Goal: Task Accomplishment & Management: Use online tool/utility

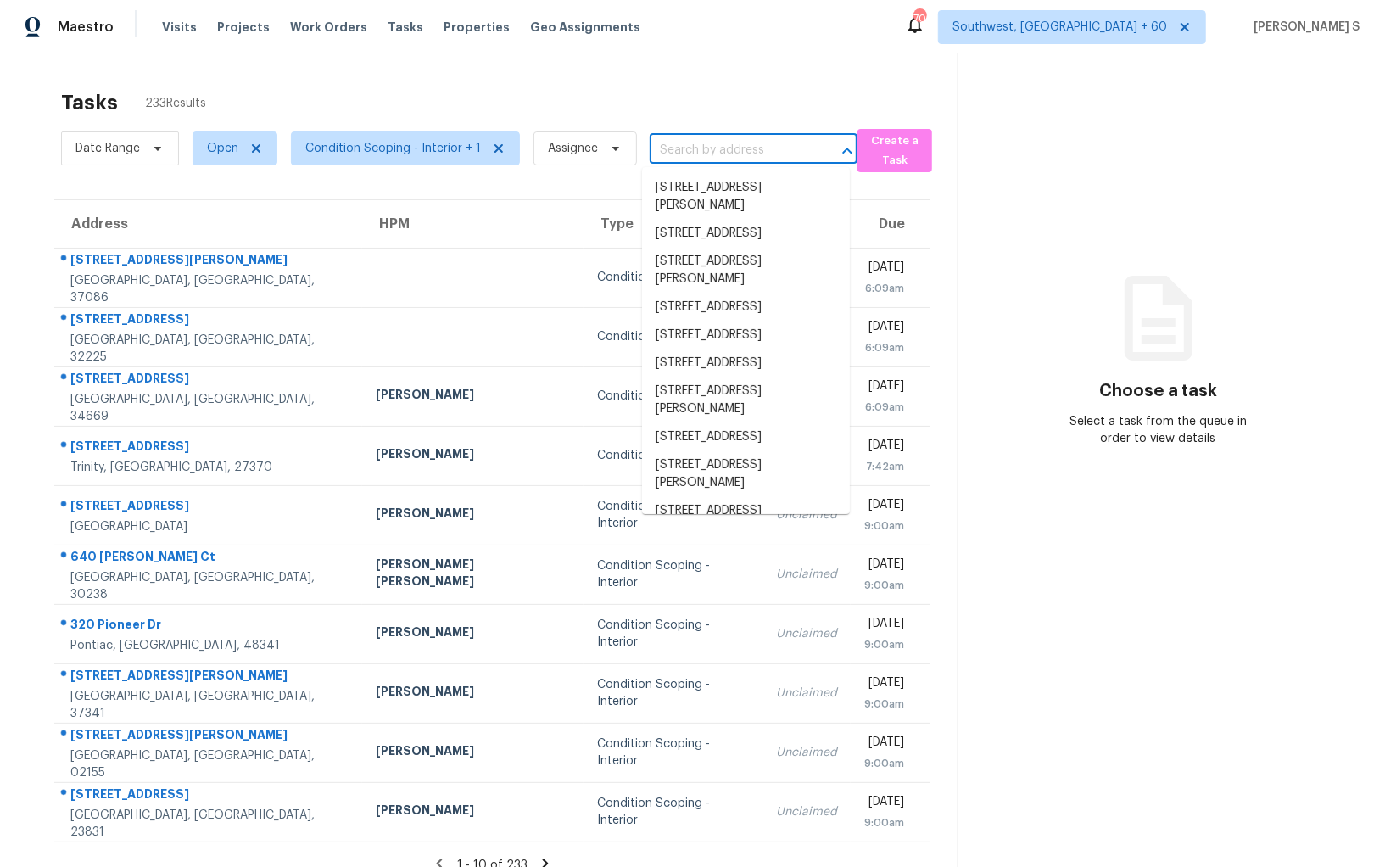
click at [679, 149] on input "text" at bounding box center [730, 150] width 160 height 26
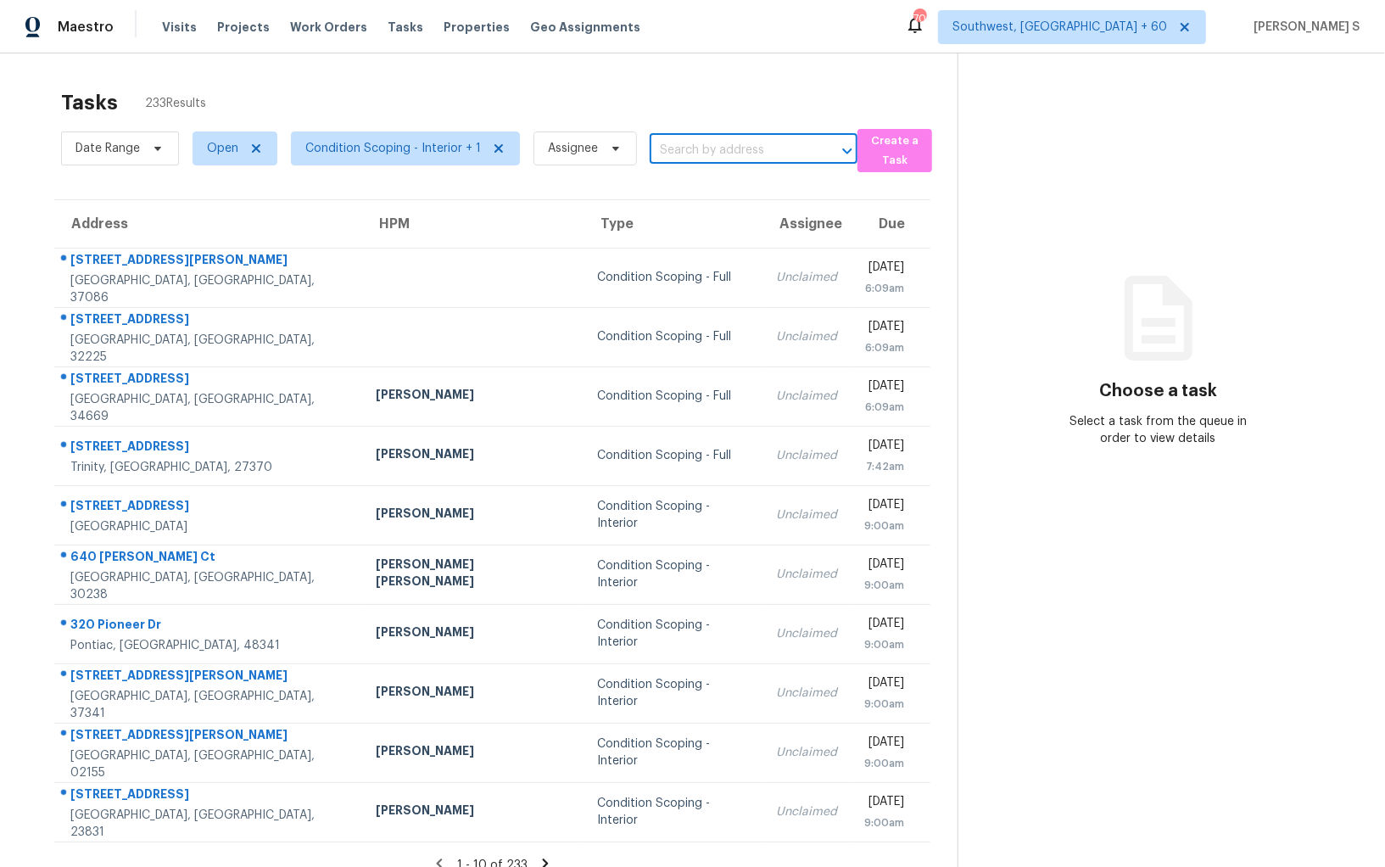
paste input "ALA completed. scoped for strong pet odor. convert back to garage."
type input "ALA completed. scoped for strong pet odor. convert back to garage."
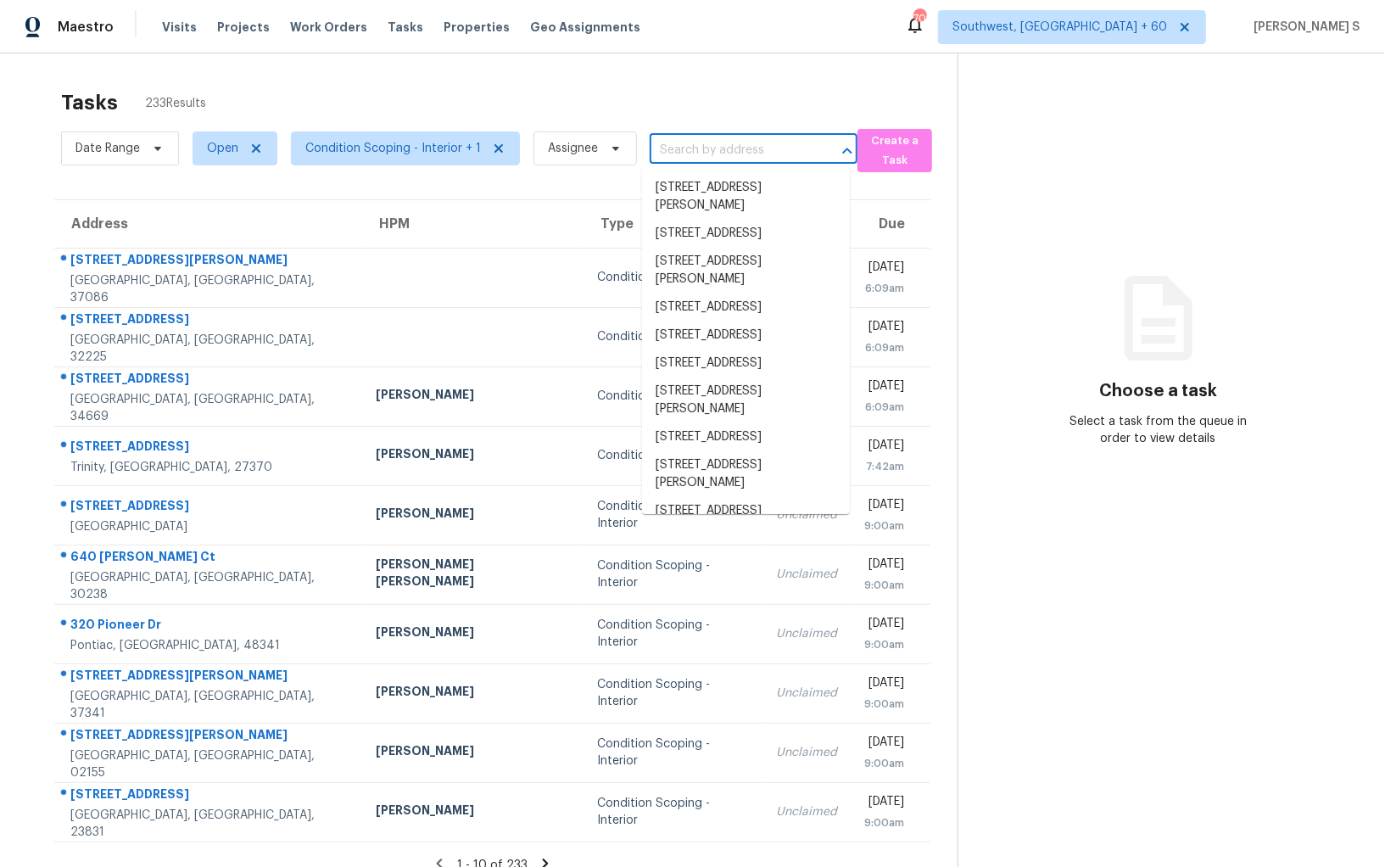
scroll to position [0, 0]
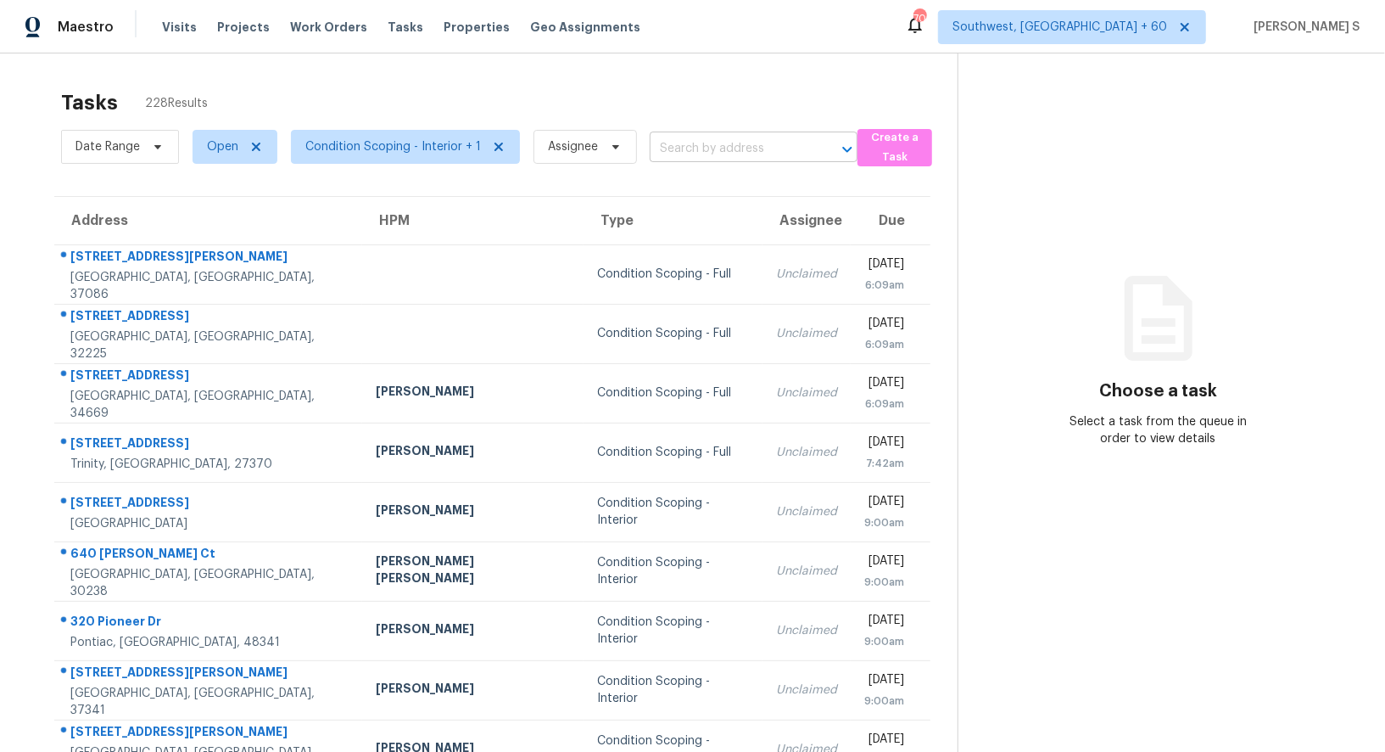
click at [660, 142] on input "text" at bounding box center [730, 149] width 160 height 26
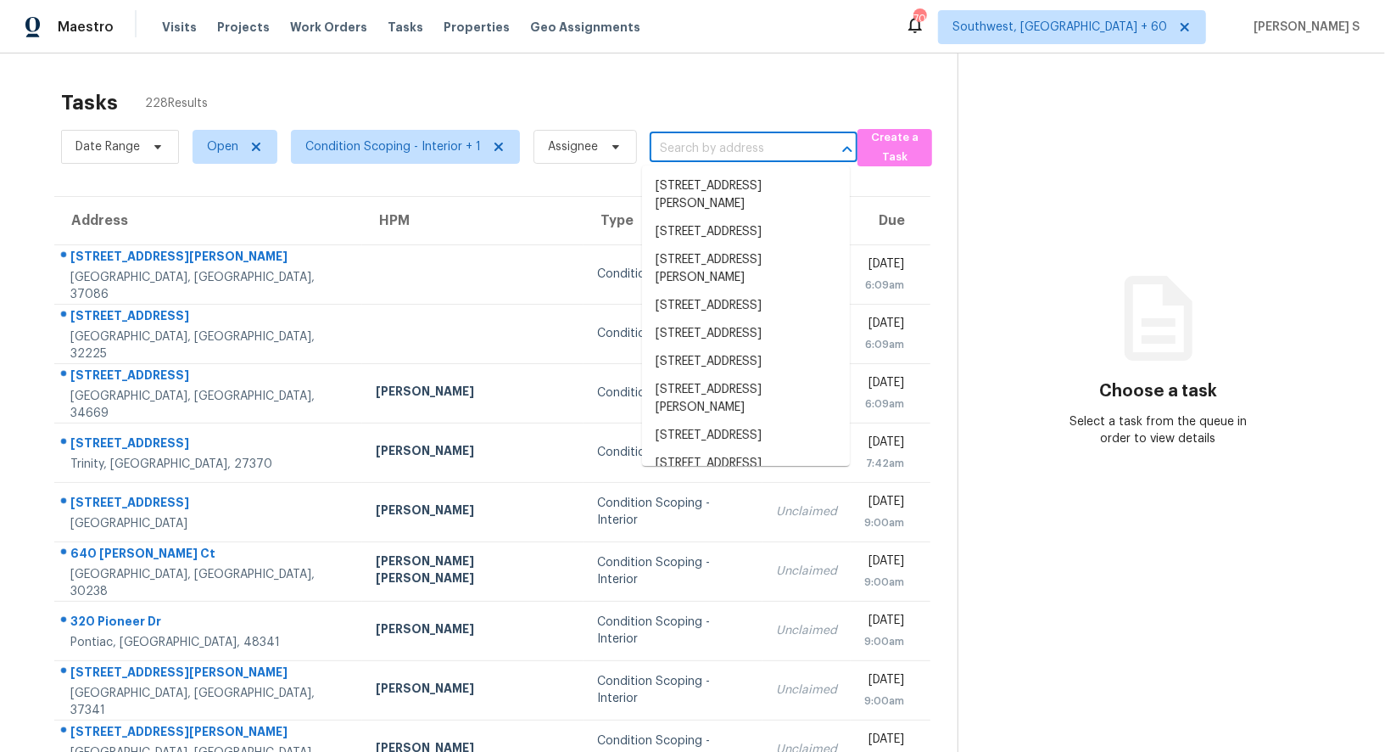
paste input "2693 Highway 101 S, Villa Rica, GA, 30180"
type input "2693 Highway 101 S, Villa Rica, GA, 30180"
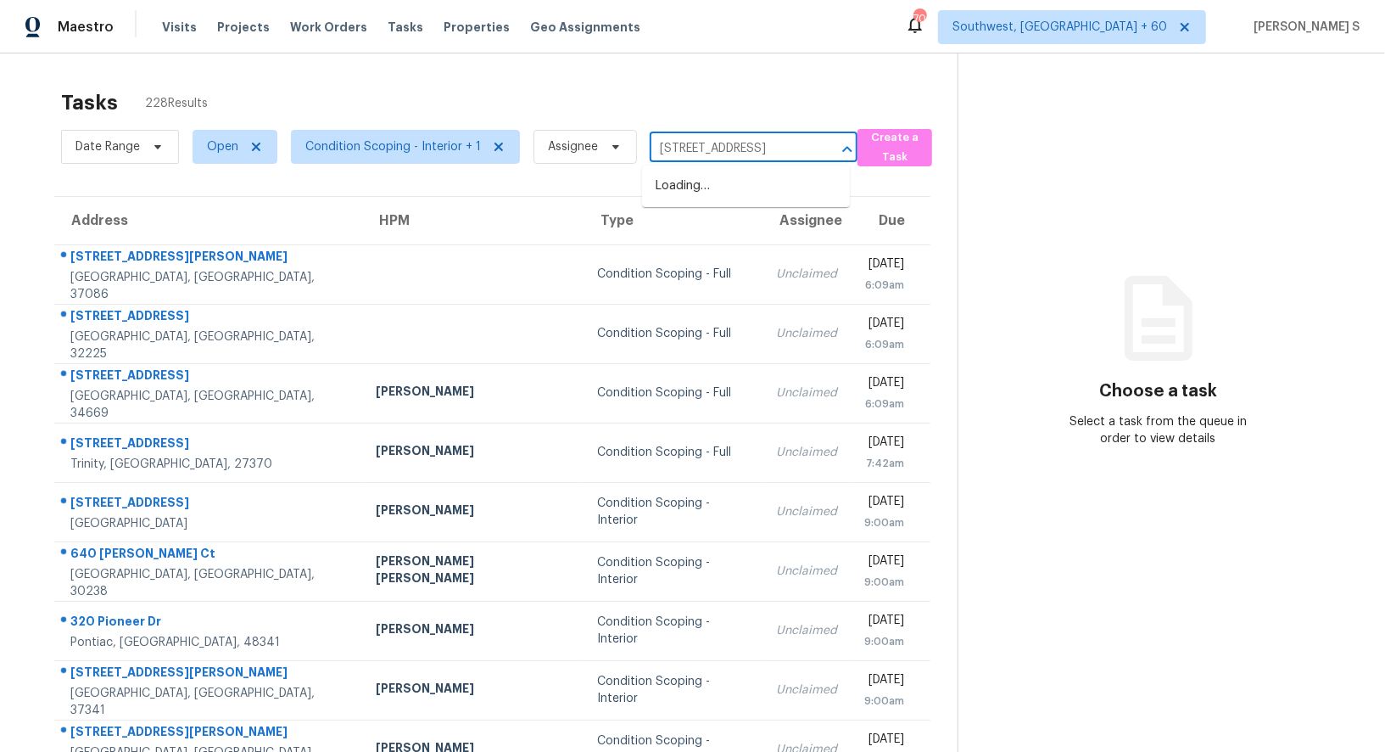
scroll to position [0, 81]
click at [686, 200] on li "2693 Highway 101 S, Villa Rica, GA 30180" at bounding box center [746, 186] width 208 height 28
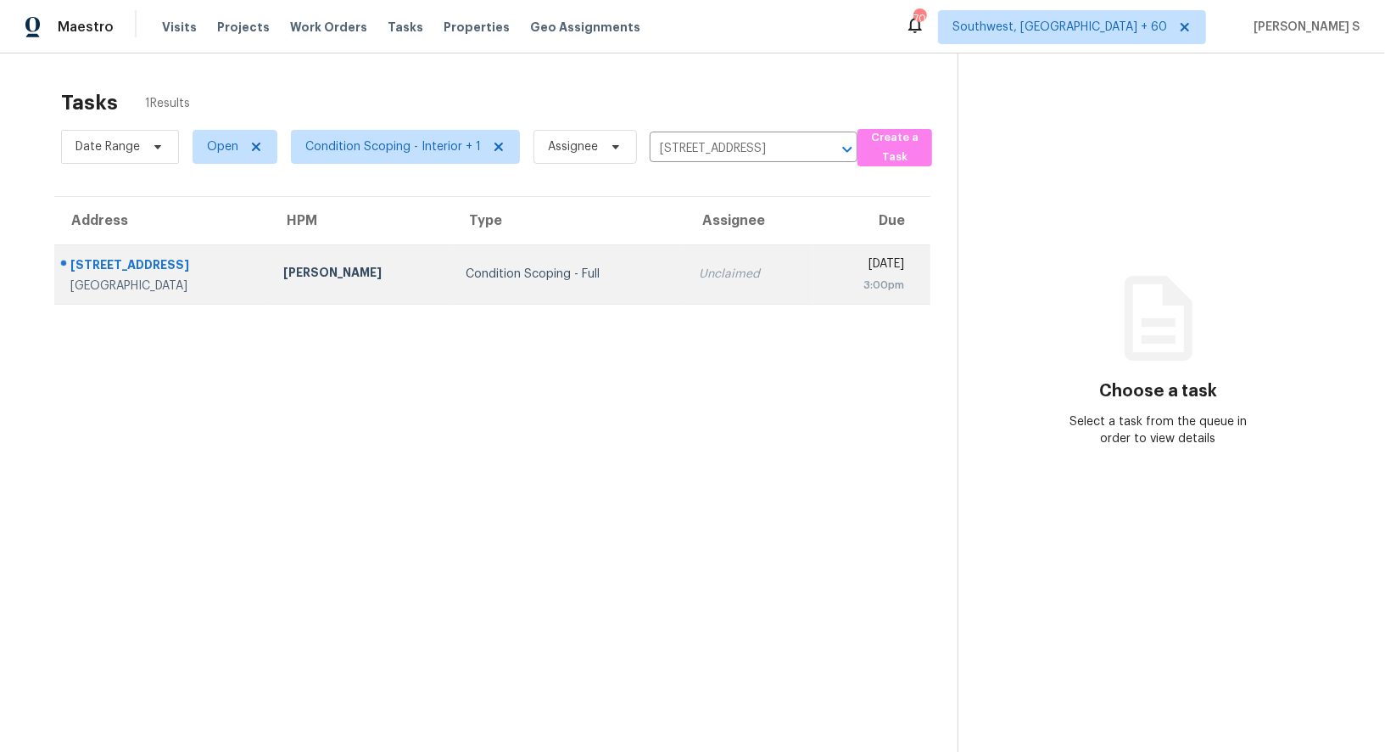
click at [700, 272] on div "Unclaimed" at bounding box center [749, 274] width 101 height 17
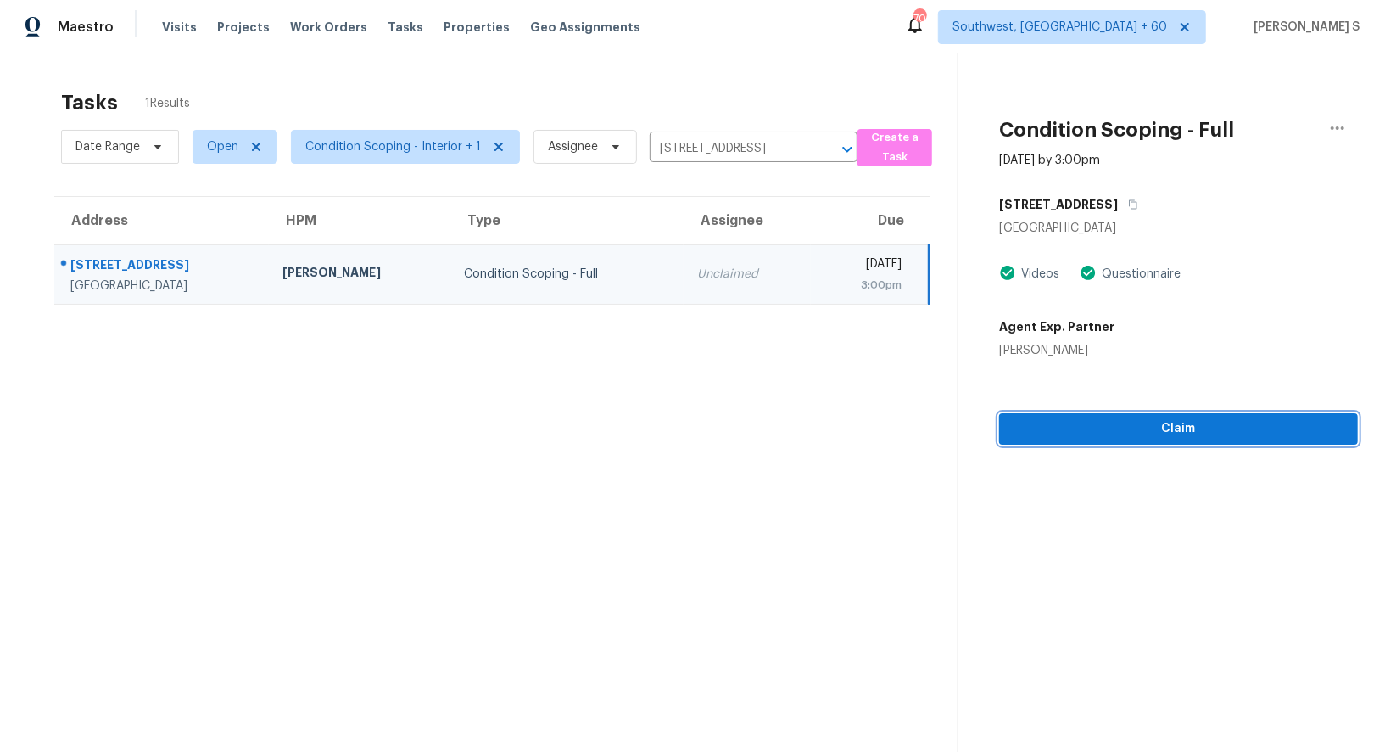
click at [1095, 429] on span "Claim" at bounding box center [1179, 428] width 332 height 21
click at [1207, 422] on span "Claim" at bounding box center [1179, 428] width 332 height 21
click at [1165, 419] on span "Start Assessment" at bounding box center [1179, 428] width 332 height 21
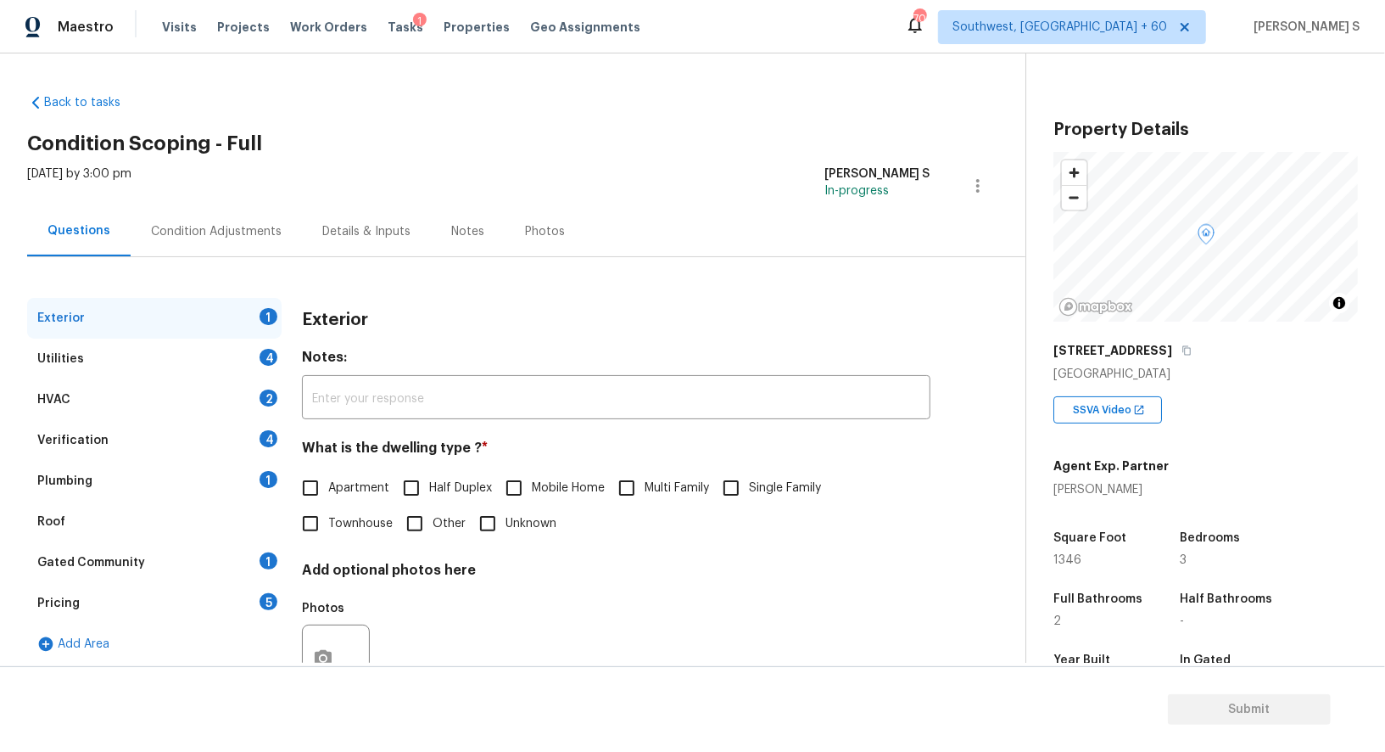
scroll to position [233, 0]
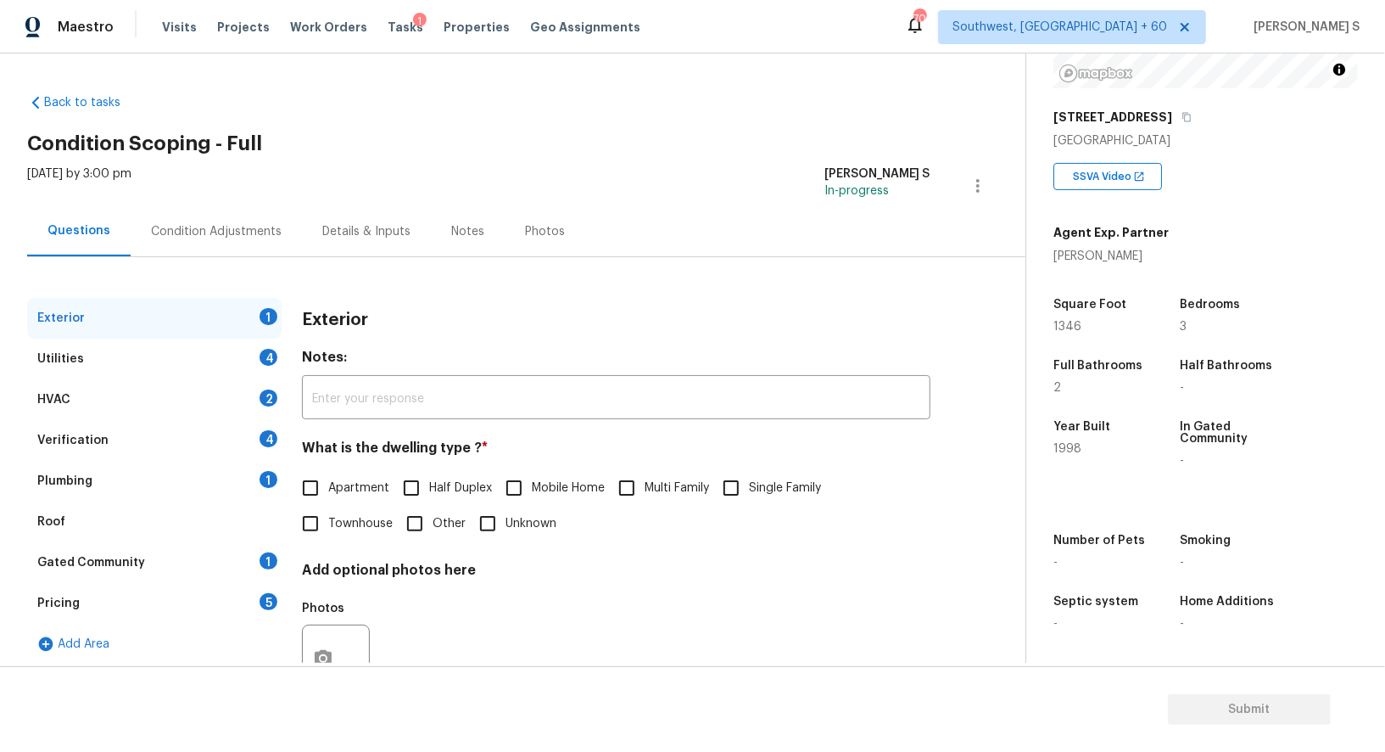
drag, startPoint x: 758, startPoint y: 484, endPoint x: 837, endPoint y: 499, distance: 80.2
click at [758, 484] on span "Single Family" at bounding box center [785, 488] width 72 height 18
click at [749, 484] on input "Single Family" at bounding box center [731, 488] width 36 height 36
checkbox input "true"
click at [266, 352] on div "4" at bounding box center [269, 357] width 18 height 17
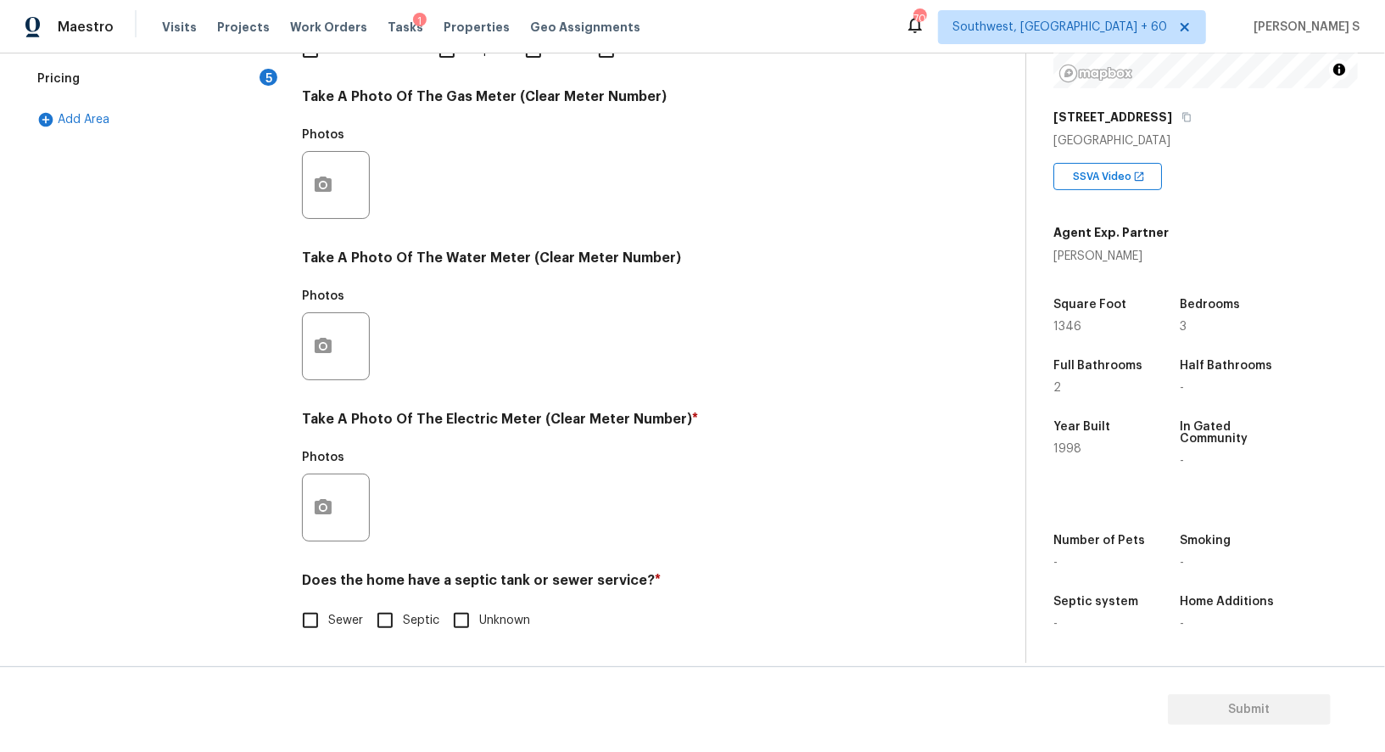
scroll to position [0, 0]
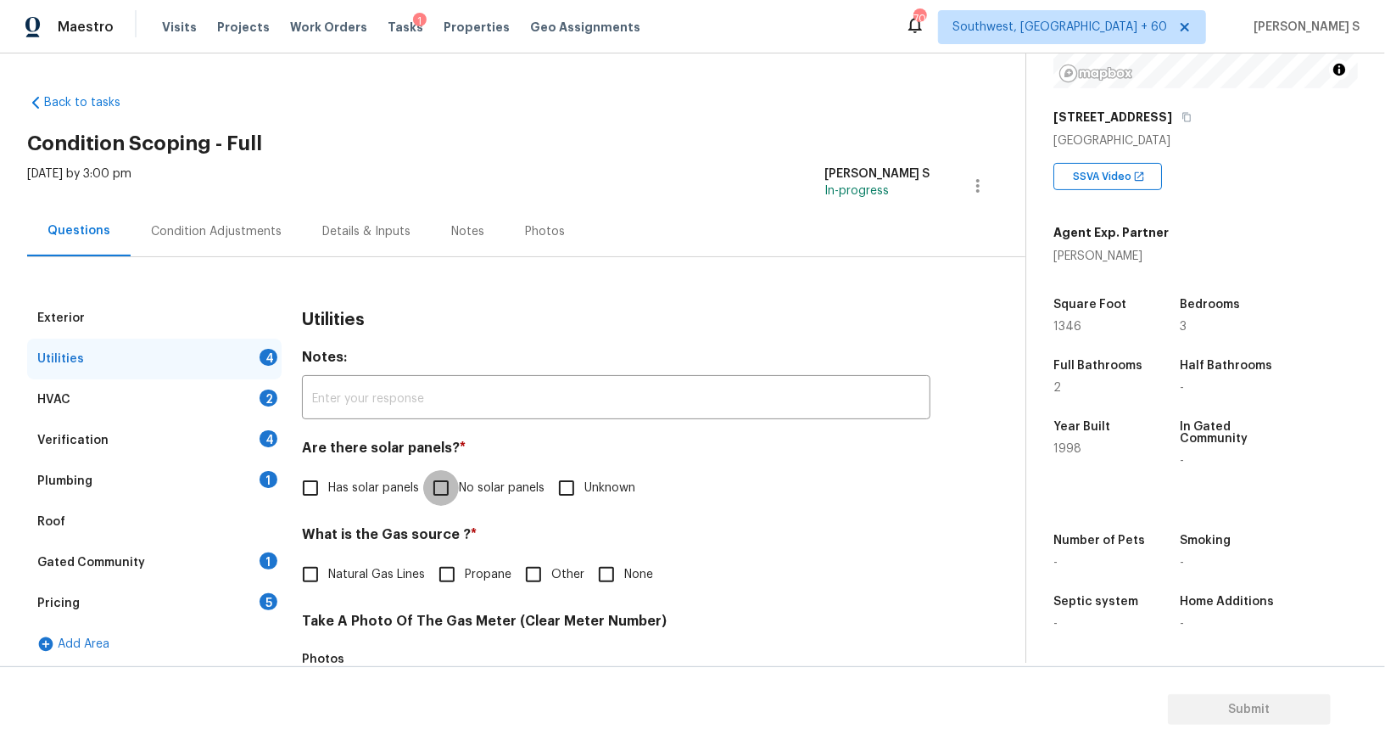
click at [450, 500] on input "No solar panels" at bounding box center [441, 488] width 36 height 36
checkbox input "true"
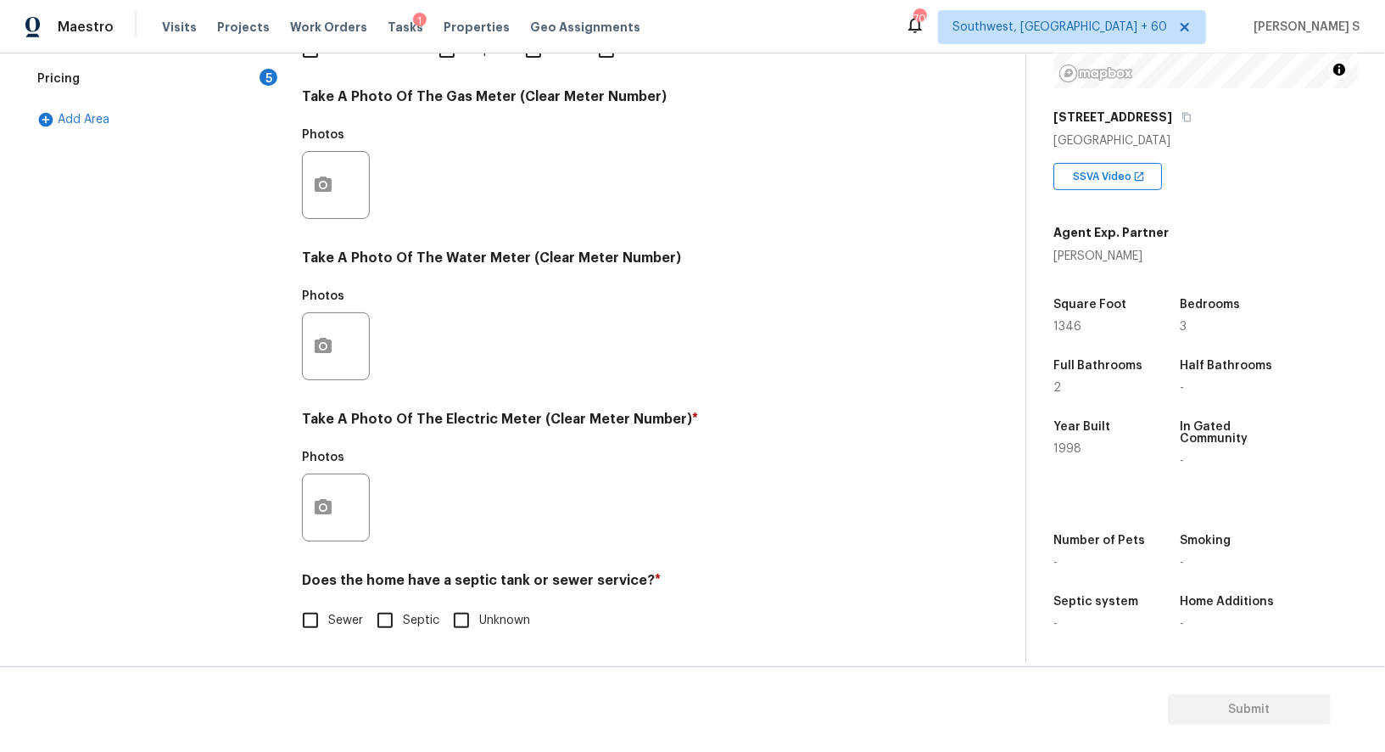
click at [376, 621] on input "Septic" at bounding box center [385, 620] width 36 height 36
checkbox input "true"
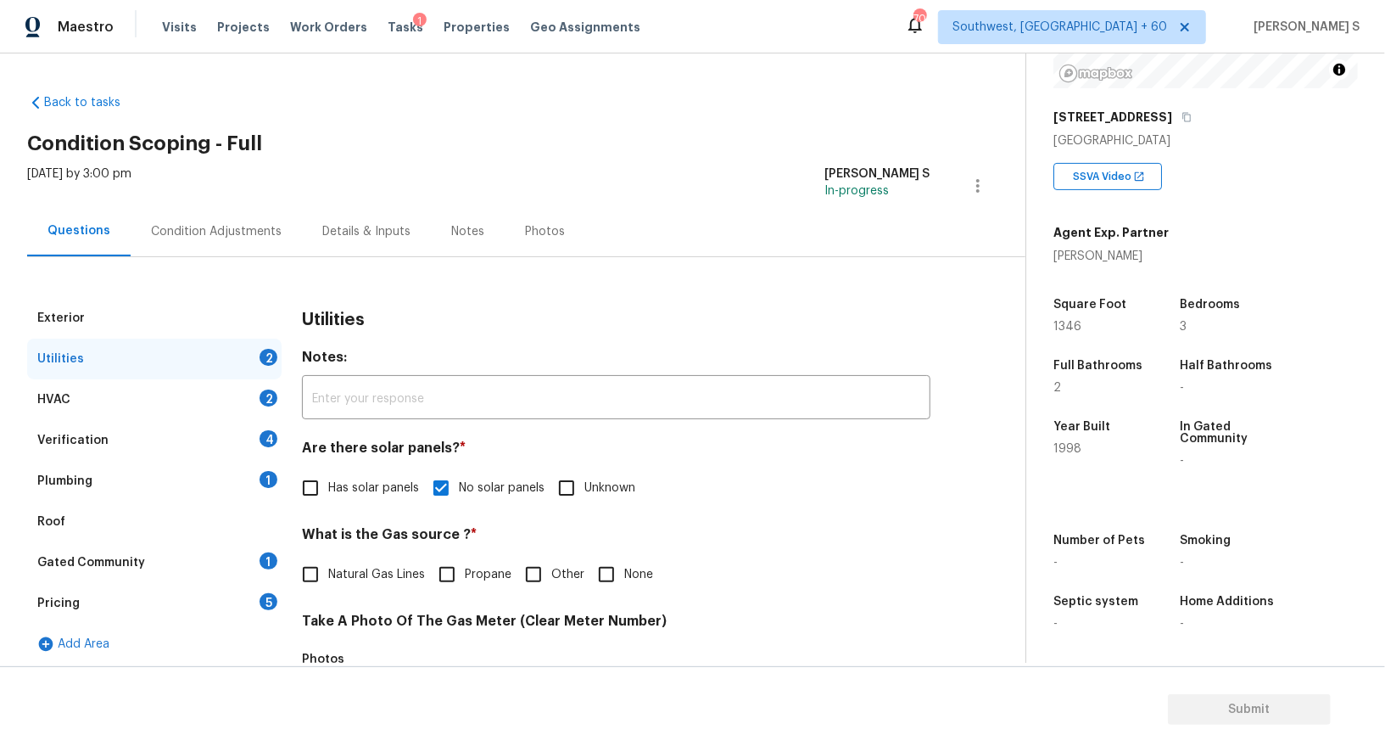
click at [268, 466] on div "Plumbing 1" at bounding box center [154, 481] width 254 height 41
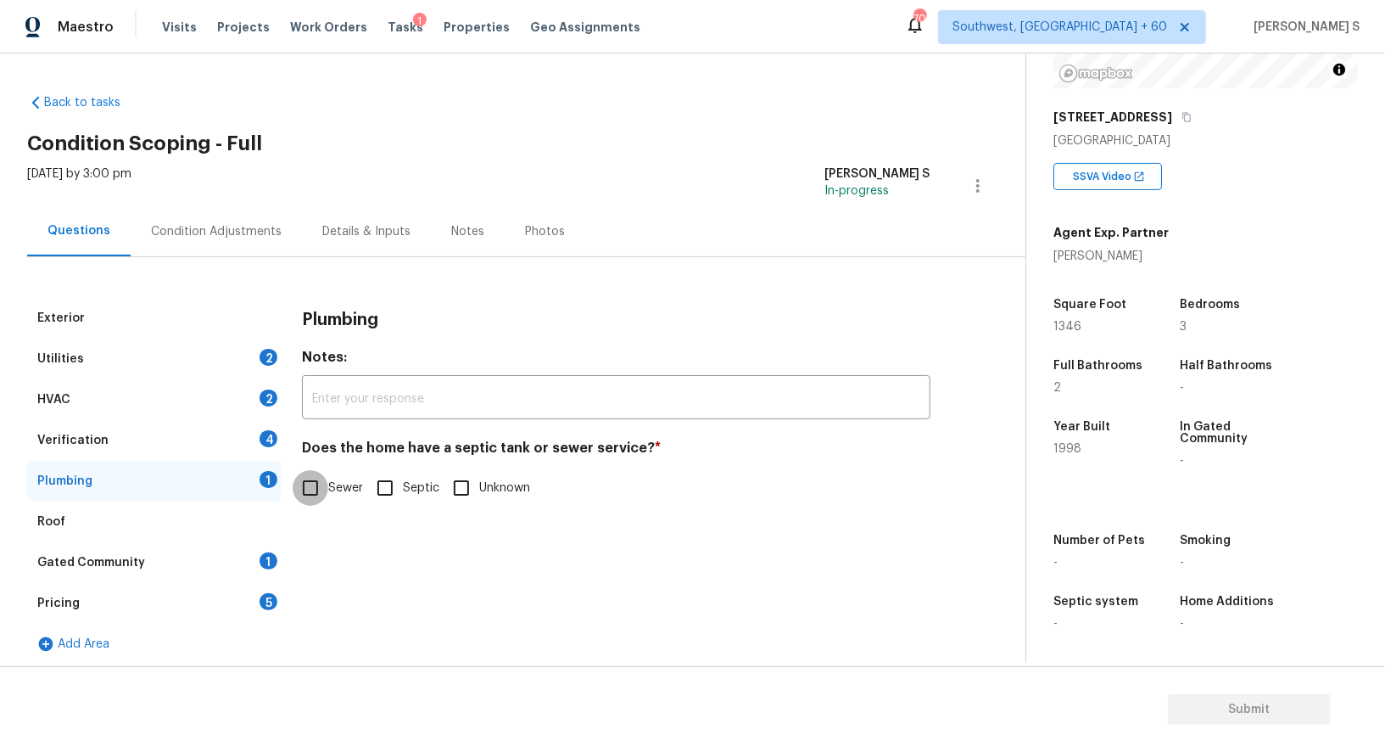
click at [327, 500] on input "Sewer" at bounding box center [311, 488] width 36 height 36
checkbox input "true"
click at [400, 486] on input "Septic" at bounding box center [385, 488] width 36 height 36
checkbox input "true"
checkbox input "false"
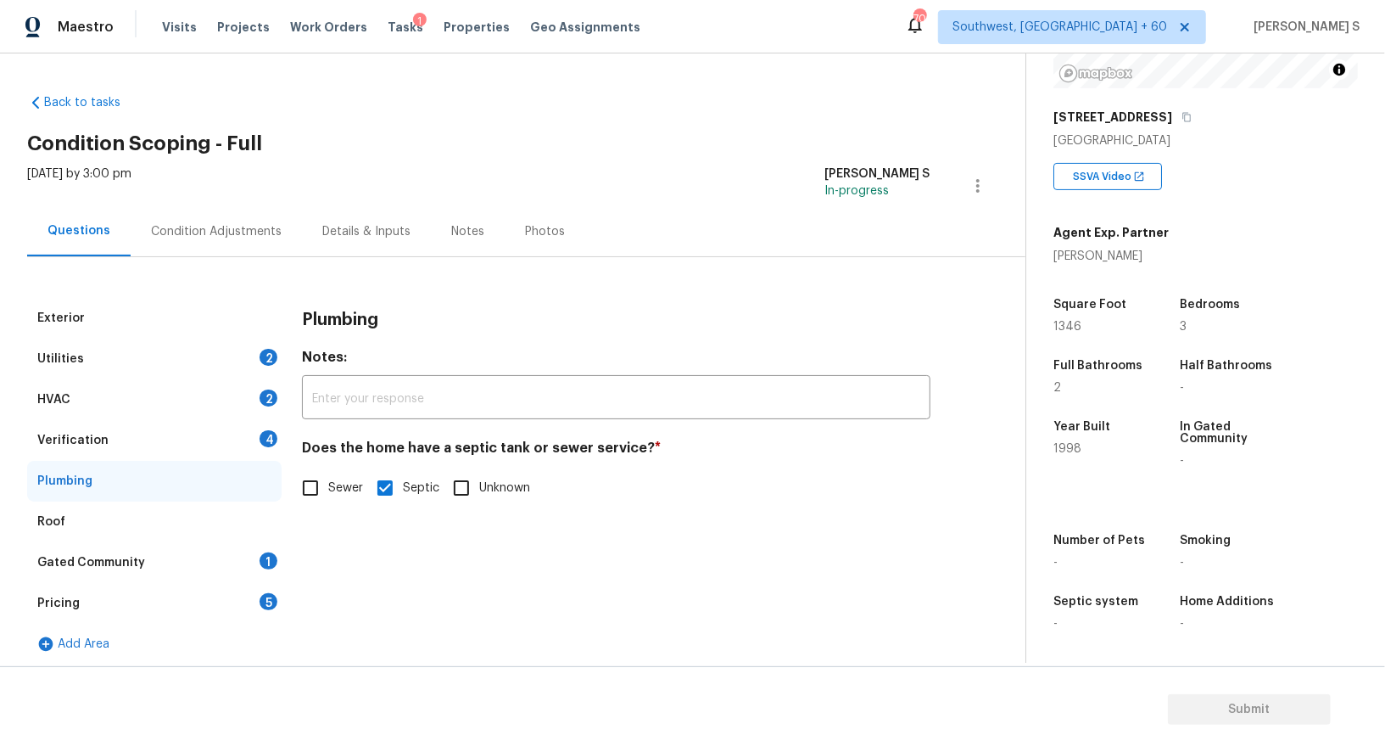
click at [243, 545] on div "Gated Community 1" at bounding box center [154, 562] width 254 height 41
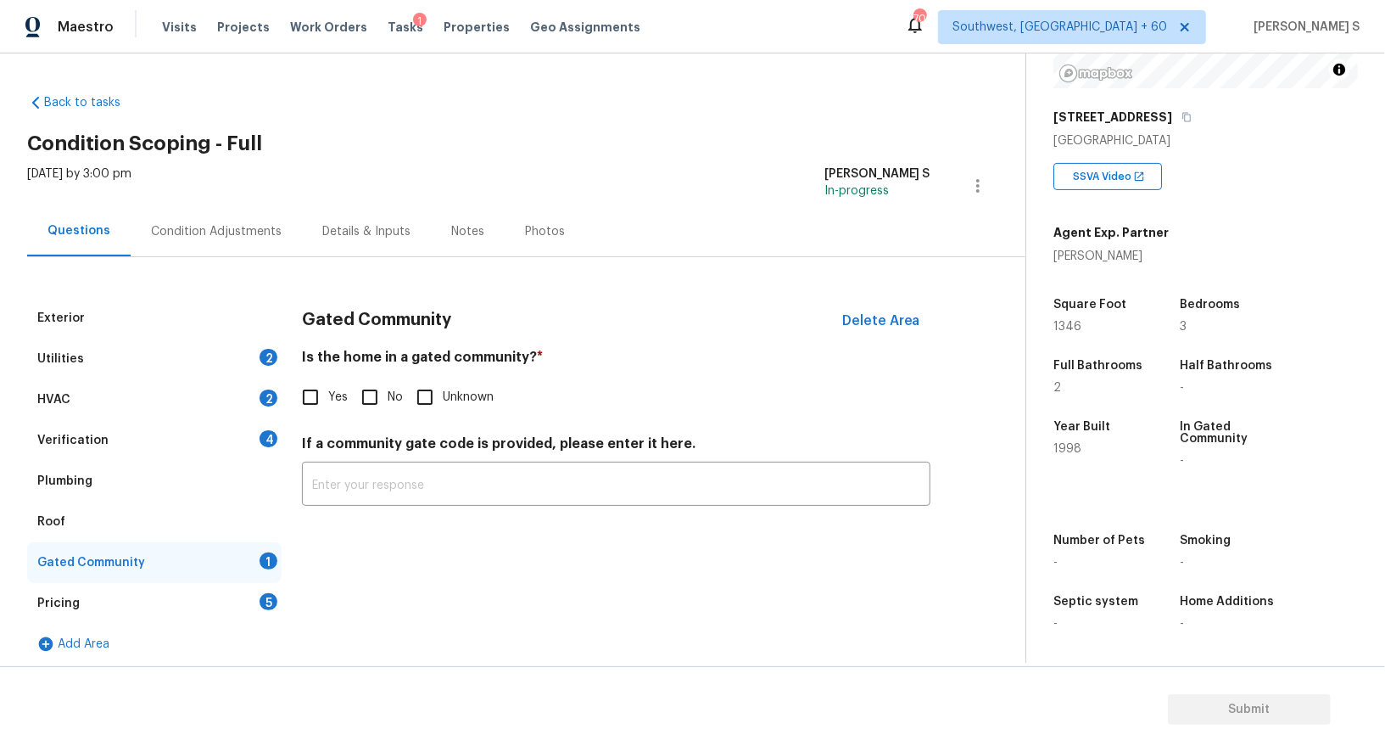
click at [365, 381] on input "No" at bounding box center [370, 397] width 36 height 36
checkbox input "true"
click at [272, 431] on div "4" at bounding box center [269, 438] width 18 height 17
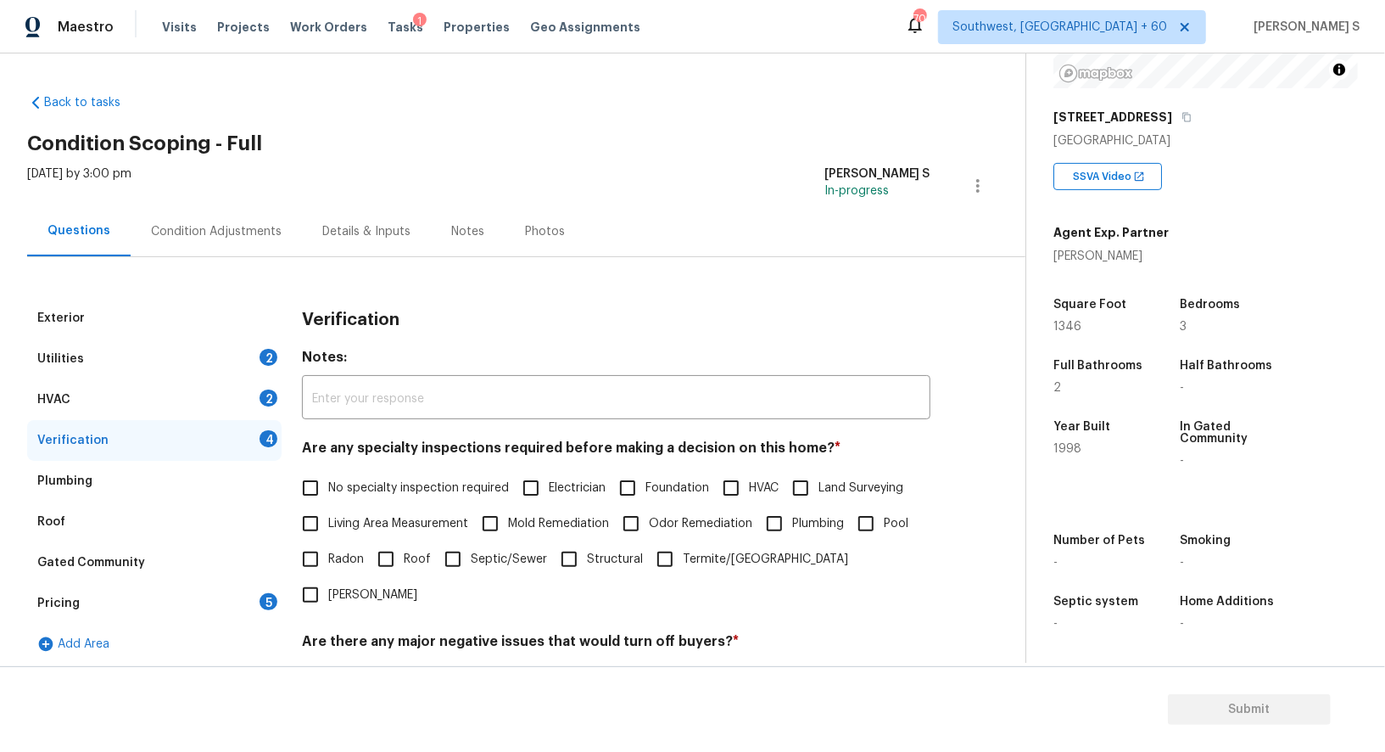
click at [338, 475] on label "No specialty inspection required" at bounding box center [401, 488] width 216 height 36
click at [328, 475] on input "No specialty inspection required" at bounding box center [311, 488] width 36 height 36
checkbox input "true"
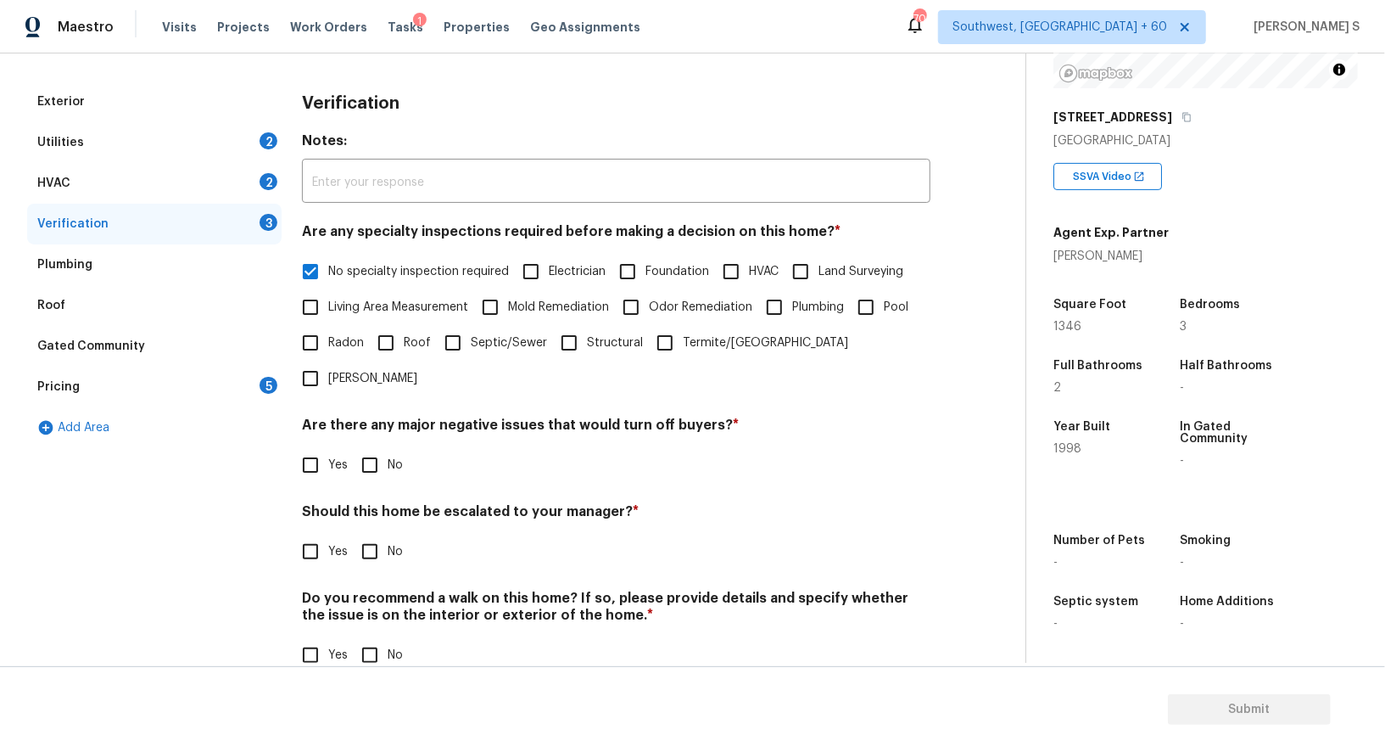
click at [372, 447] on input "No" at bounding box center [370, 465] width 36 height 36
checkbox input "true"
click at [378, 637] on input "No" at bounding box center [370, 655] width 36 height 36
checkbox input "true"
click at [238, 172] on div "HVAC 2" at bounding box center [154, 183] width 254 height 41
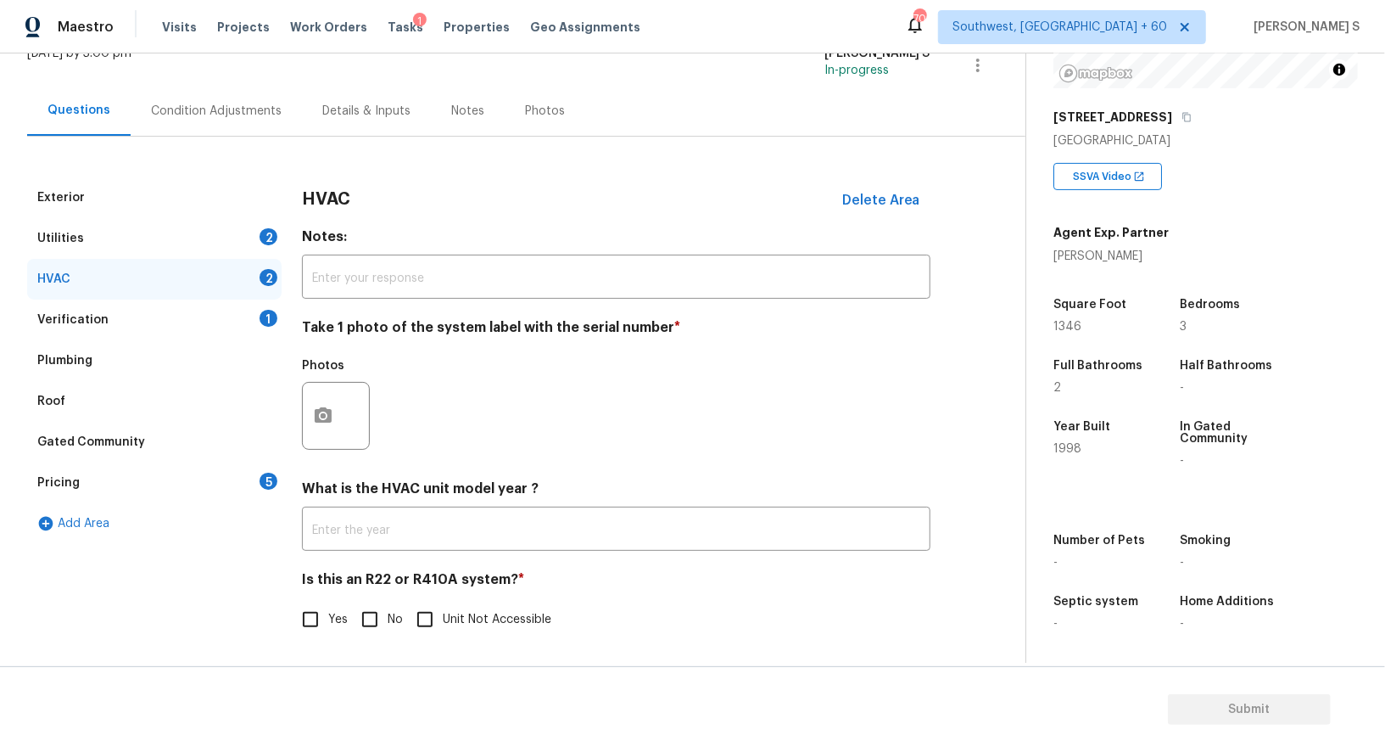
scroll to position [121, 0]
click at [311, 427] on button "button" at bounding box center [323, 416] width 41 height 66
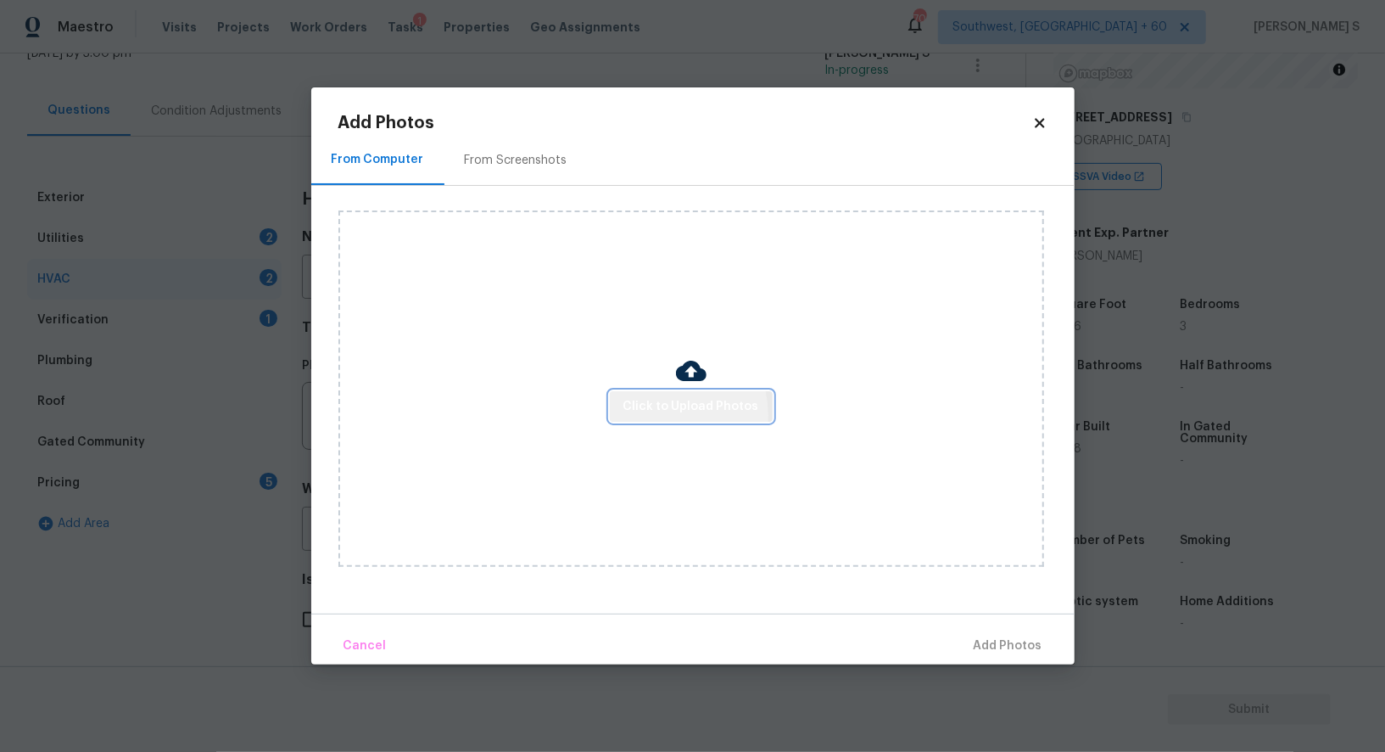
click at [660, 416] on span "Click to Upload Photos" at bounding box center [691, 406] width 136 height 21
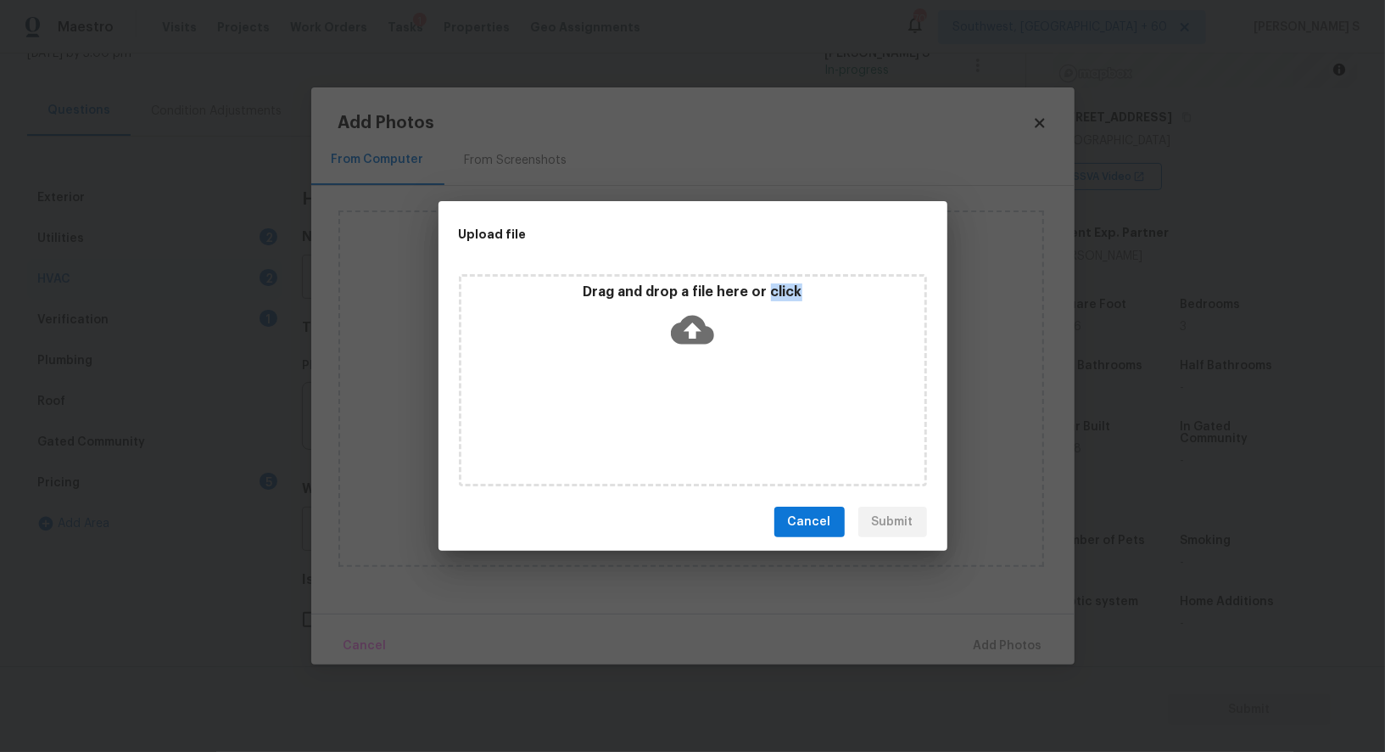
click at [660, 416] on div "Drag and drop a file here or click" at bounding box center [693, 380] width 468 height 212
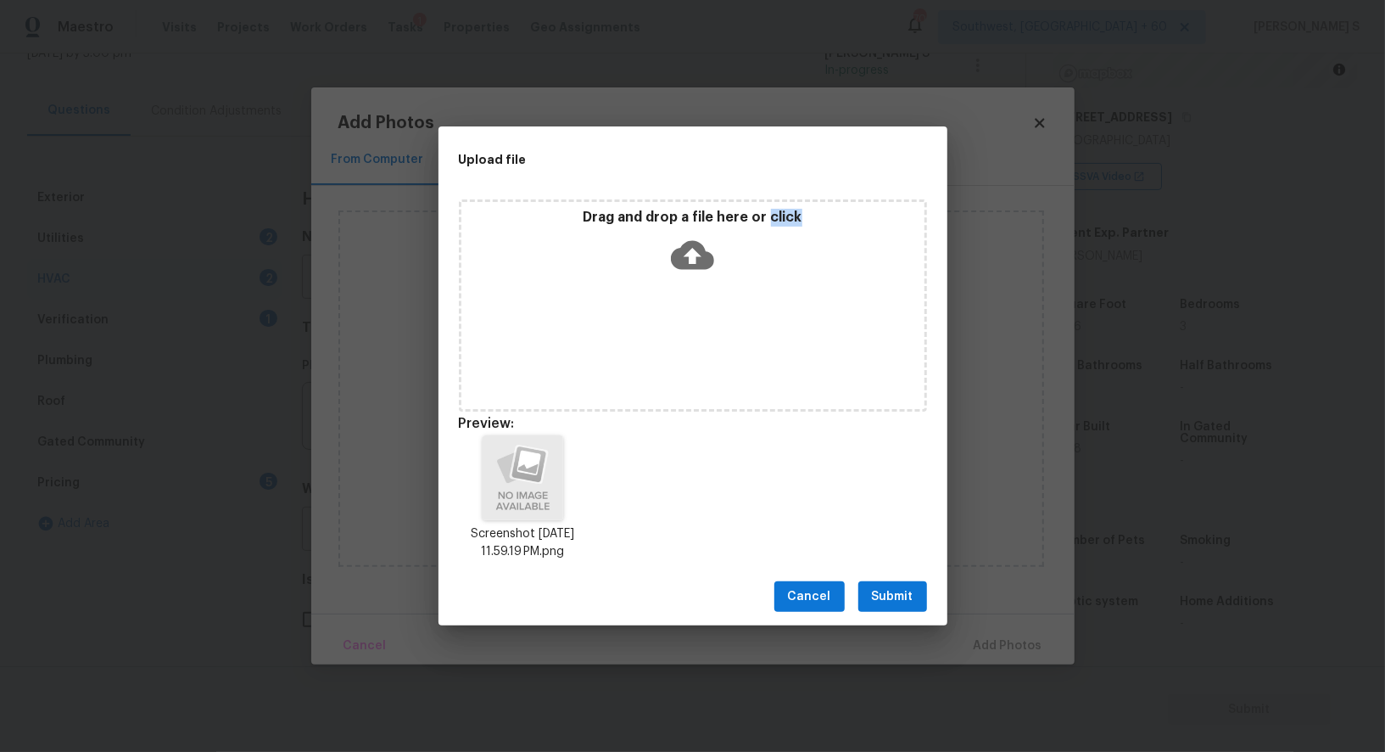
click at [882, 597] on span "Submit" at bounding box center [893, 596] width 42 height 21
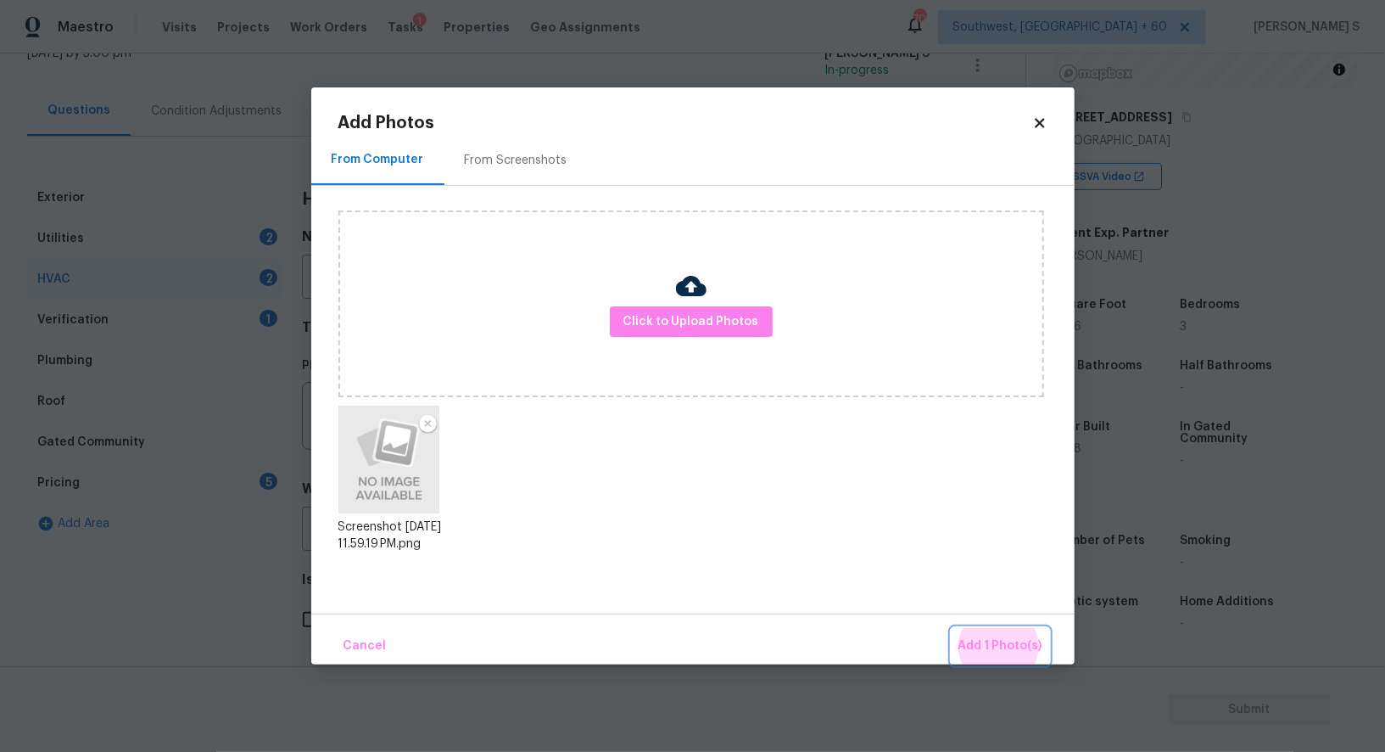
click at [952, 628] on button "Add 1 Photo(s)" at bounding box center [1001, 646] width 98 height 36
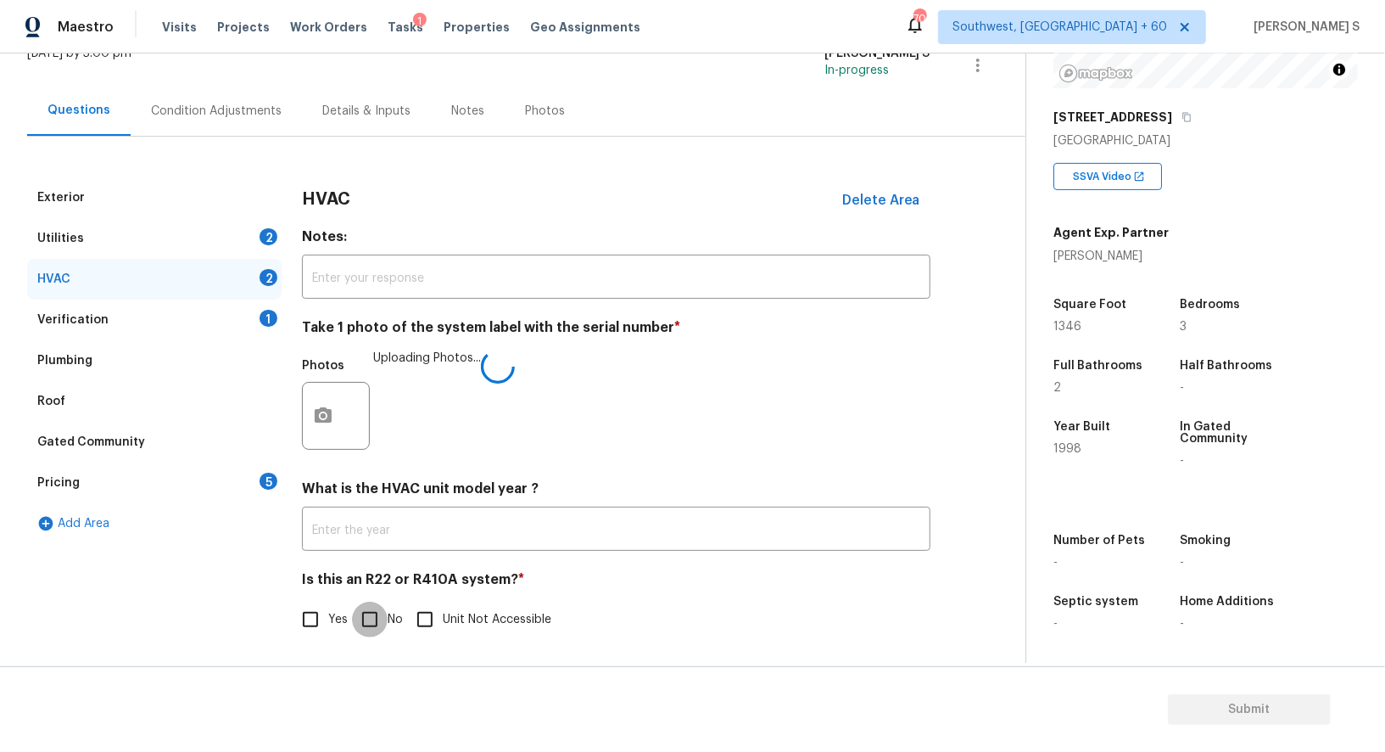
click at [355, 634] on input "No" at bounding box center [370, 619] width 36 height 36
checkbox input "true"
click at [253, 484] on div "Pricing 5" at bounding box center [154, 482] width 254 height 41
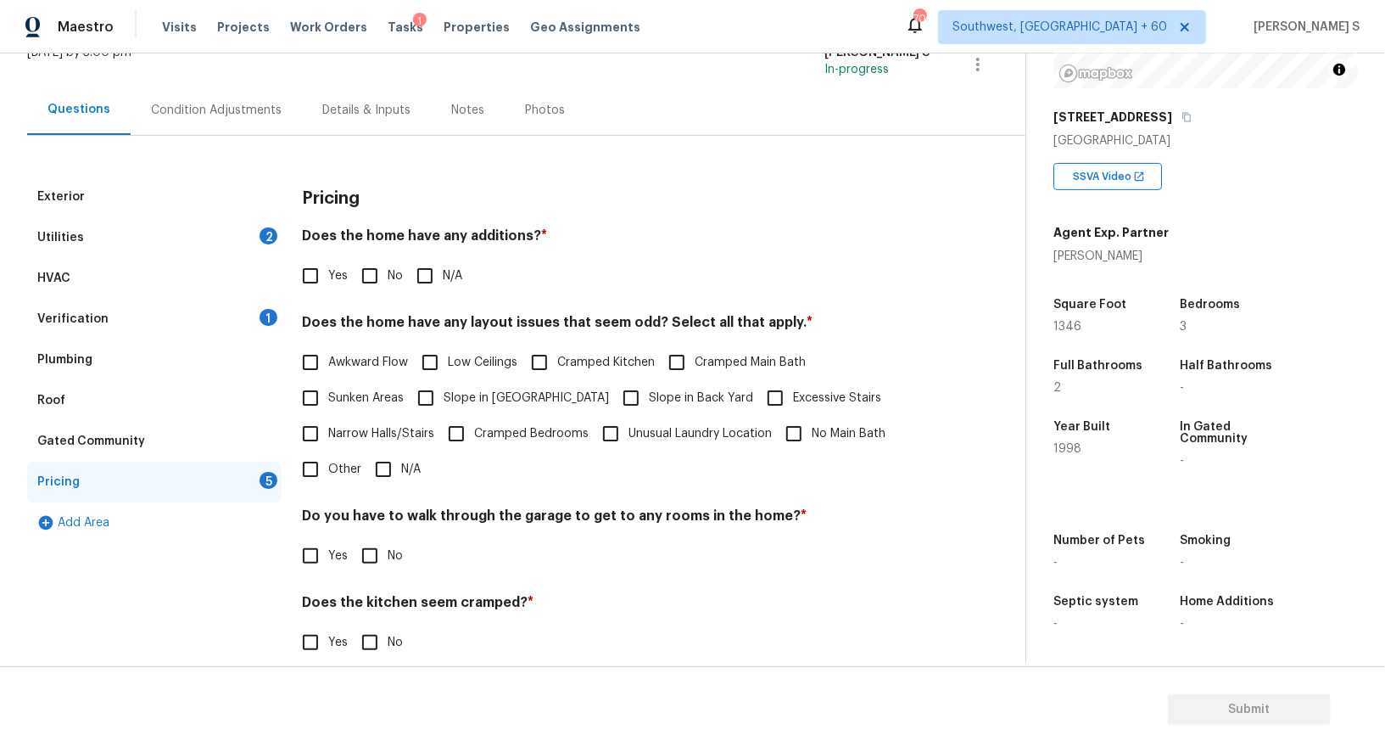
click at [381, 283] on input "No" at bounding box center [370, 276] width 36 height 36
checkbox input "true"
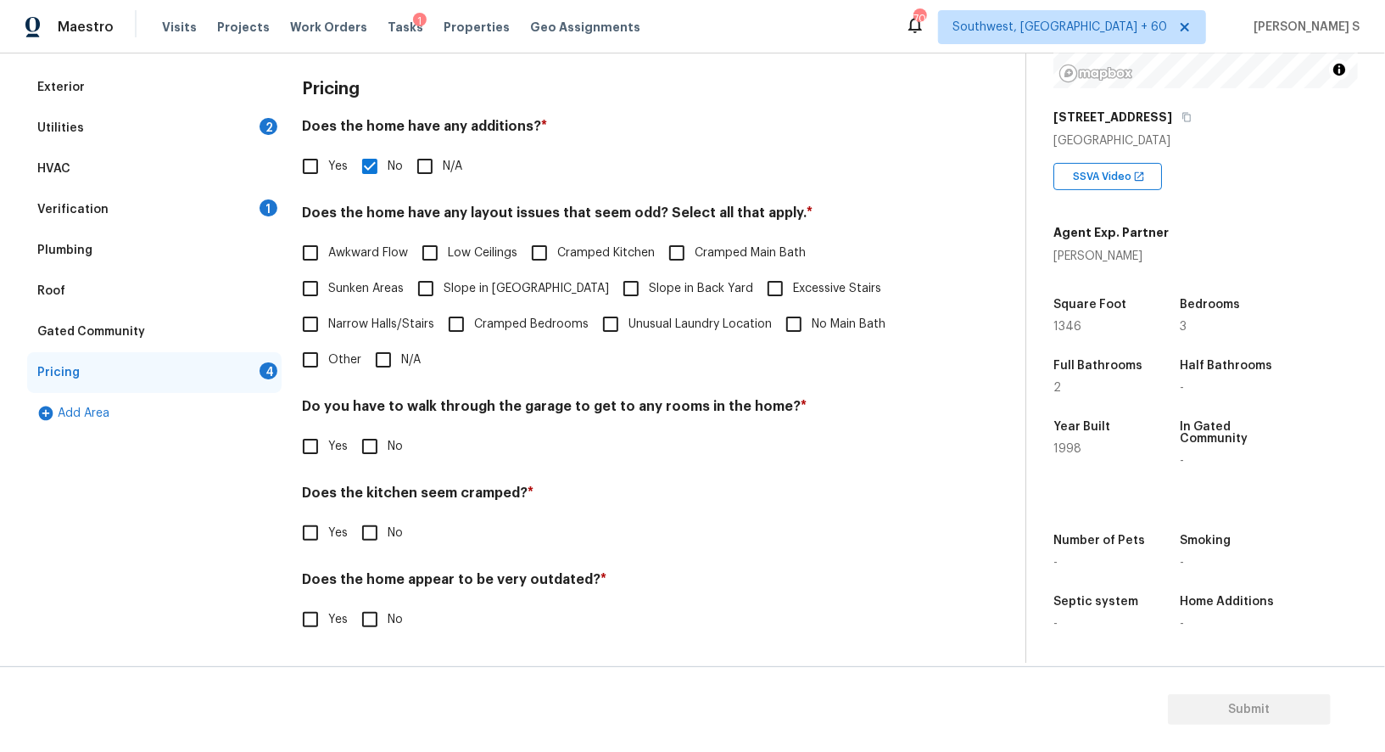
scroll to position [229, 0]
click at [396, 439] on span "No" at bounding box center [395, 448] width 15 height 18
click at [388, 437] on input "No" at bounding box center [370, 448] width 36 height 36
checkbox input "true"
click at [293, 517] on input "Yes" at bounding box center [311, 535] width 36 height 36
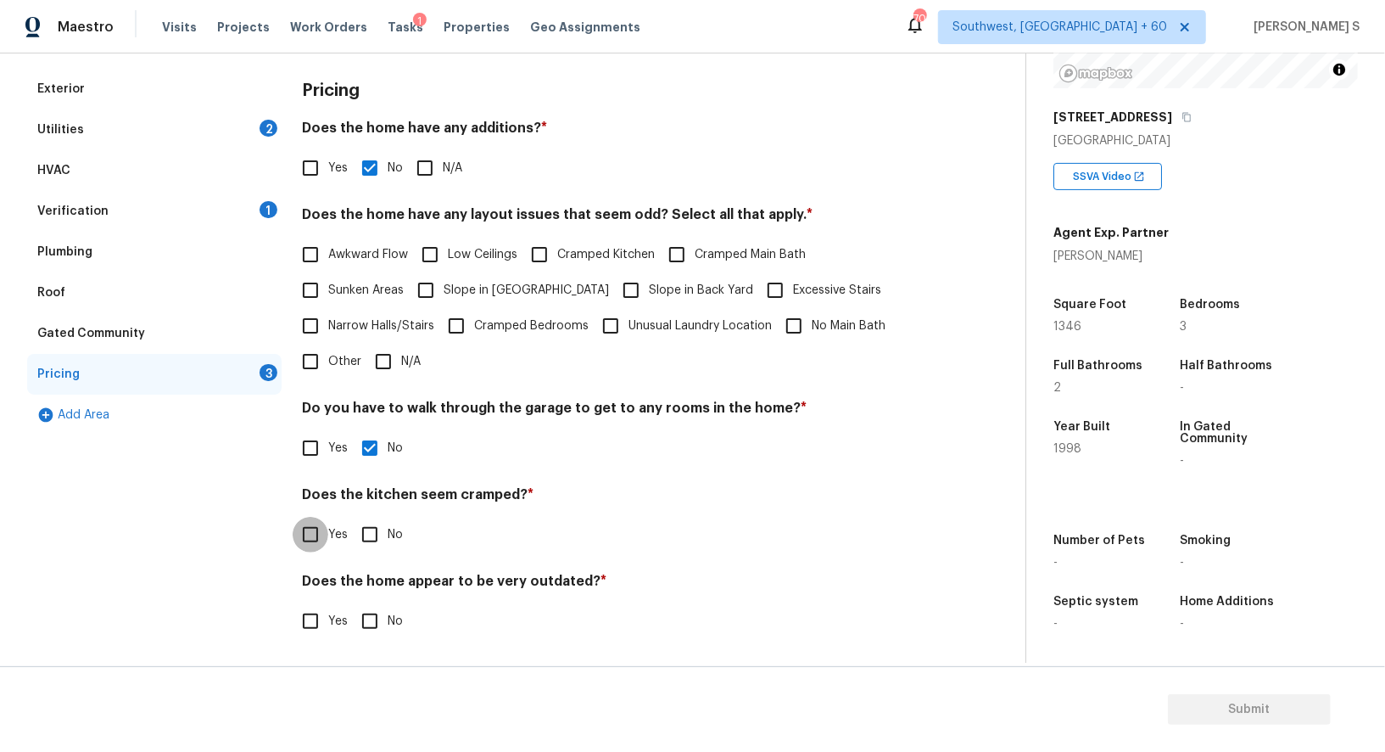
checkbox input "true"
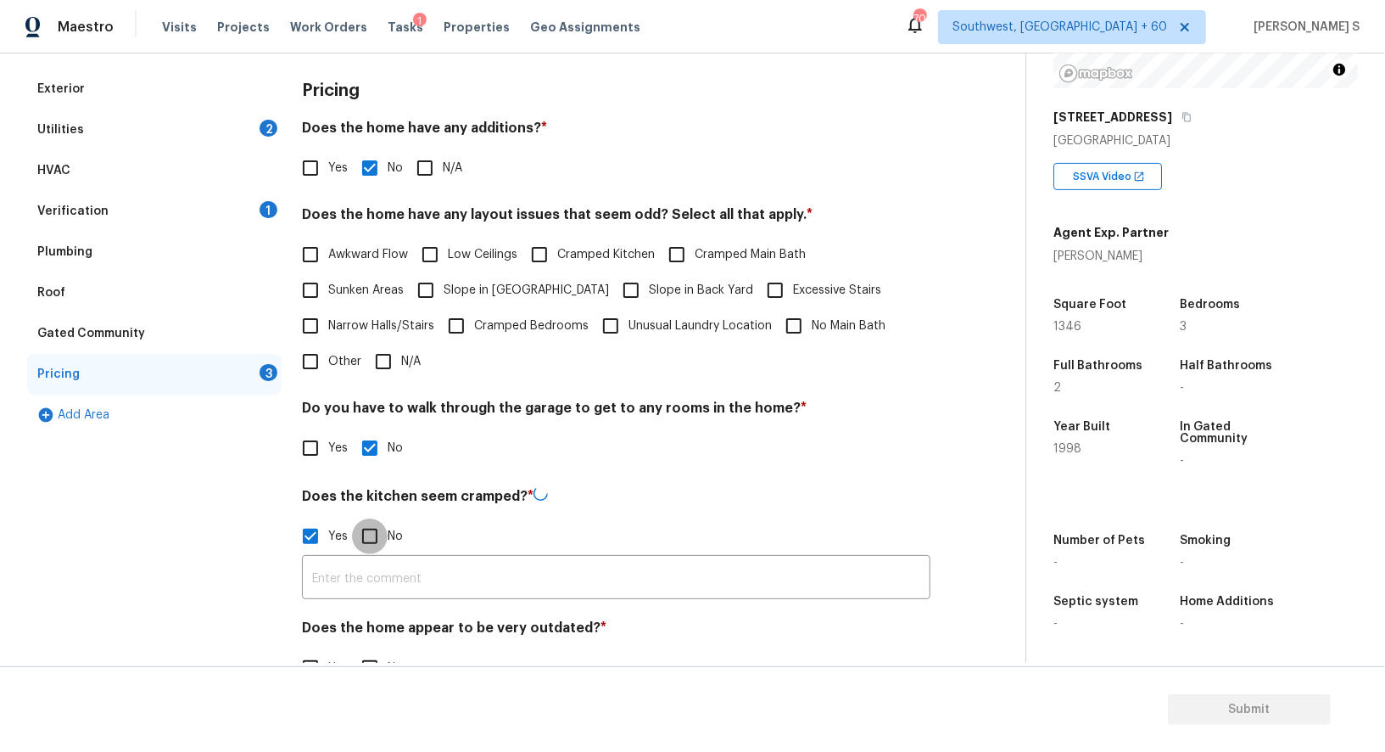
click at [352, 518] on input "No" at bounding box center [370, 536] width 36 height 36
checkbox input "true"
checkbox input "false"
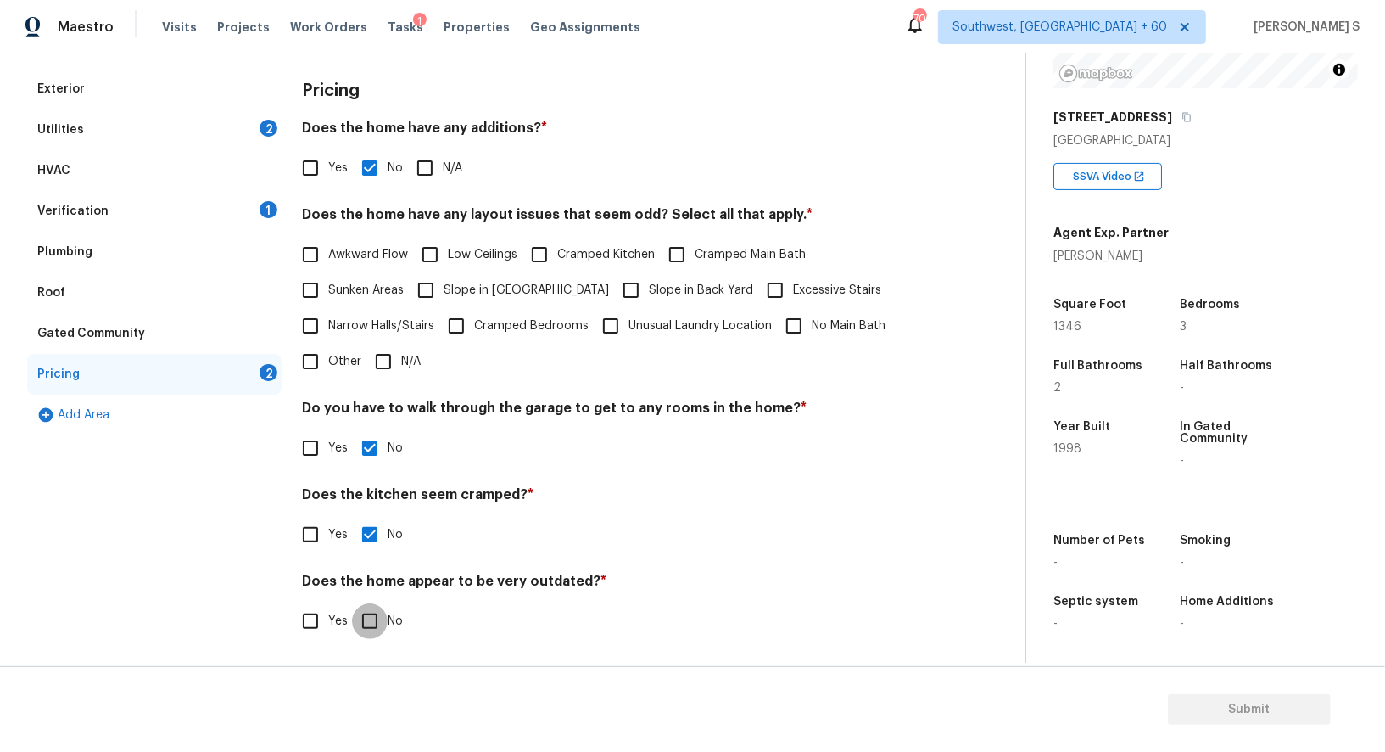
click at [352, 603] on input "No" at bounding box center [370, 621] width 36 height 36
checkbox input "true"
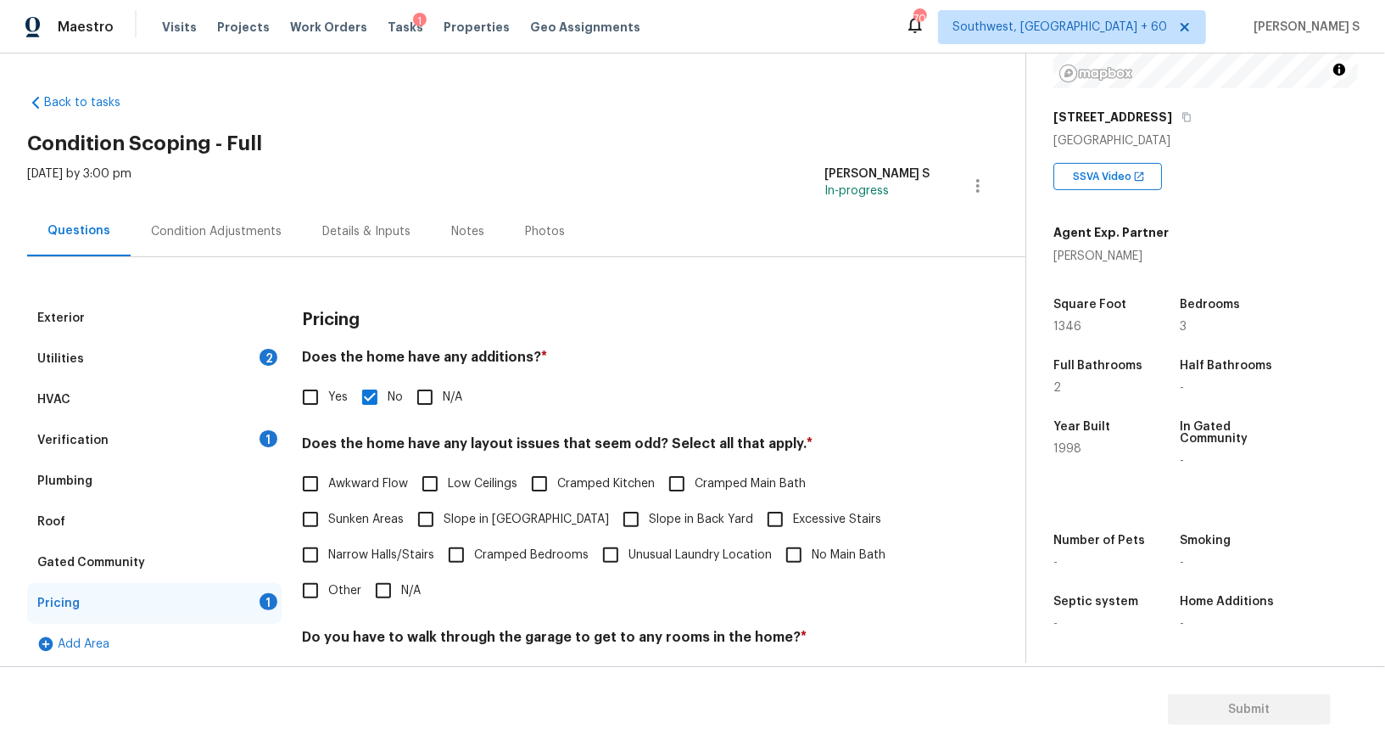
click at [271, 355] on div "2" at bounding box center [269, 357] width 18 height 17
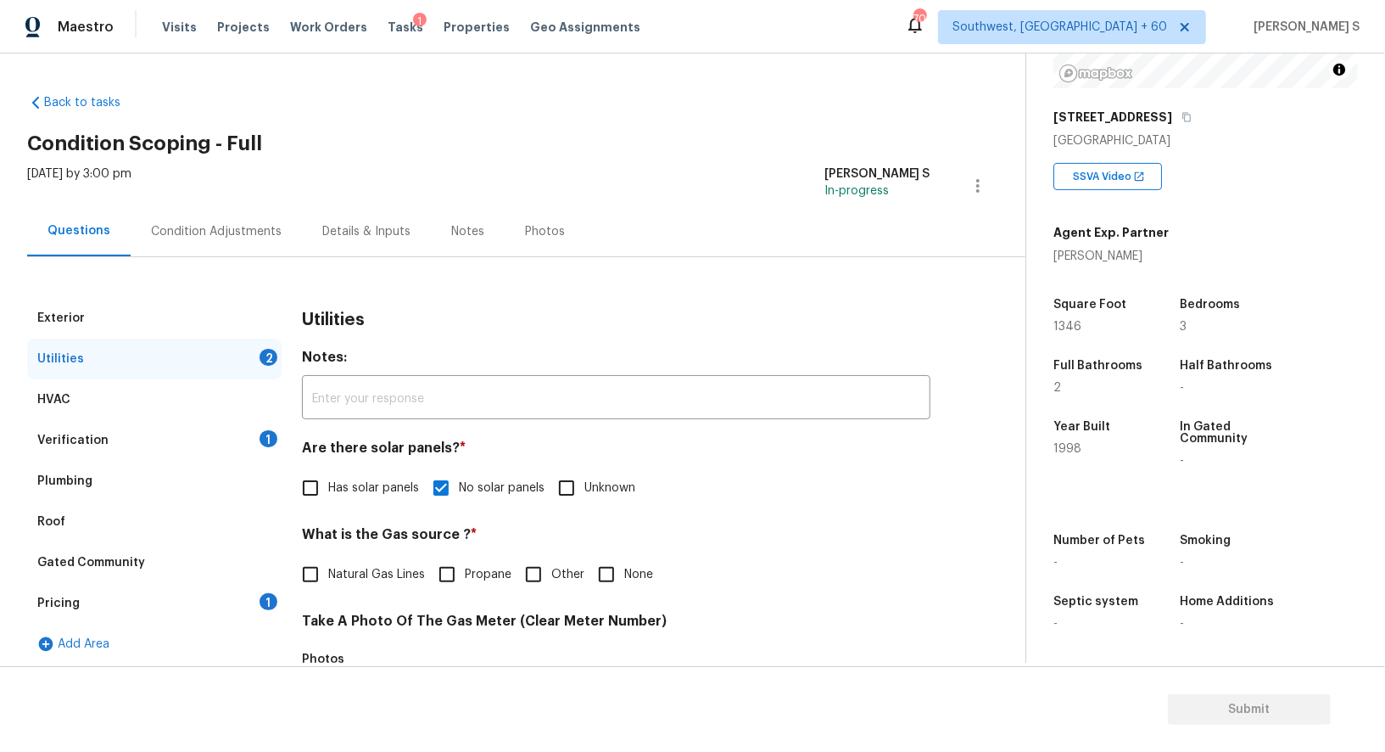
scroll to position [524, 0]
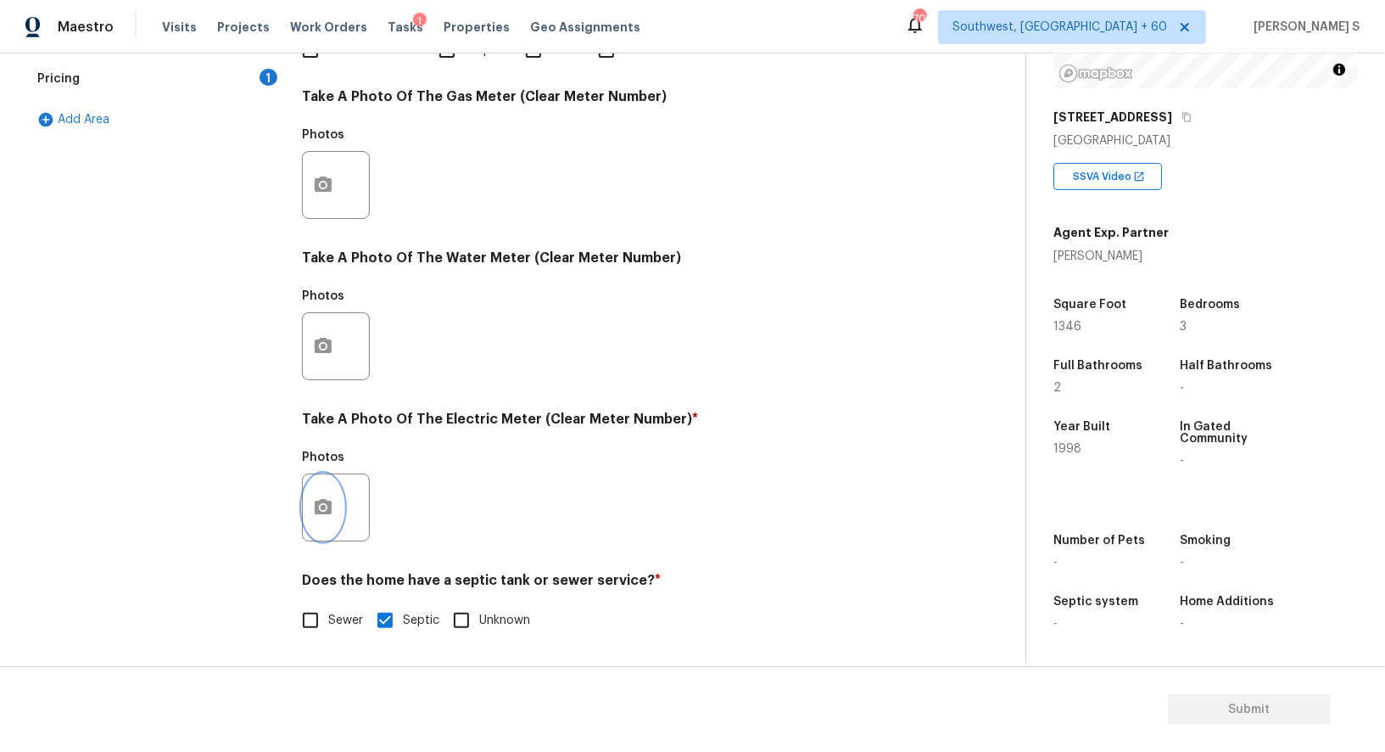
click at [327, 519] on button "button" at bounding box center [323, 507] width 41 height 66
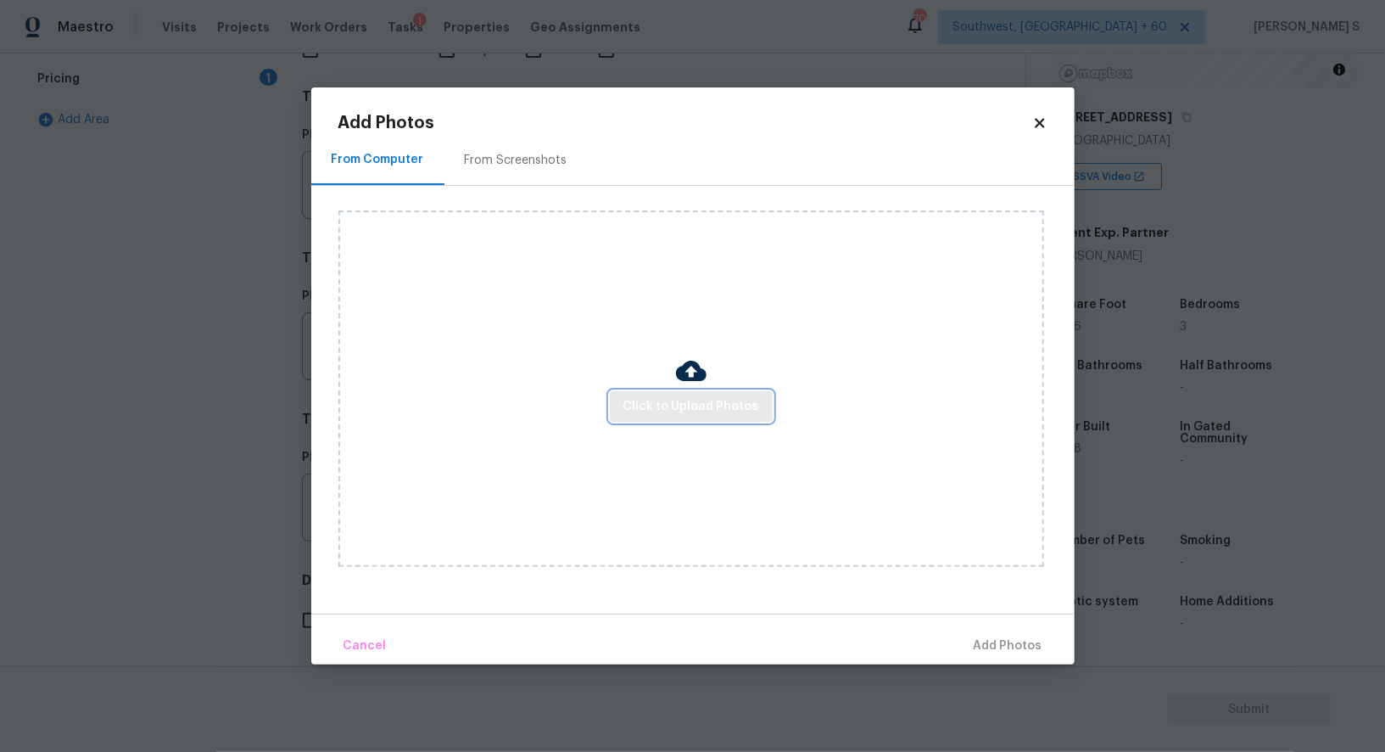
click at [642, 411] on span "Click to Upload Photos" at bounding box center [691, 406] width 136 height 21
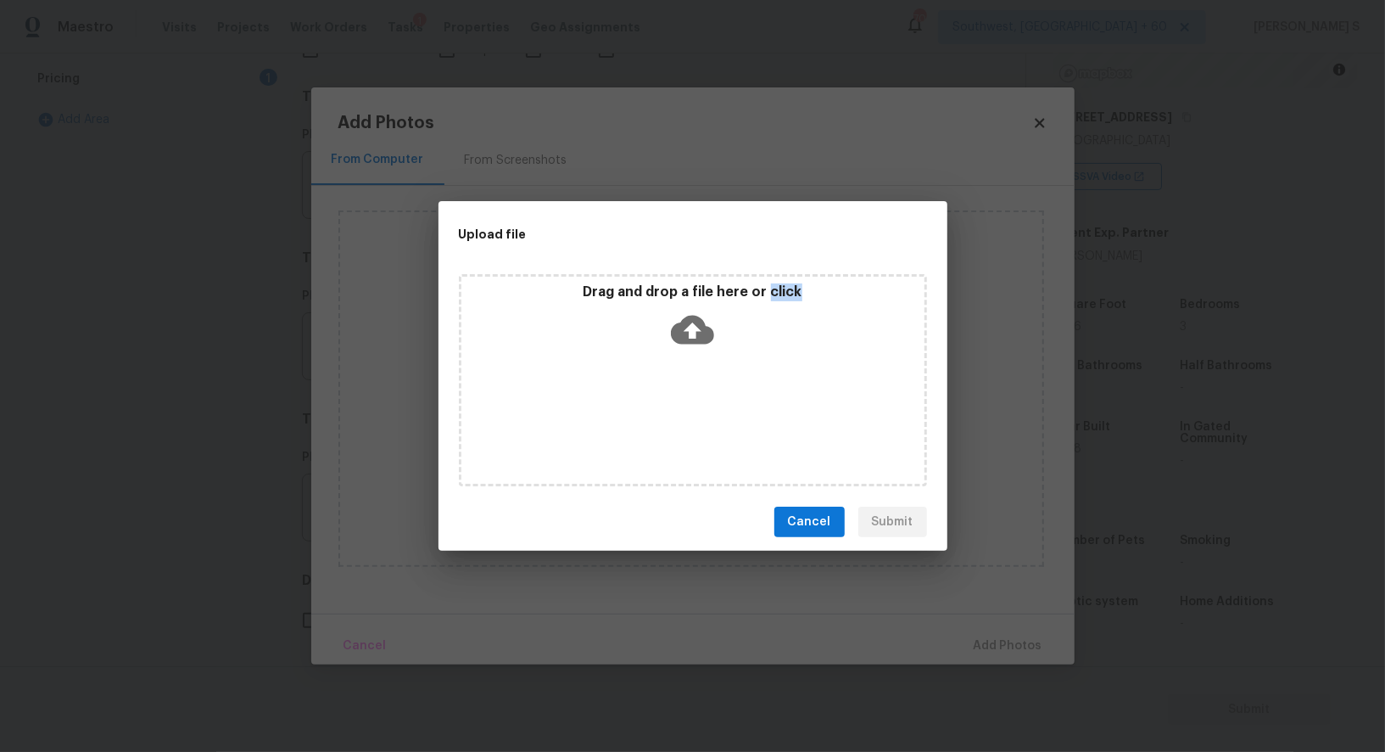
click at [642, 411] on div "Drag and drop a file here or click" at bounding box center [693, 380] width 468 height 212
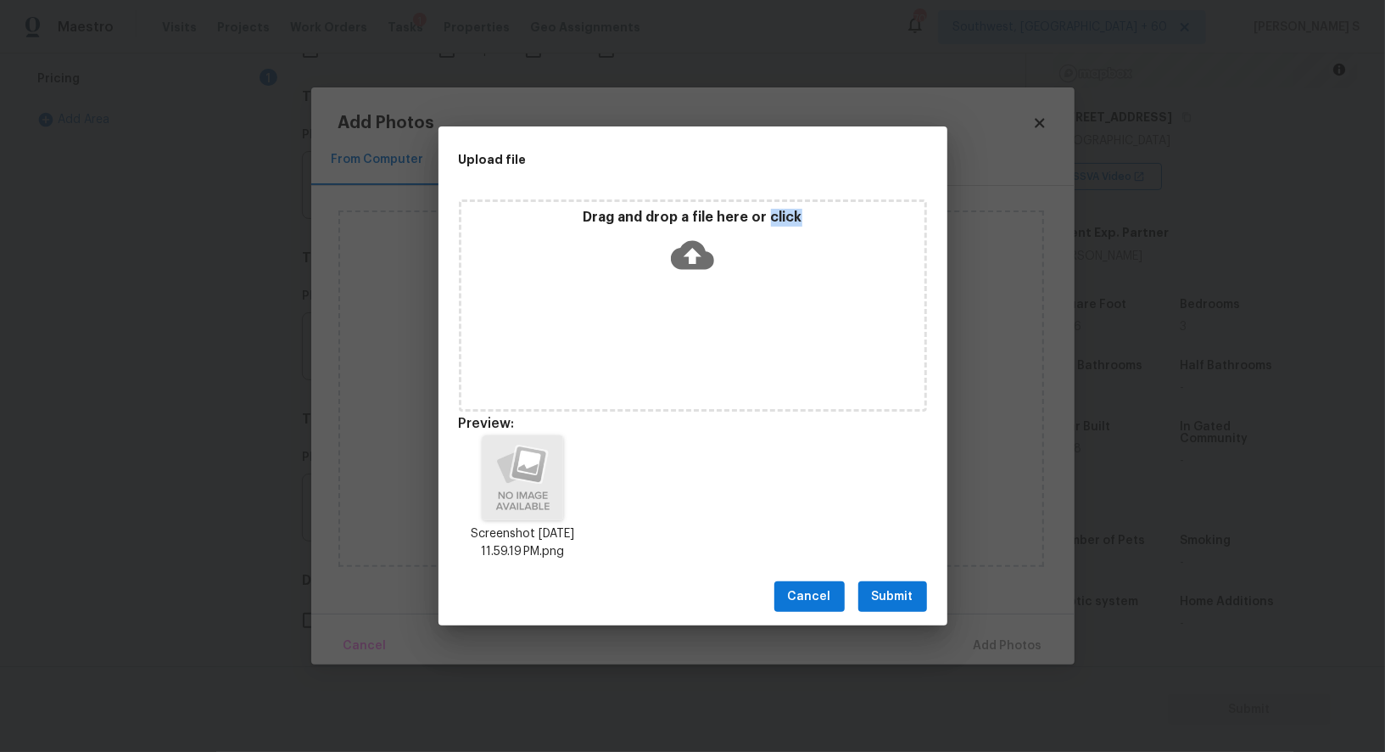
click at [897, 583] on button "Submit" at bounding box center [892, 596] width 69 height 31
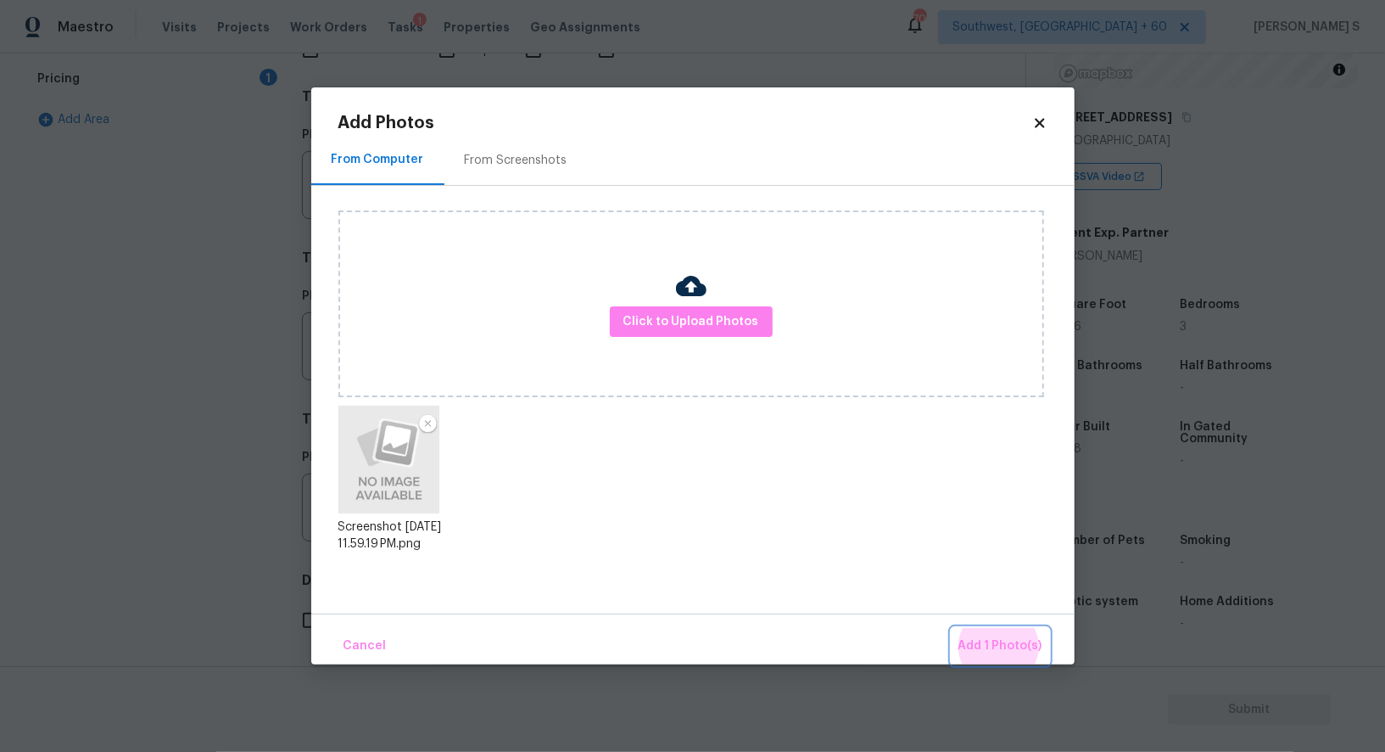
click at [952, 628] on button "Add 1 Photo(s)" at bounding box center [1001, 646] width 98 height 36
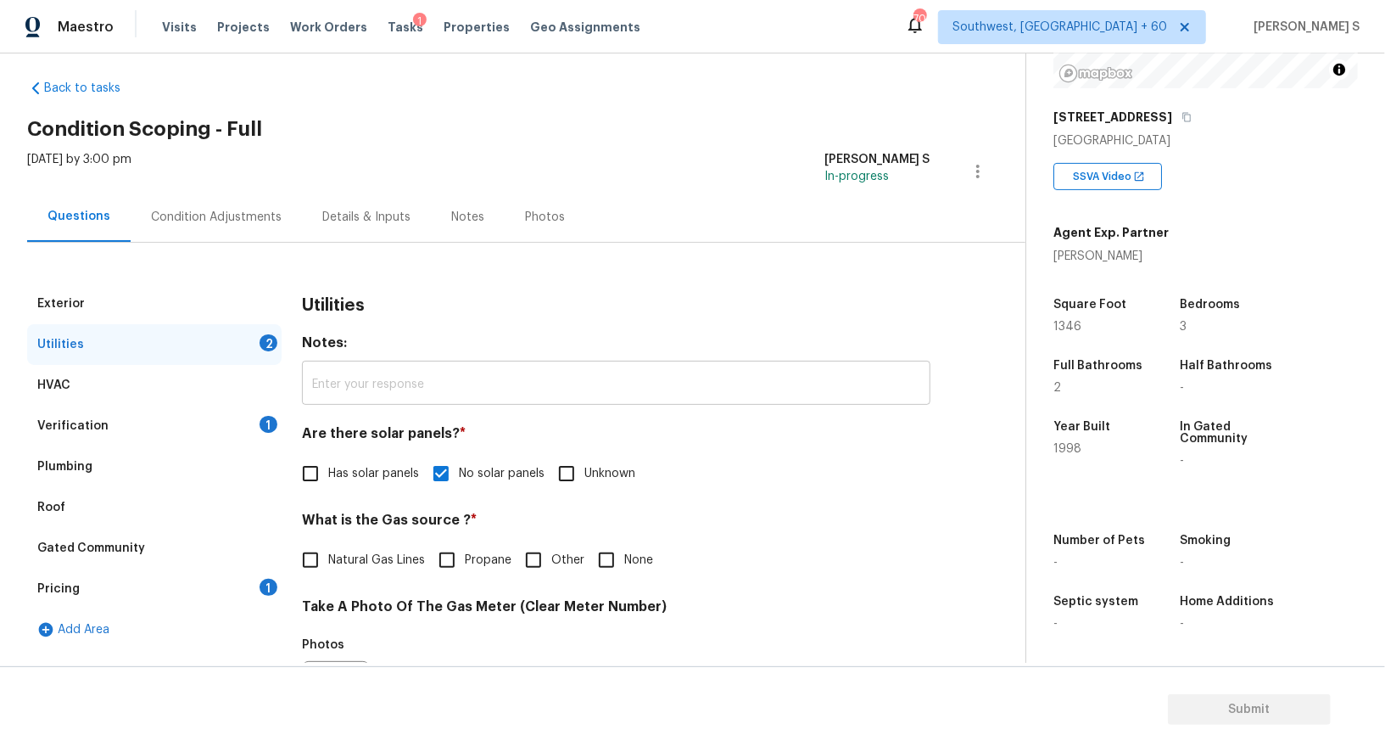
scroll to position [0, 0]
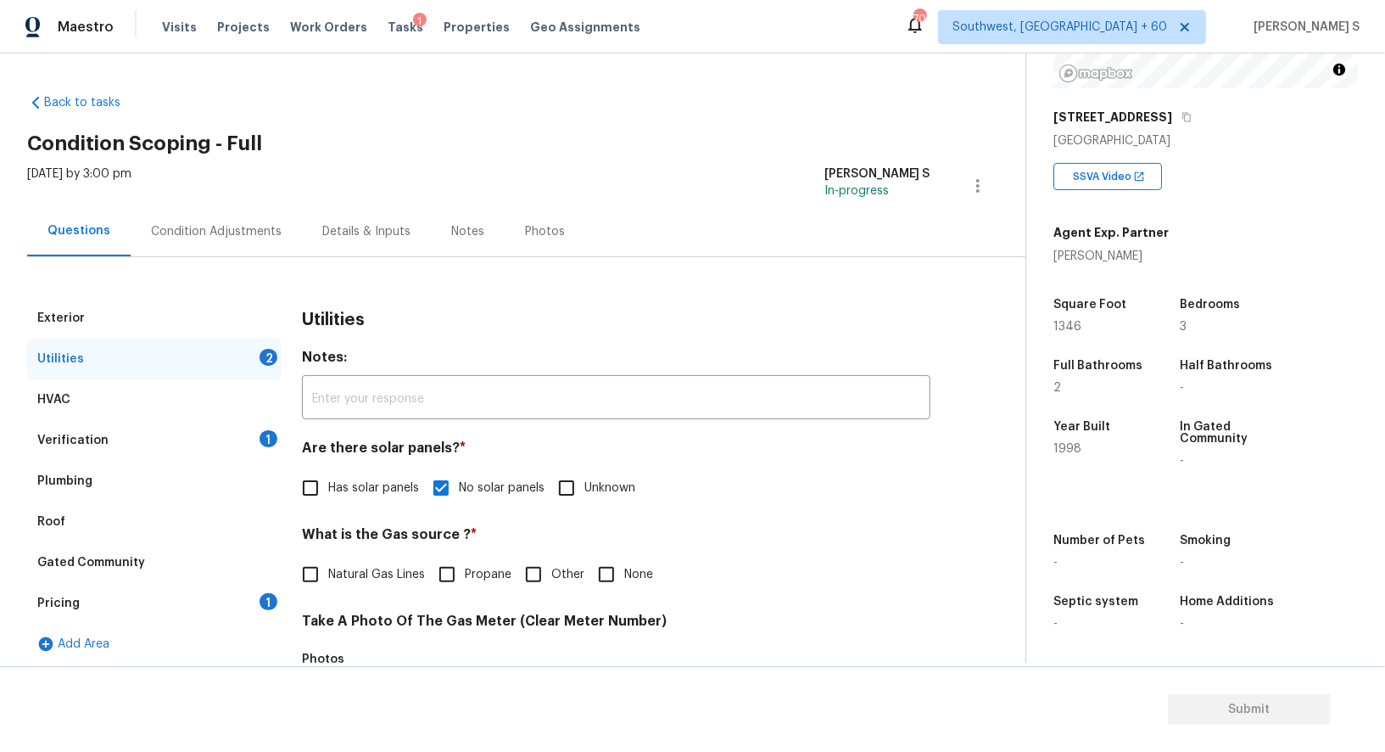
click at [254, 238] on div "Condition Adjustments" at bounding box center [216, 231] width 131 height 17
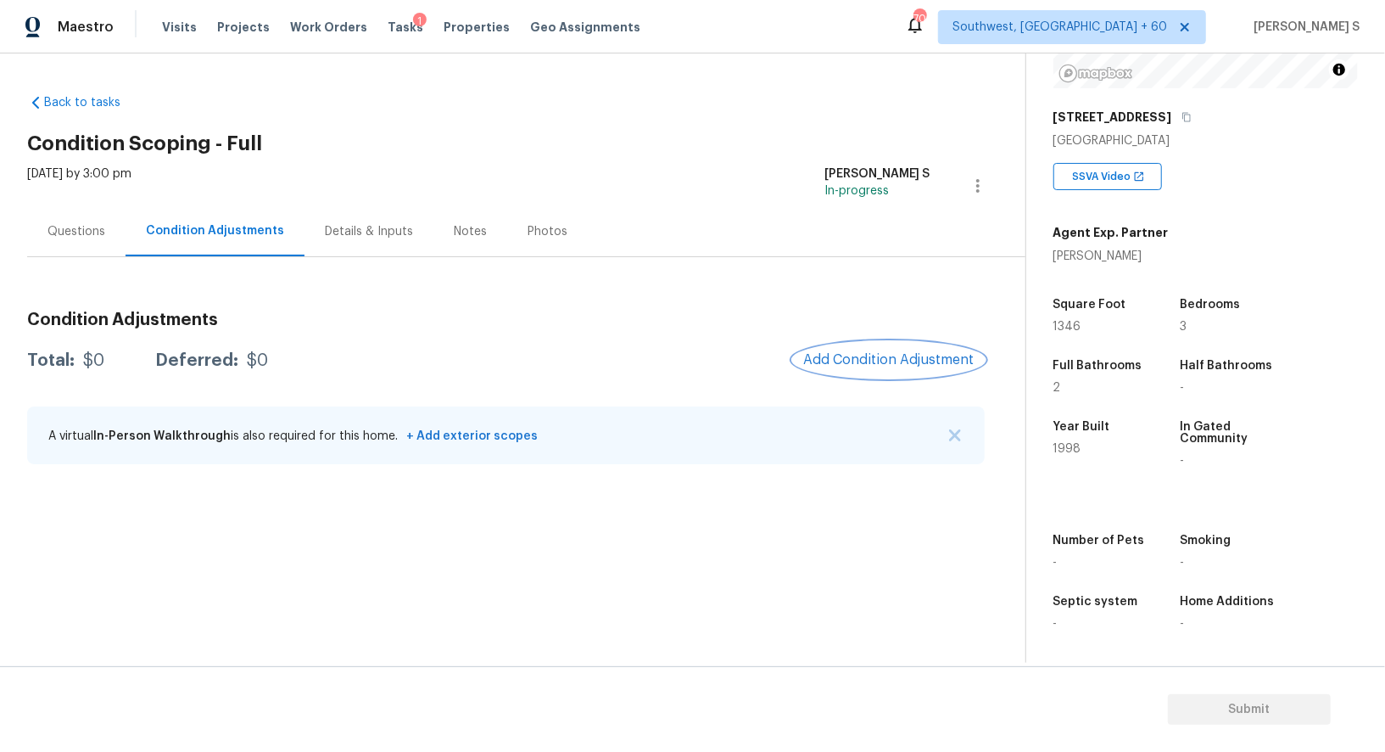
click at [864, 357] on span "Add Condition Adjustment" at bounding box center [888, 359] width 171 height 15
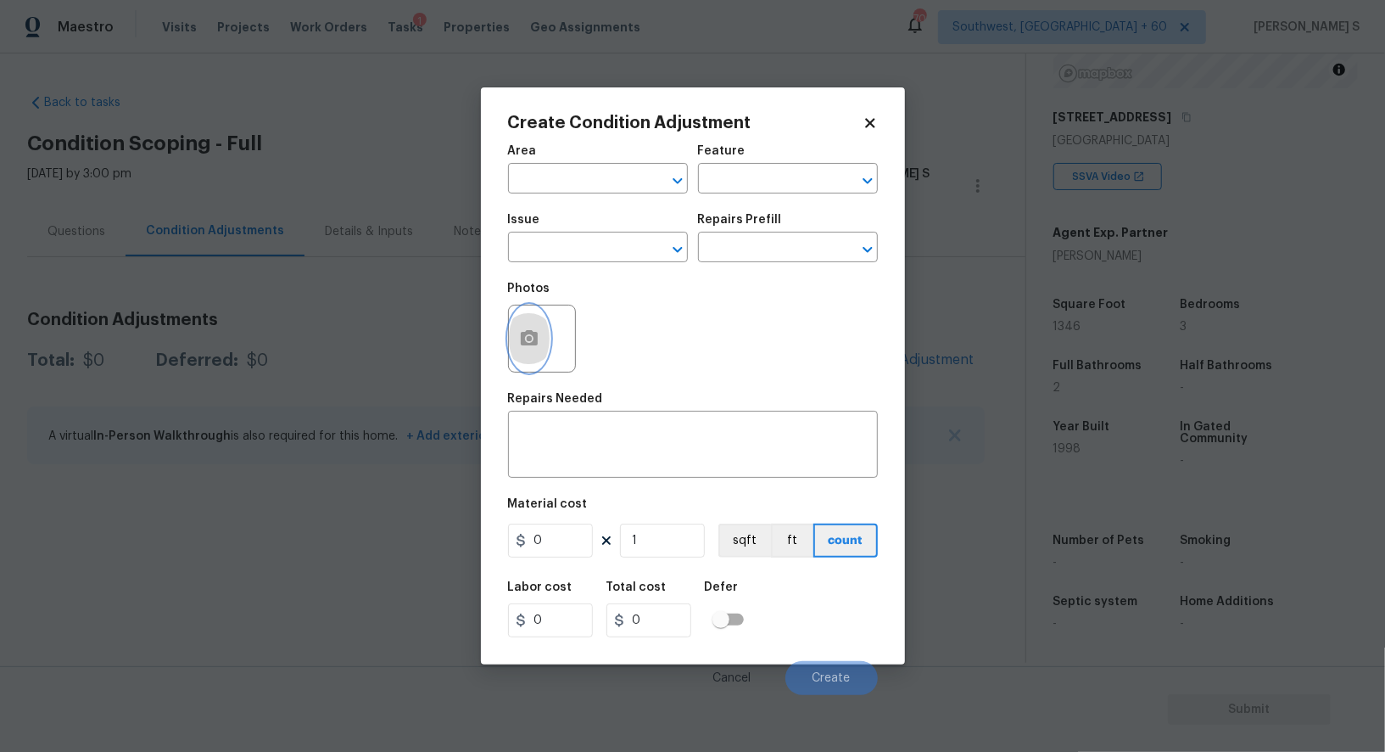
click at [529, 338] on circle "button" at bounding box center [528, 338] width 5 height 5
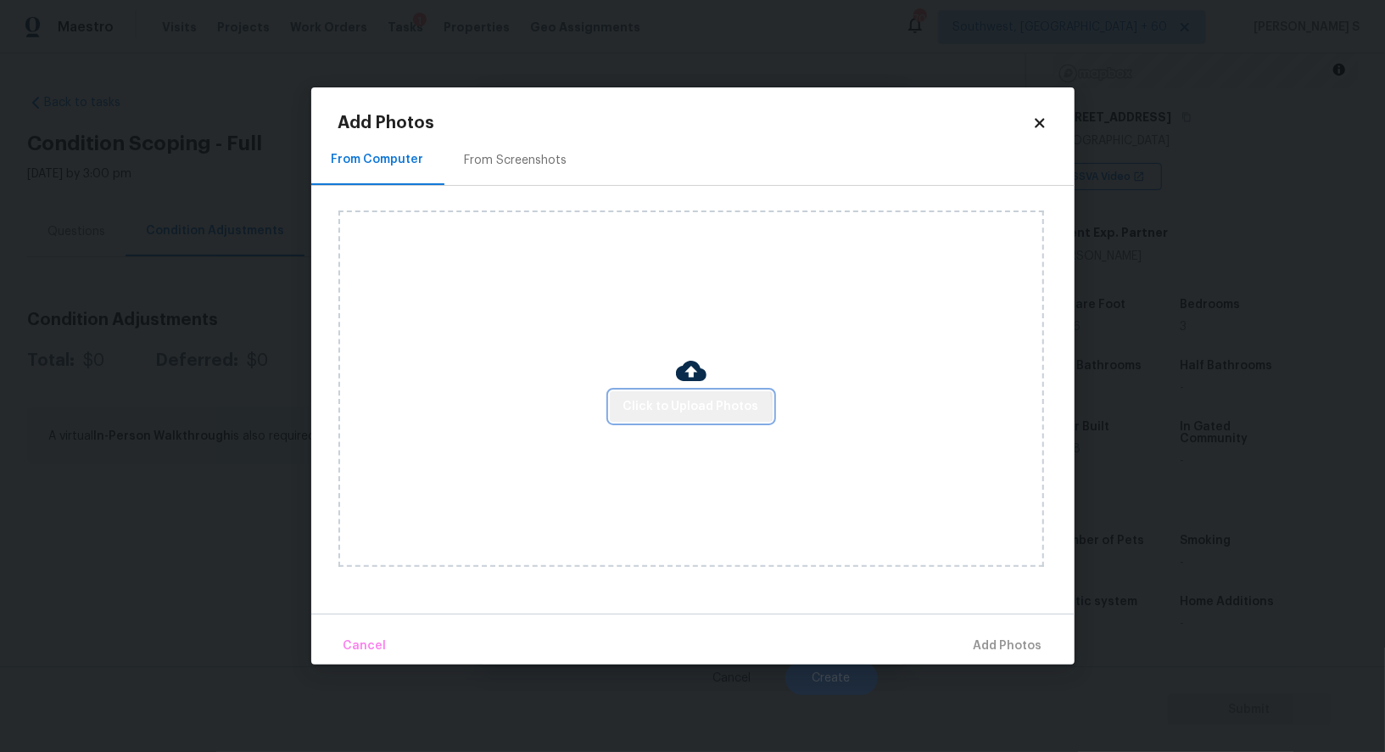
click at [693, 410] on span "Click to Upload Photos" at bounding box center [691, 406] width 136 height 21
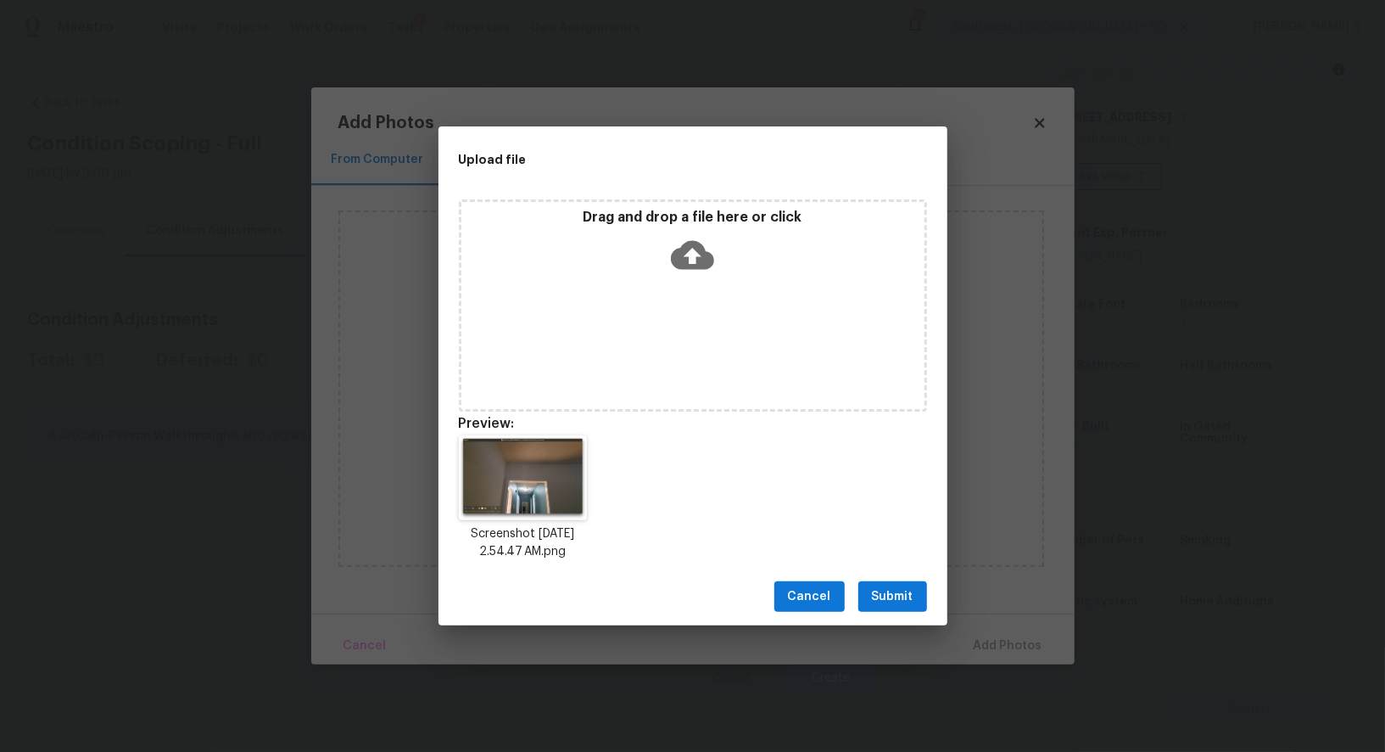
click at [925, 586] on button "Submit" at bounding box center [892, 596] width 69 height 31
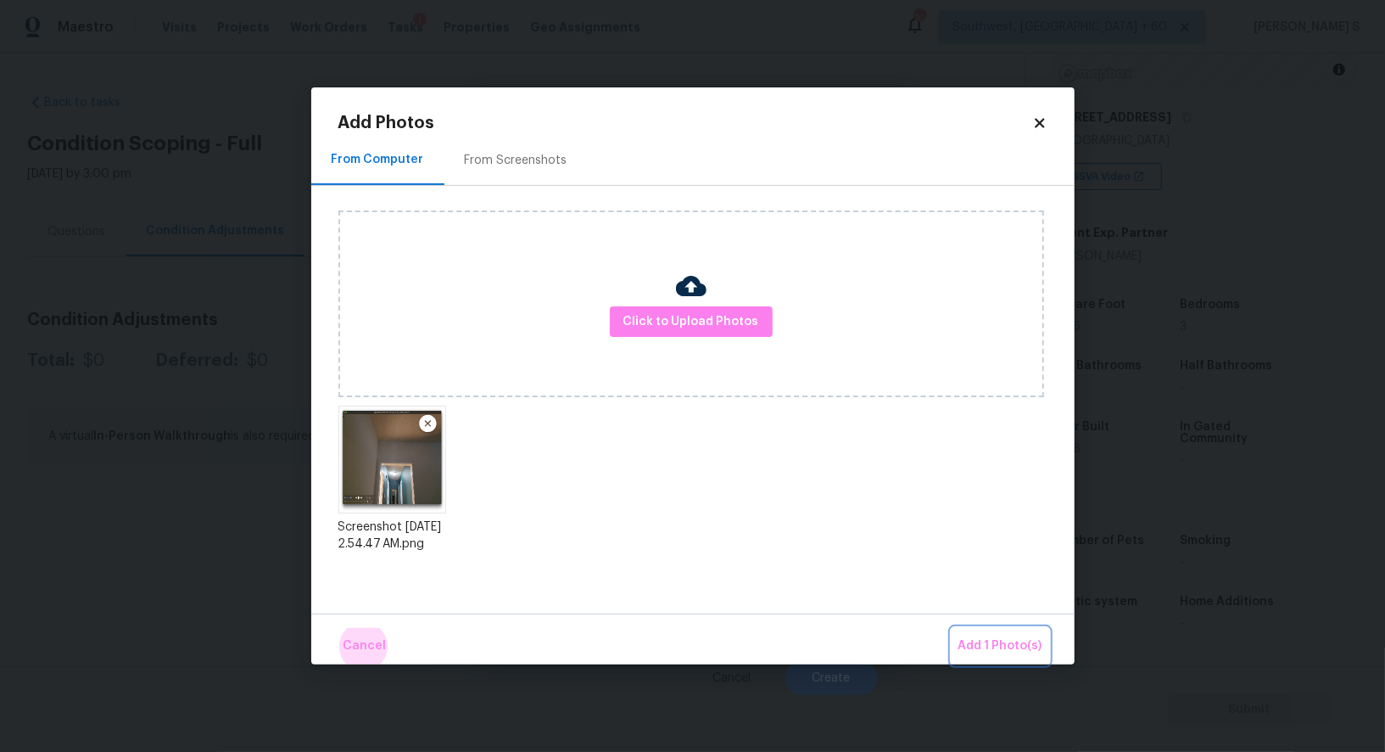
click at [952, 628] on button "Add 1 Photo(s)" at bounding box center [1001, 646] width 98 height 36
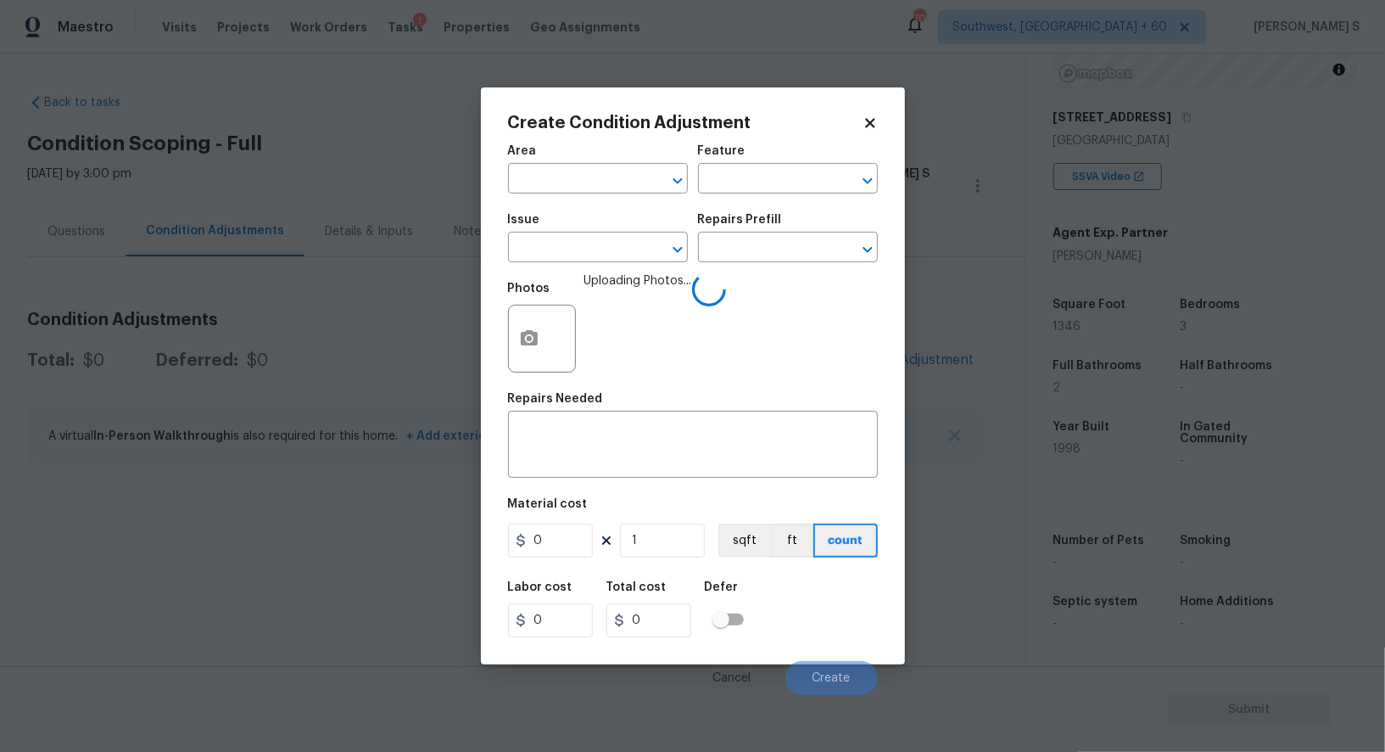
click at [606, 278] on span "Uploading Photos..." at bounding box center [638, 327] width 108 height 110
click at [600, 255] on input "text" at bounding box center [574, 249] width 132 height 26
type input "ACQ: Water Leak"
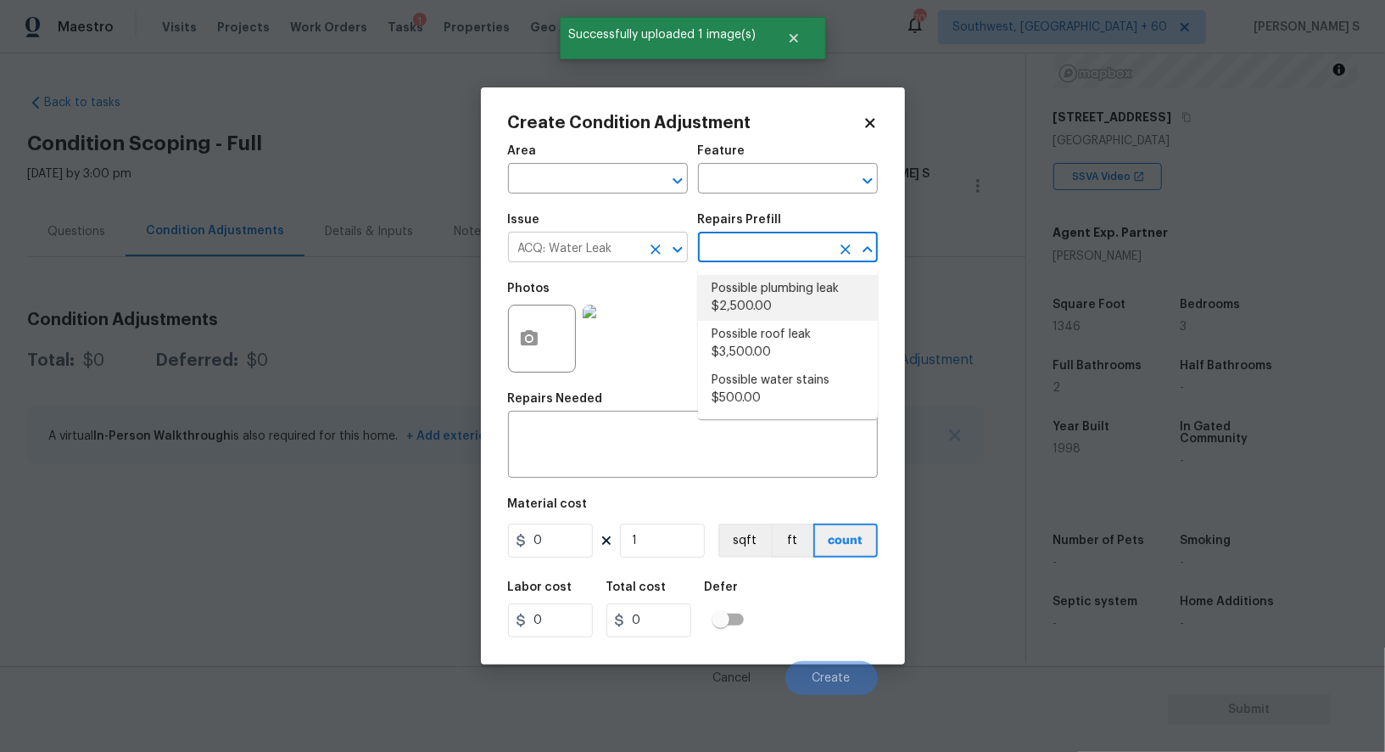
type input "Acquisition"
type textarea "Acquisition Scope: Possible roof leak"
type input "3500"
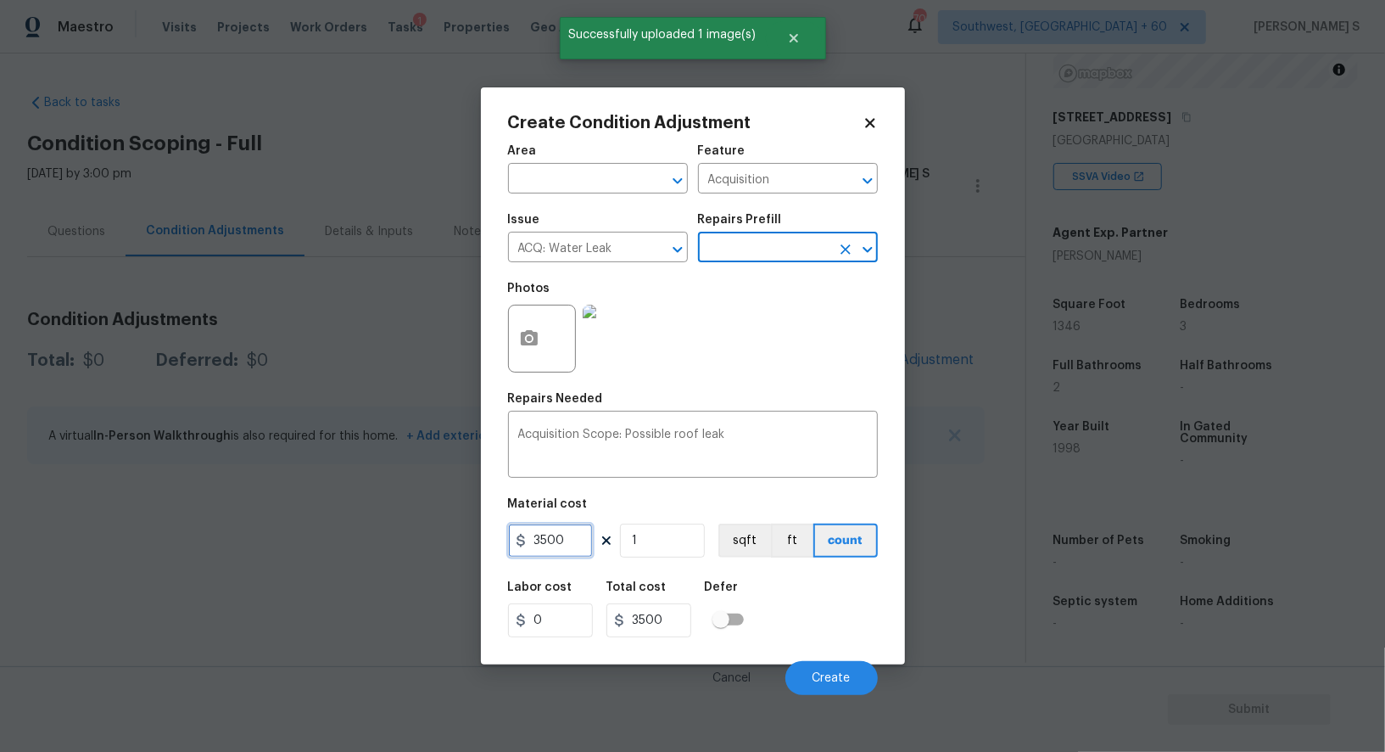
click at [551, 542] on input "3500" at bounding box center [550, 540] width 85 height 34
type input "2500"
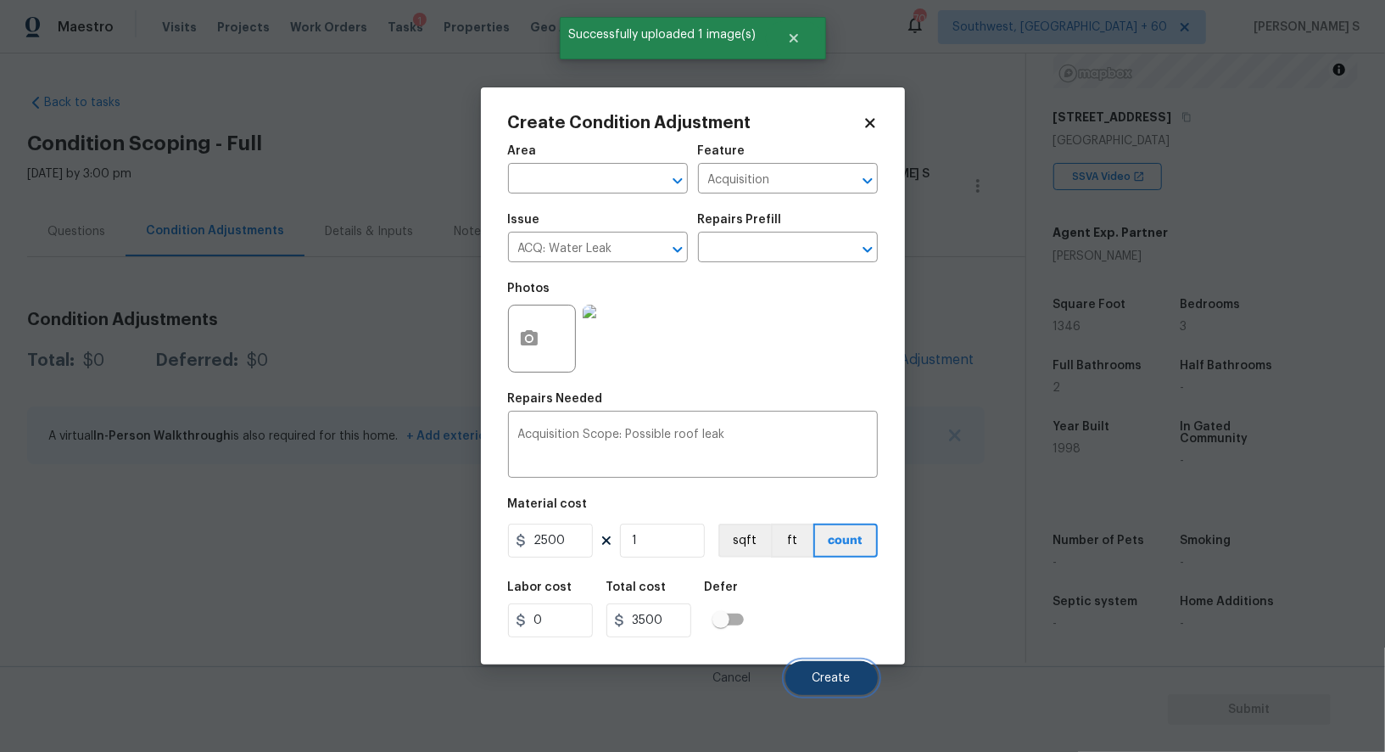
type input "2500"
click at [859, 679] on button "Create" at bounding box center [831, 678] width 92 height 34
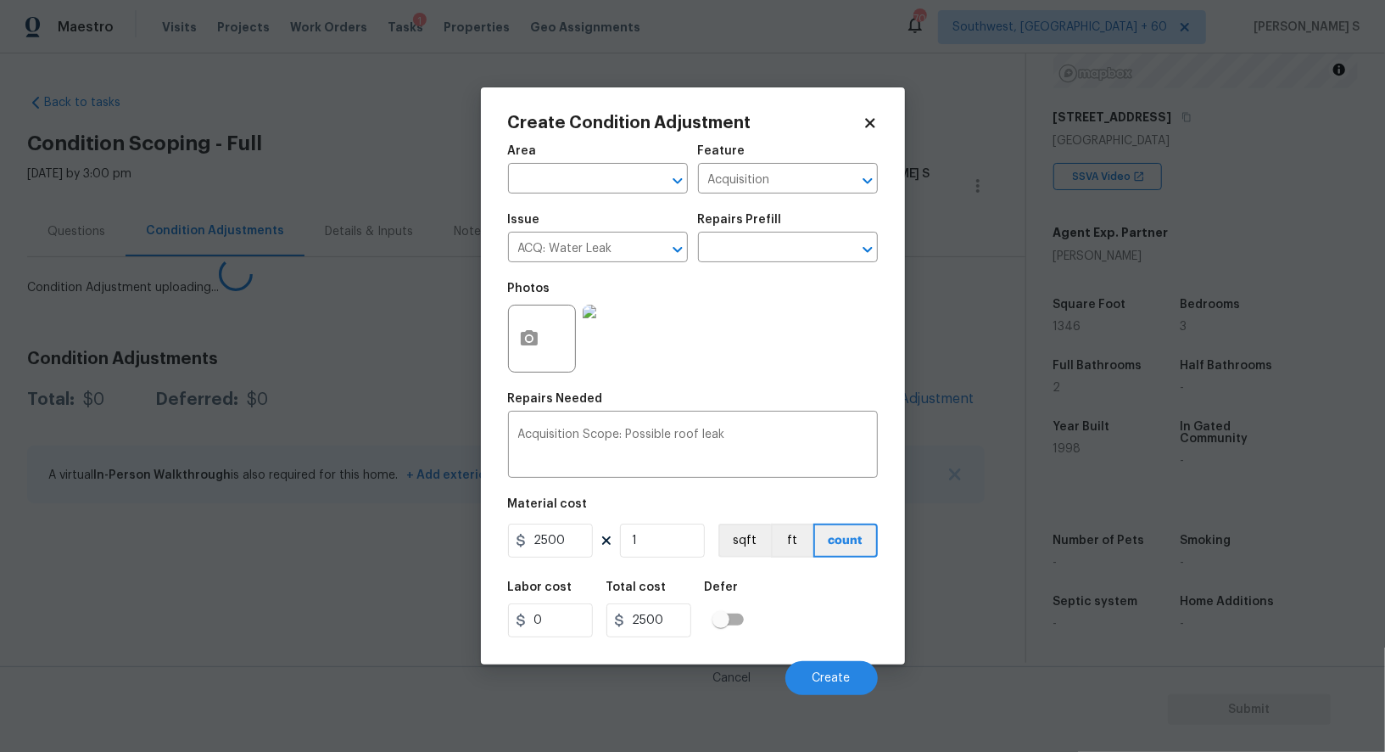
click at [417, 611] on body "Maestro Visits Projects Work Orders Tasks 1 Properties Geo Assignments 709 Sout…" at bounding box center [692, 376] width 1385 height 752
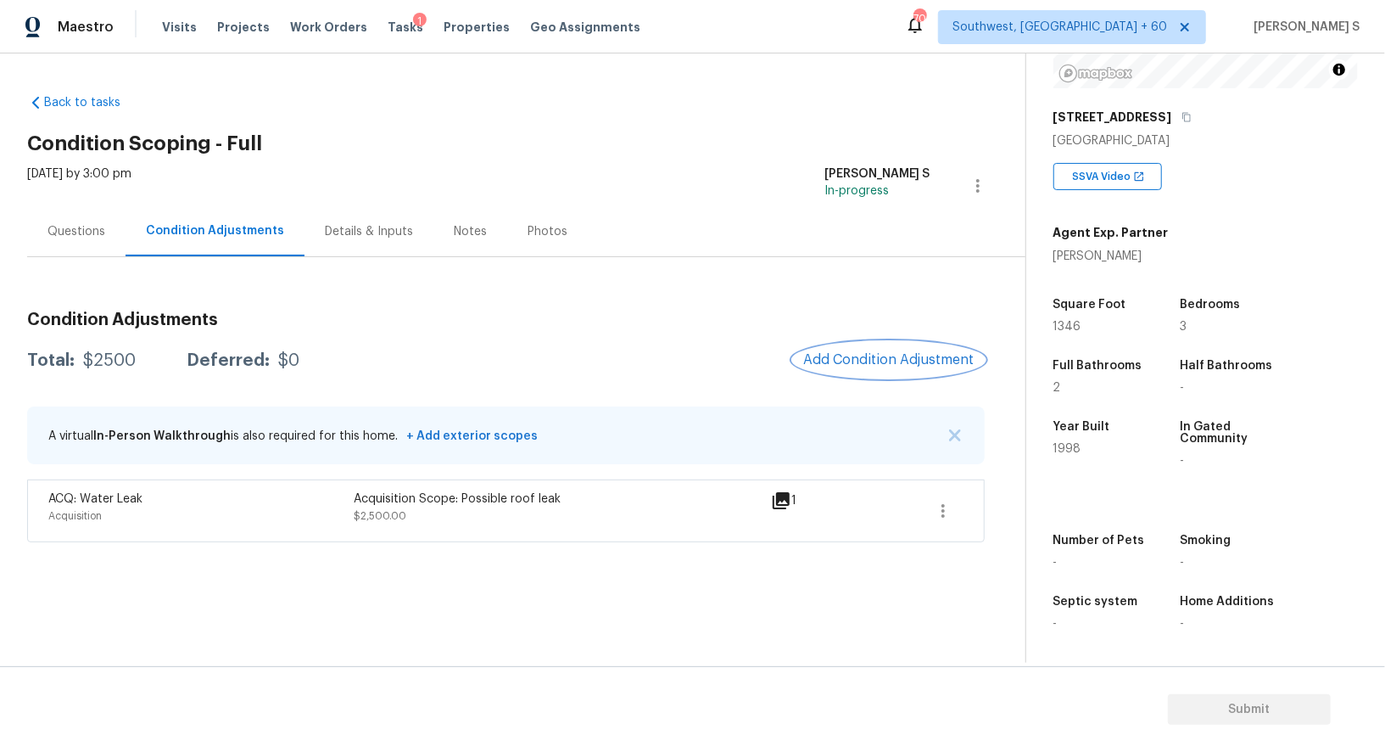
click at [880, 356] on span "Add Condition Adjustment" at bounding box center [888, 359] width 171 height 15
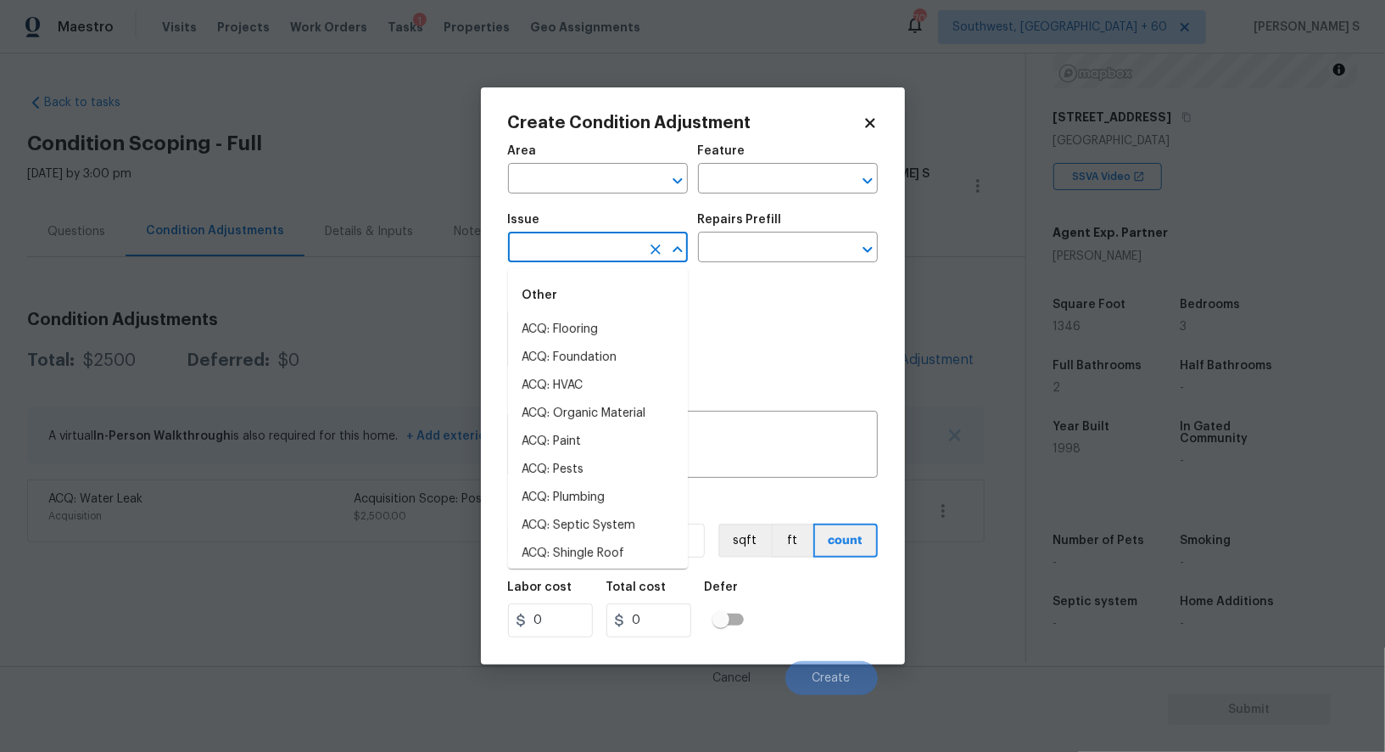
click at [607, 260] on input "text" at bounding box center [574, 249] width 132 height 26
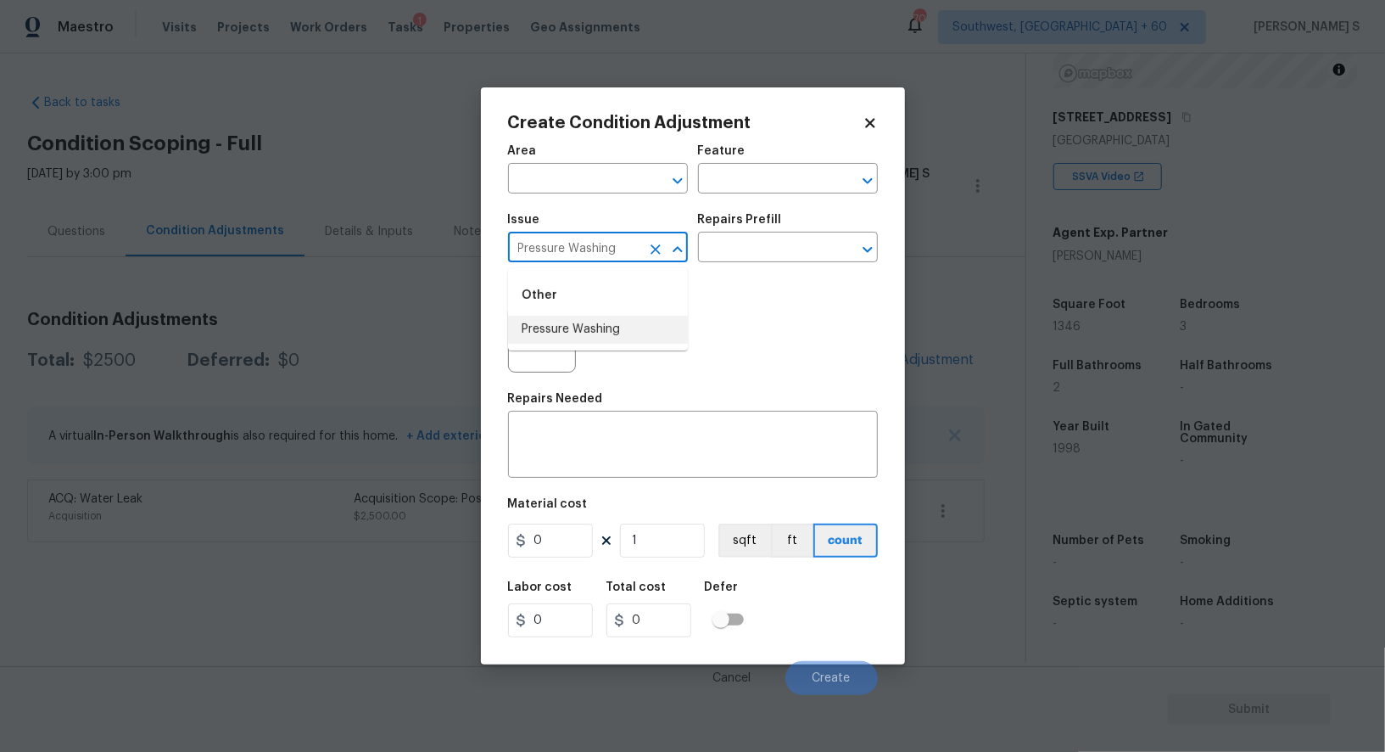
type input "Pressure Washing"
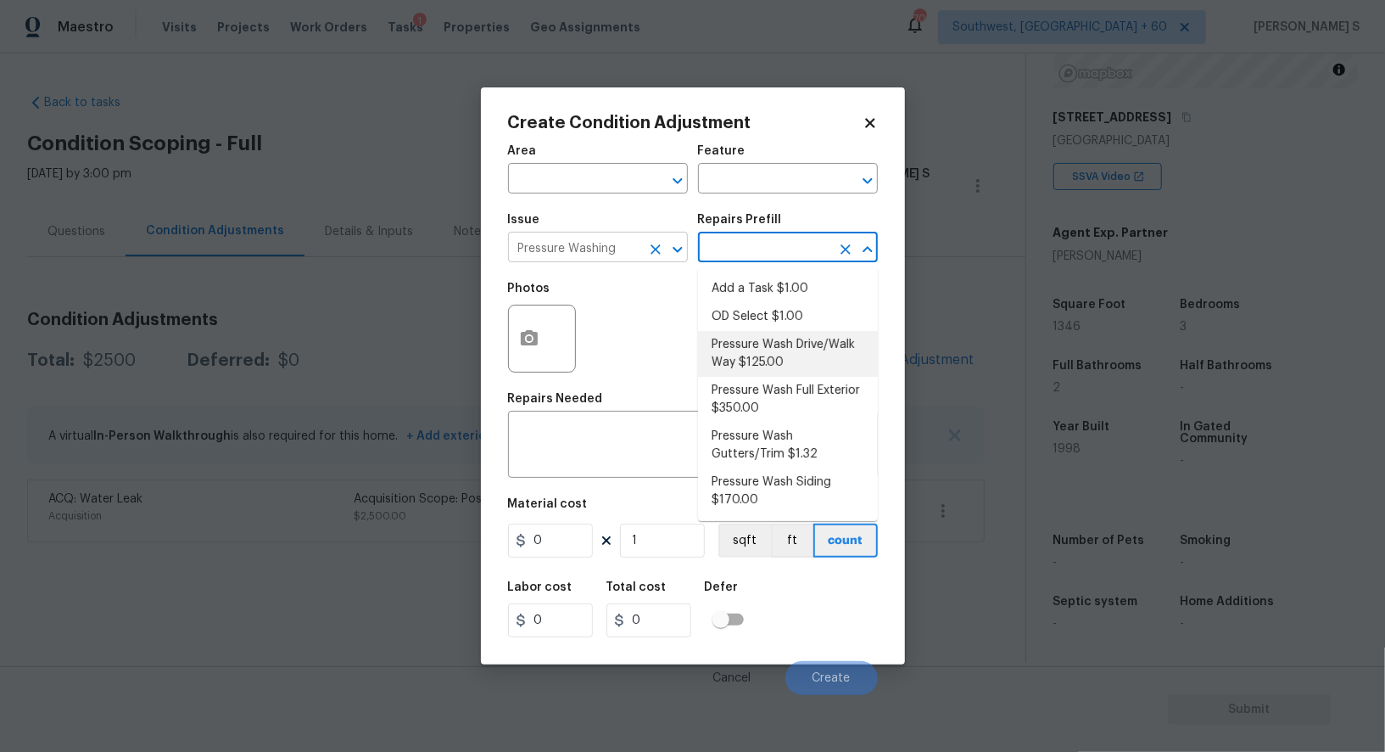
type input "Siding"
type textarea "Pressure wash the driveways/walkways as directed by the PM. Ensure that all deb…"
type input "125"
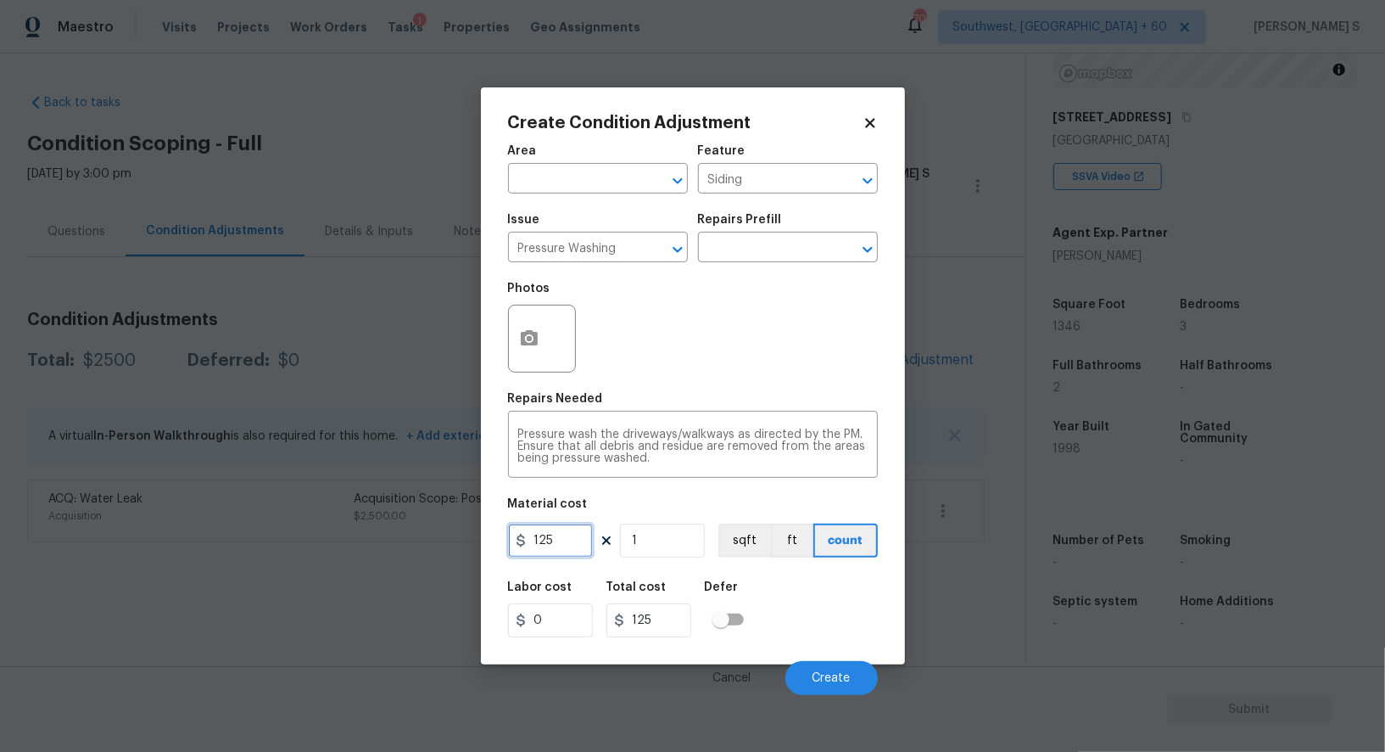
click at [574, 541] on input "125" at bounding box center [550, 540] width 85 height 34
type input "200"
click at [819, 670] on button "Create" at bounding box center [831, 678] width 92 height 34
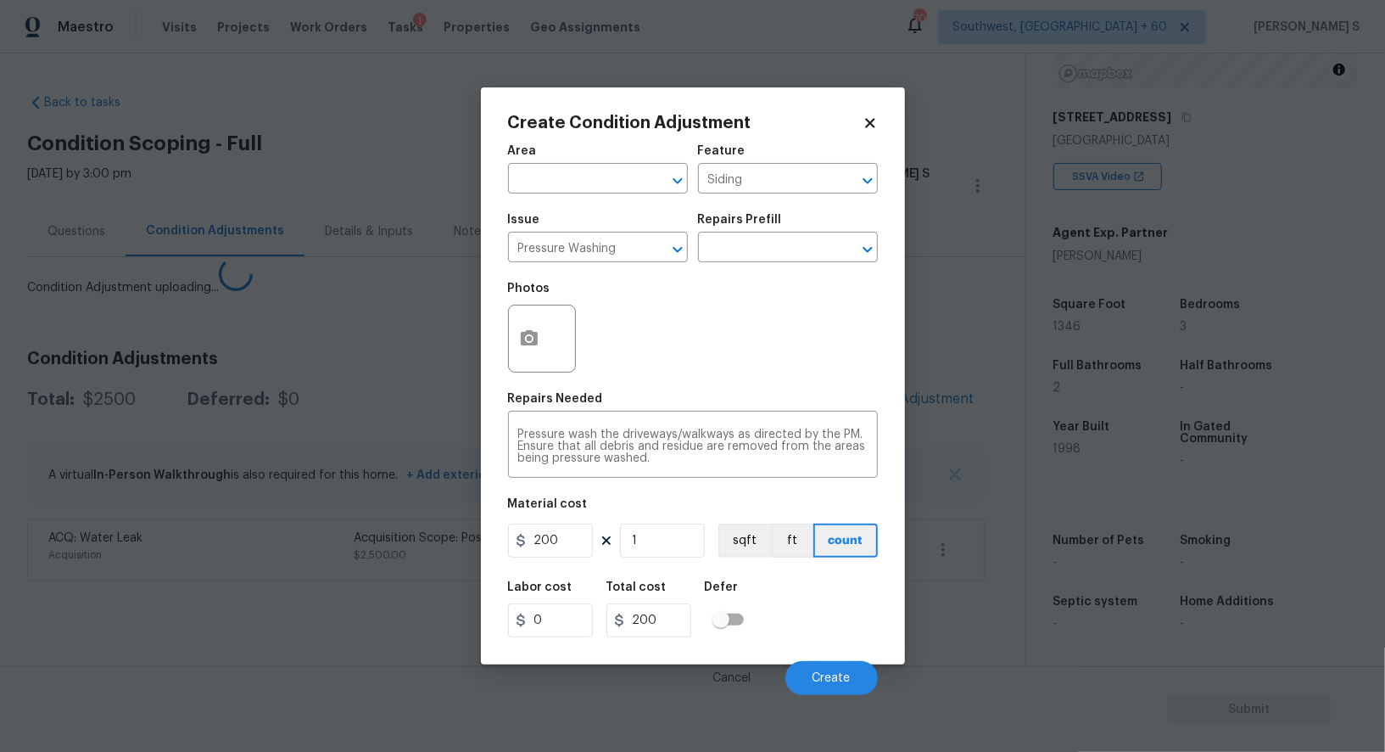
click at [315, 625] on body "Maestro Visits Projects Work Orders Tasks 1 Properties Geo Assignments 709 Sout…" at bounding box center [692, 376] width 1385 height 752
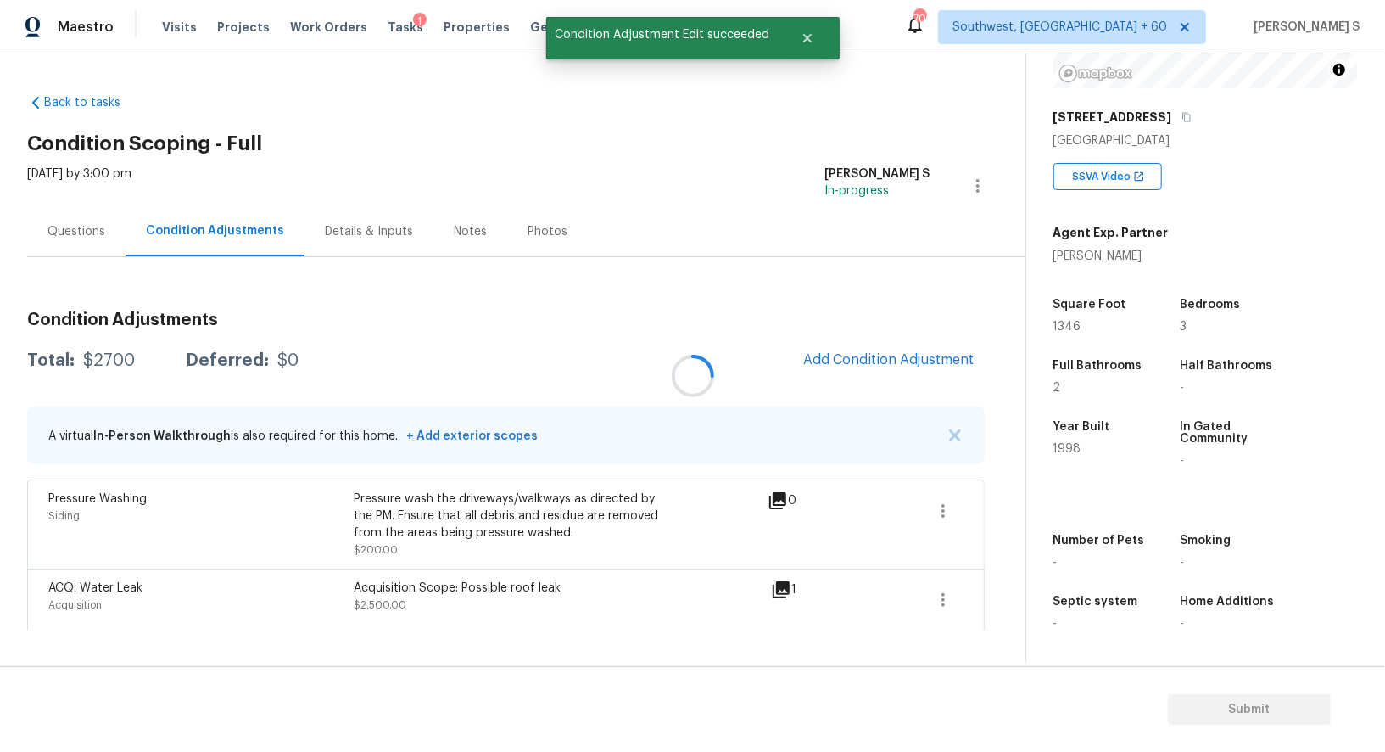
click at [838, 376] on div at bounding box center [692, 376] width 1385 height 752
click at [869, 347] on button "Add Condition Adjustment" at bounding box center [889, 360] width 192 height 36
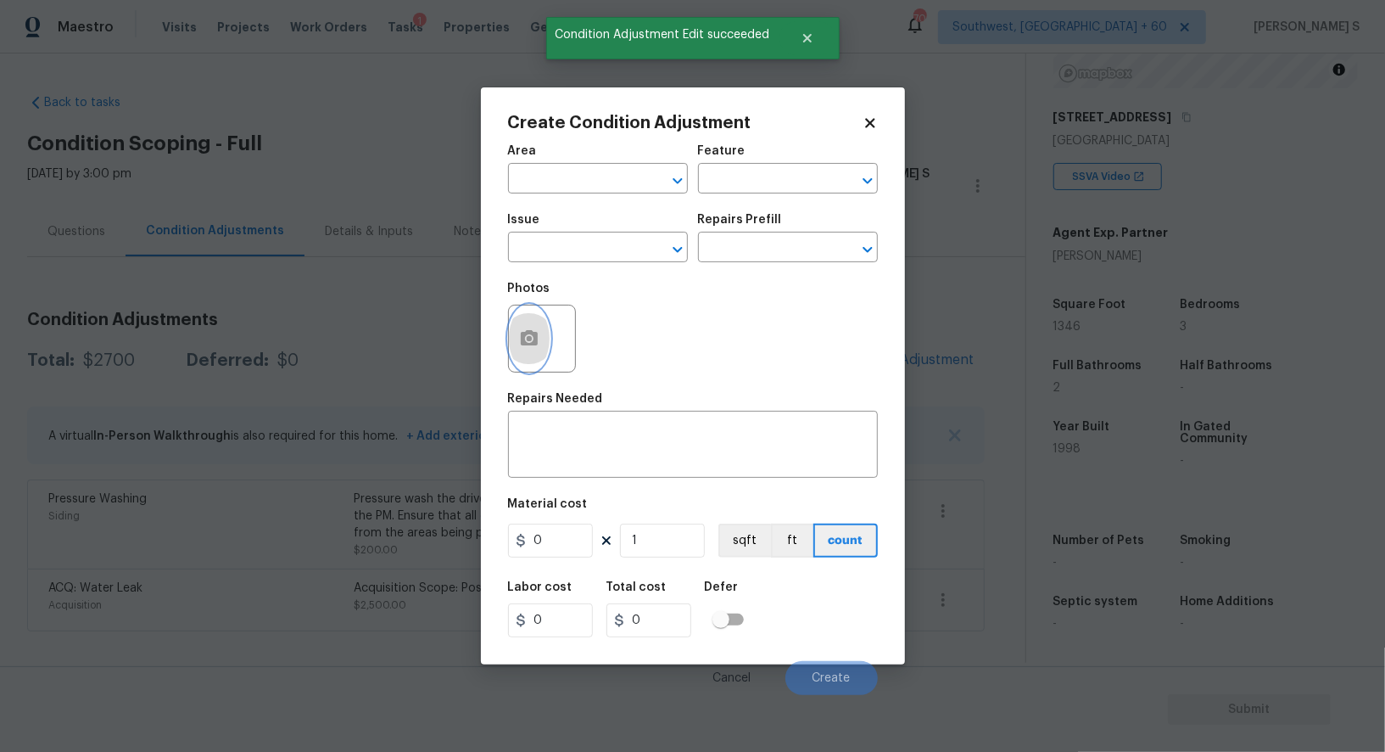
click at [534, 340] on icon "button" at bounding box center [529, 337] width 17 height 15
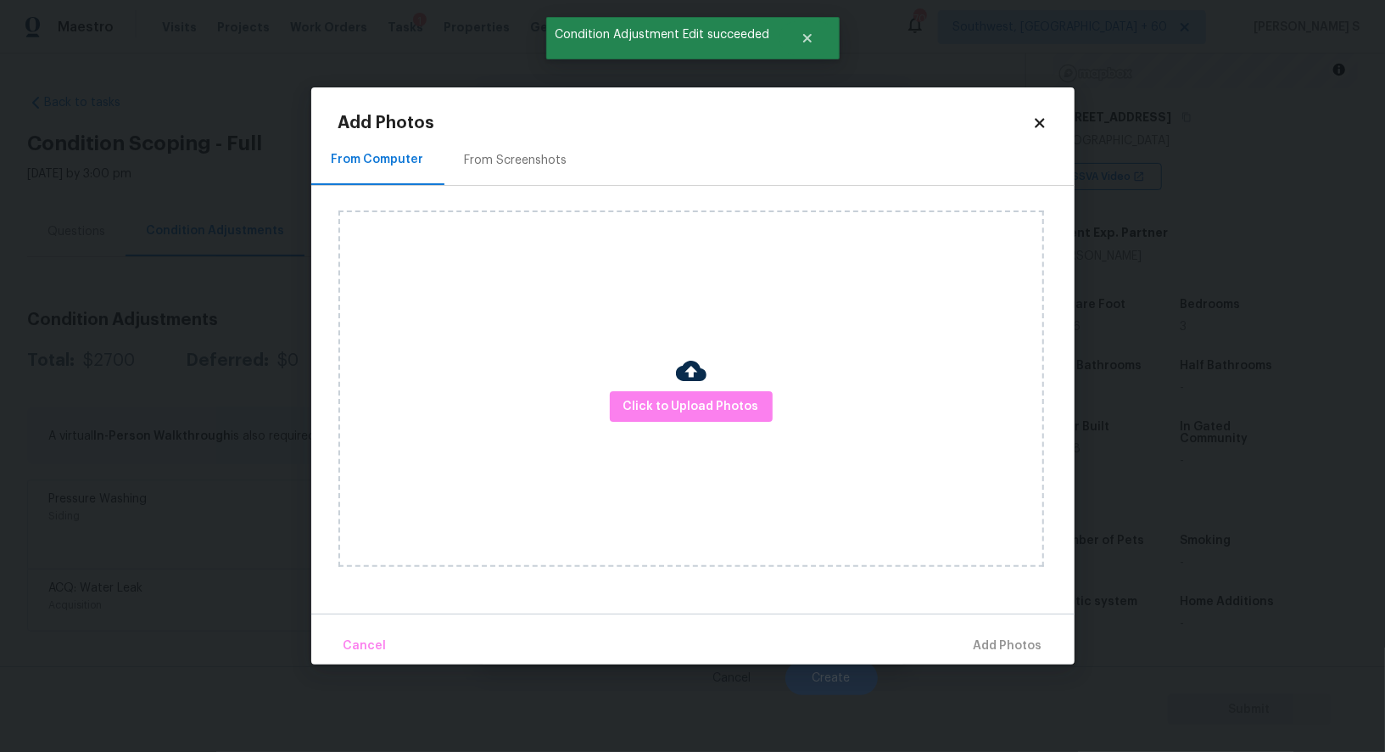
click at [507, 154] on div "From Screenshots" at bounding box center [516, 160] width 103 height 17
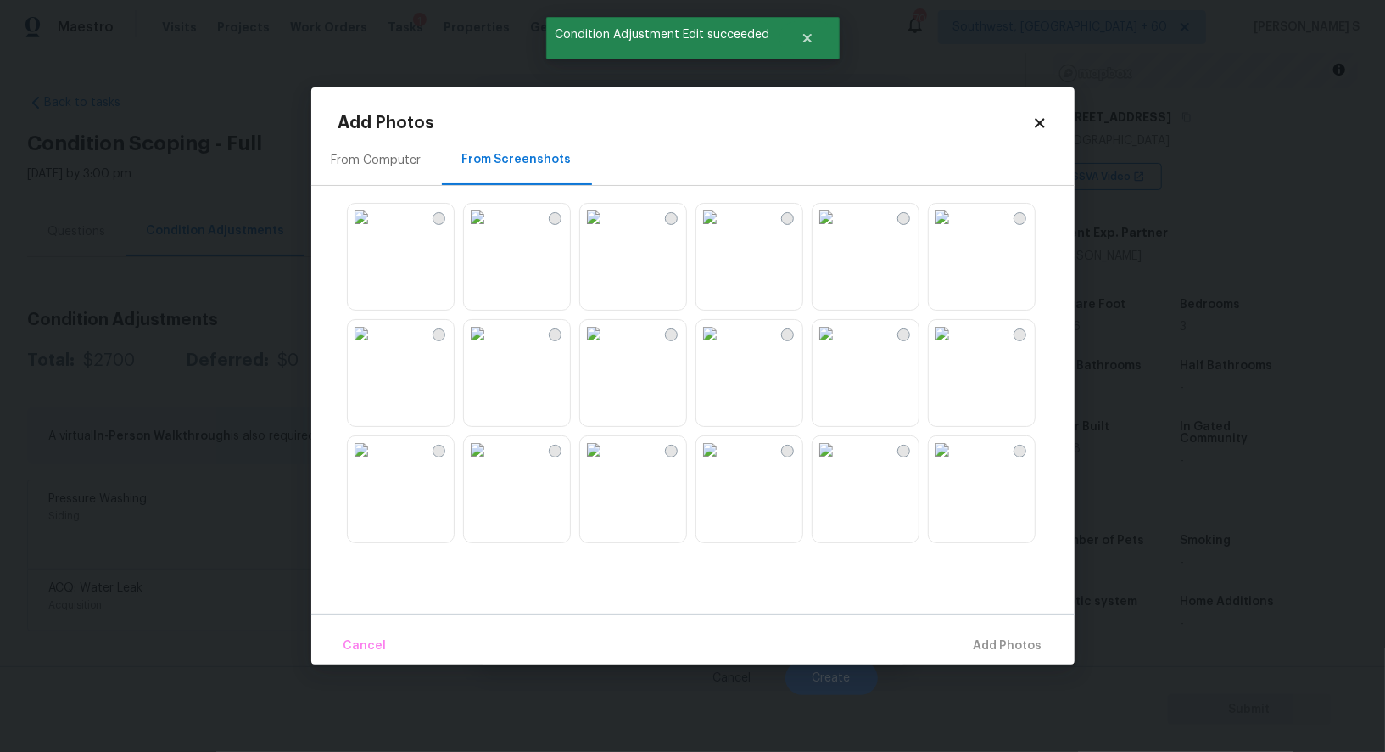
click at [840, 231] on img at bounding box center [826, 217] width 27 height 27
click at [956, 231] on img at bounding box center [942, 217] width 27 height 27
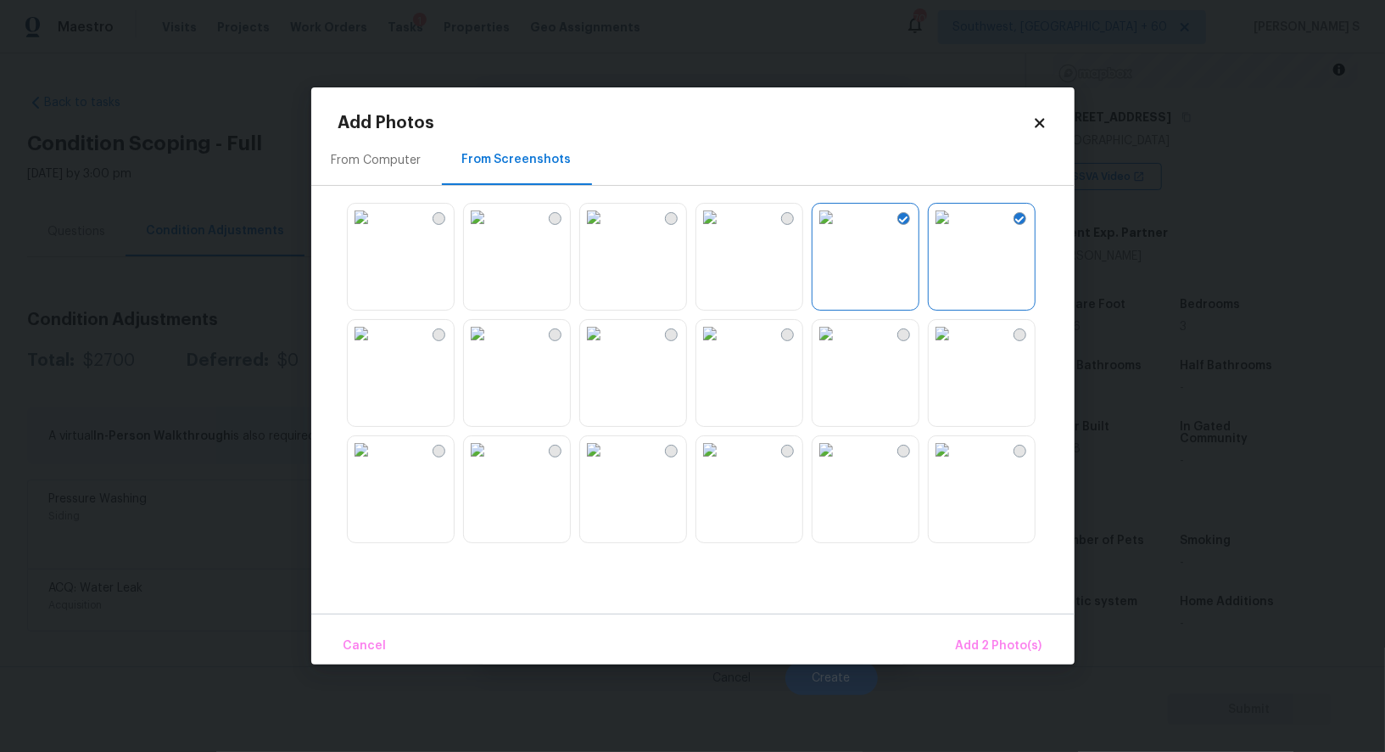
click at [724, 231] on img at bounding box center [709, 217] width 27 height 27
click at [840, 463] on img at bounding box center [826, 449] width 27 height 27
click at [956, 463] on img at bounding box center [942, 449] width 27 height 27
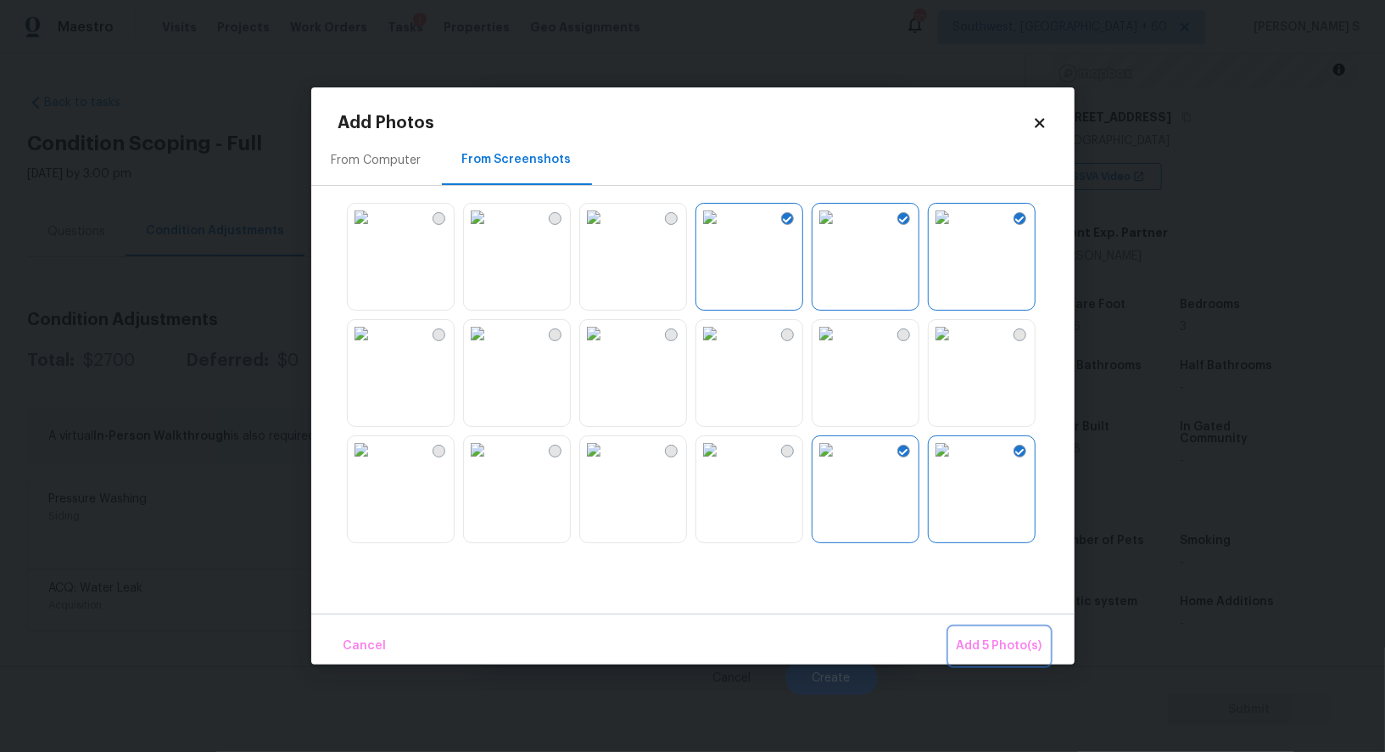
click at [1026, 658] on button "Add 5 Photo(s)" at bounding box center [999, 646] width 99 height 36
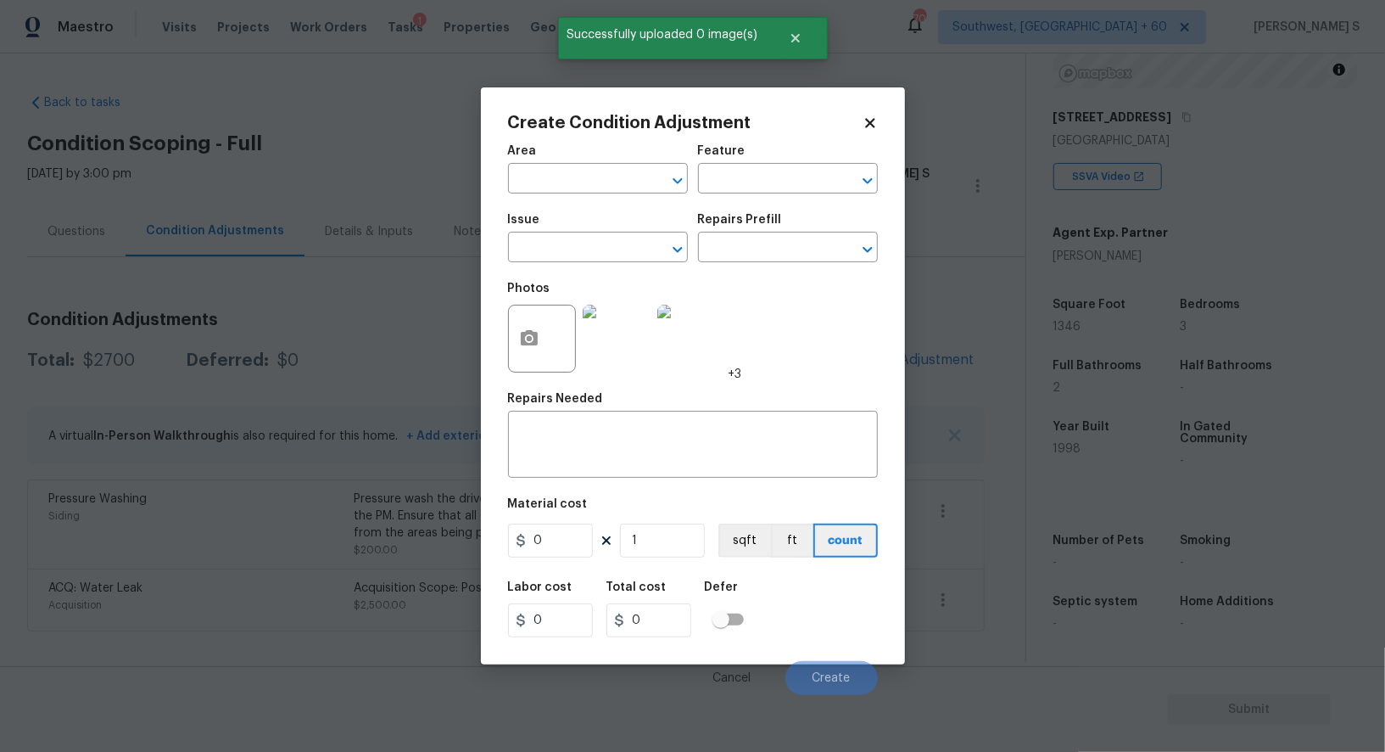
click at [554, 235] on div "Issue" at bounding box center [598, 225] width 180 height 22
click at [563, 250] on input "text" at bounding box center [574, 249] width 132 height 26
type input "Landscape Package"
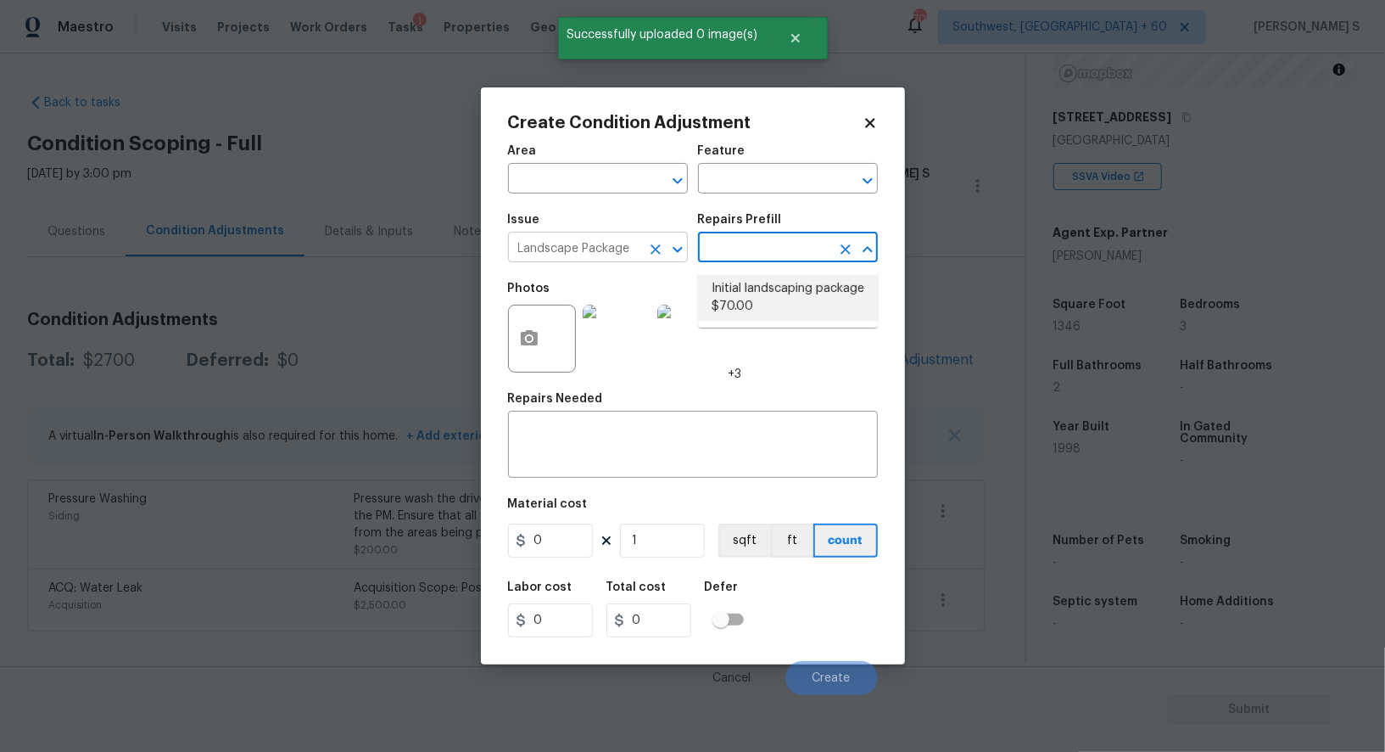
type input "Home Readiness Packages"
type textarea "Mowing of grass up to 6" in height. Mow, edge along driveways & sidewalks, trim…"
type input "70"
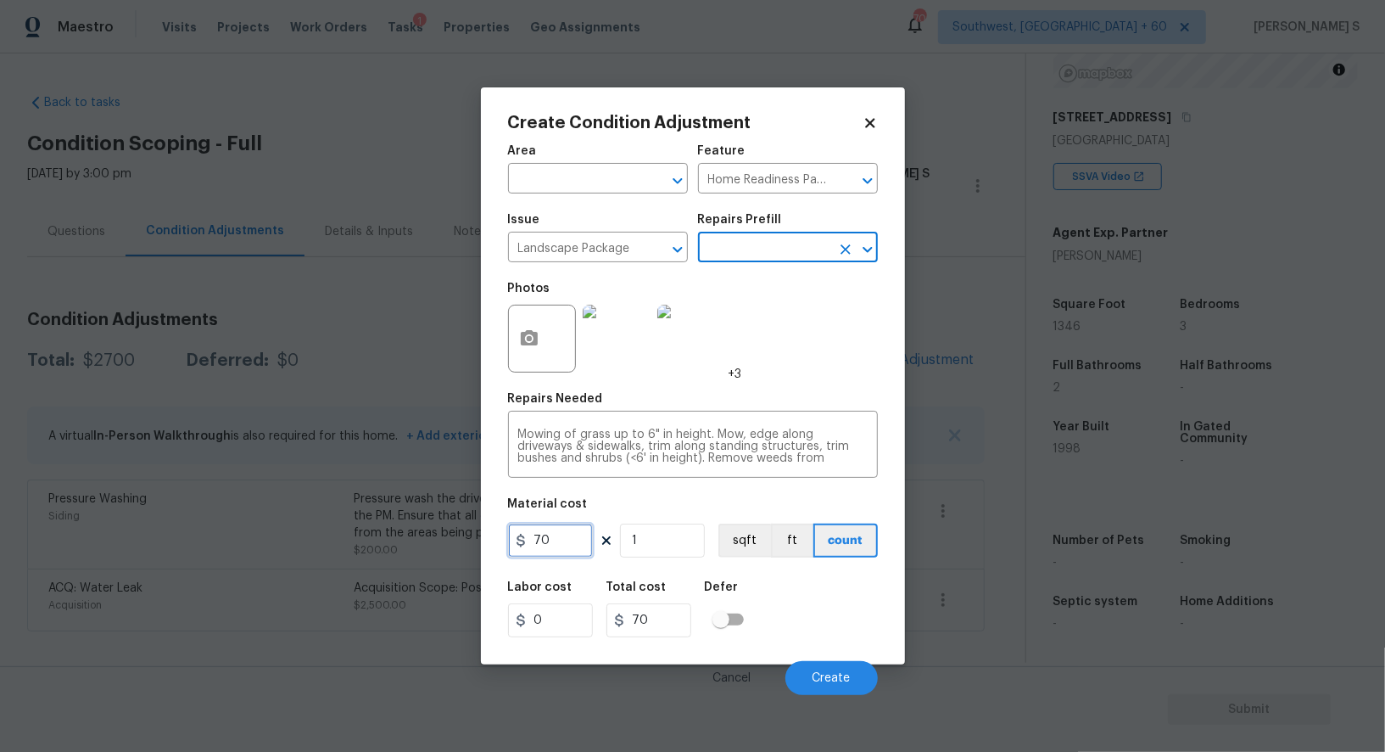
click at [573, 547] on input "70" at bounding box center [550, 540] width 85 height 34
type input "300"
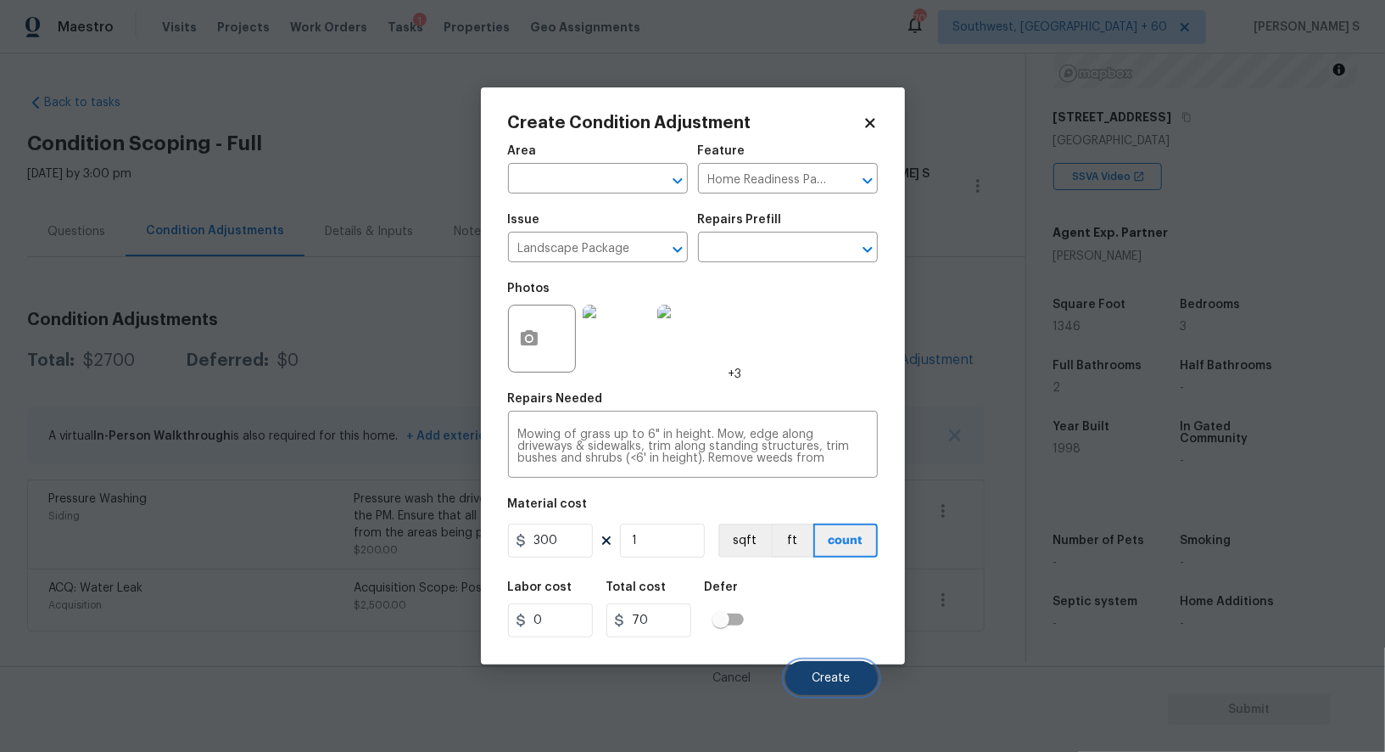
type input "300"
click at [830, 679] on span "Create" at bounding box center [832, 678] width 38 height 13
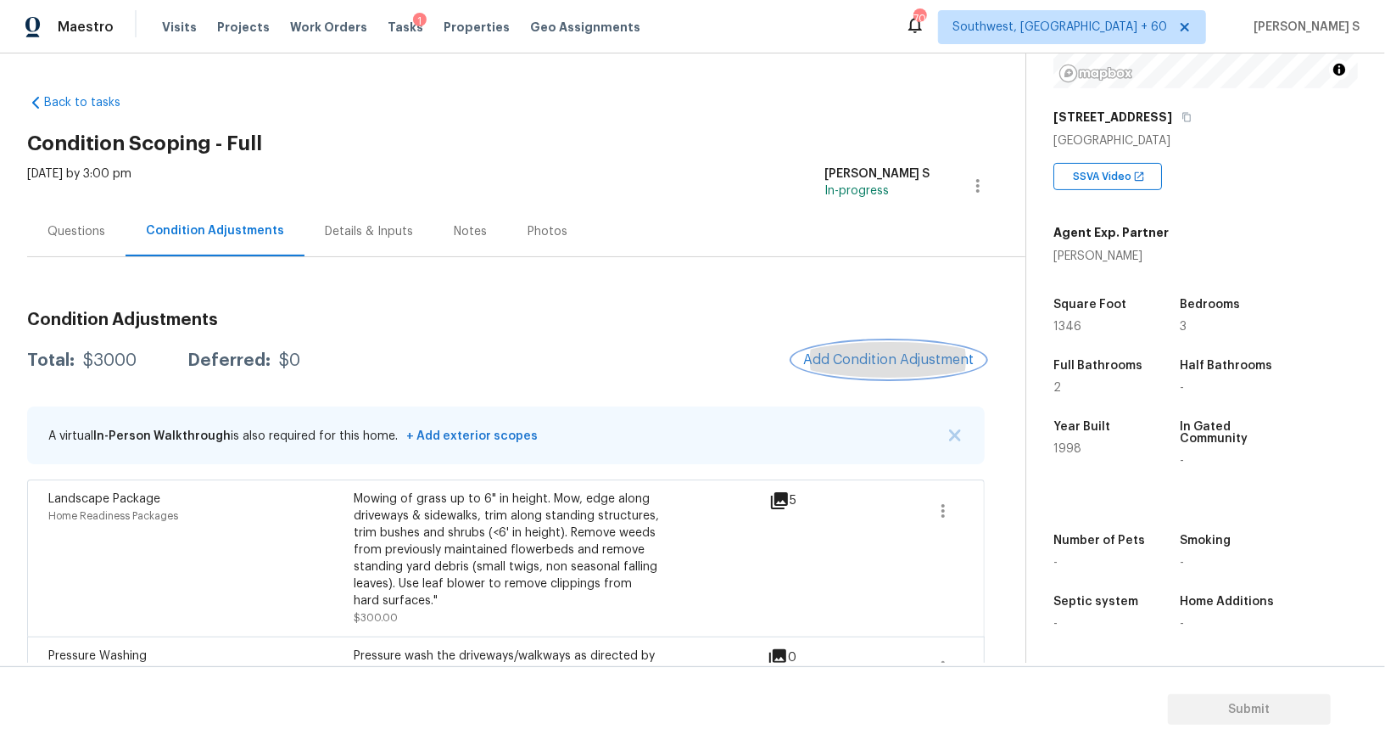
click at [898, 372] on button "Add Condition Adjustment" at bounding box center [889, 360] width 192 height 36
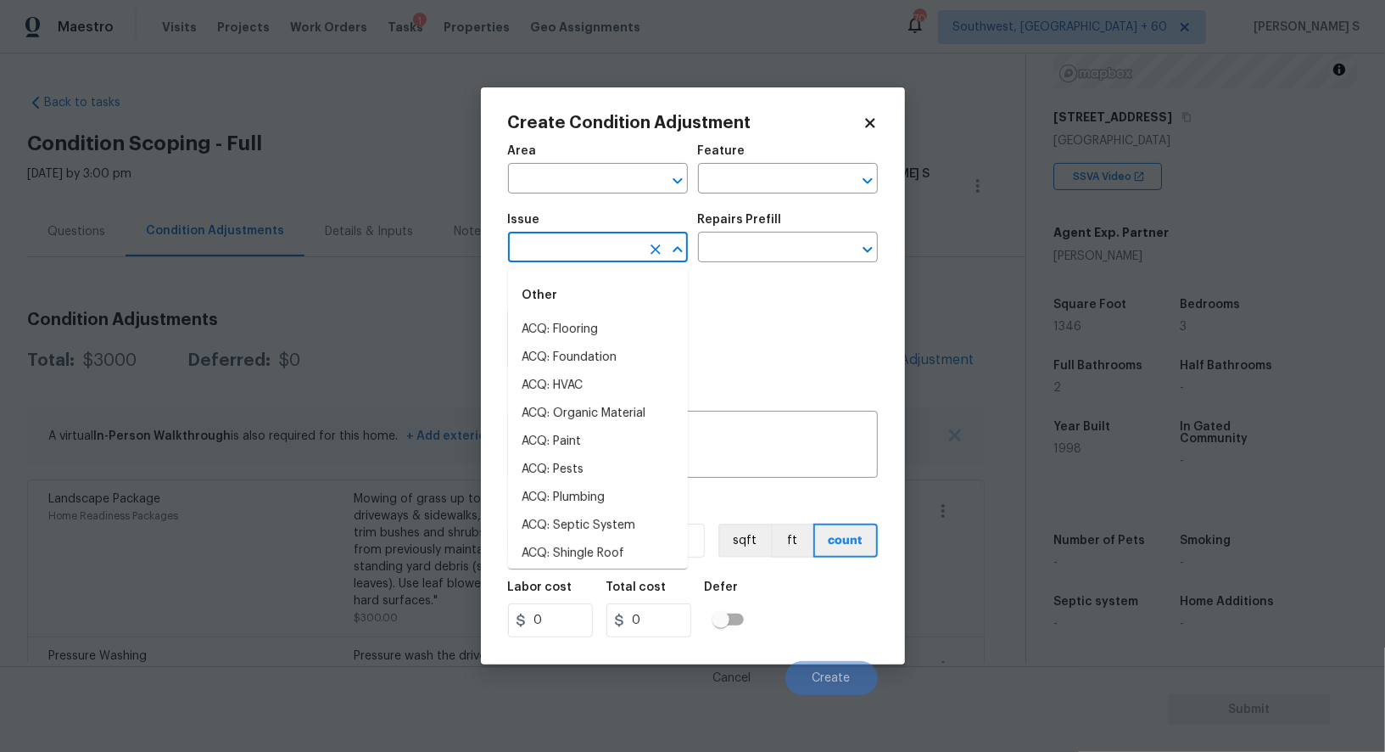
click at [563, 260] on input "text" at bounding box center [574, 249] width 132 height 26
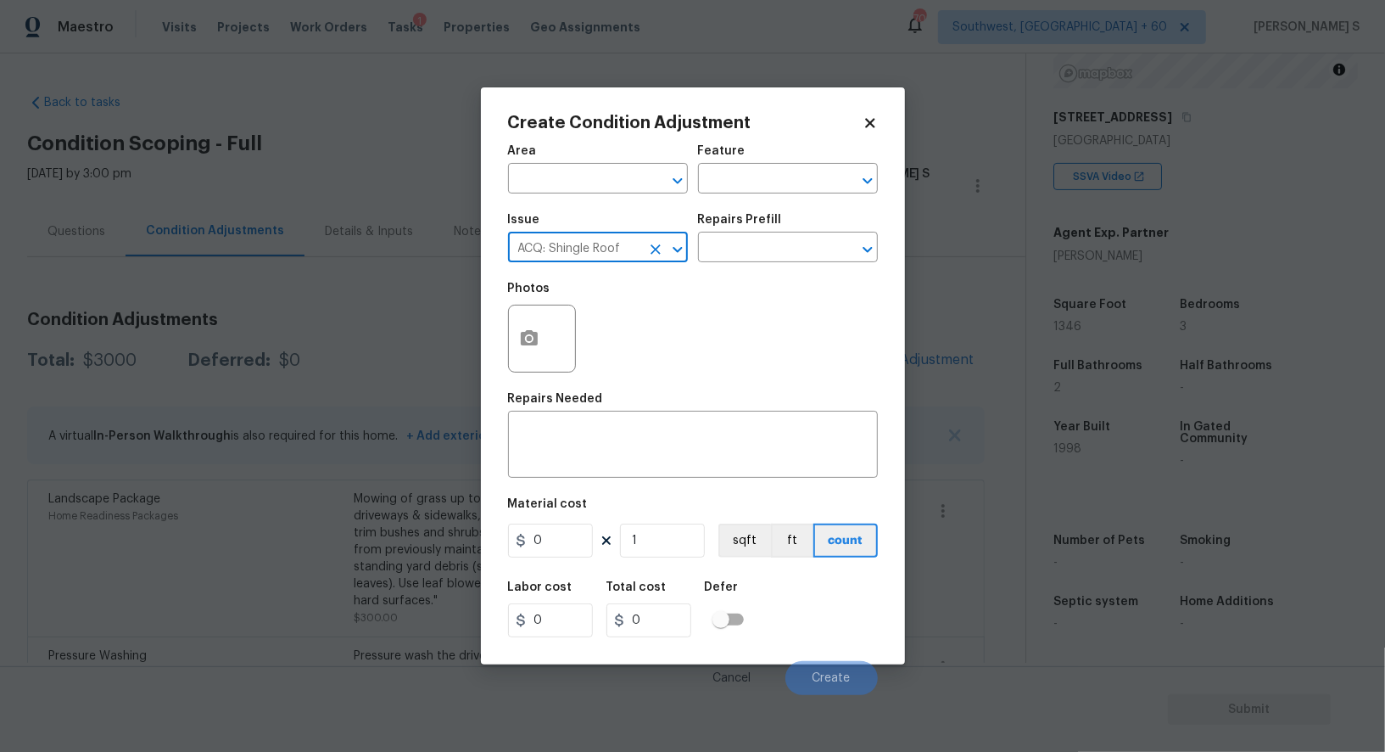
type input "ACQ: Shingle Roof"
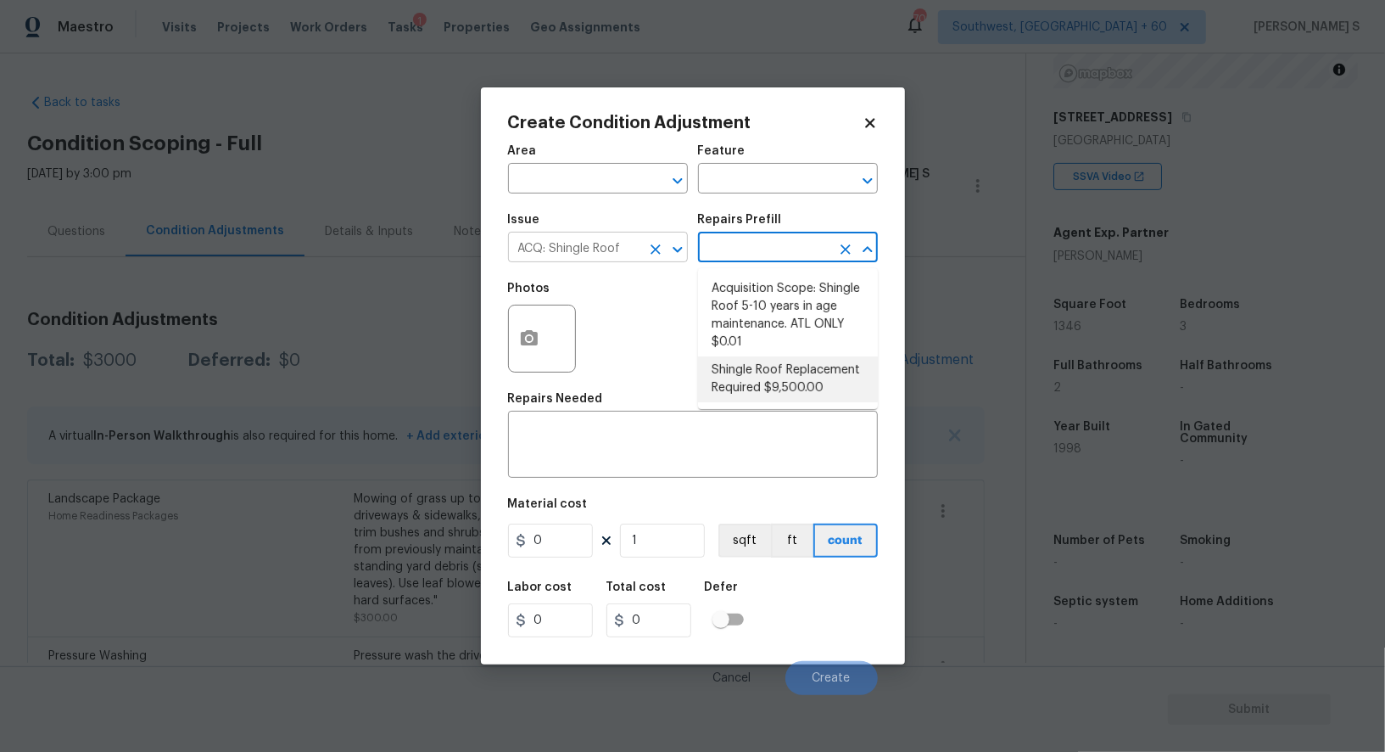
type input "Acquisition"
type textarea "Acquisition Scope: Shingle Roof Replacement required."
type input "9500"
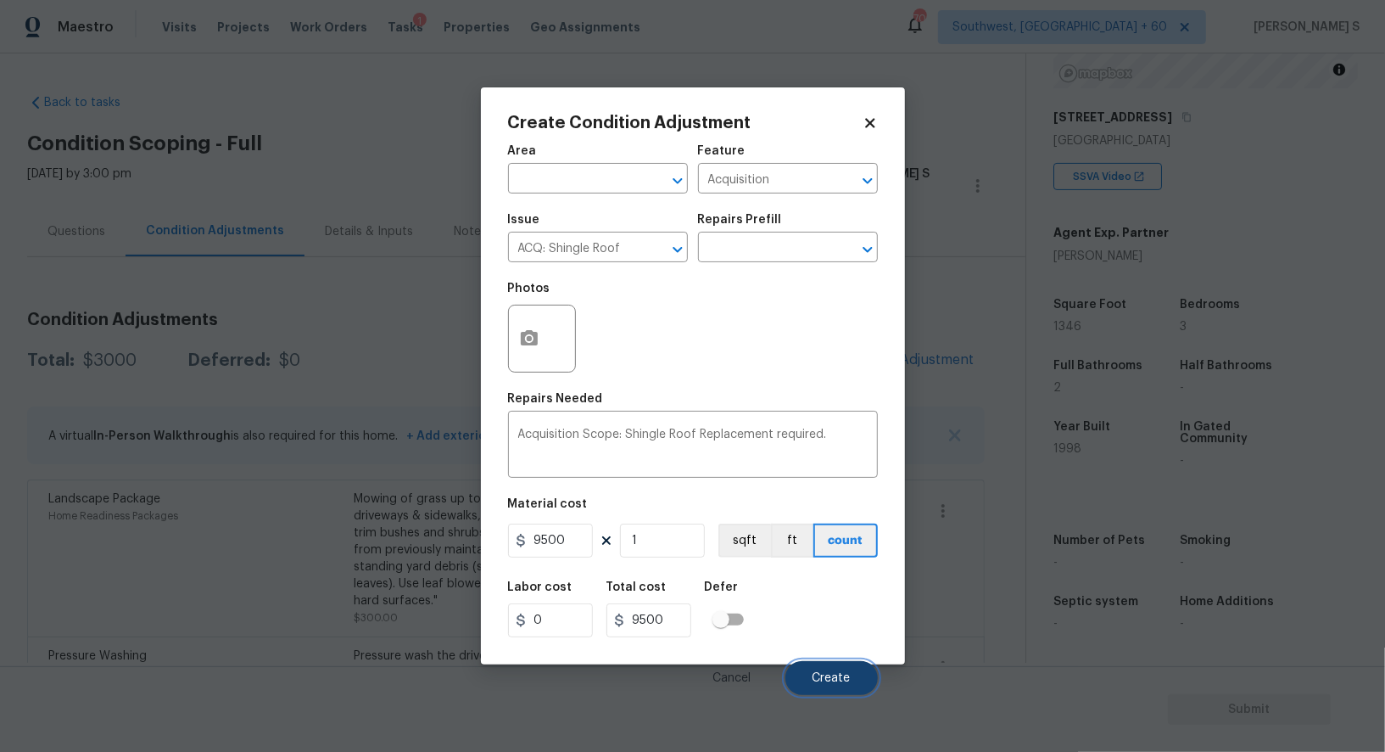
click at [840, 685] on span "Create" at bounding box center [832, 678] width 38 height 13
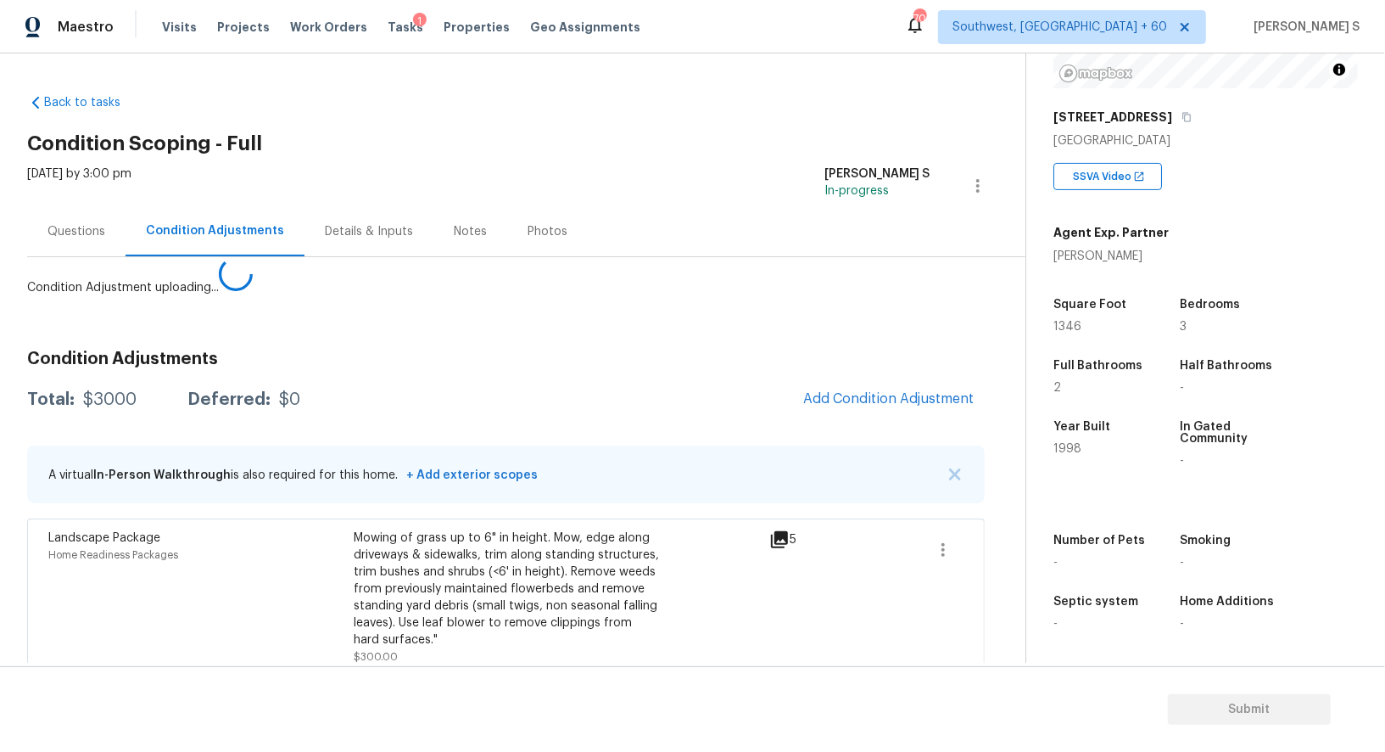
click at [150, 582] on body "Maestro Visits Projects Work Orders Tasks 1 Properties Geo Assignments 709 Sout…" at bounding box center [692, 376] width 1385 height 752
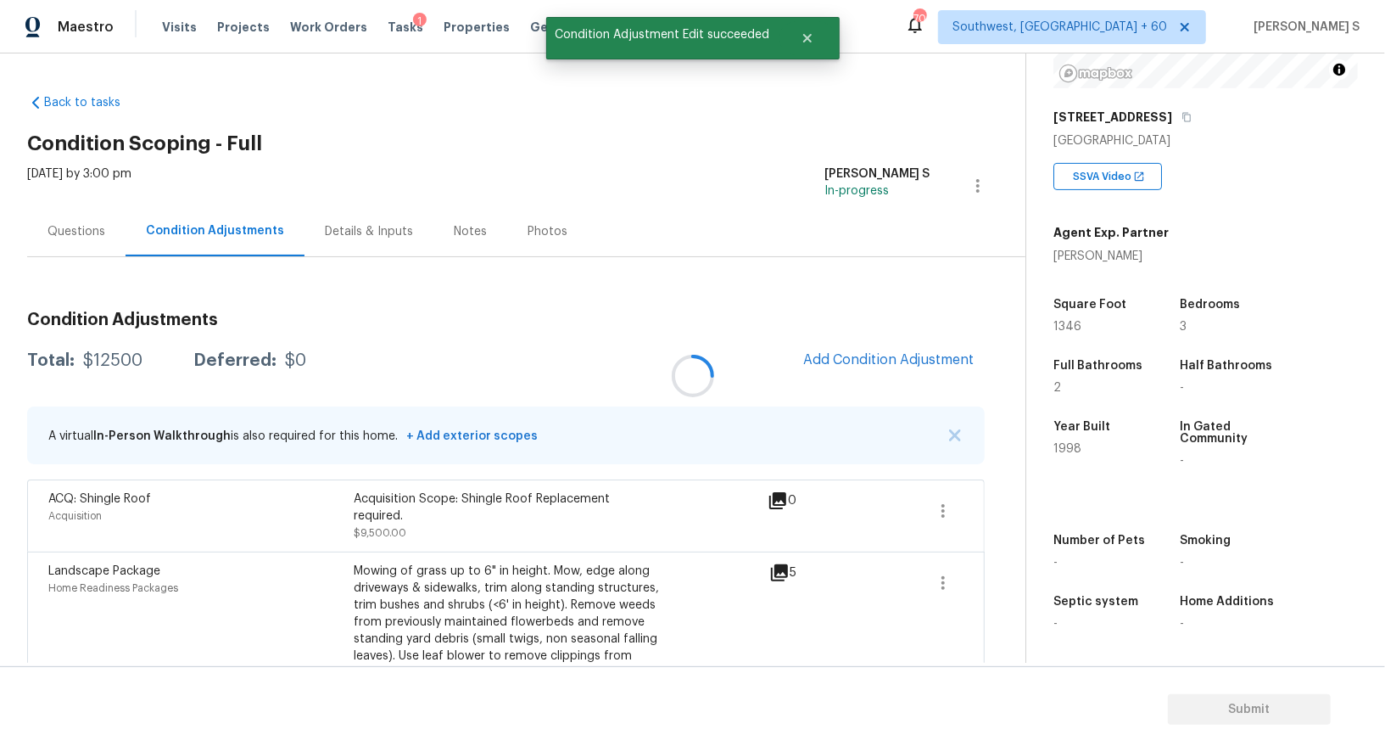
click at [906, 336] on div "Condition Adjustments Total: $12500 Deferred: $0 Add Condition Adjustment A vir…" at bounding box center [506, 579] width 958 height 562
click at [918, 368] on button "Add Condition Adjustment" at bounding box center [889, 360] width 192 height 36
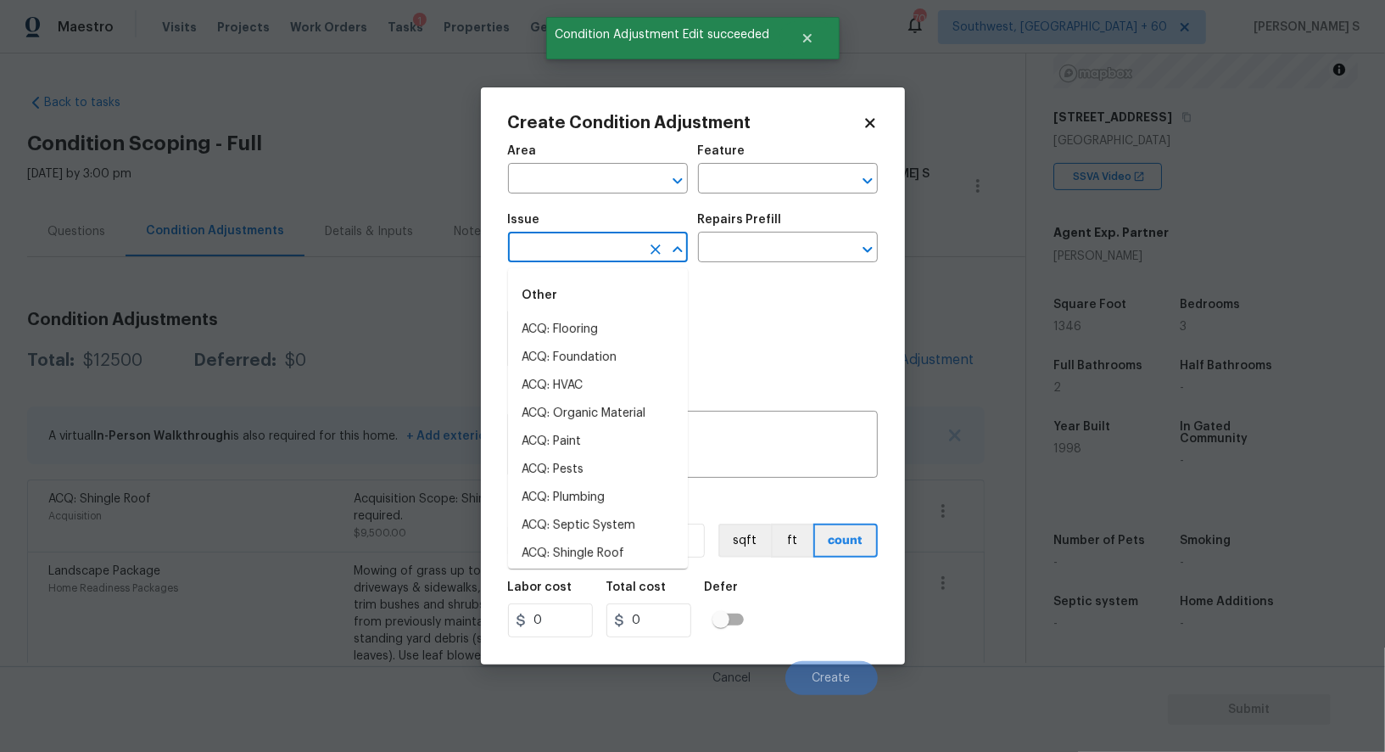
click at [589, 260] on input "text" at bounding box center [574, 249] width 132 height 26
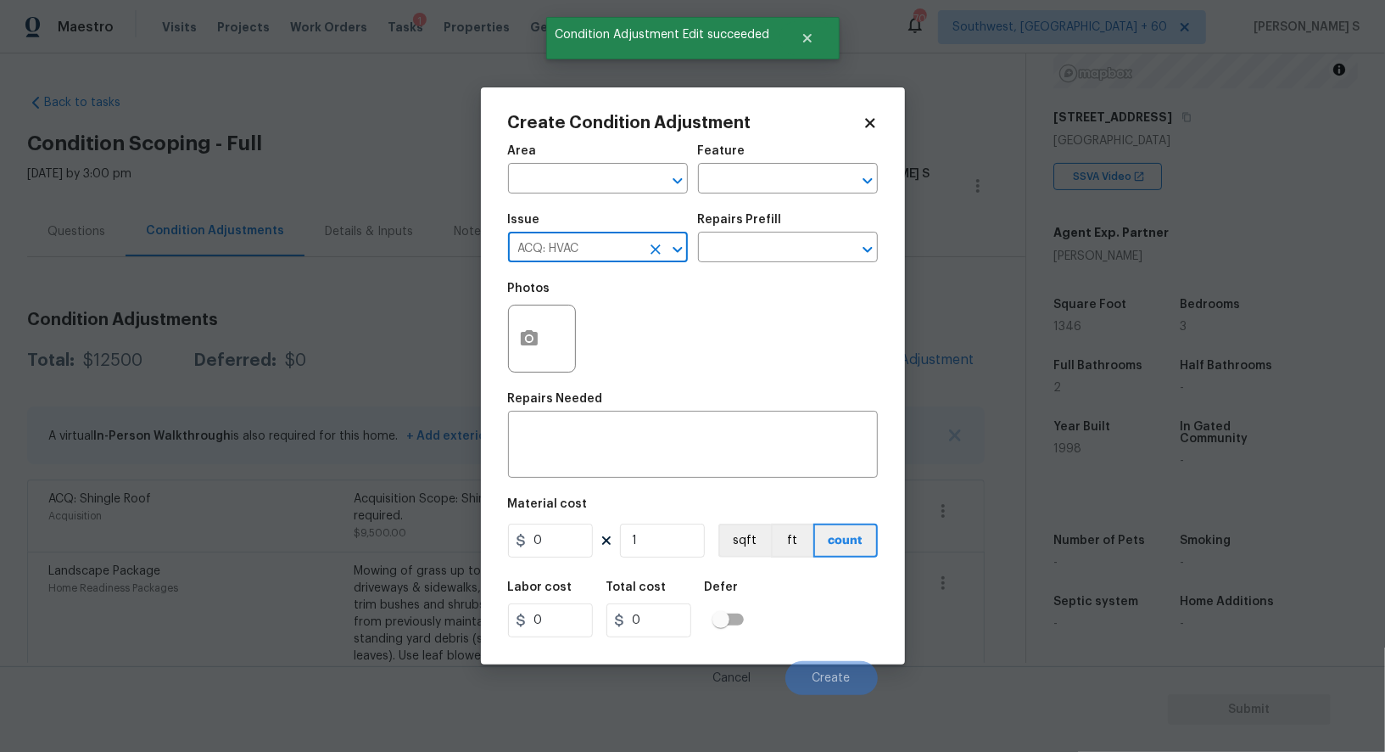
type input "ACQ: HVAC"
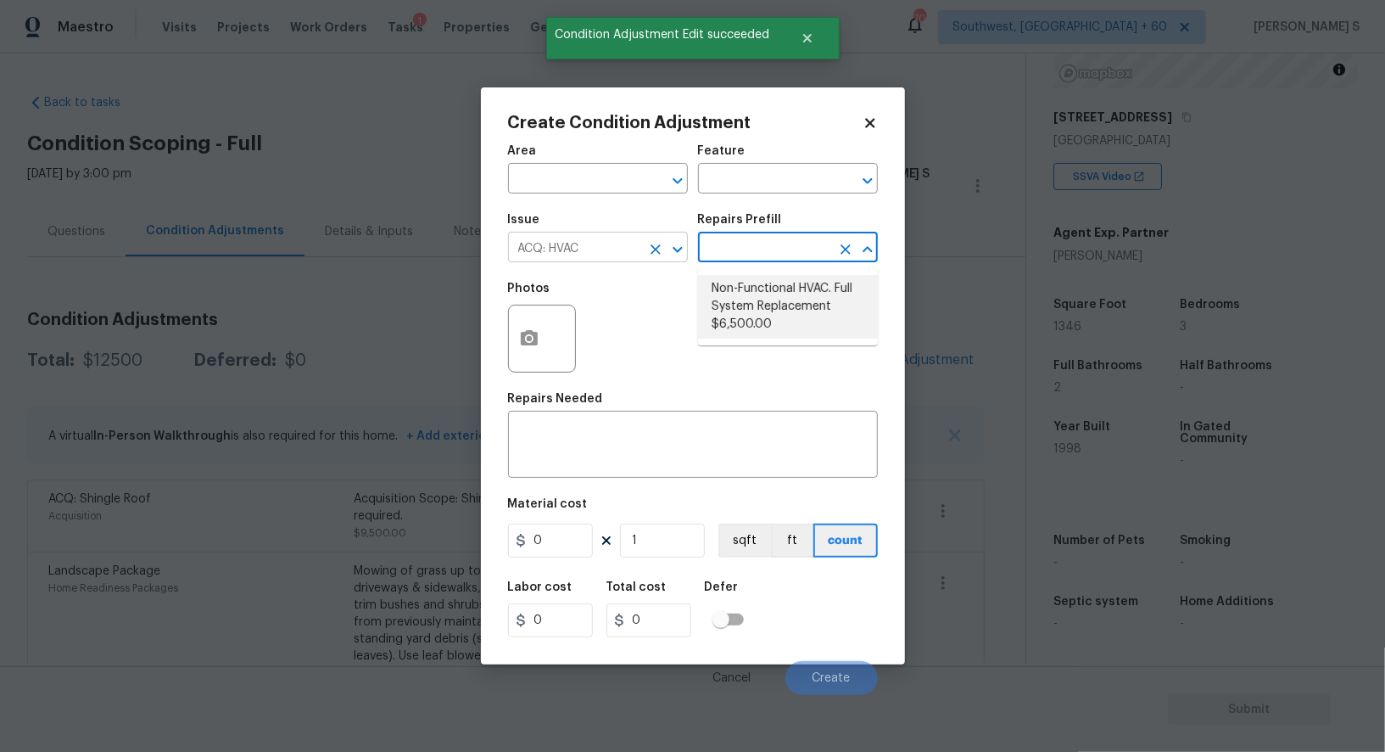
type input "Acquisition"
type textarea "Acquisition Scope: Full System Replacement"
type input "6500"
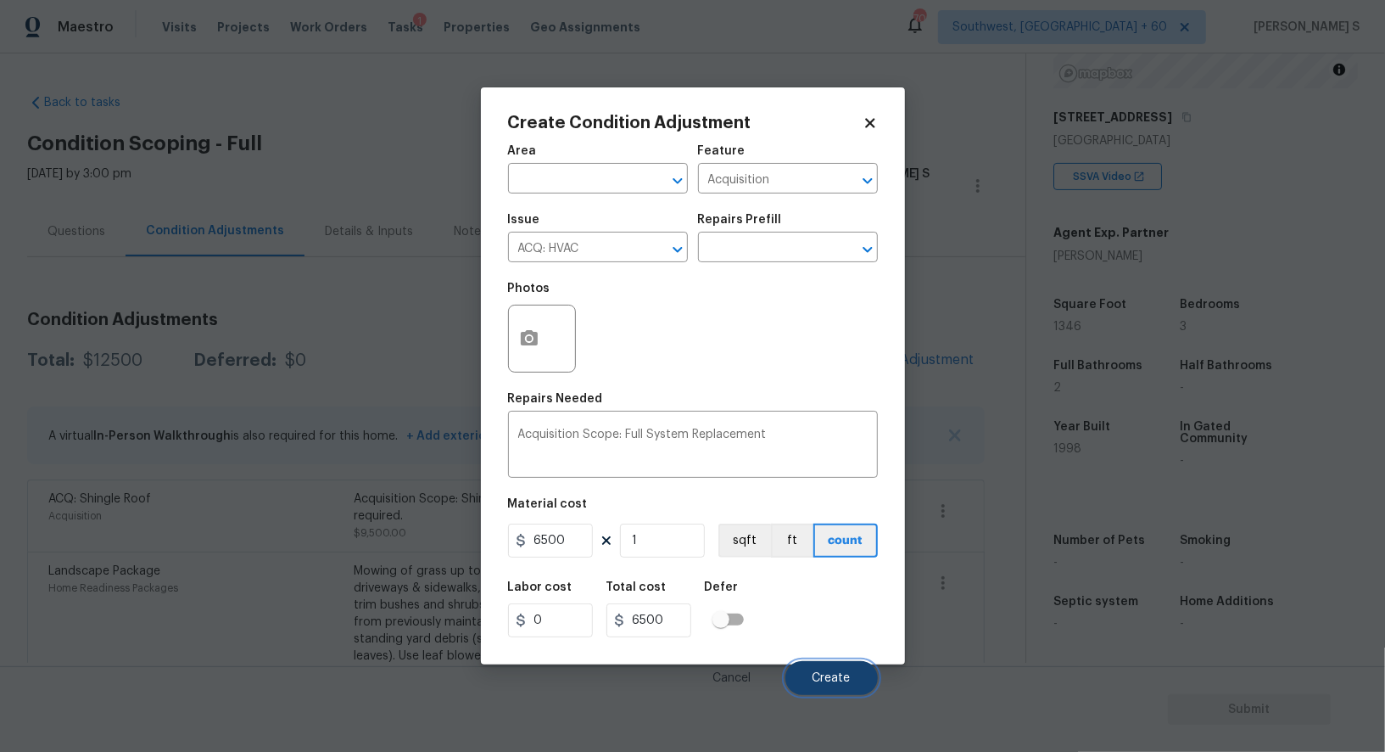
click at [840, 688] on button "Create" at bounding box center [831, 678] width 92 height 34
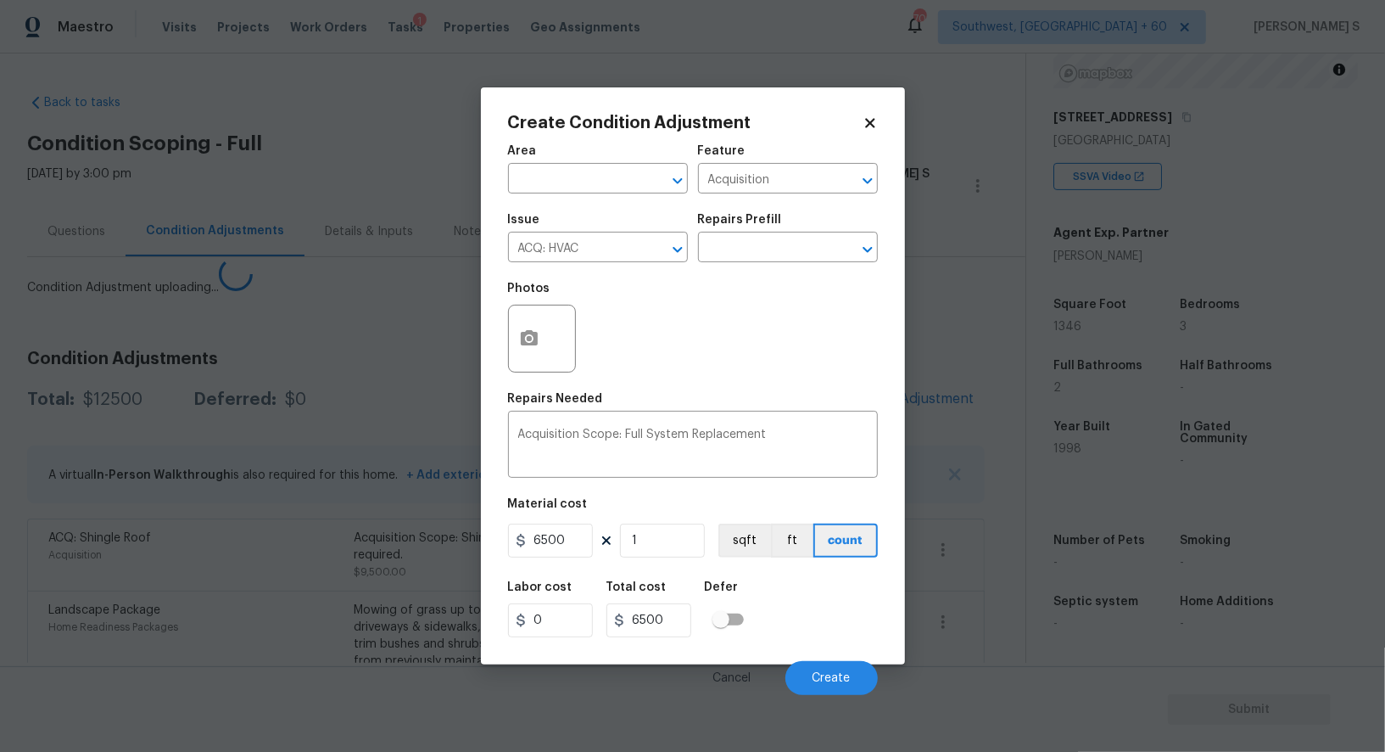
click at [223, 672] on body "Maestro Visits Projects Work Orders Tasks 1 Properties Geo Assignments 709 Sout…" at bounding box center [692, 376] width 1385 height 752
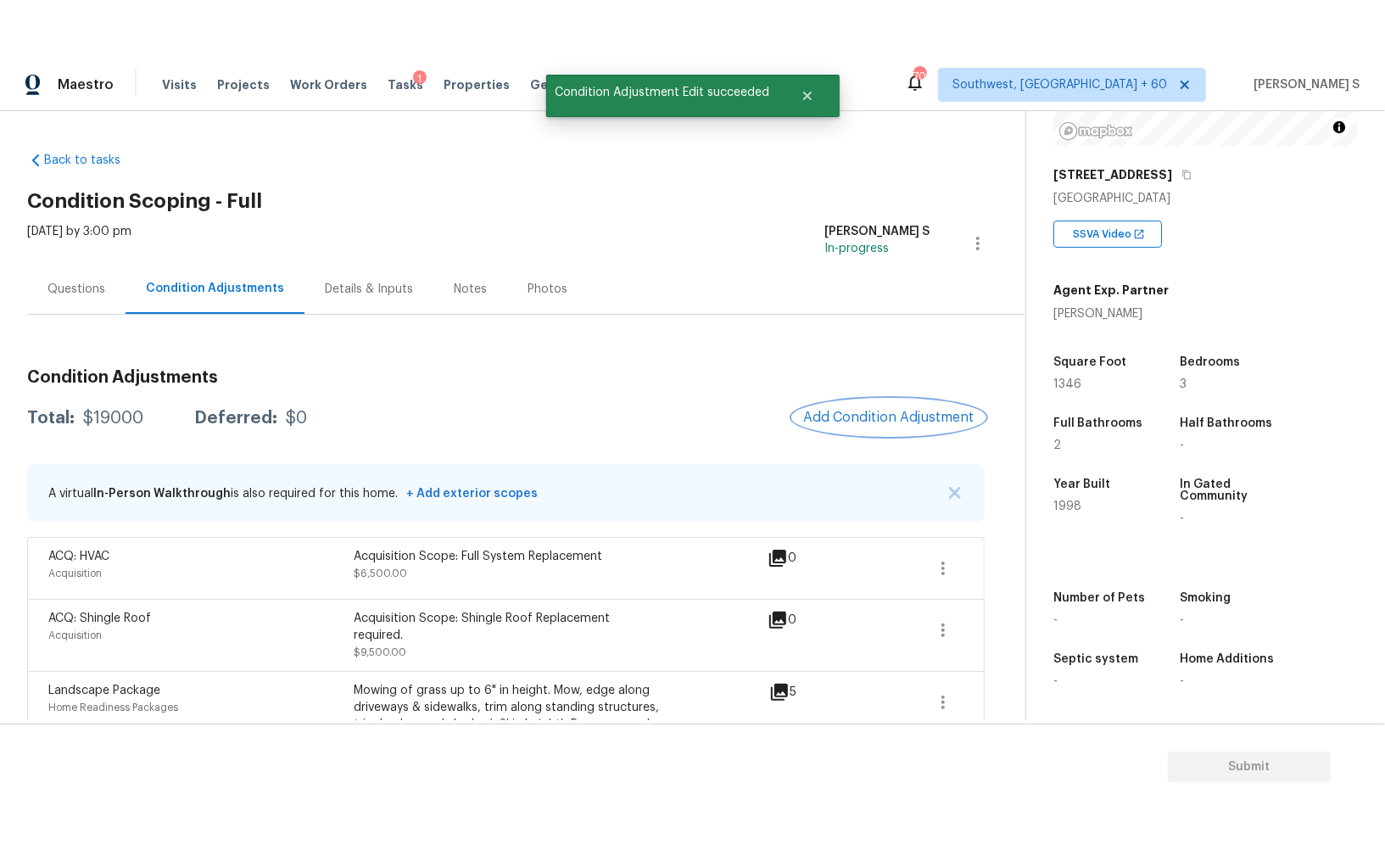
scroll to position [126, 0]
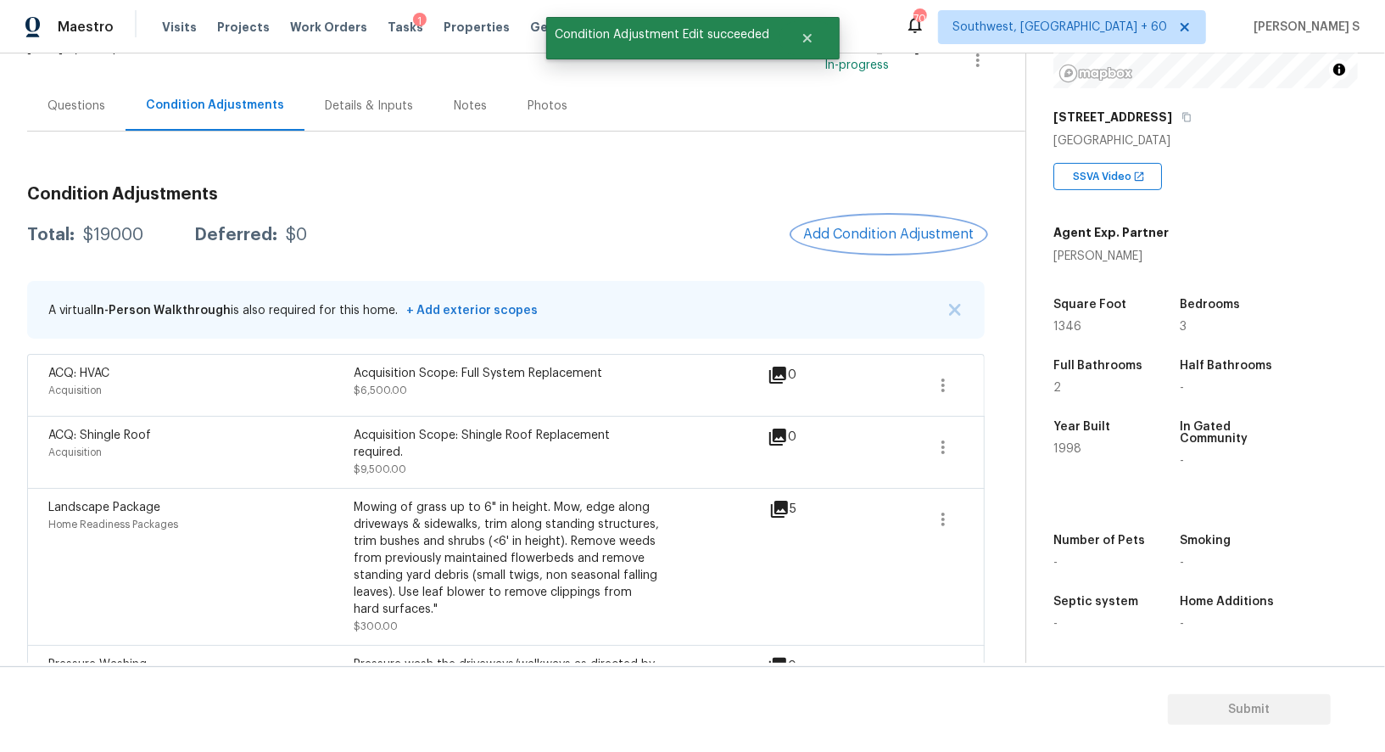
click at [861, 235] on span "Add Condition Adjustment" at bounding box center [888, 233] width 171 height 15
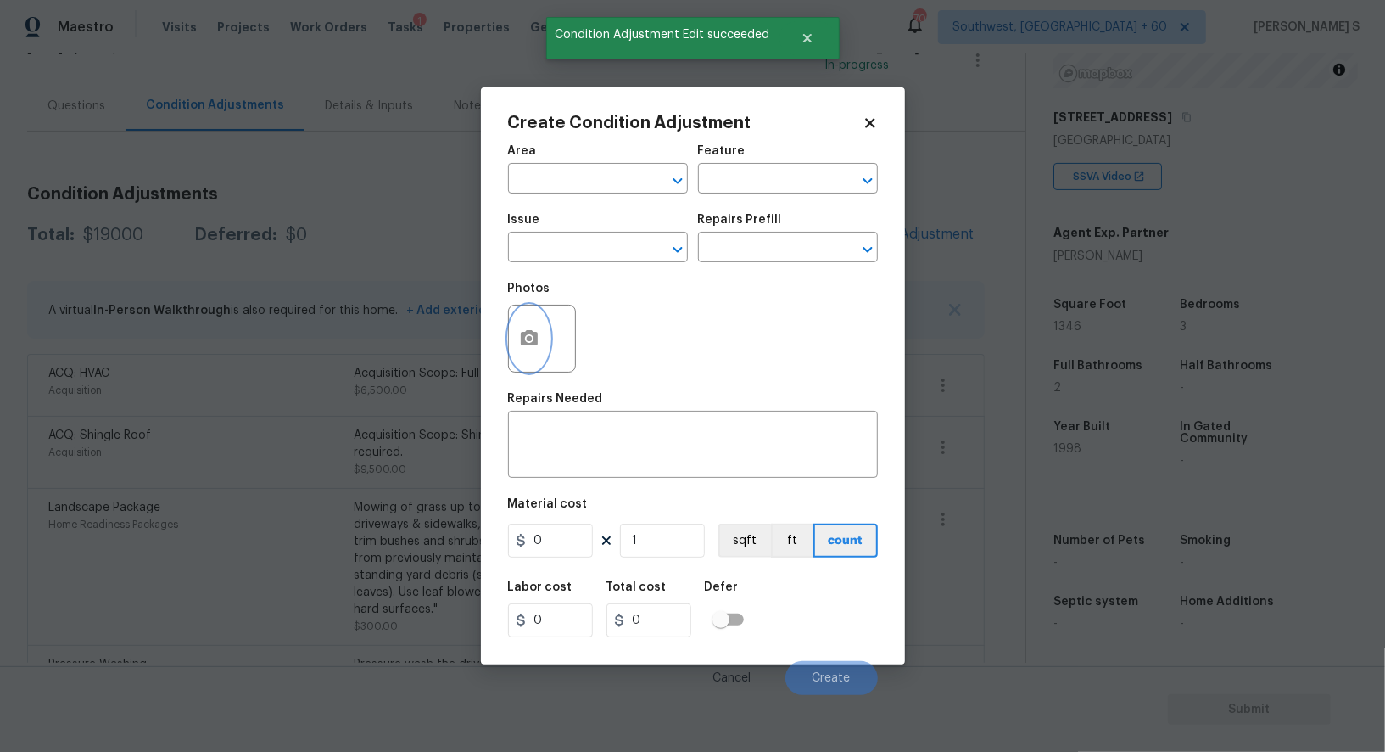
click at [528, 325] on button "button" at bounding box center [529, 338] width 41 height 66
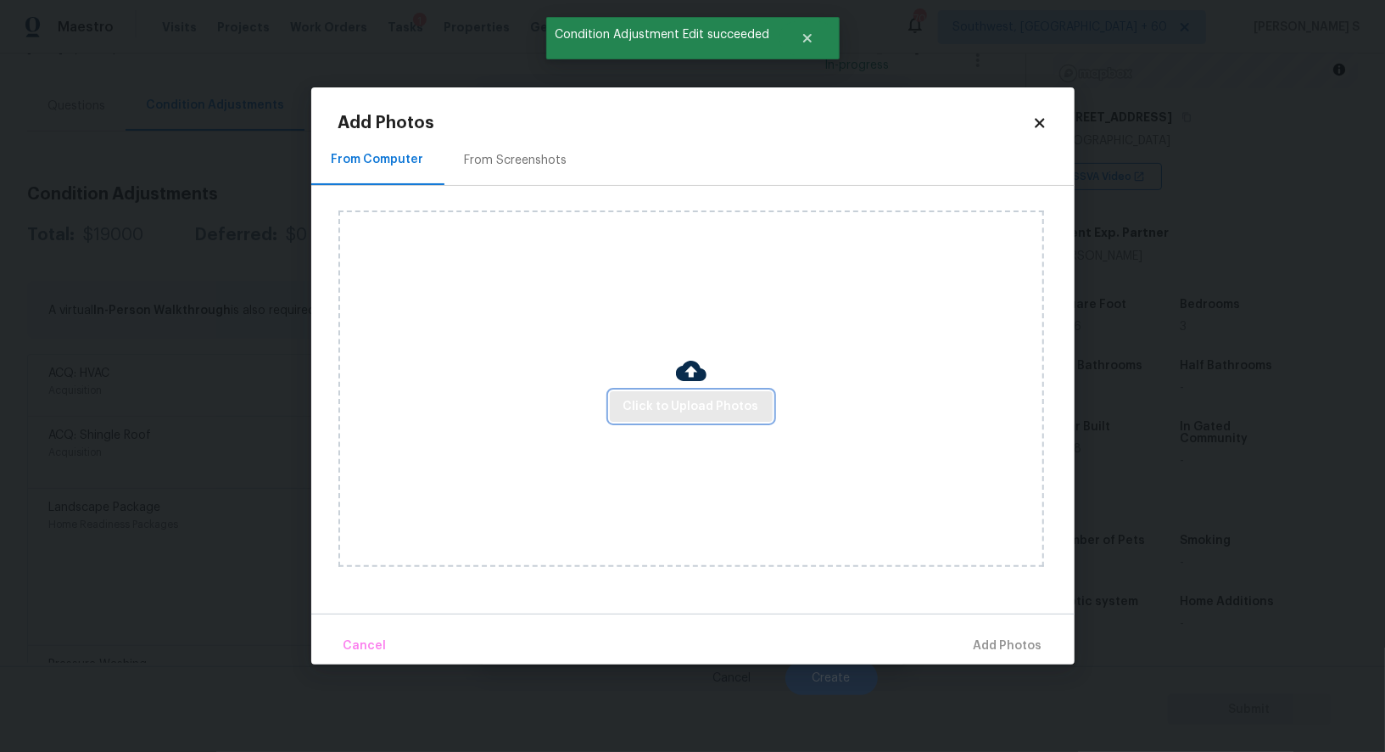
click at [719, 401] on span "Click to Upload Photos" at bounding box center [691, 406] width 136 height 21
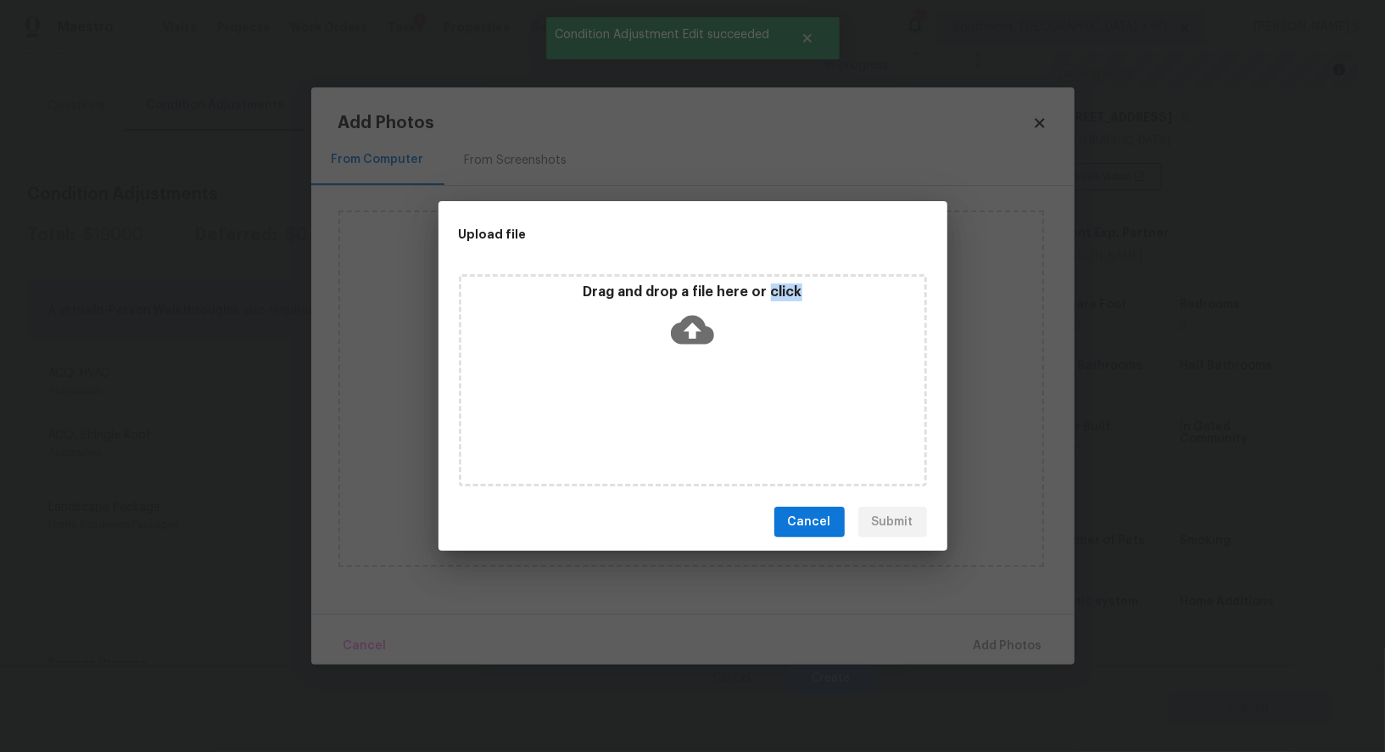
click at [719, 401] on div "Drag and drop a file here or click" at bounding box center [693, 380] width 468 height 212
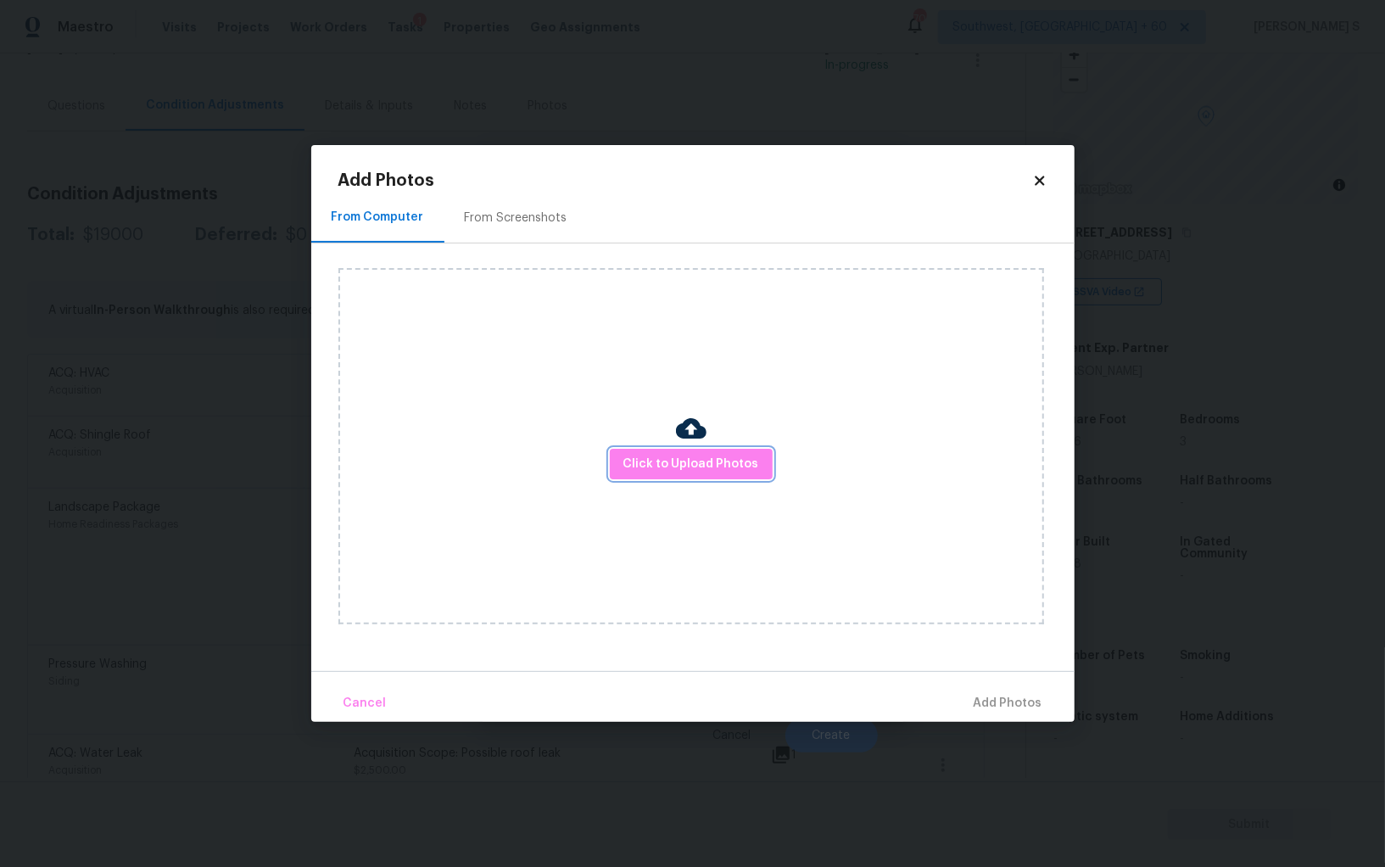
scroll to position [118, 0]
click at [179, 524] on body "Maestro Visits Projects Work Orders Tasks 1 Properties Geo Assignments 709 Sout…" at bounding box center [692, 433] width 1385 height 867
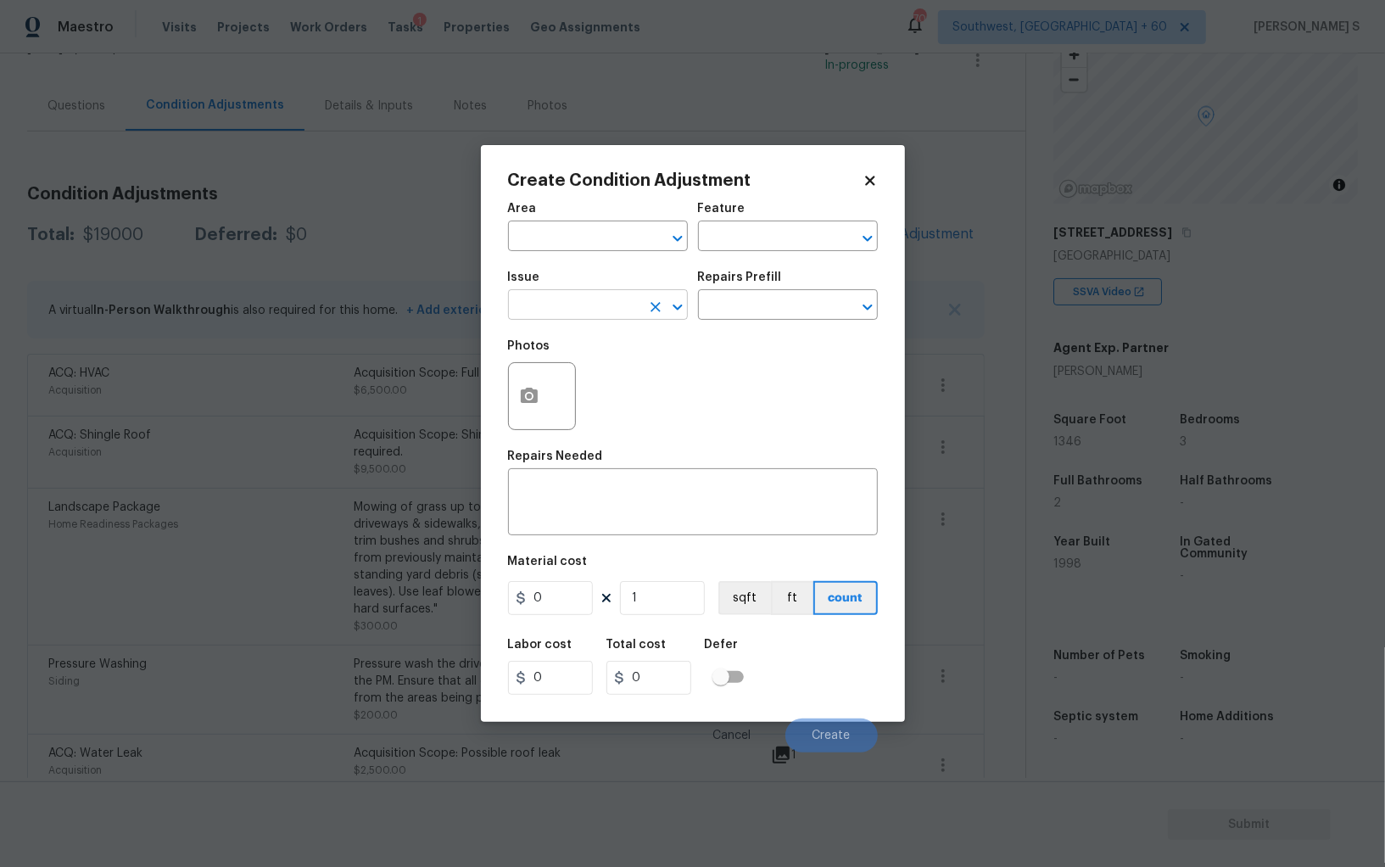
click at [560, 311] on input "text" at bounding box center [574, 306] width 132 height 26
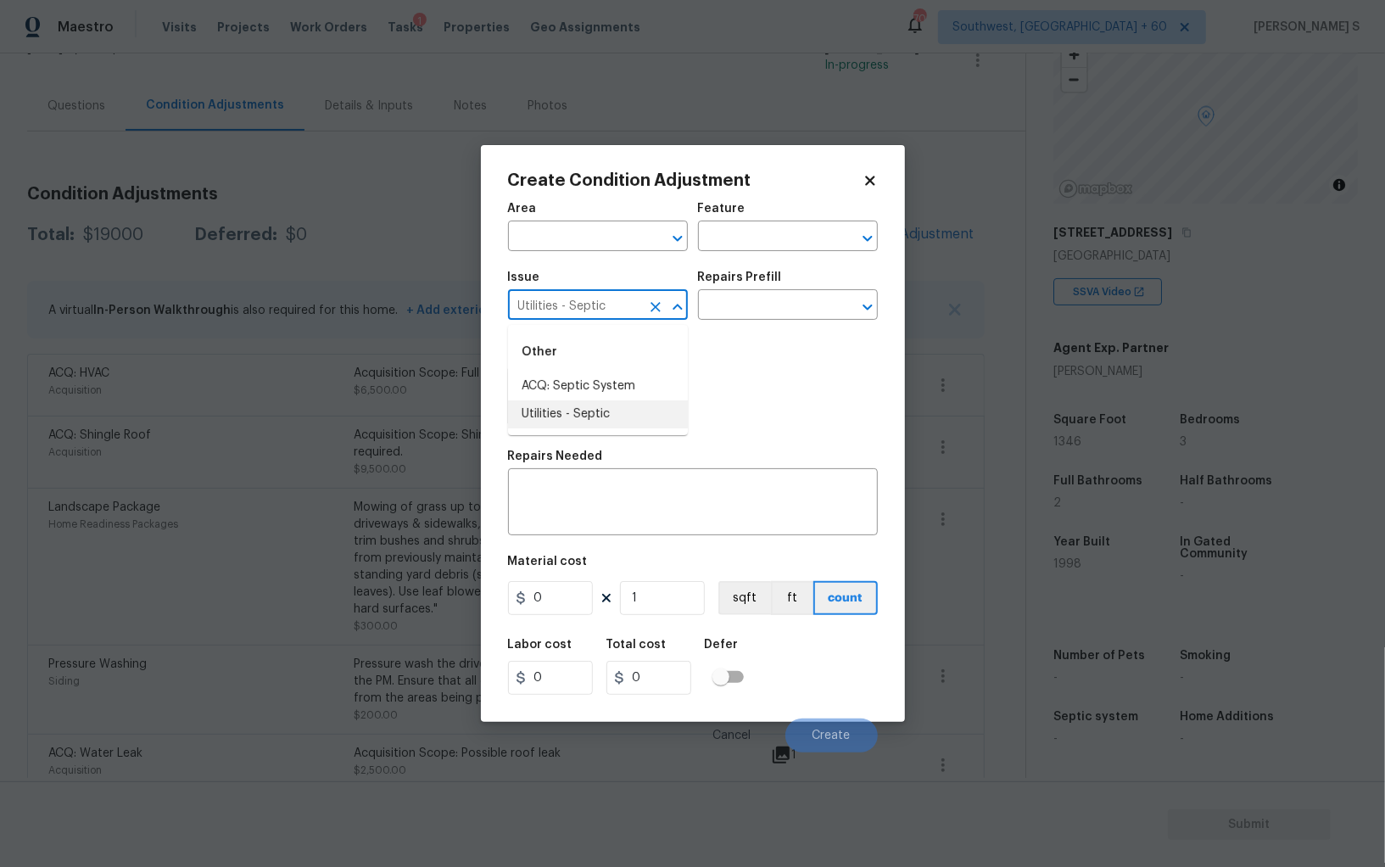
type input "Utilities - Septic"
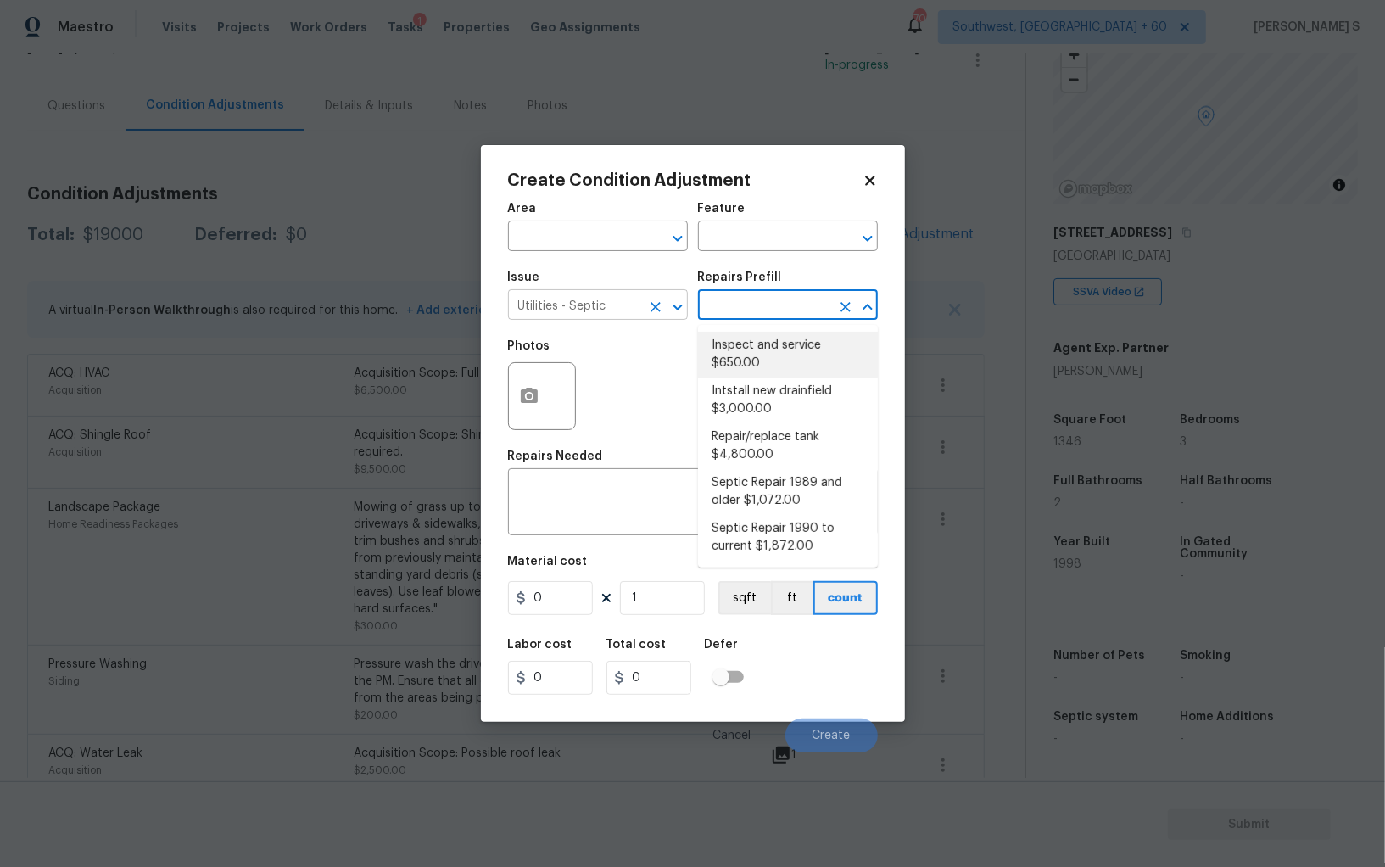
type textarea "Pump and inspect septic tank and provide clean bill of health from specialist c…"
type input "650"
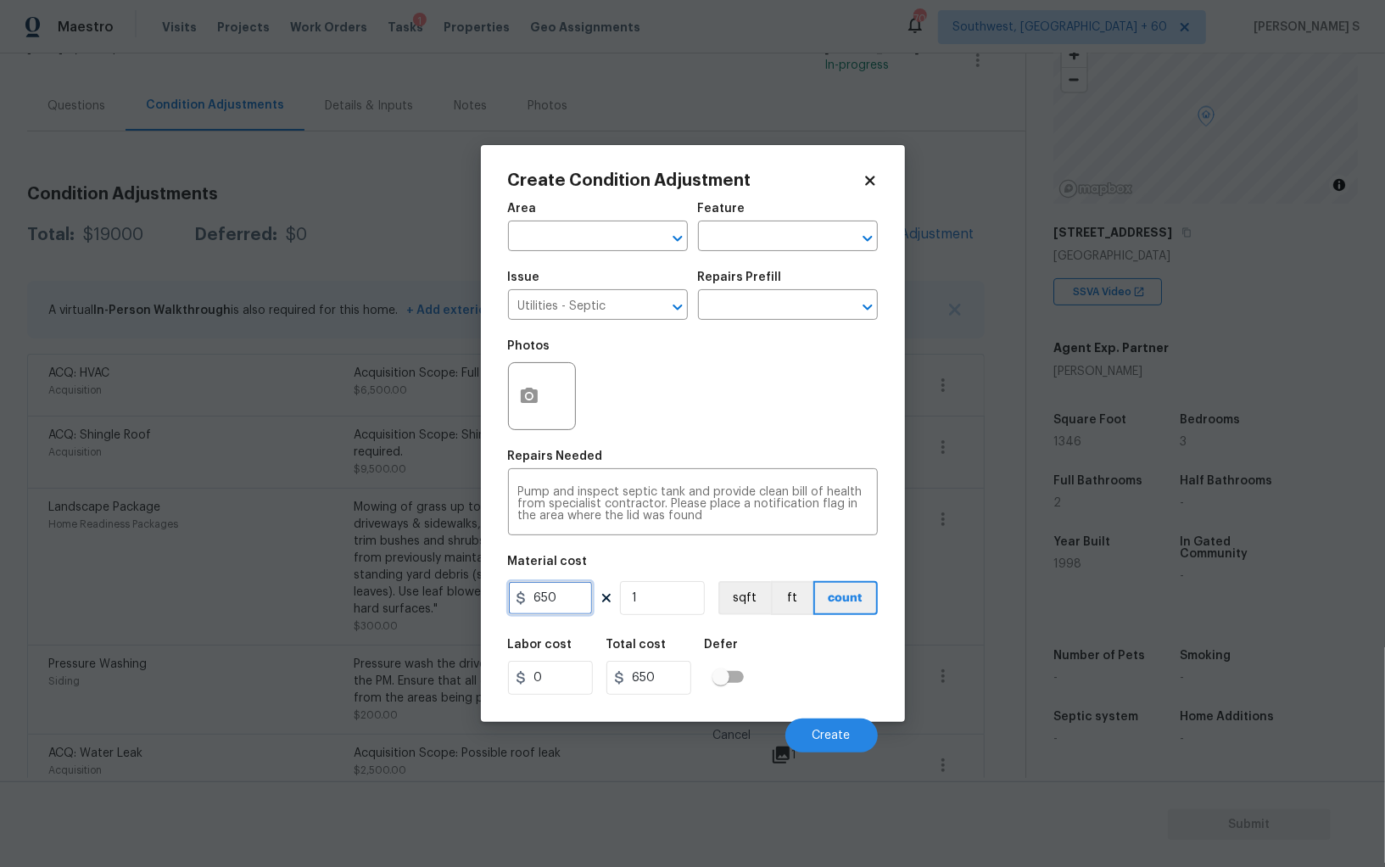
click at [556, 595] on input "650" at bounding box center [550, 598] width 85 height 34
type input "2000"
click at [832, 730] on span "Create" at bounding box center [832, 735] width 38 height 13
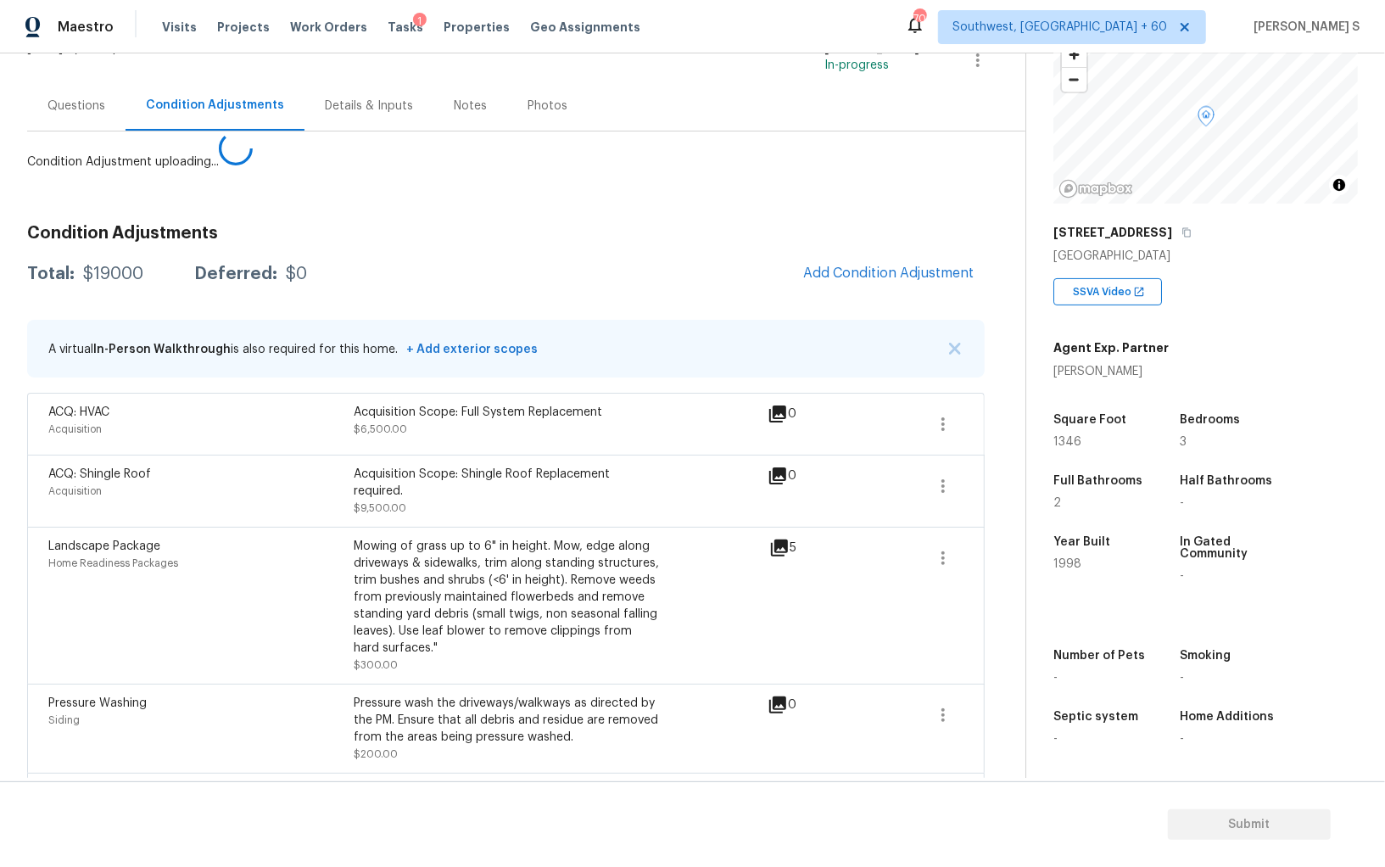
click at [218, 629] on body "Maestro Visits Projects Work Orders Tasks 1 Properties Geo Assignments 709 Sout…" at bounding box center [692, 433] width 1385 height 867
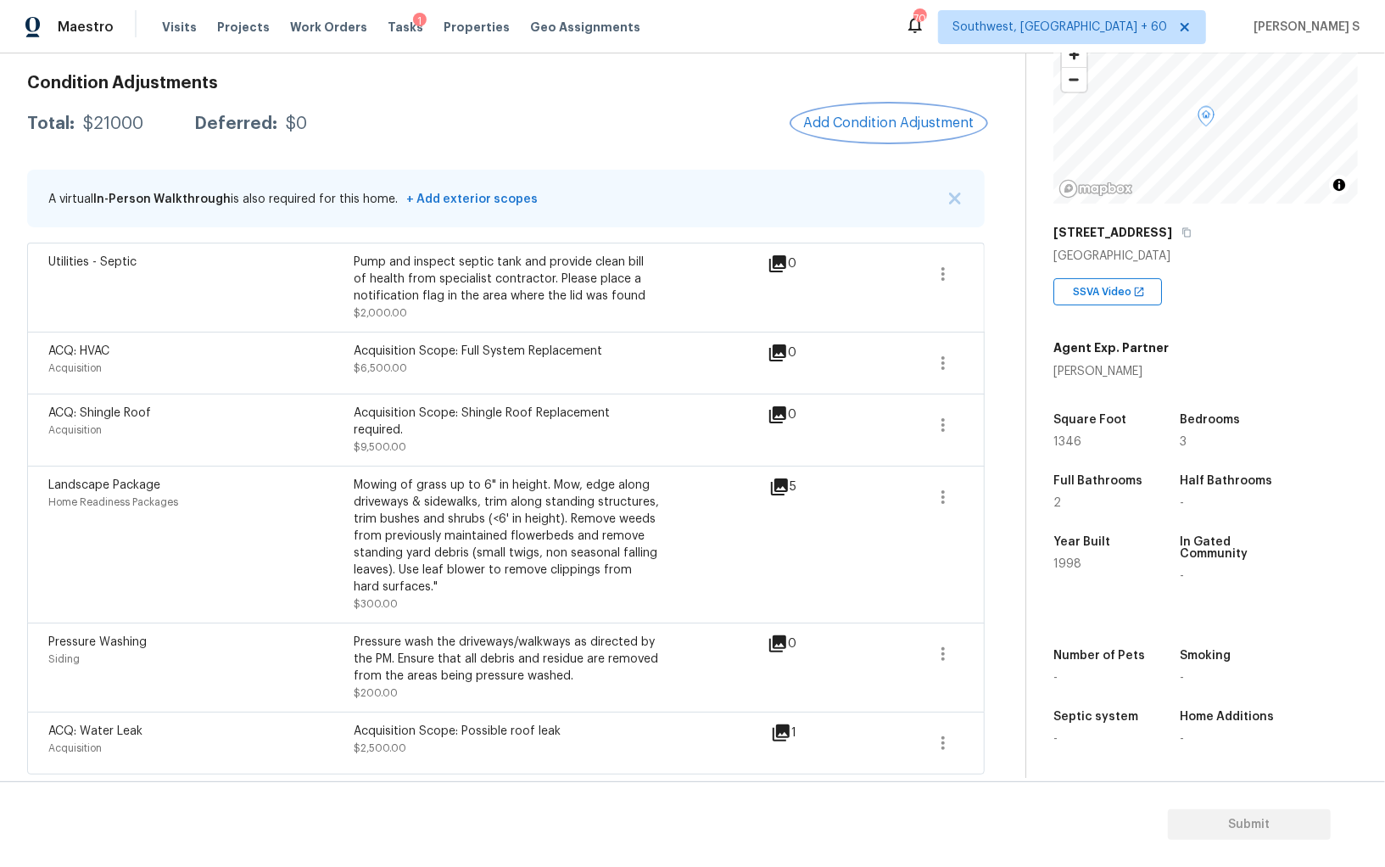
scroll to position [0, 0]
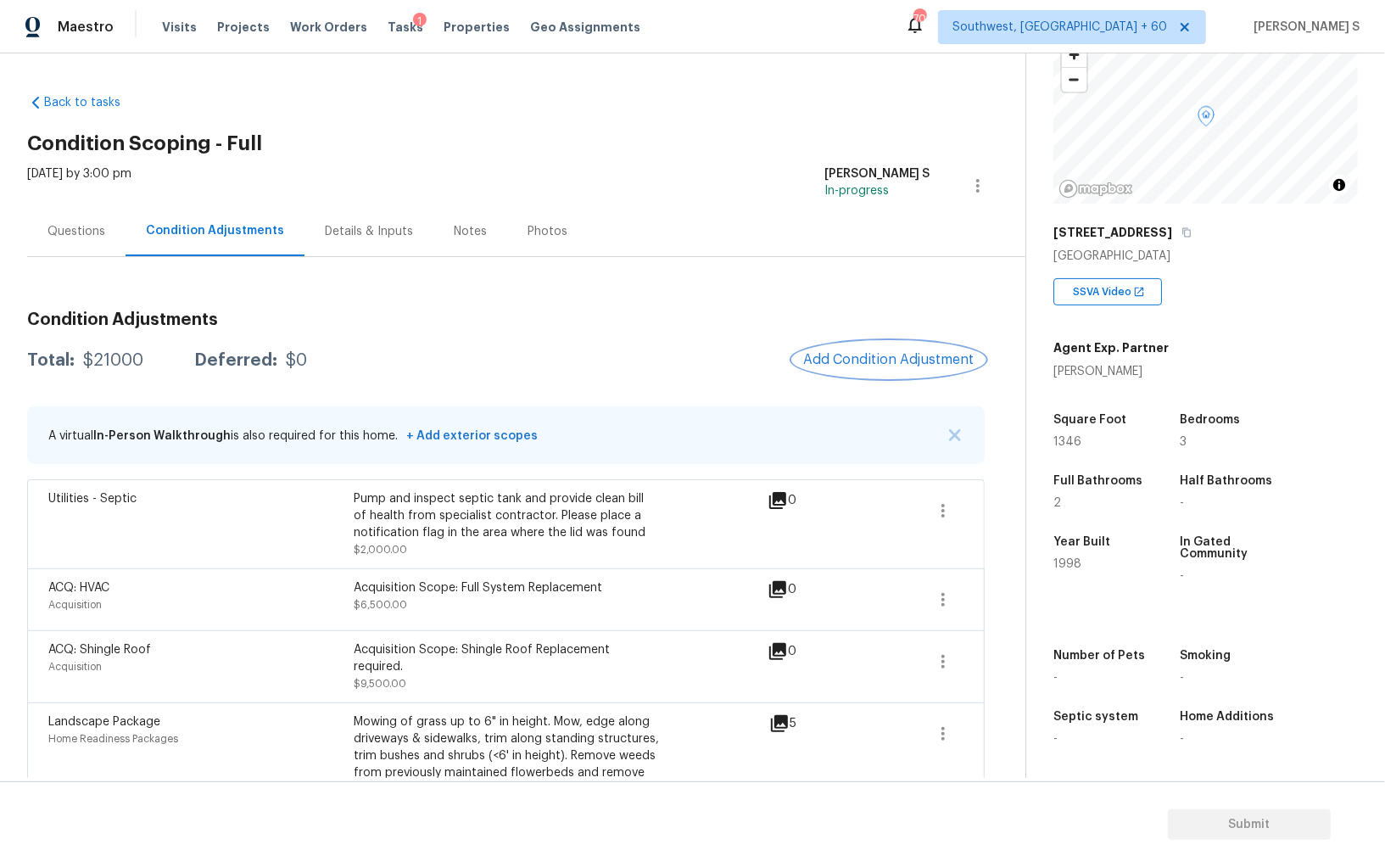
click at [850, 359] on span "Add Condition Adjustment" at bounding box center [888, 359] width 171 height 15
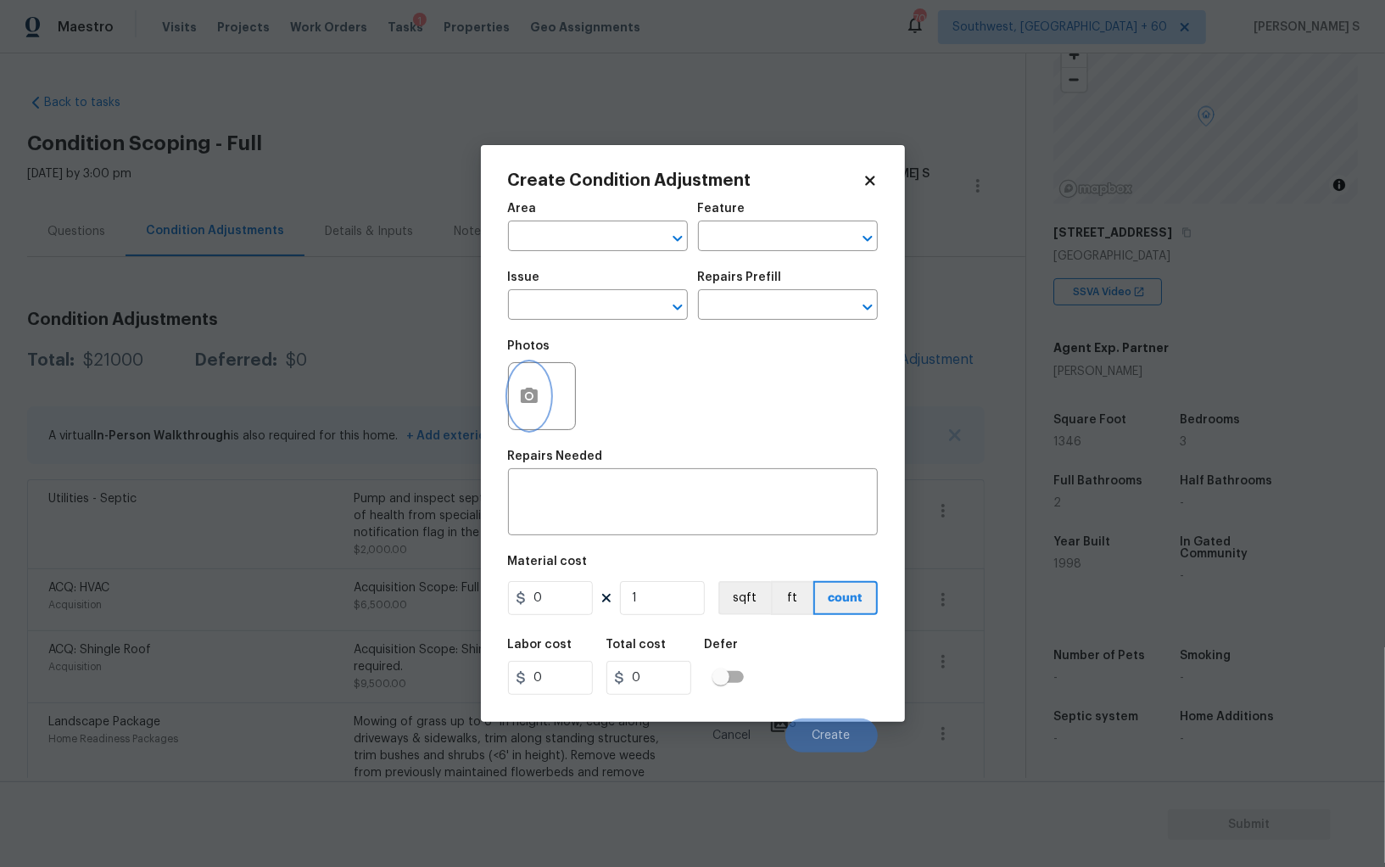
click at [539, 409] on button "button" at bounding box center [529, 396] width 41 height 66
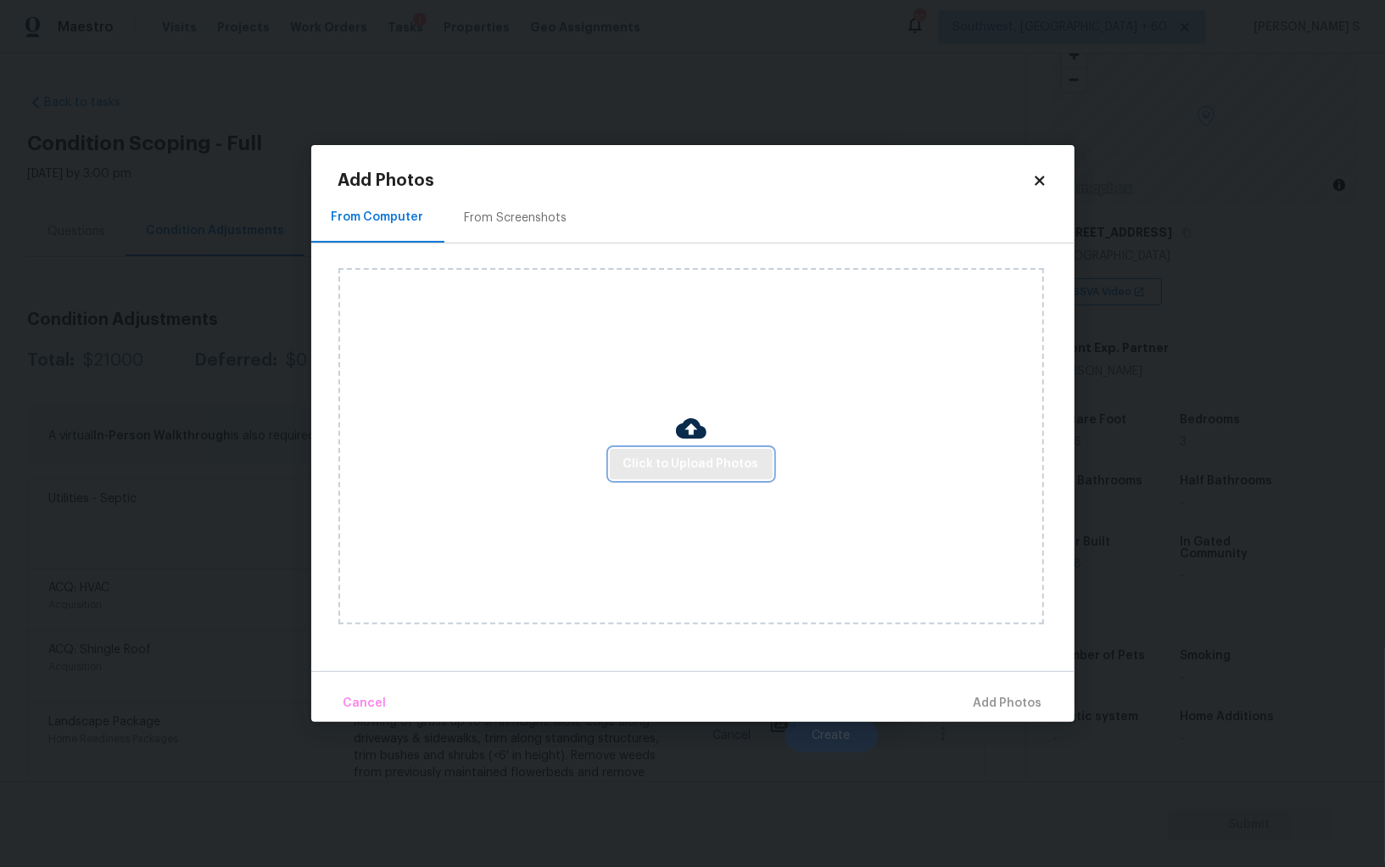
click at [702, 458] on span "Click to Upload Photos" at bounding box center [691, 464] width 136 height 21
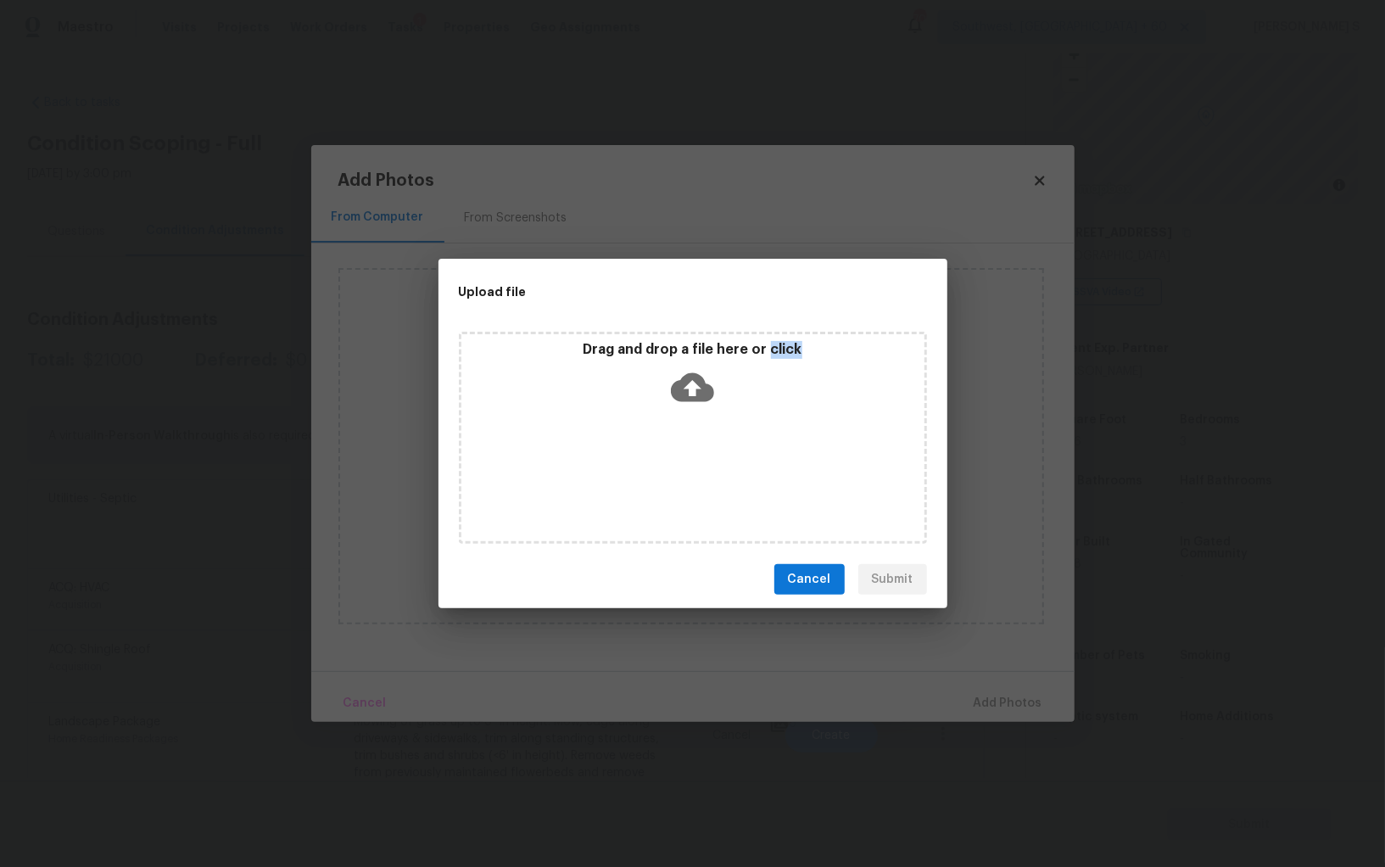
click at [702, 458] on div "Drag and drop a file here or click" at bounding box center [693, 438] width 468 height 212
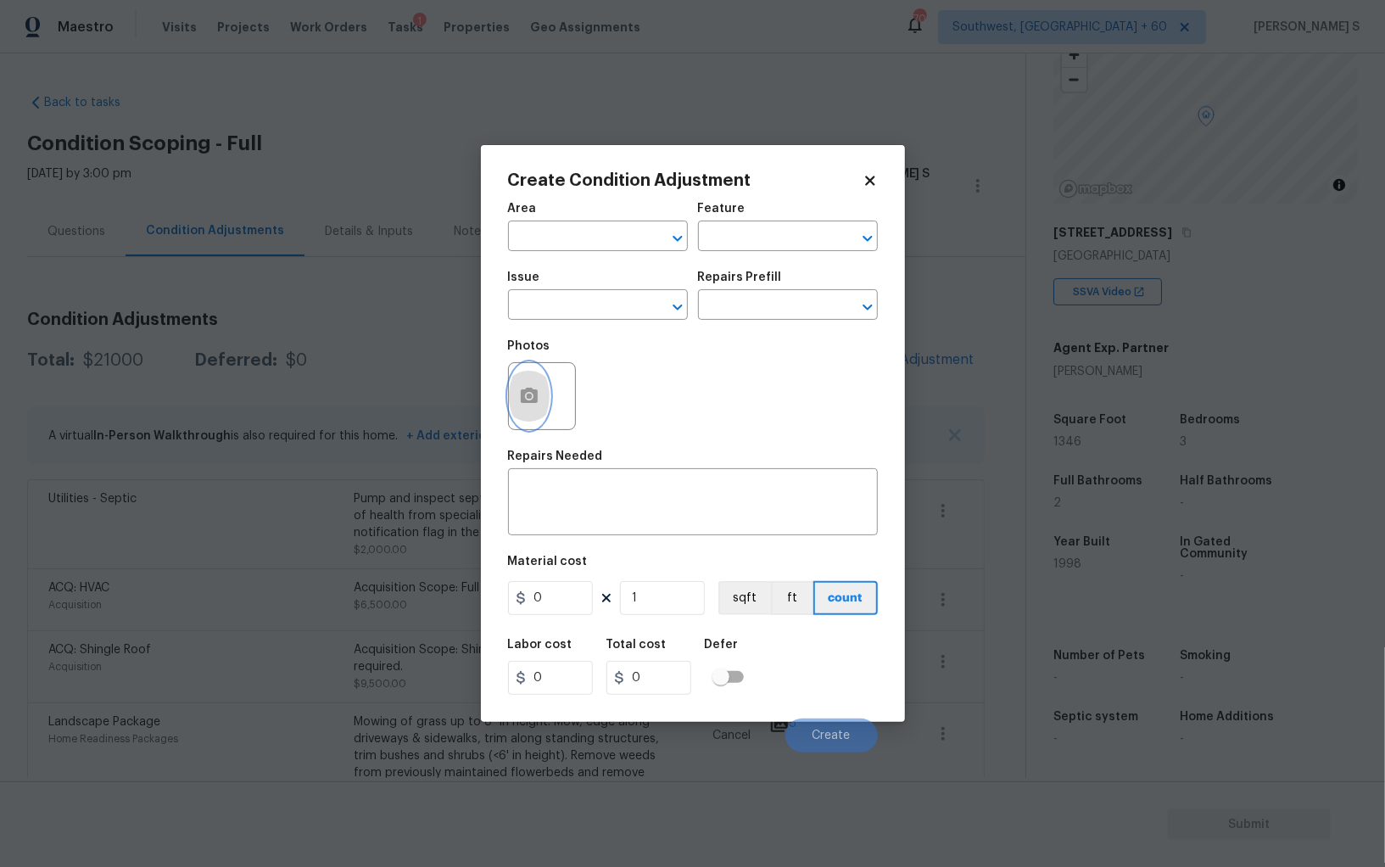
click at [513, 395] on button "button" at bounding box center [529, 396] width 41 height 66
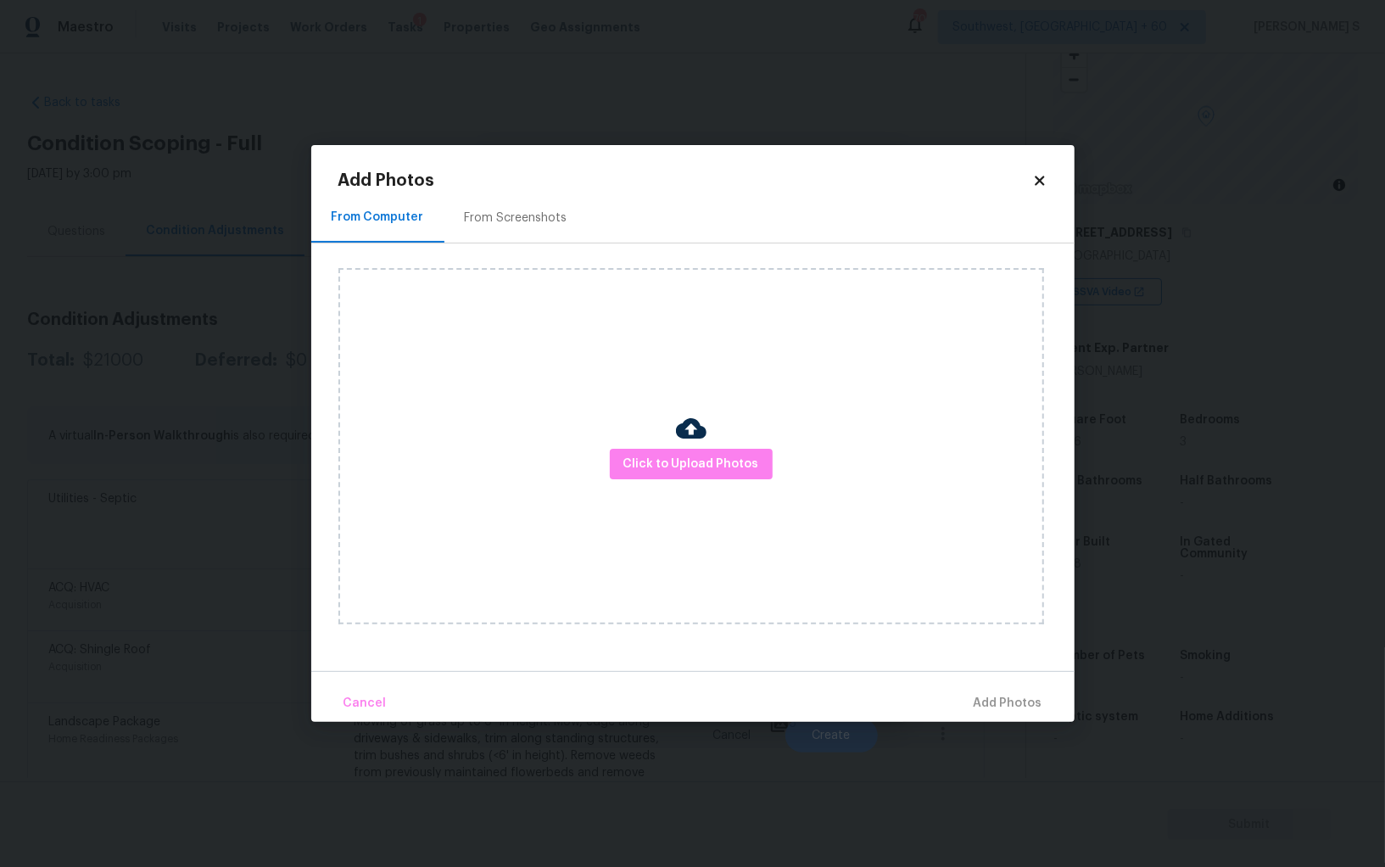
click at [489, 196] on div "From Screenshots" at bounding box center [515, 218] width 143 height 50
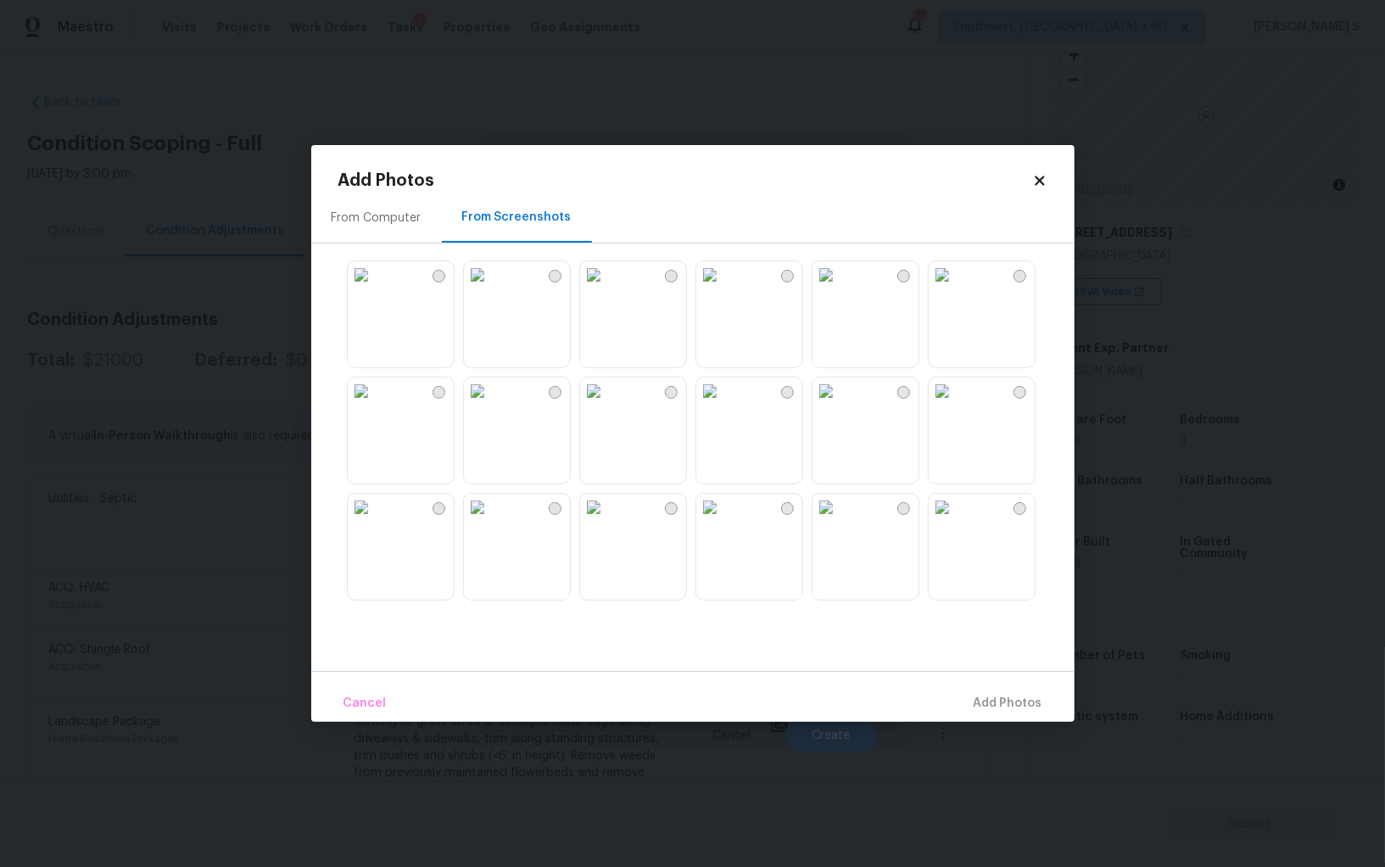
click at [398, 216] on div "From Computer" at bounding box center [377, 218] width 90 height 17
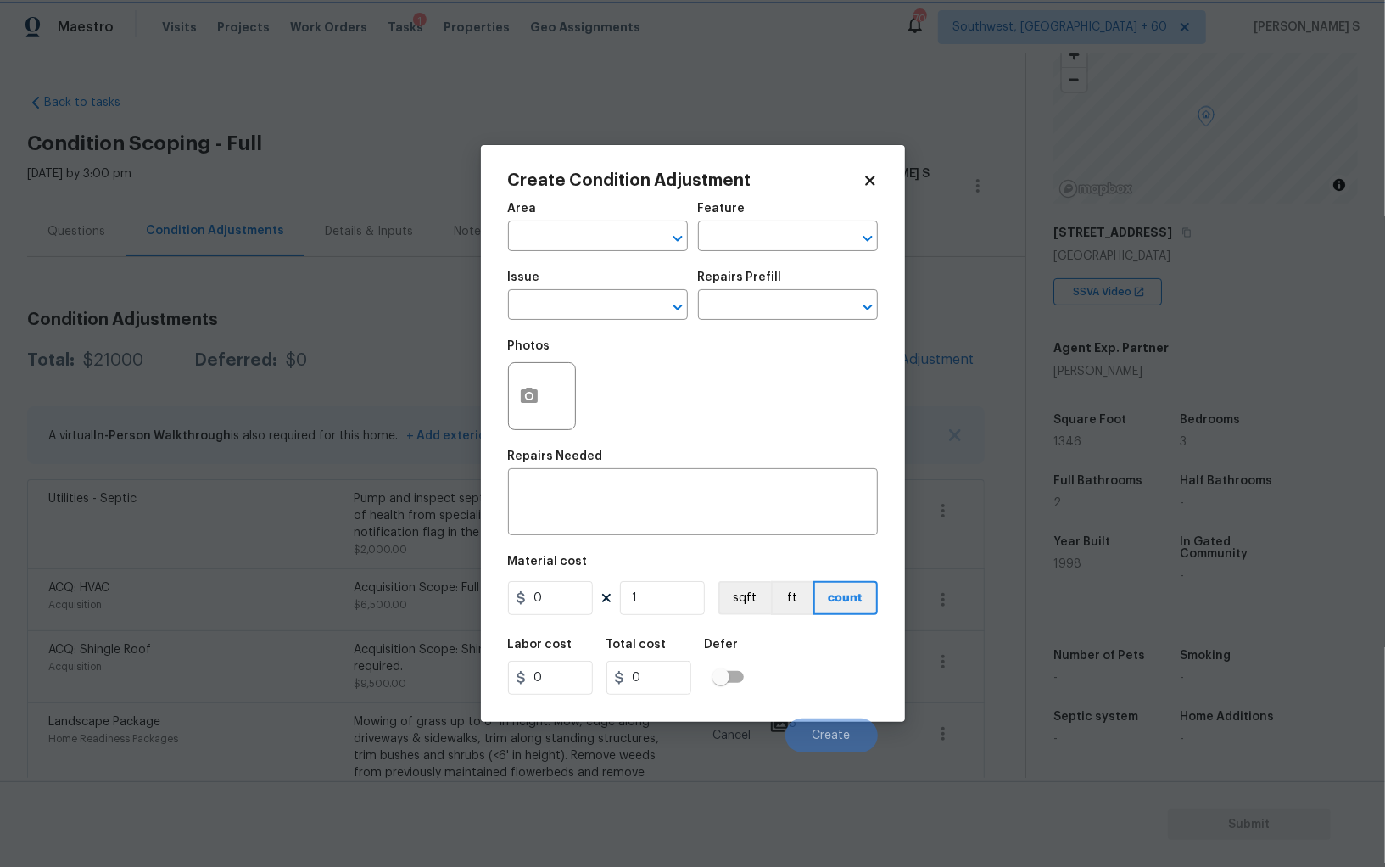
click at [260, 503] on body "Maestro Visits Projects Work Orders Tasks 1 Properties Geo Assignments 709 Sout…" at bounding box center [692, 433] width 1385 height 867
click at [533, 396] on icon "button" at bounding box center [529, 395] width 17 height 15
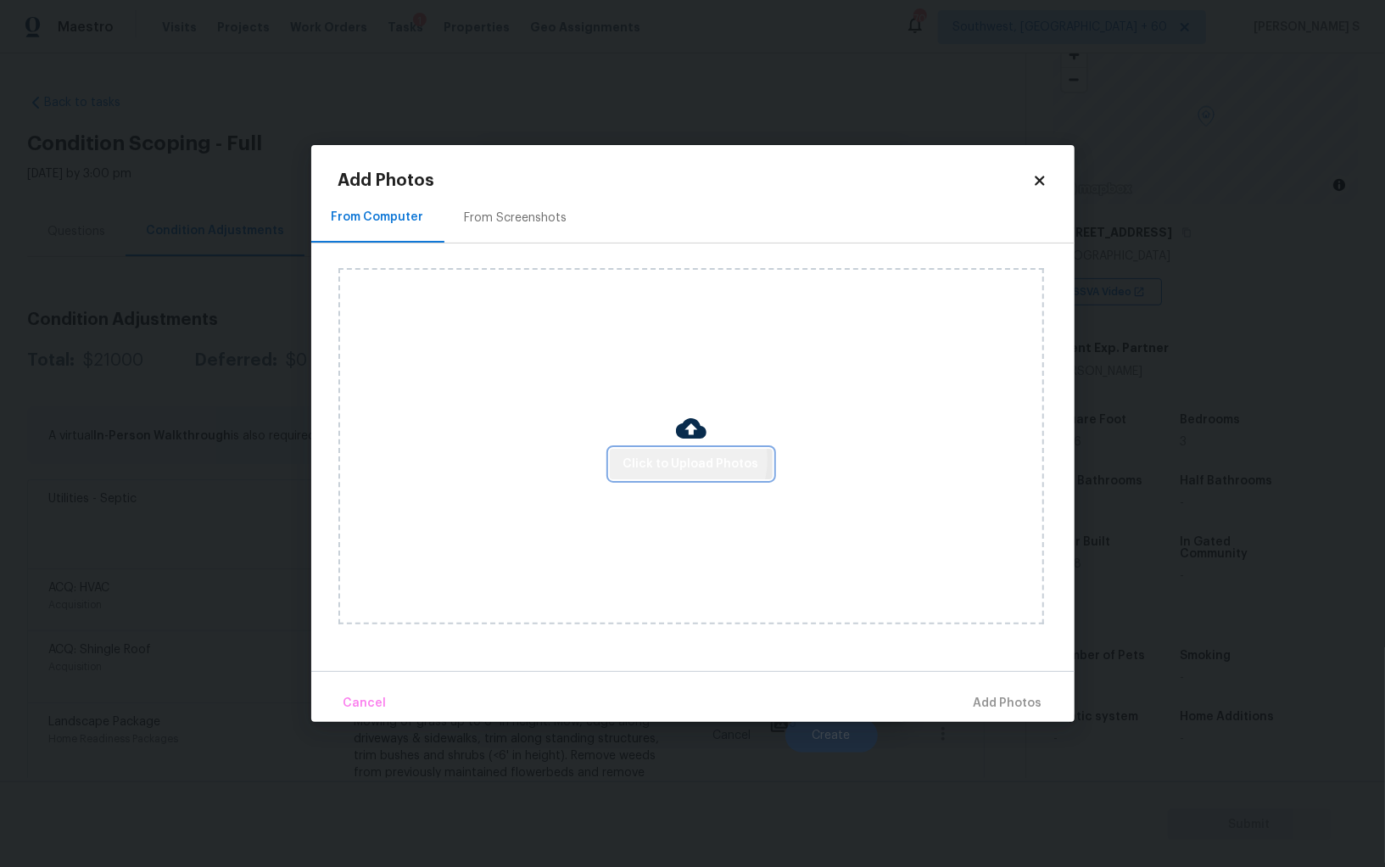
click at [688, 461] on span "Click to Upload Photos" at bounding box center [691, 464] width 136 height 21
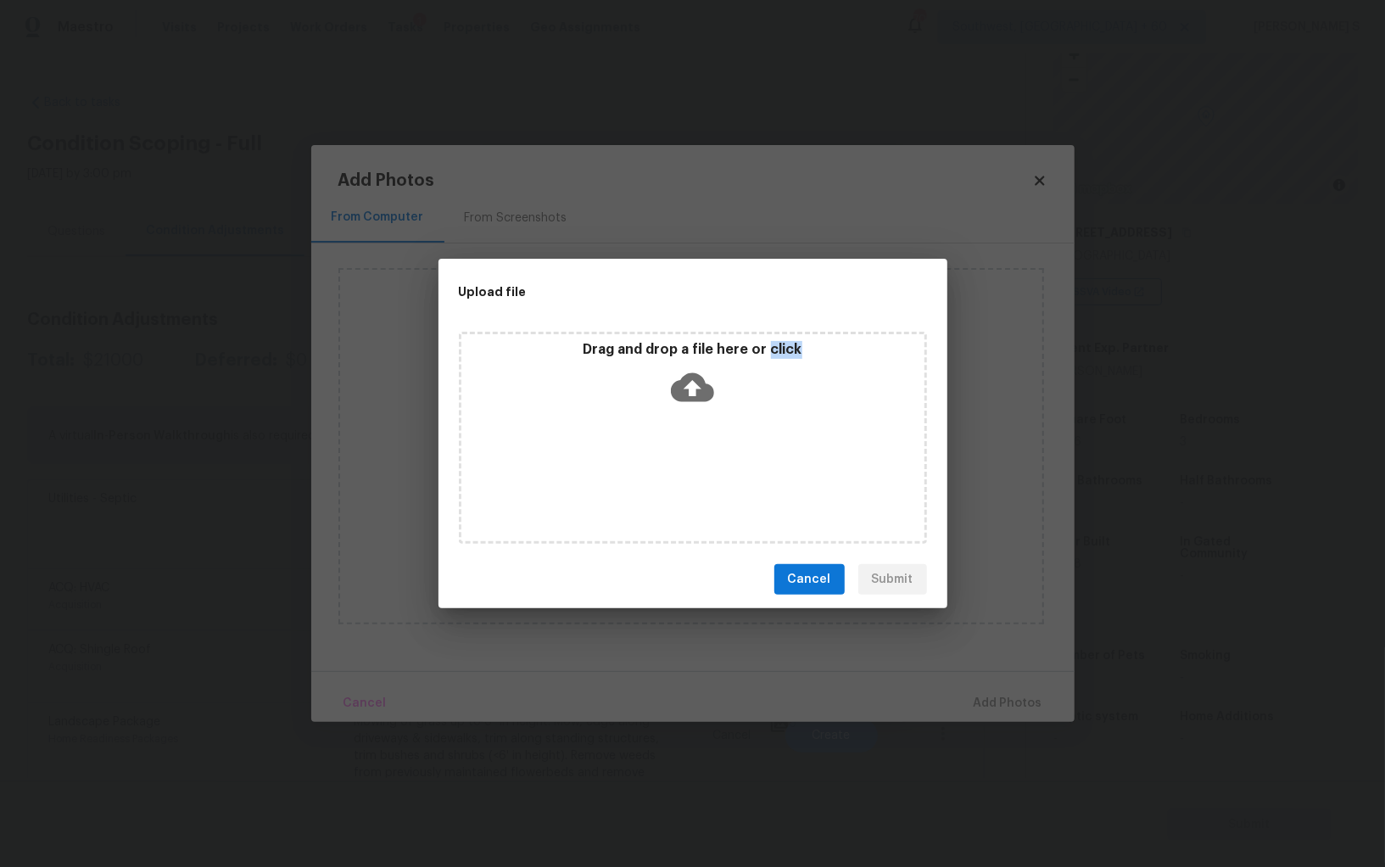
click at [688, 460] on div "Drag and drop a file here or click" at bounding box center [693, 438] width 468 height 212
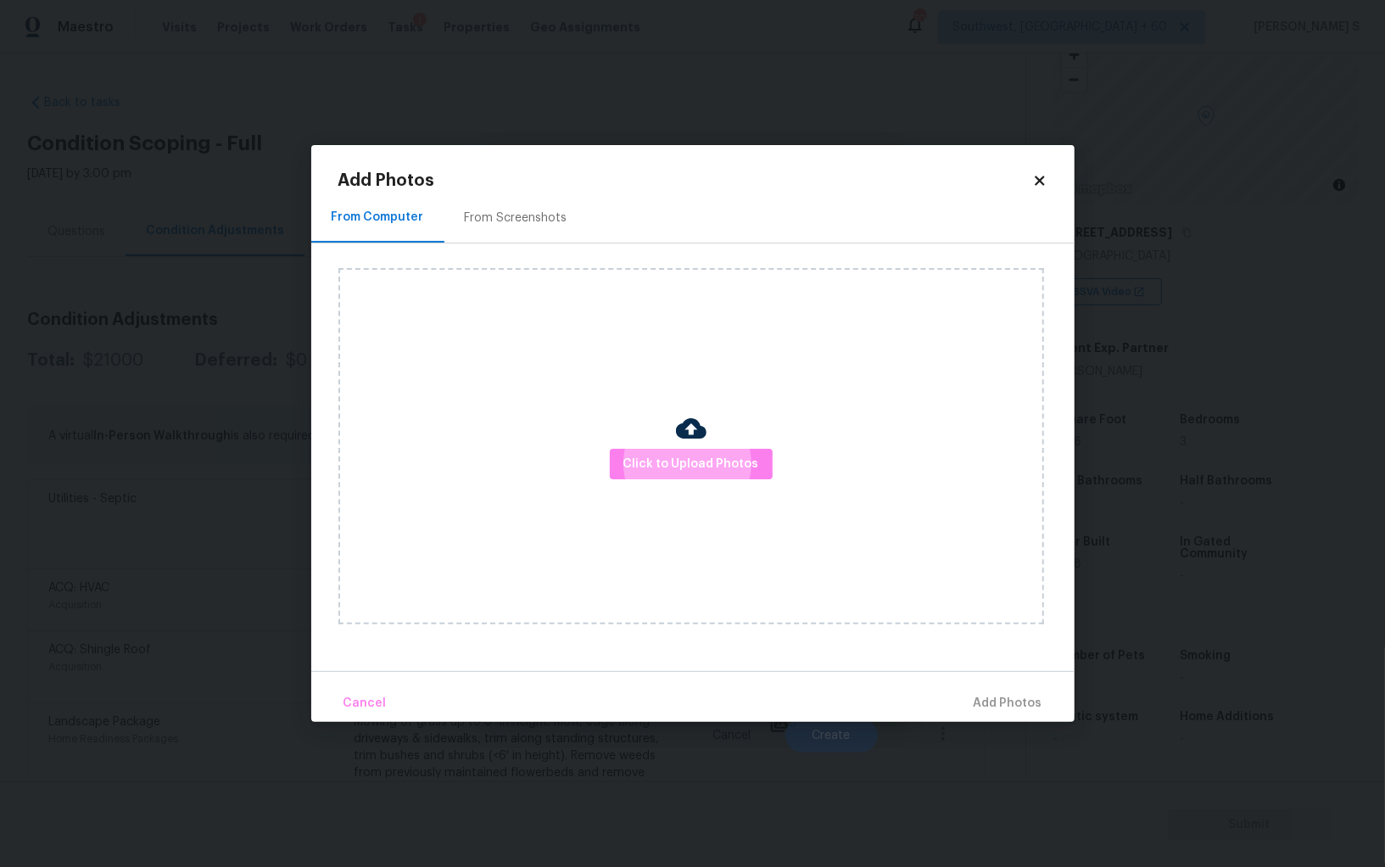
click at [503, 215] on div "From Screenshots" at bounding box center [516, 218] width 103 height 17
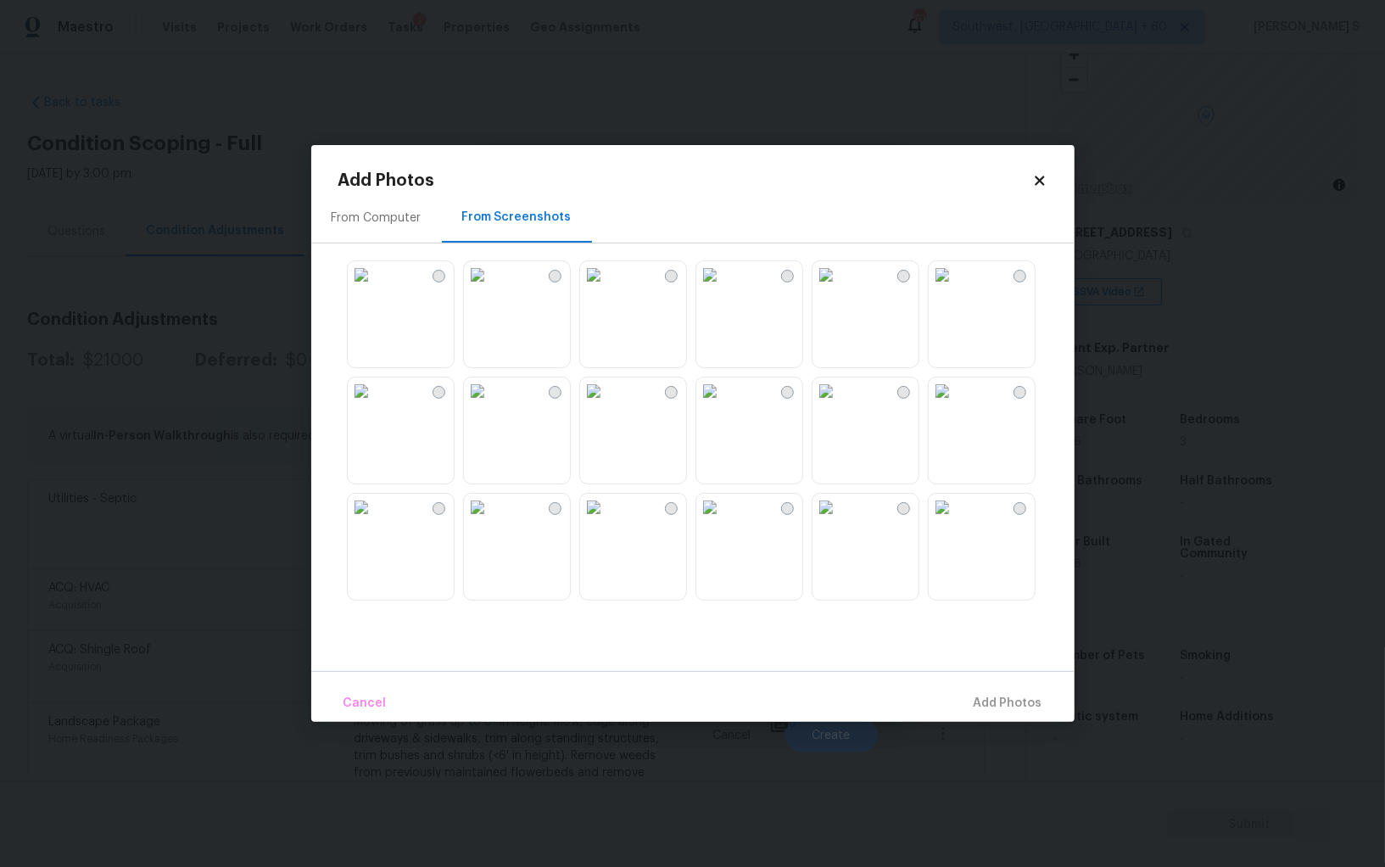
click at [458, 287] on div at bounding box center [706, 430] width 736 height 356
click at [607, 405] on img at bounding box center [593, 390] width 27 height 27
click at [702, 405] on img at bounding box center [709, 390] width 27 height 27
click at [724, 521] on img at bounding box center [709, 507] width 27 height 27
click at [375, 405] on img at bounding box center [361, 390] width 27 height 27
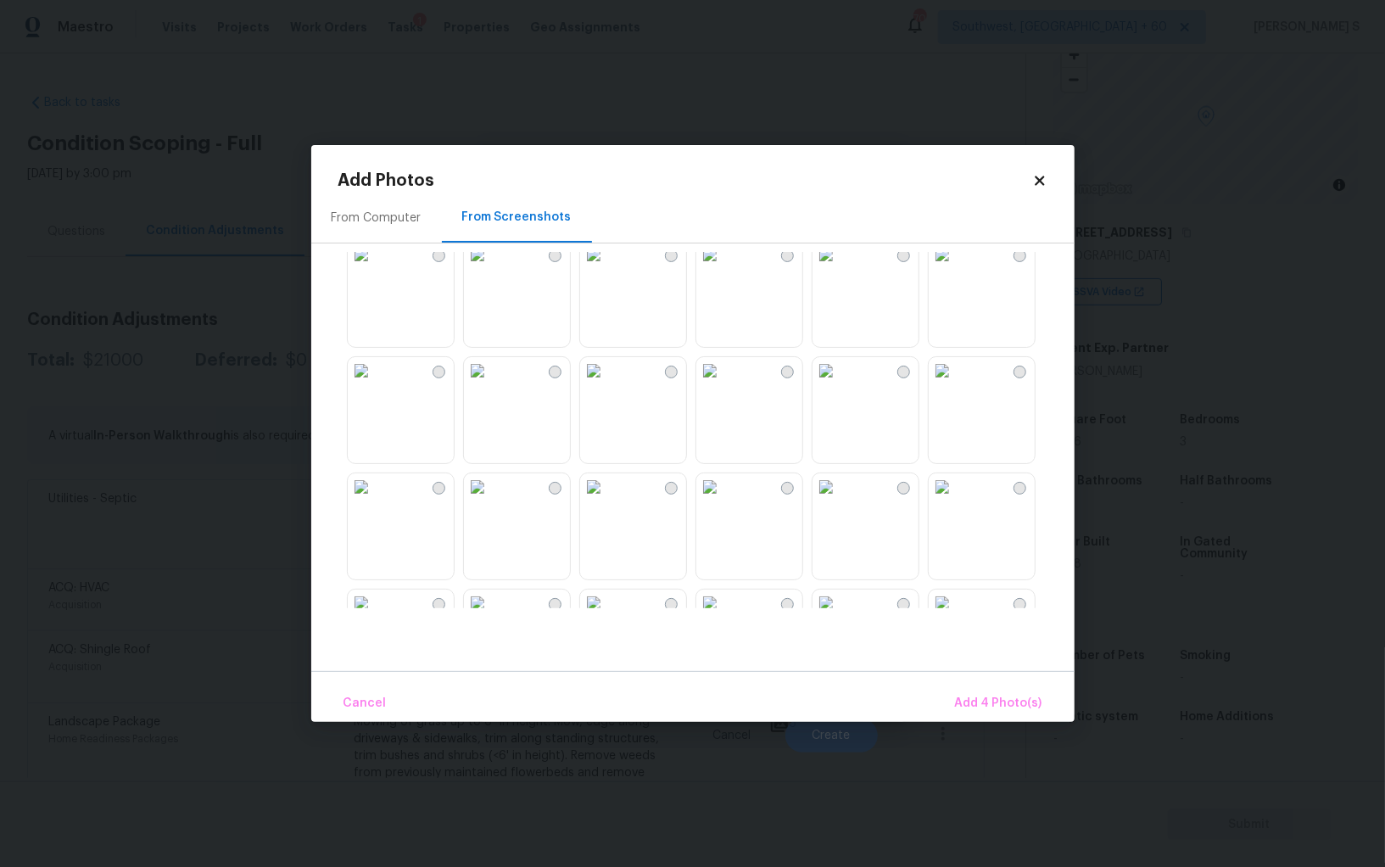
scroll to position [568, 0]
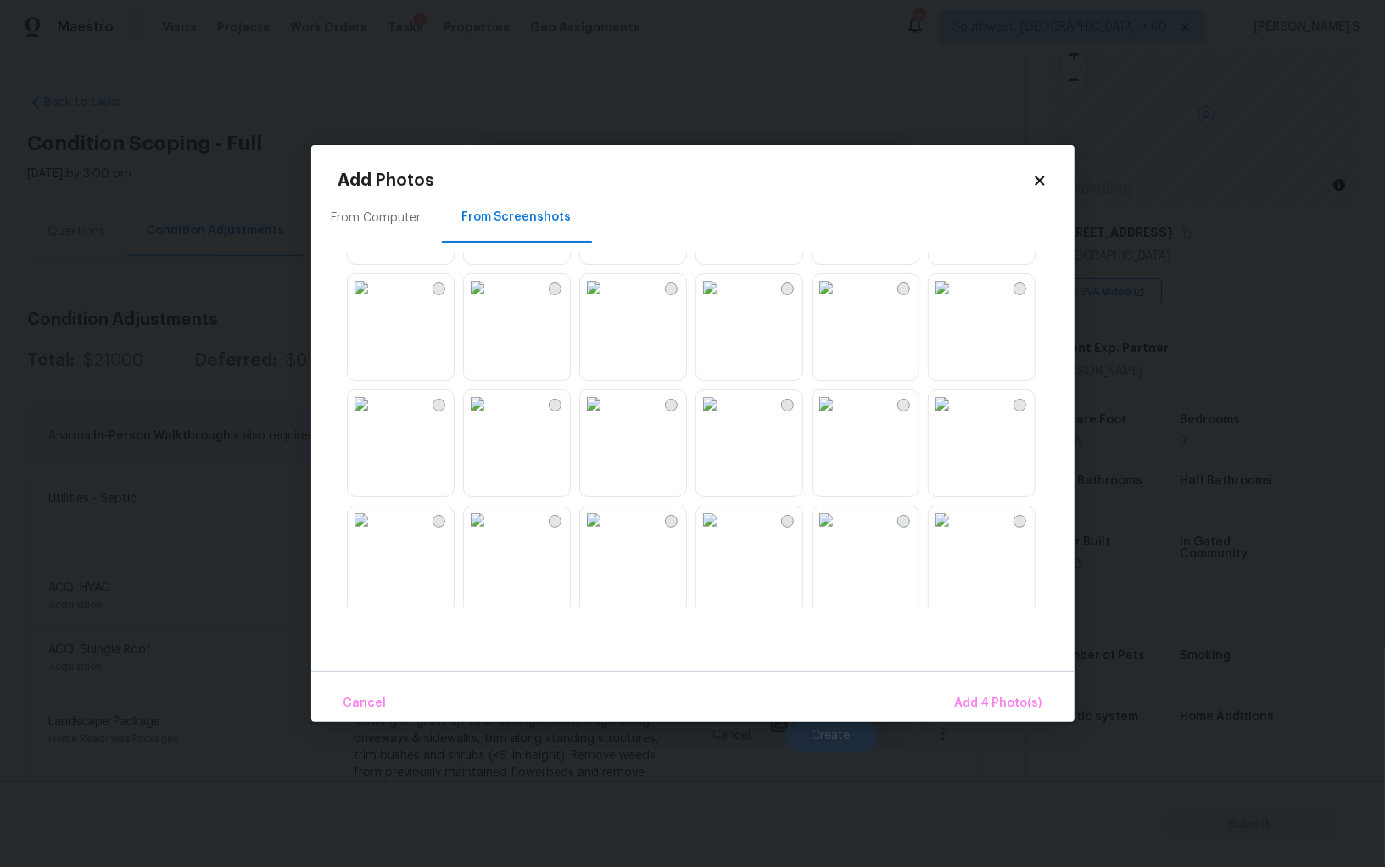
click at [724, 417] on img at bounding box center [709, 403] width 27 height 27
click at [829, 417] on img at bounding box center [826, 403] width 27 height 27
click at [724, 534] on img at bounding box center [709, 519] width 27 height 27
click at [971, 713] on span "Add 7 Photo(s)" at bounding box center [999, 703] width 87 height 21
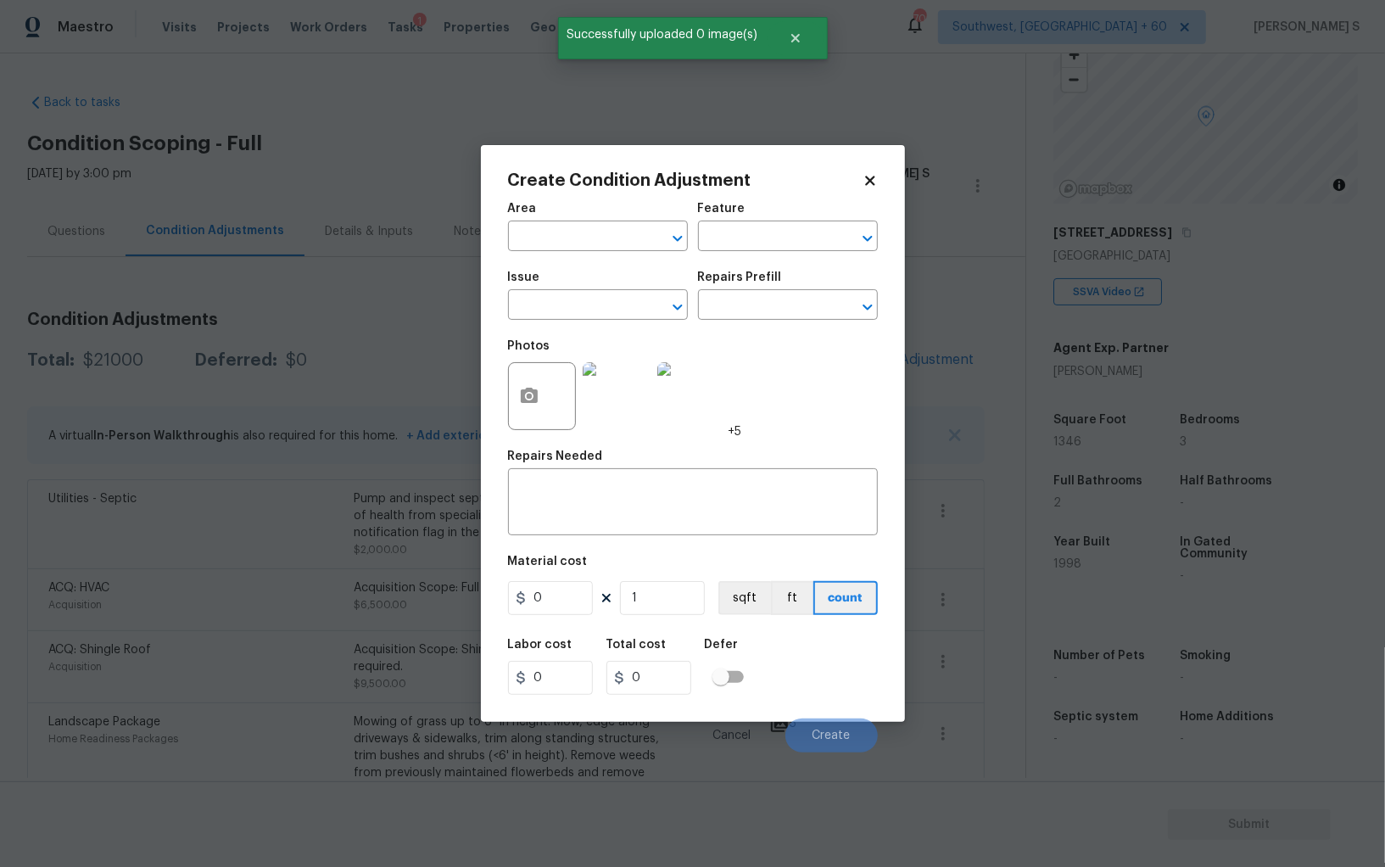
click at [545, 327] on span "Issue ​" at bounding box center [598, 295] width 180 height 69
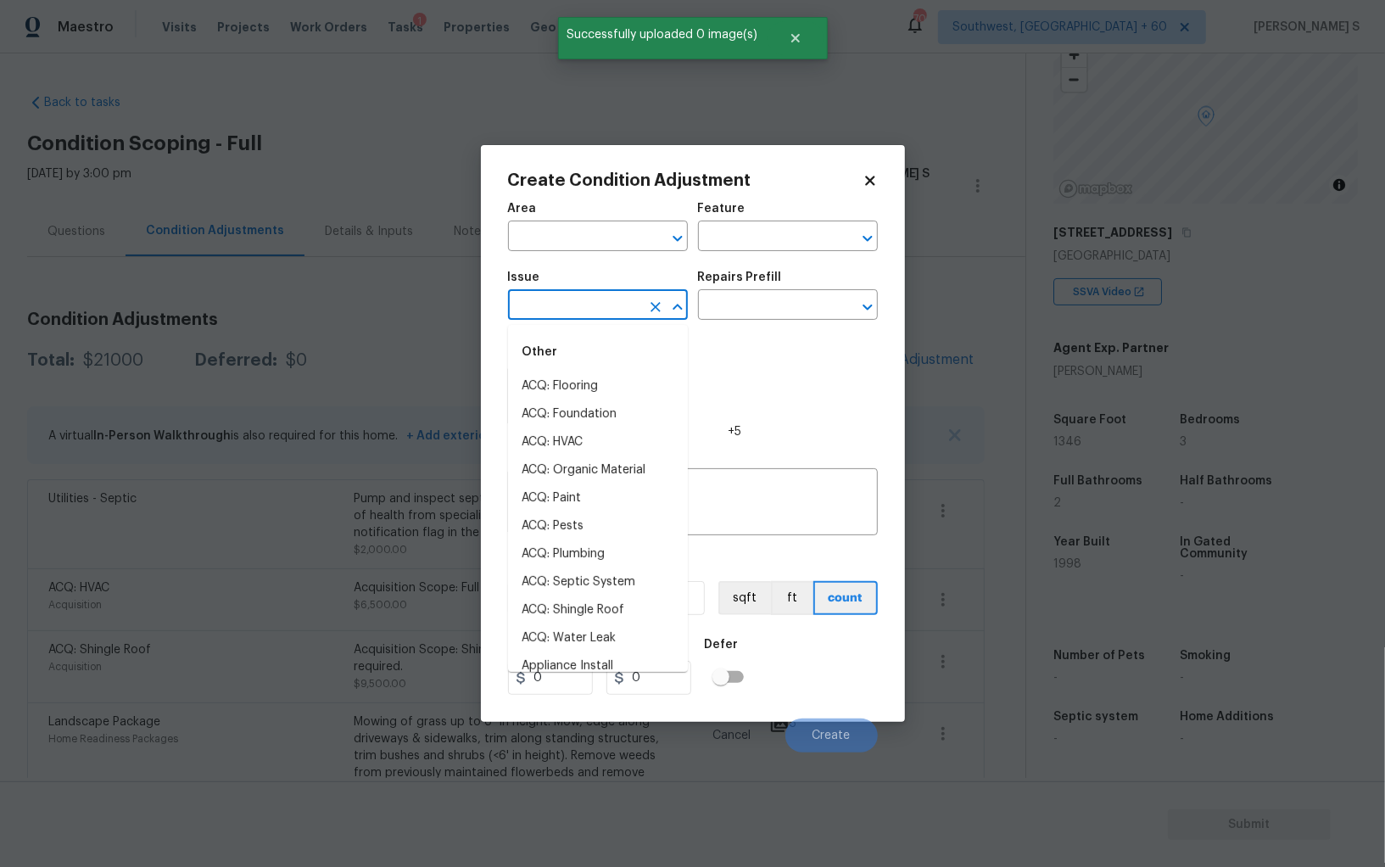
click at [542, 308] on input "text" at bounding box center [574, 306] width 132 height 26
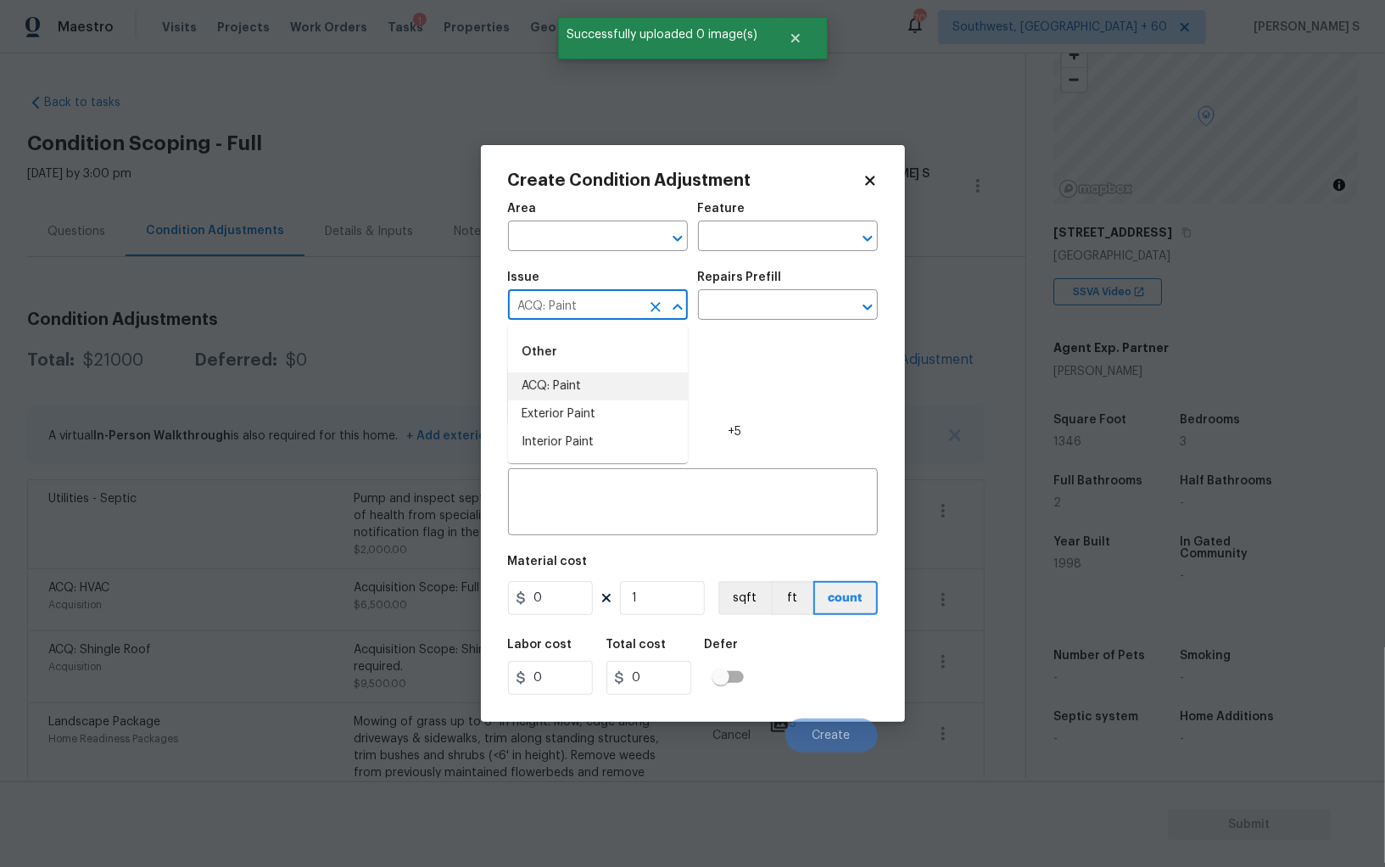
type input "ACQ: Paint"
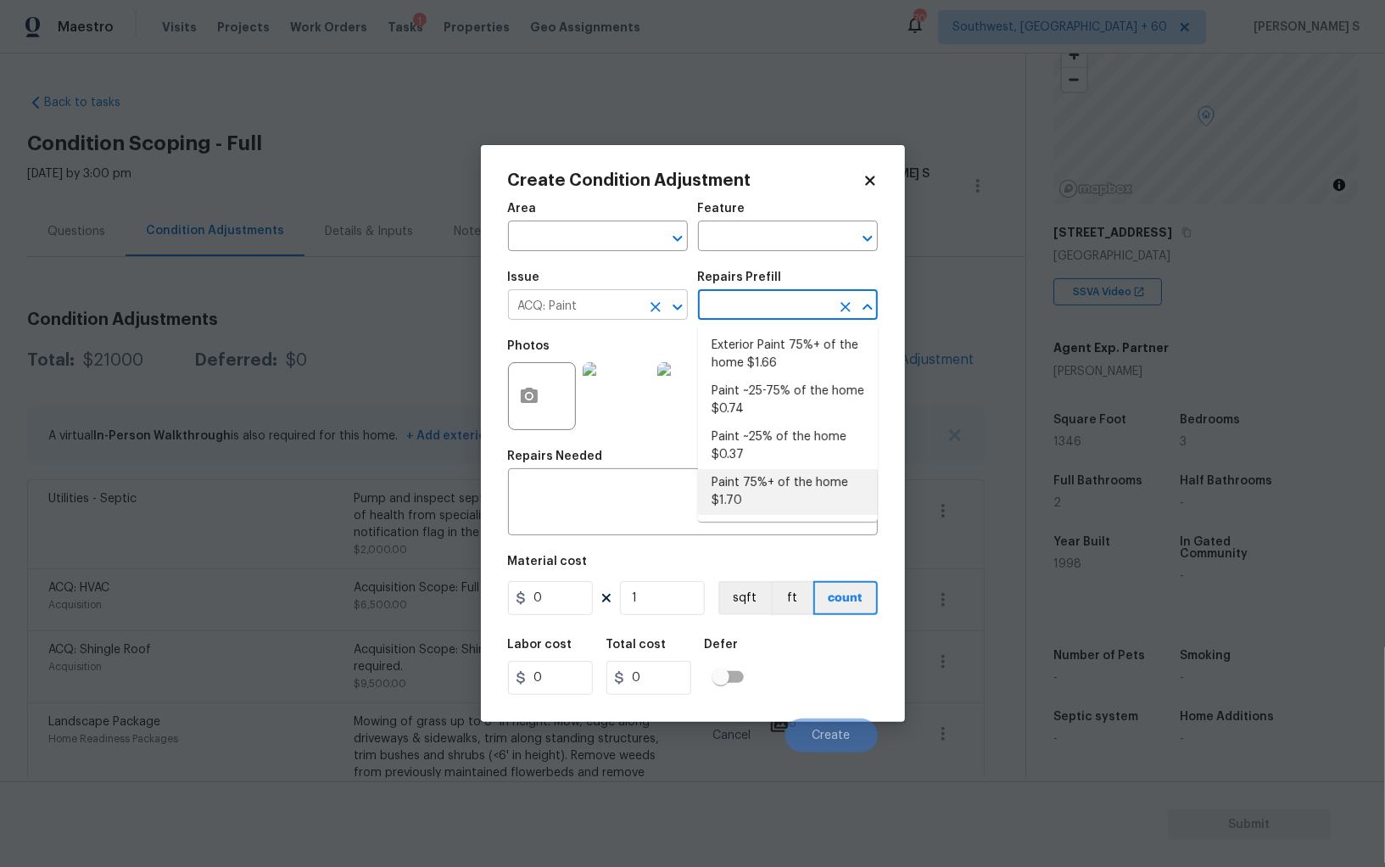
type input "Acquisition"
type textarea "Acquisition Scope: 75%+ of the home will likely require interior paint"
type input "1.7"
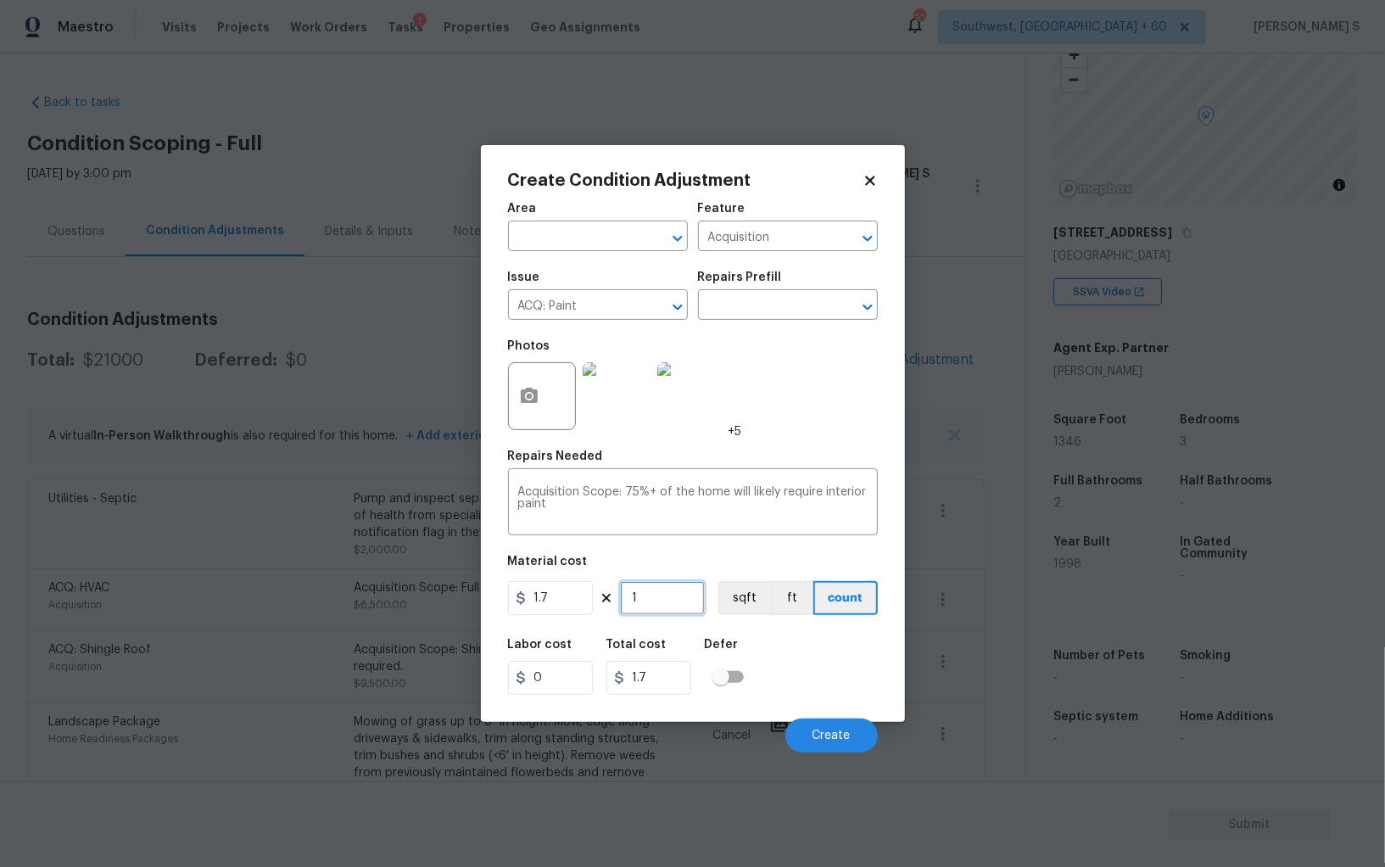
click at [646, 603] on input "1" at bounding box center [662, 598] width 85 height 34
type input "13"
type input "22.1"
type input "134"
type input "227.8"
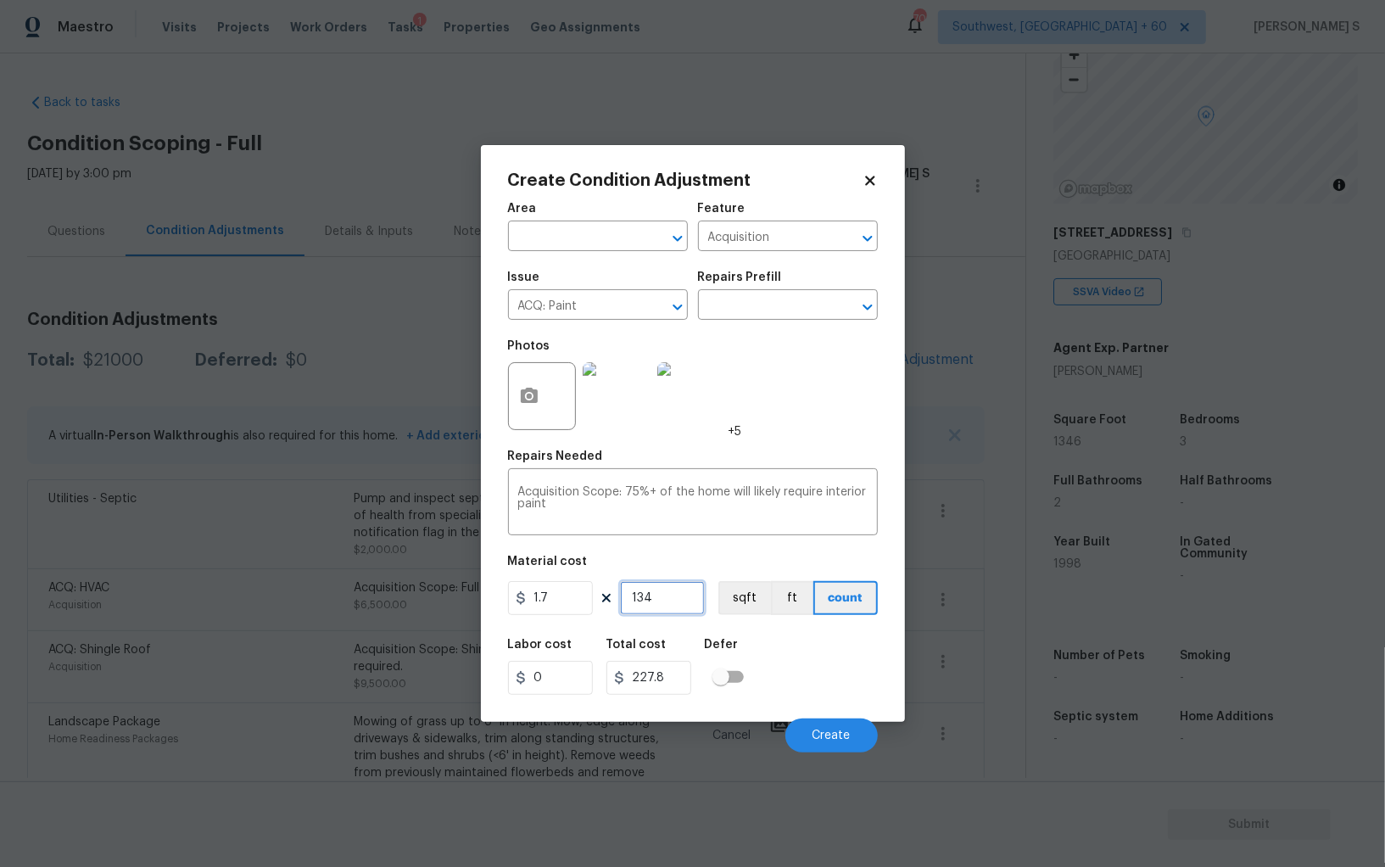
type input "1346"
type input "2288.2"
type input "1346"
click at [757, 598] on button "sqft" at bounding box center [744, 598] width 53 height 34
click at [803, 677] on div "Labor cost 0 Total cost 2288.2 Defer" at bounding box center [693, 667] width 370 height 76
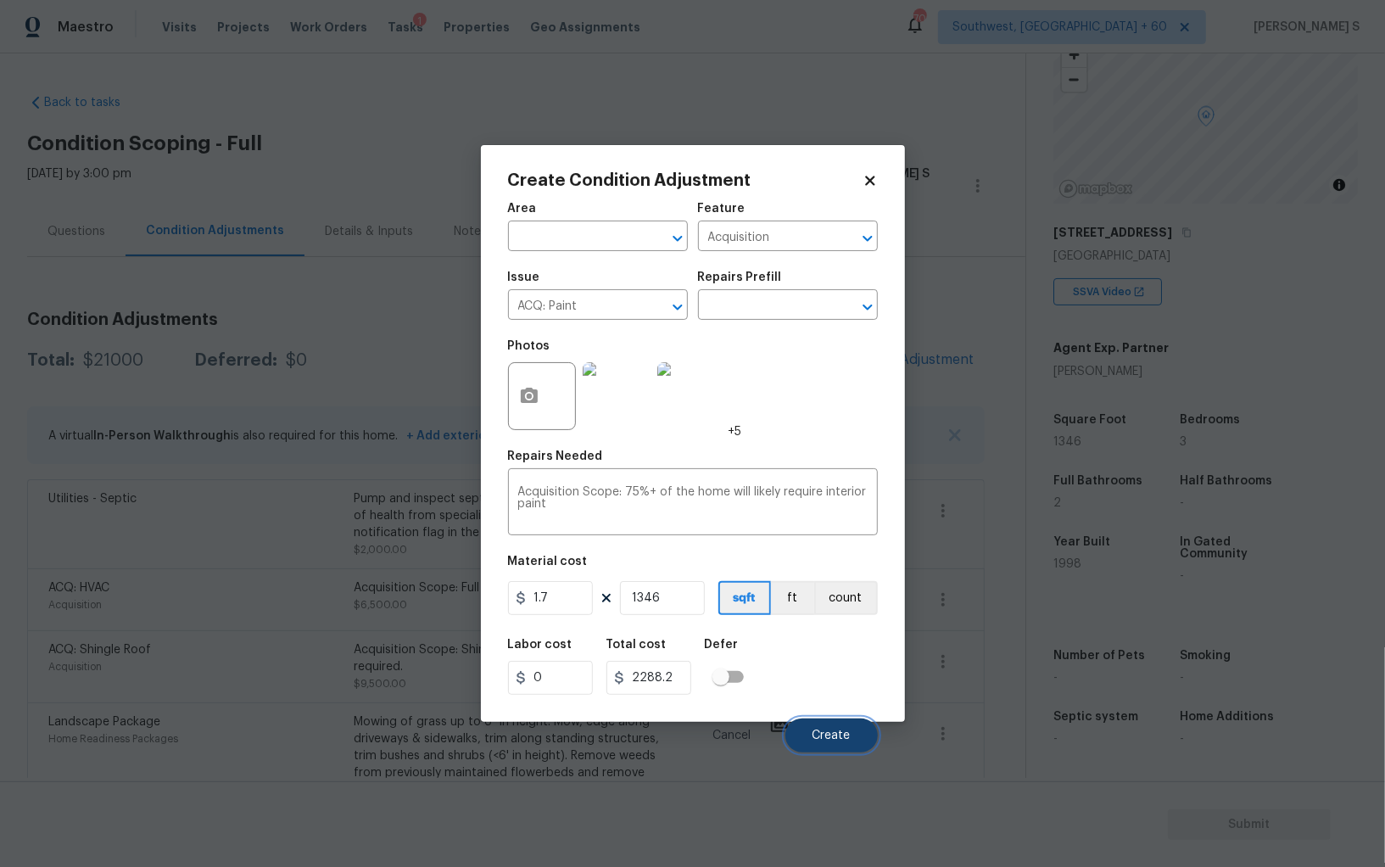
click at [819, 730] on button "Create" at bounding box center [831, 735] width 92 height 34
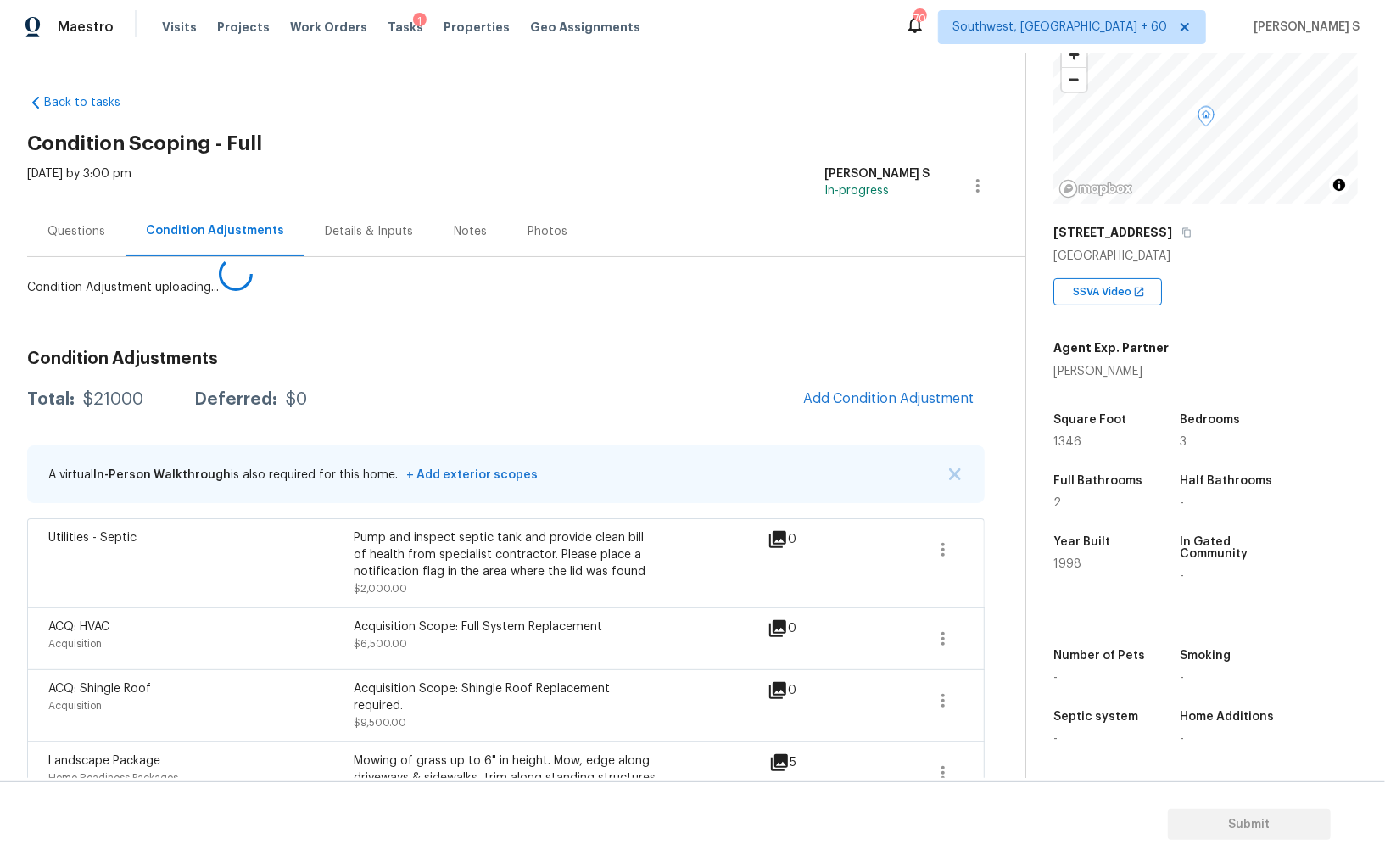
click at [212, 664] on body "Maestro Visits Projects Work Orders Tasks 1 Properties Geo Assignments 709 Sout…" at bounding box center [692, 433] width 1385 height 867
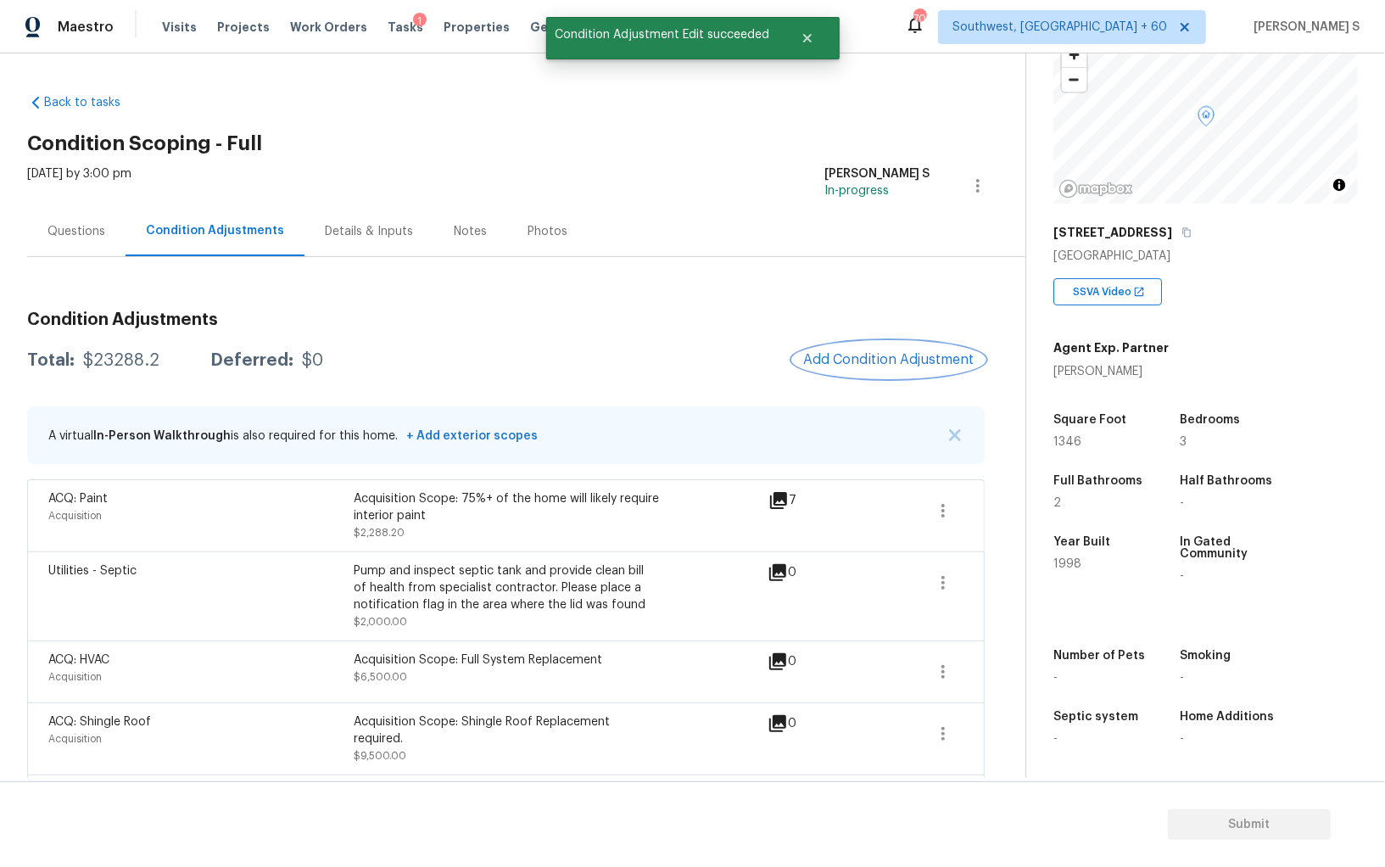
click at [890, 356] on span "Add Condition Adjustment" at bounding box center [888, 359] width 171 height 15
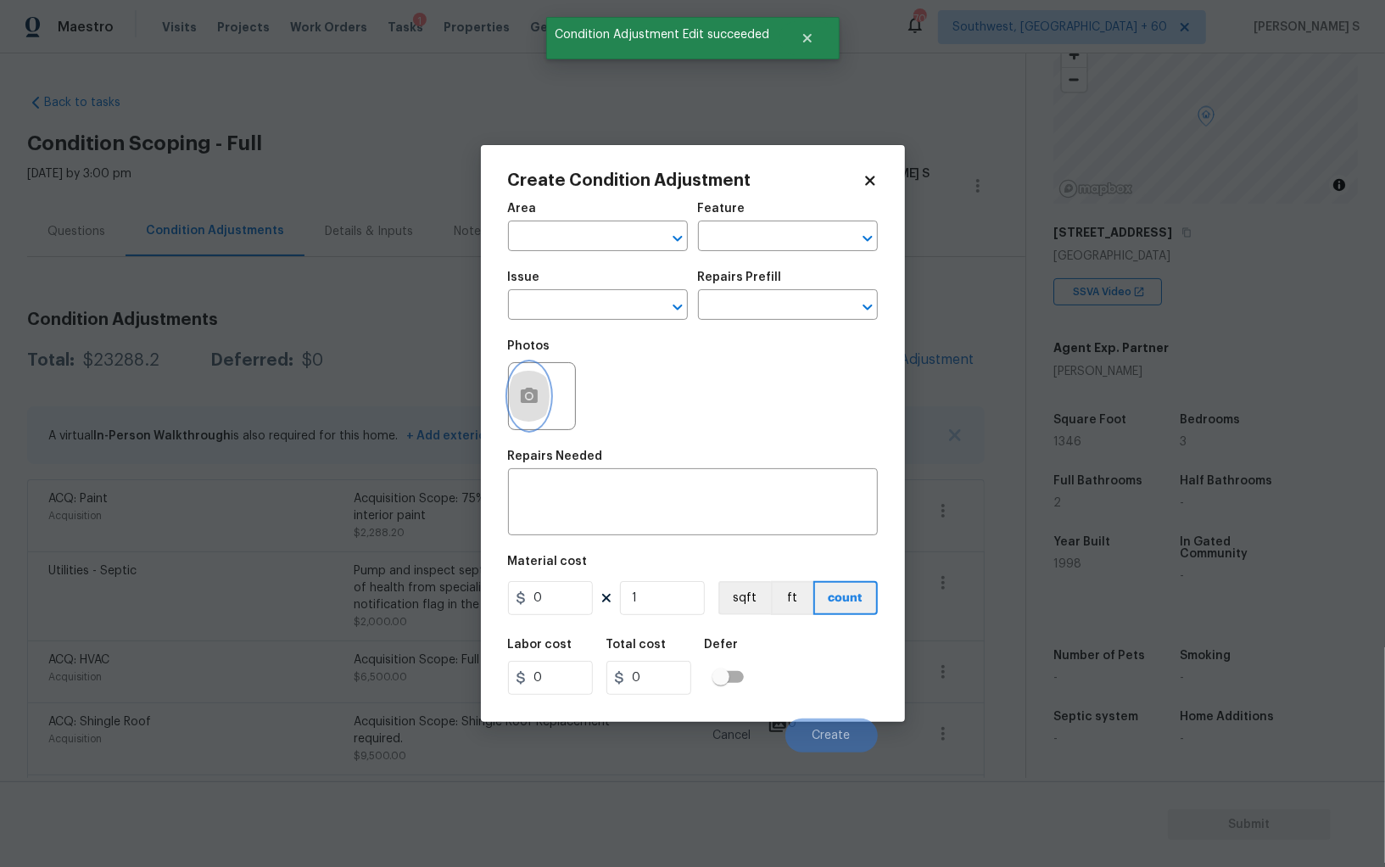
click at [539, 372] on button "button" at bounding box center [529, 396] width 41 height 66
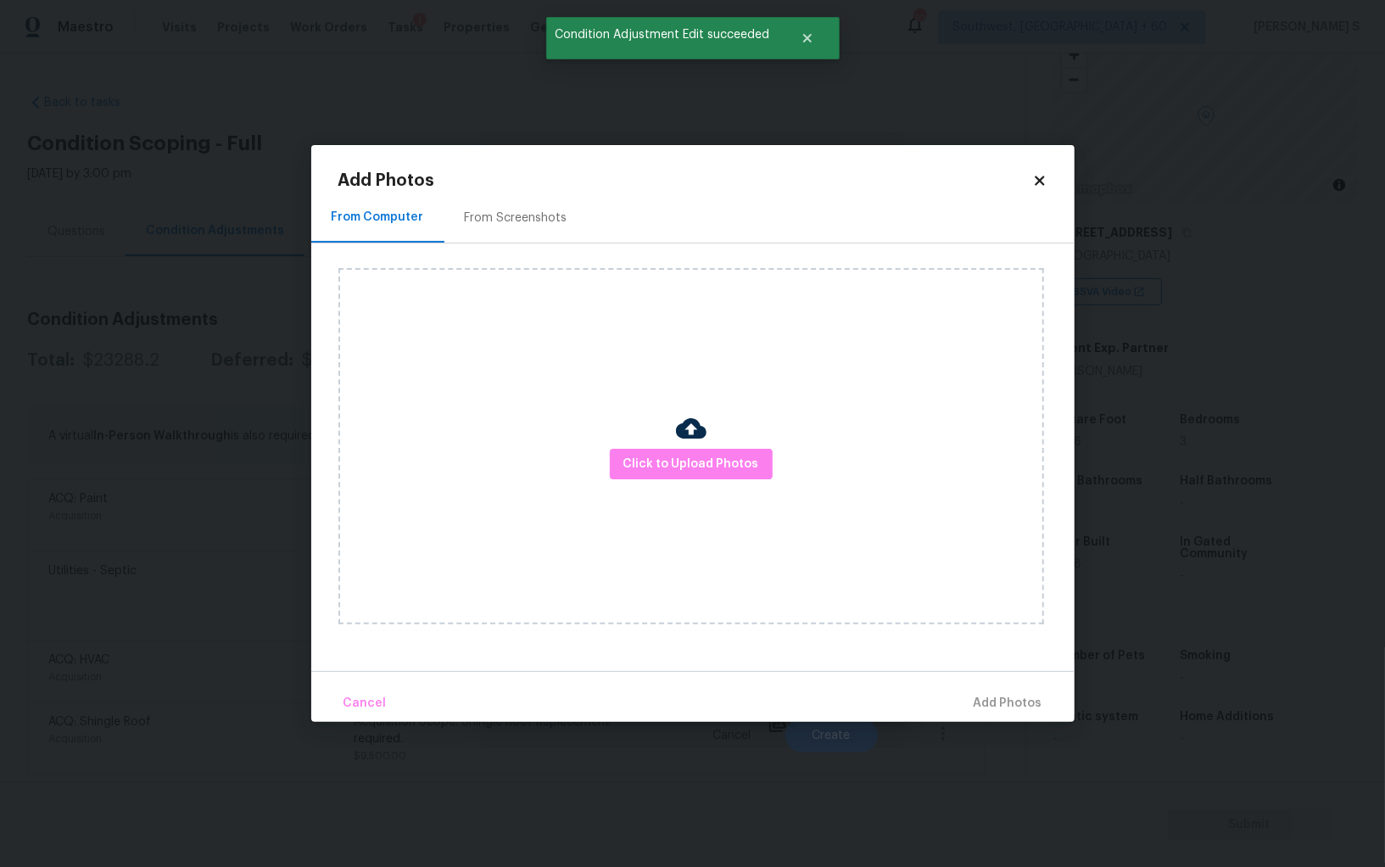
click at [523, 234] on div "From Screenshots" at bounding box center [515, 218] width 143 height 50
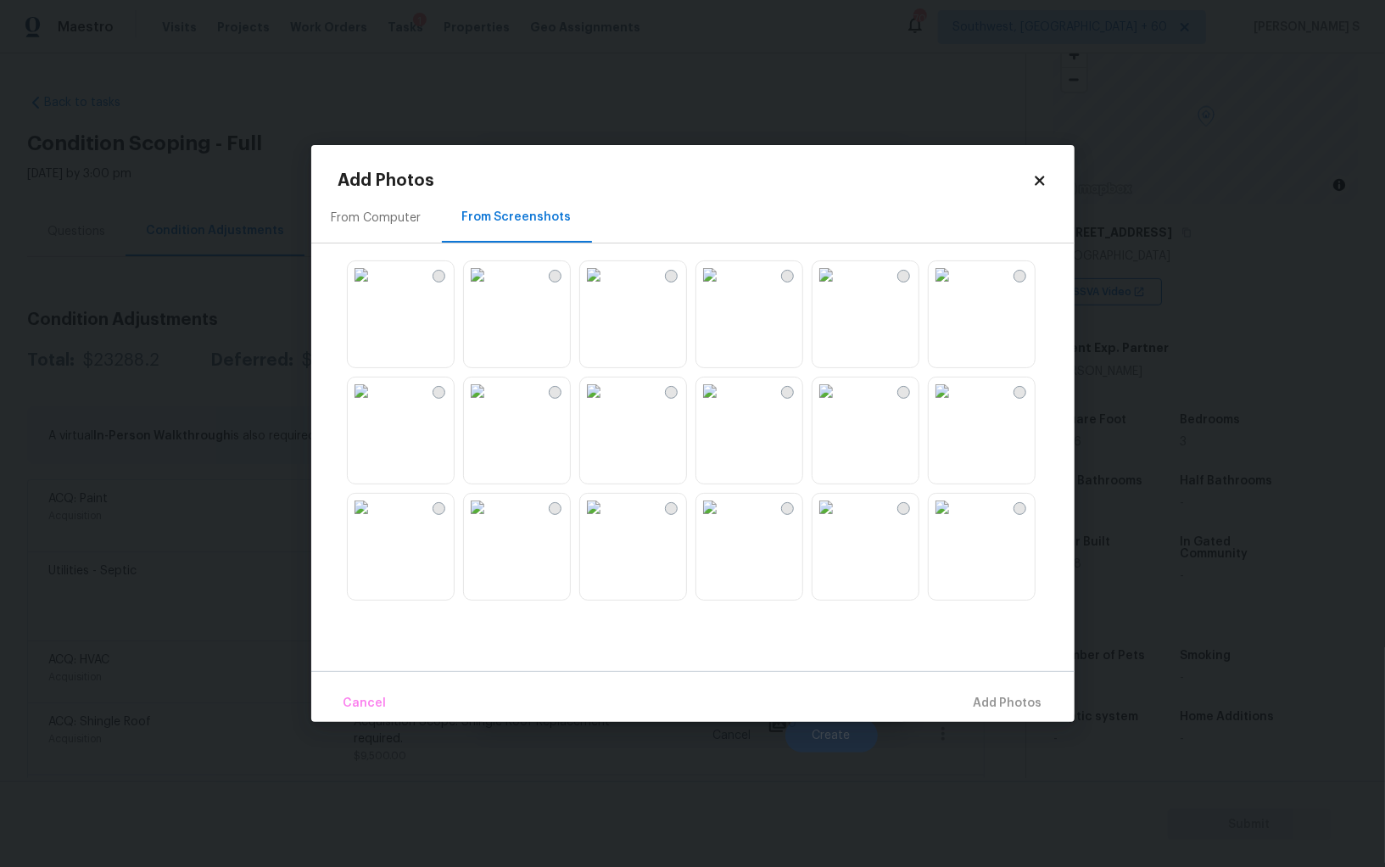
click at [491, 288] on img at bounding box center [477, 274] width 27 height 27
click at [375, 405] on img at bounding box center [361, 390] width 27 height 27
click at [840, 405] on img at bounding box center [826, 390] width 27 height 27
click at [724, 405] on img at bounding box center [709, 390] width 27 height 27
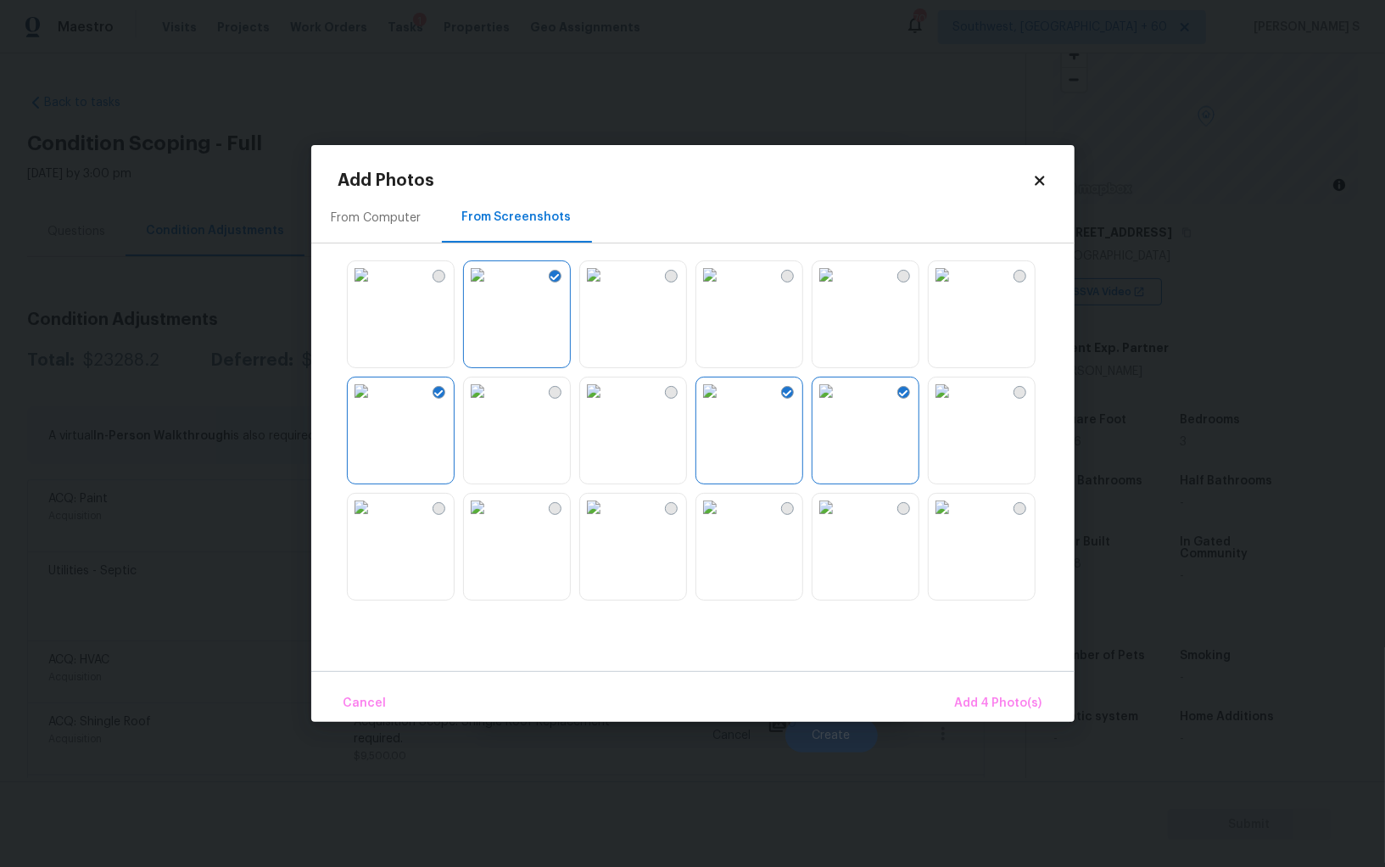
click at [724, 512] on img at bounding box center [709, 507] width 27 height 27
click at [375, 521] on img at bounding box center [361, 507] width 27 height 27
click at [491, 521] on img at bounding box center [477, 507] width 27 height 27
click at [375, 521] on img at bounding box center [361, 507] width 27 height 27
click at [598, 405] on img at bounding box center [593, 390] width 27 height 27
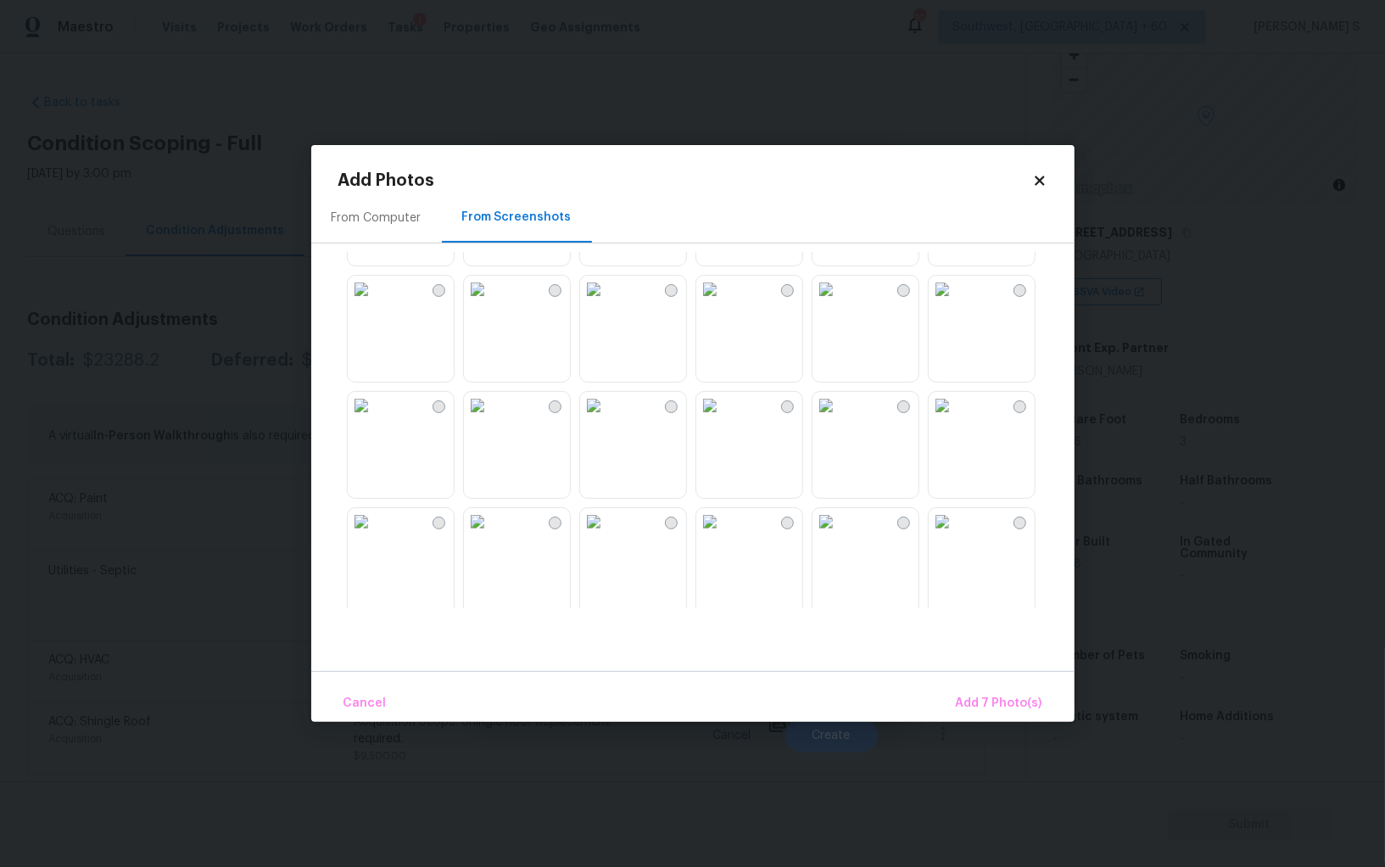
scroll to position [458, 0]
click at [607, 411] on img at bounding box center [593, 397] width 27 height 27
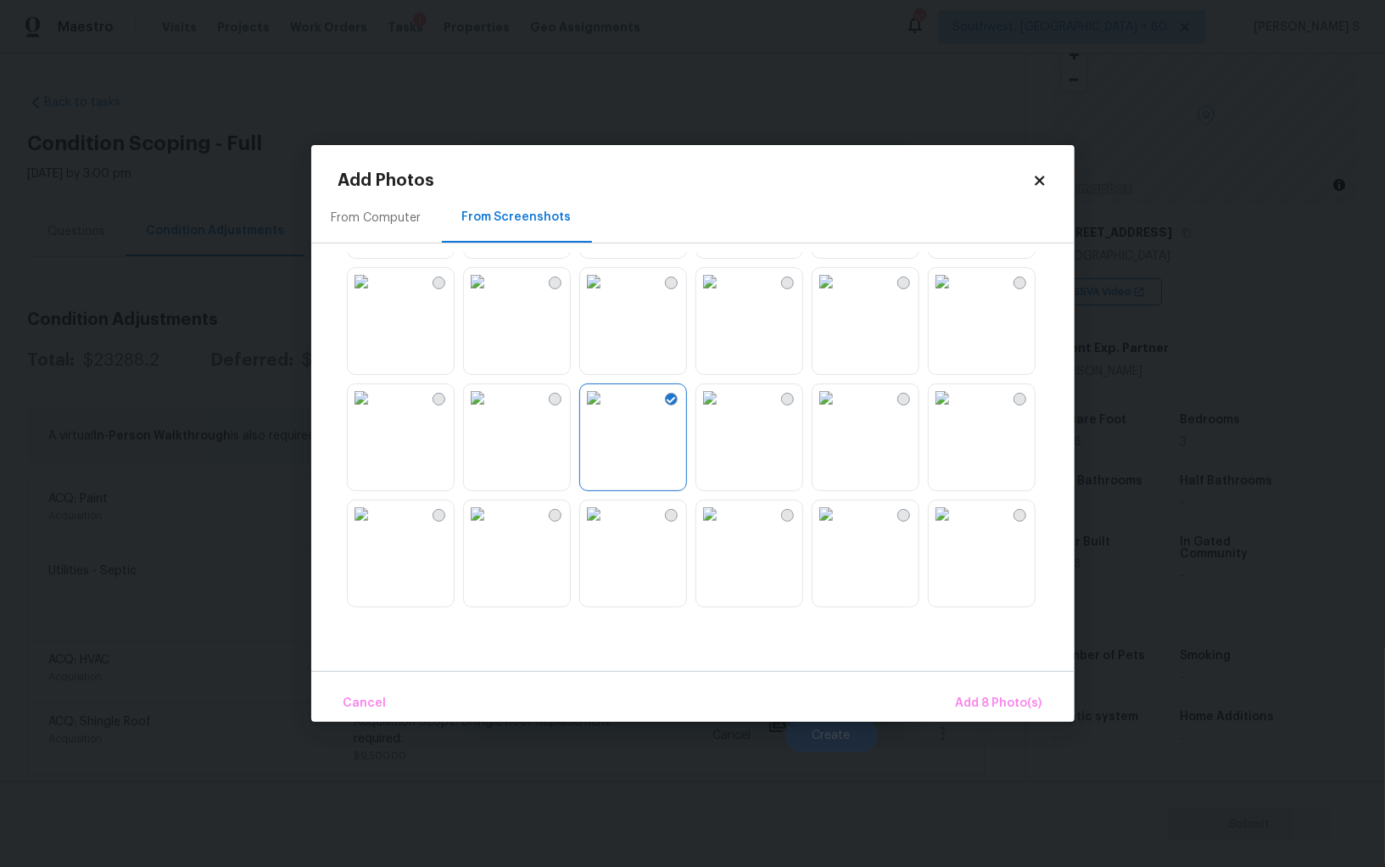
click at [840, 411] on img at bounding box center [826, 397] width 27 height 27
click at [491, 528] on img at bounding box center [477, 513] width 27 height 27
click at [375, 528] on img at bounding box center [361, 513] width 27 height 27
click at [991, 704] on span "Add 11 Photo(s)" at bounding box center [997, 703] width 89 height 21
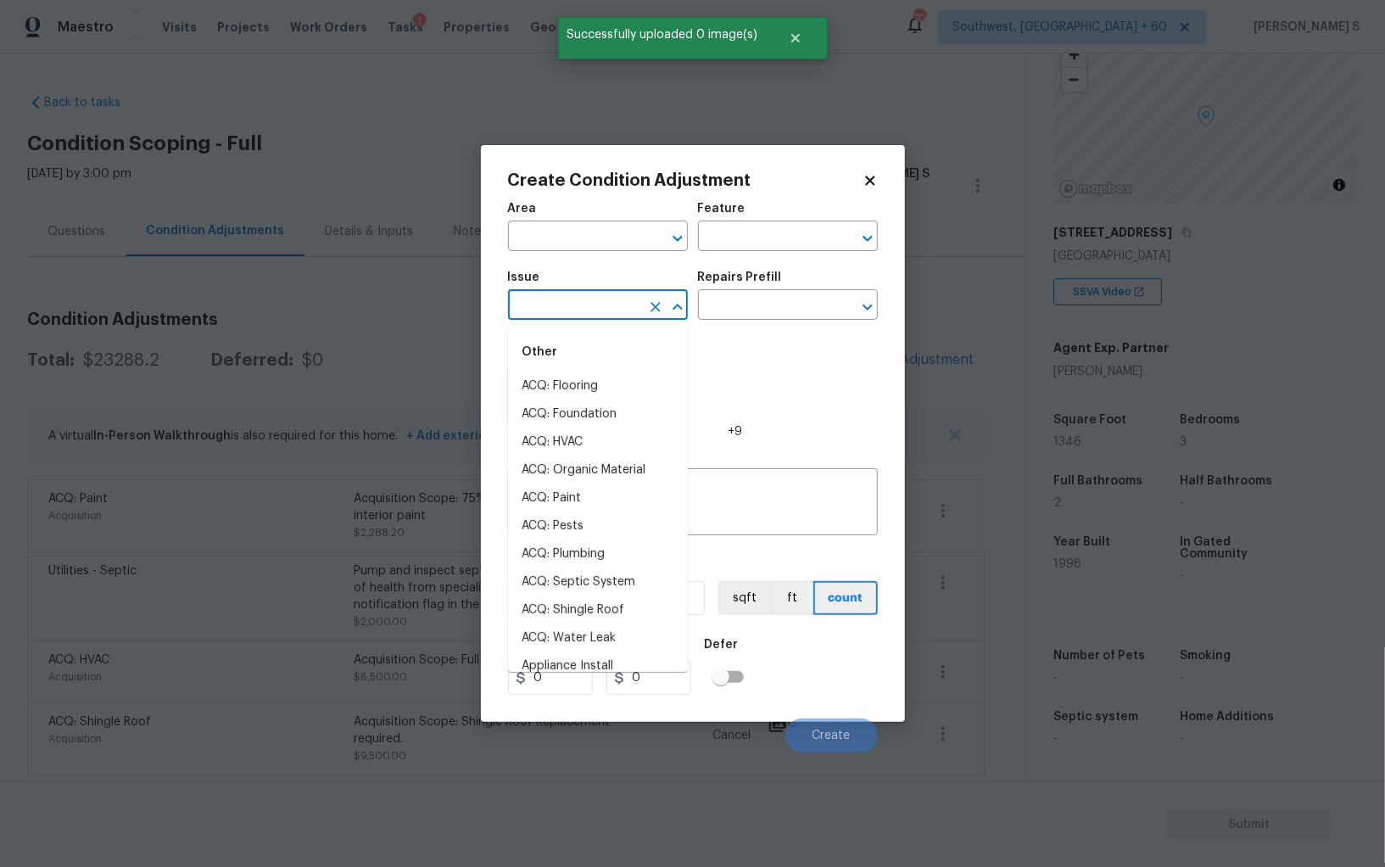
click at [593, 313] on input "text" at bounding box center [574, 306] width 132 height 26
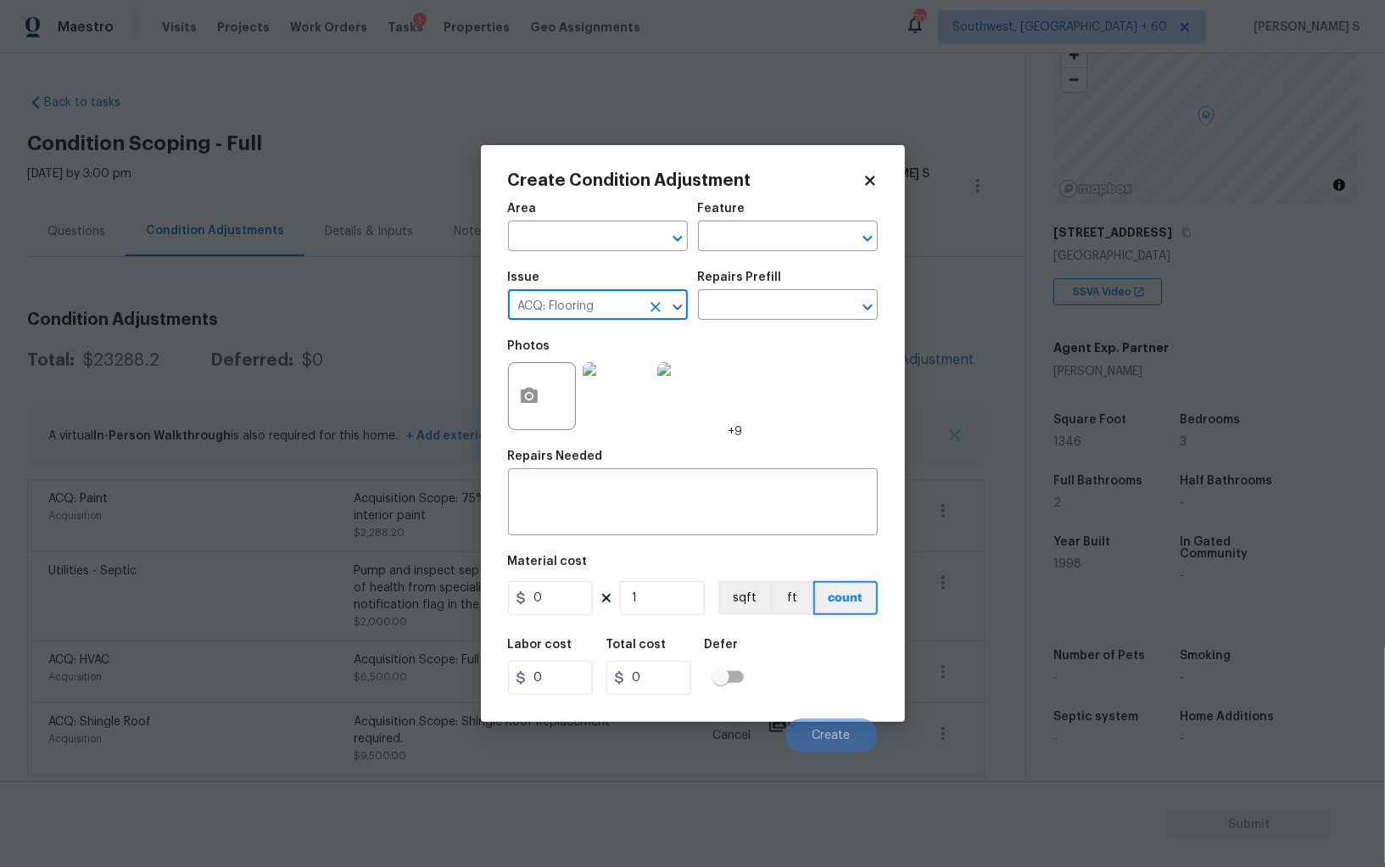
type input "ACQ: Flooring"
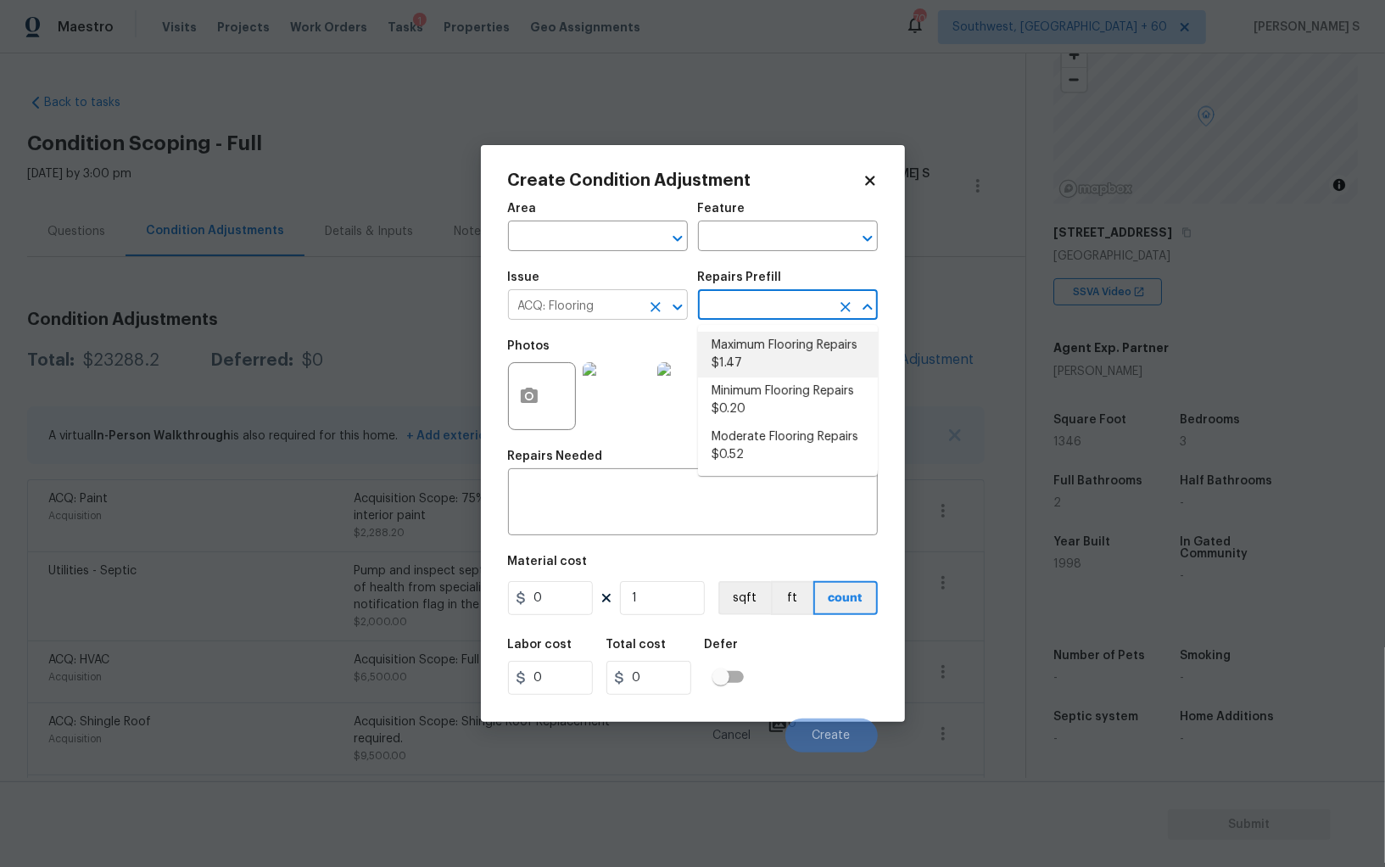
type input "Acquisition"
type textarea "Acquisition Scope: Maximum flooring repairs"
type input "1.47"
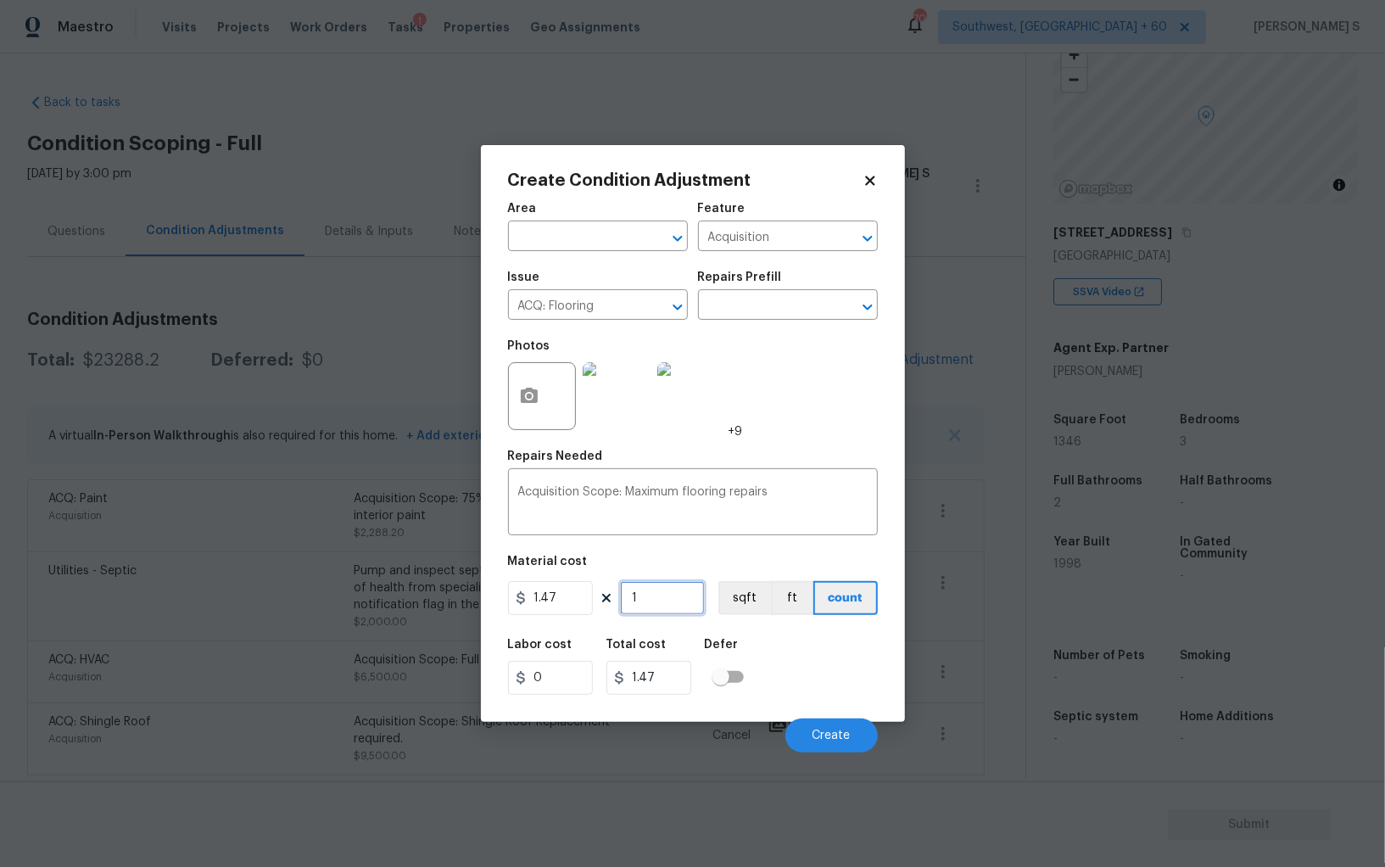
click at [674, 599] on input "1" at bounding box center [662, 598] width 85 height 34
paste input "346"
type input "1346"
type input "1978.62"
type input "1346"
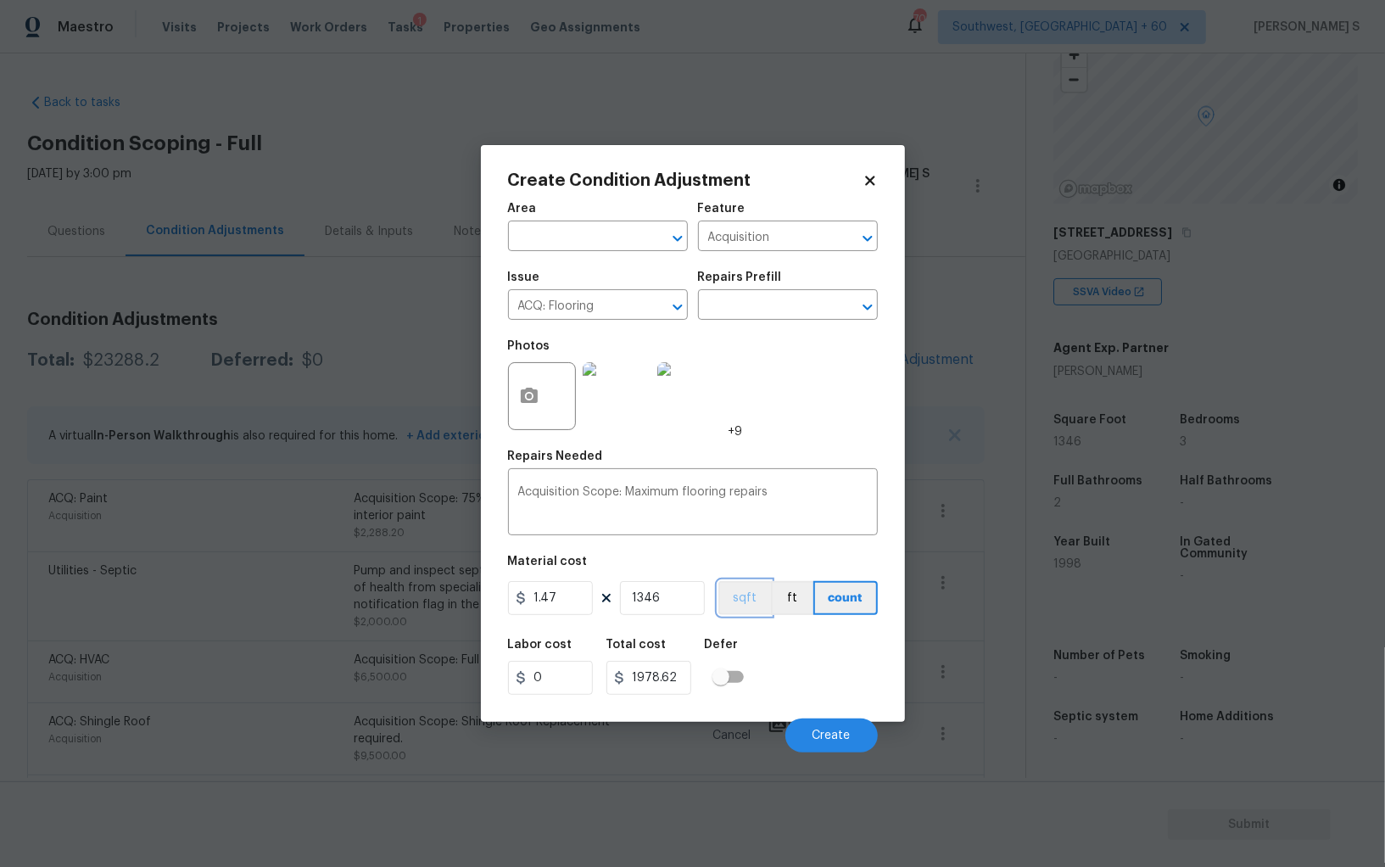
click at [756, 593] on button "sqft" at bounding box center [744, 598] width 53 height 34
click at [776, 626] on div "Area ​ Feature Acquisition ​ Issue ACQ: Flooring ​ Repairs Prefill ​ Photos +9 …" at bounding box center [693, 473] width 370 height 560
click at [839, 738] on span "Create" at bounding box center [832, 735] width 38 height 13
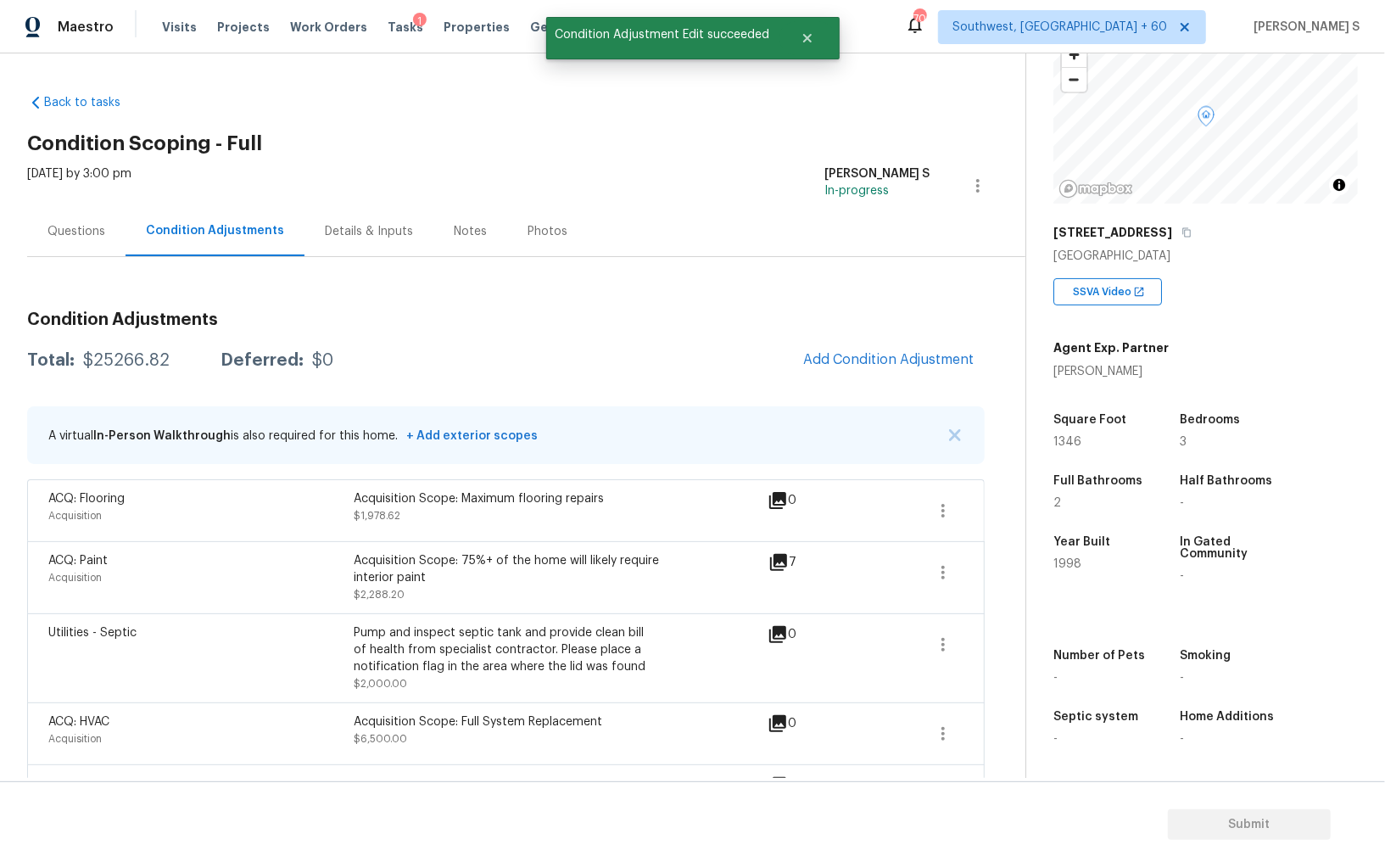
click at [419, 617] on div "Utilities - Septic Pump and inspect septic tank and provide clean bill of healt…" at bounding box center [506, 657] width 958 height 89
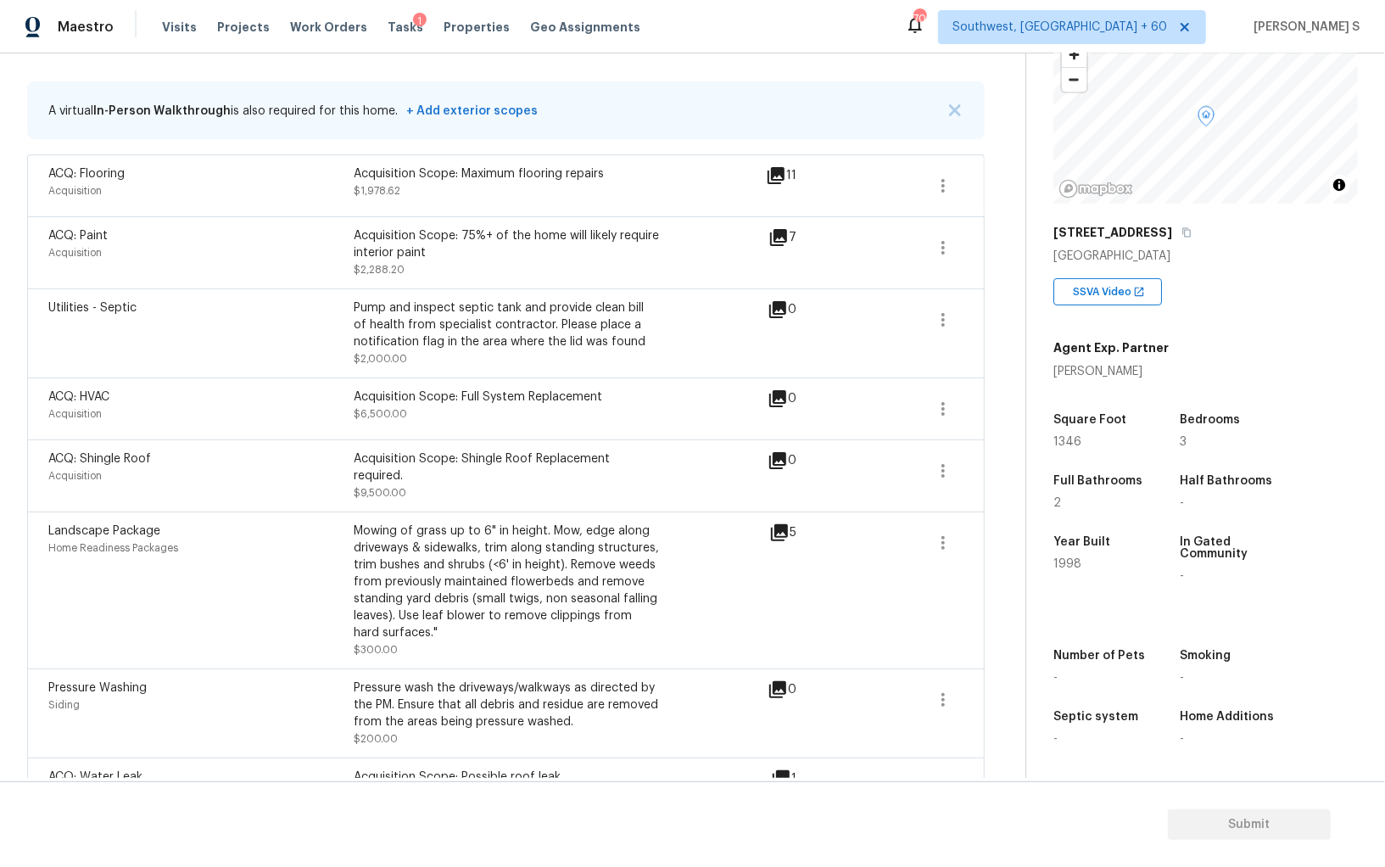
scroll to position [0, 0]
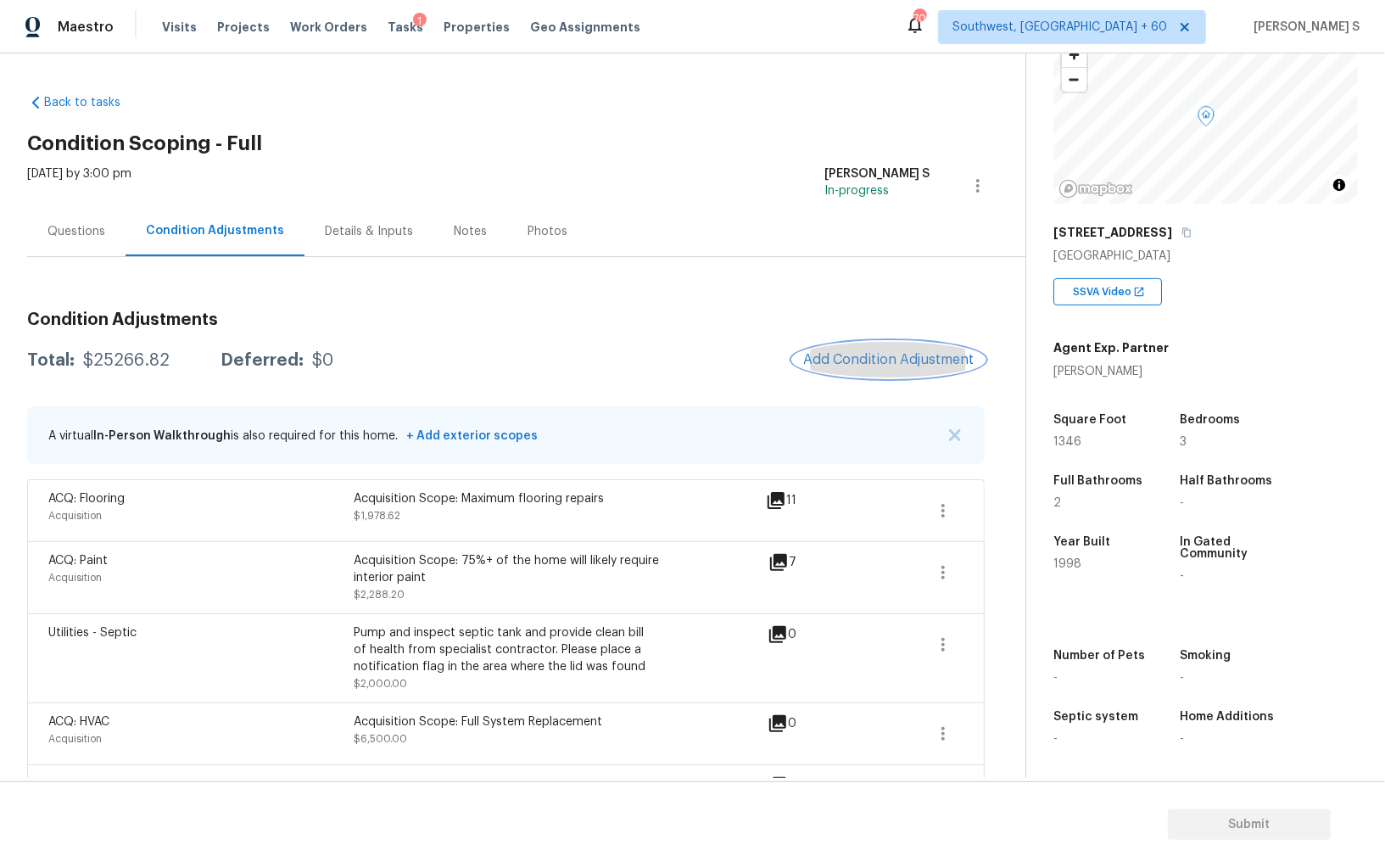
click at [836, 364] on span "Add Condition Adjustment" at bounding box center [888, 359] width 171 height 15
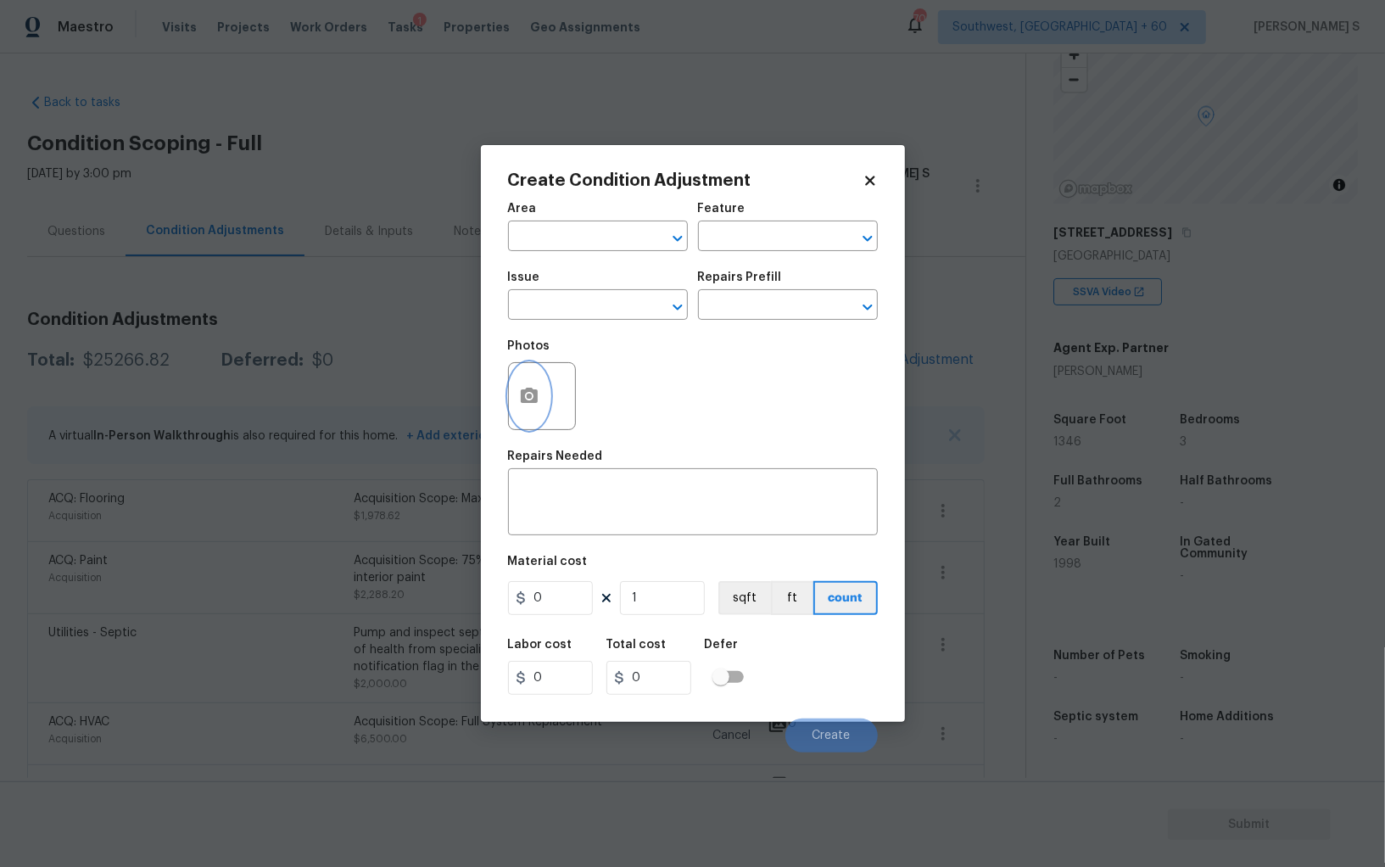
click at [516, 399] on button "button" at bounding box center [529, 396] width 41 height 66
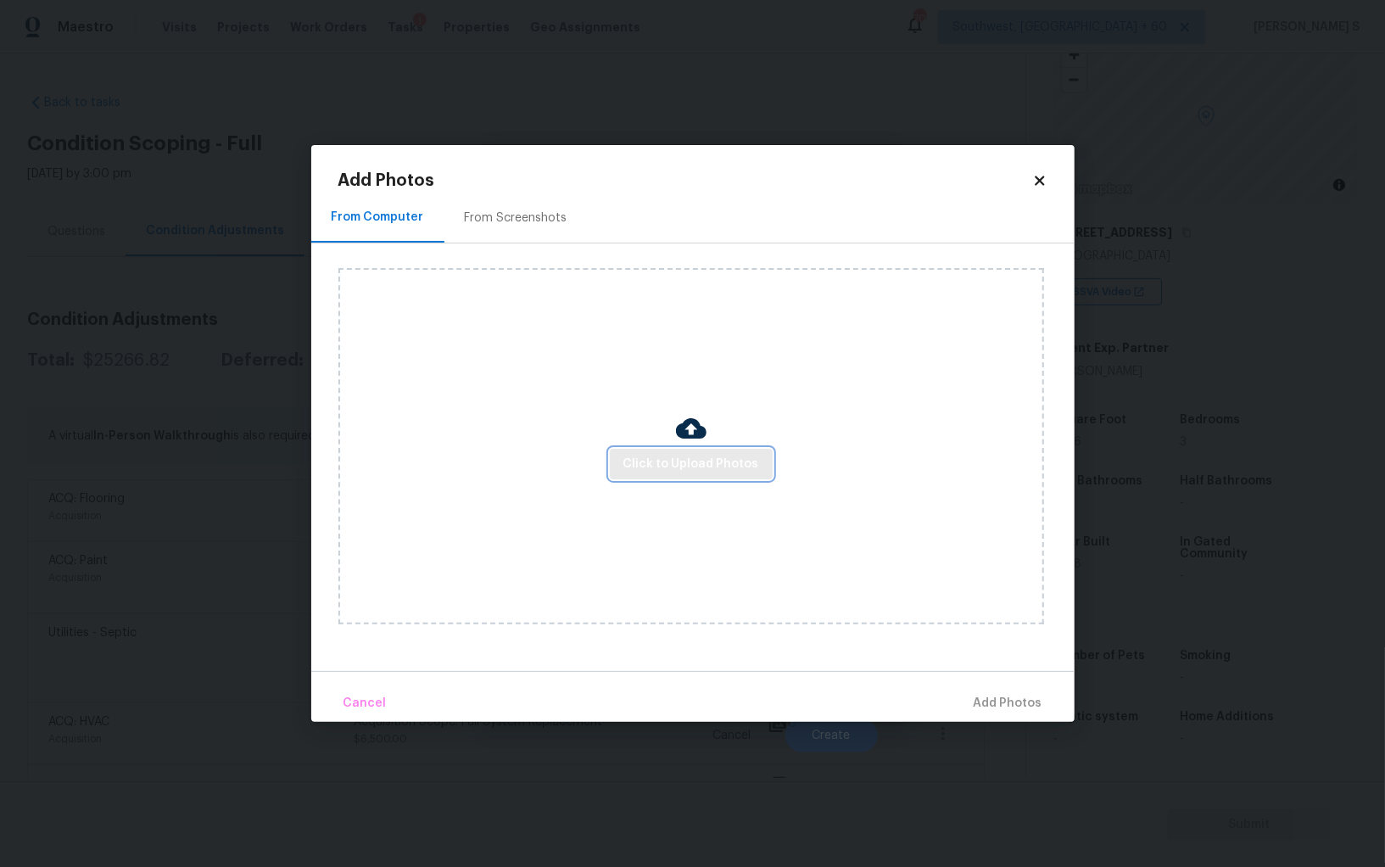
click at [687, 458] on span "Click to Upload Photos" at bounding box center [691, 464] width 136 height 21
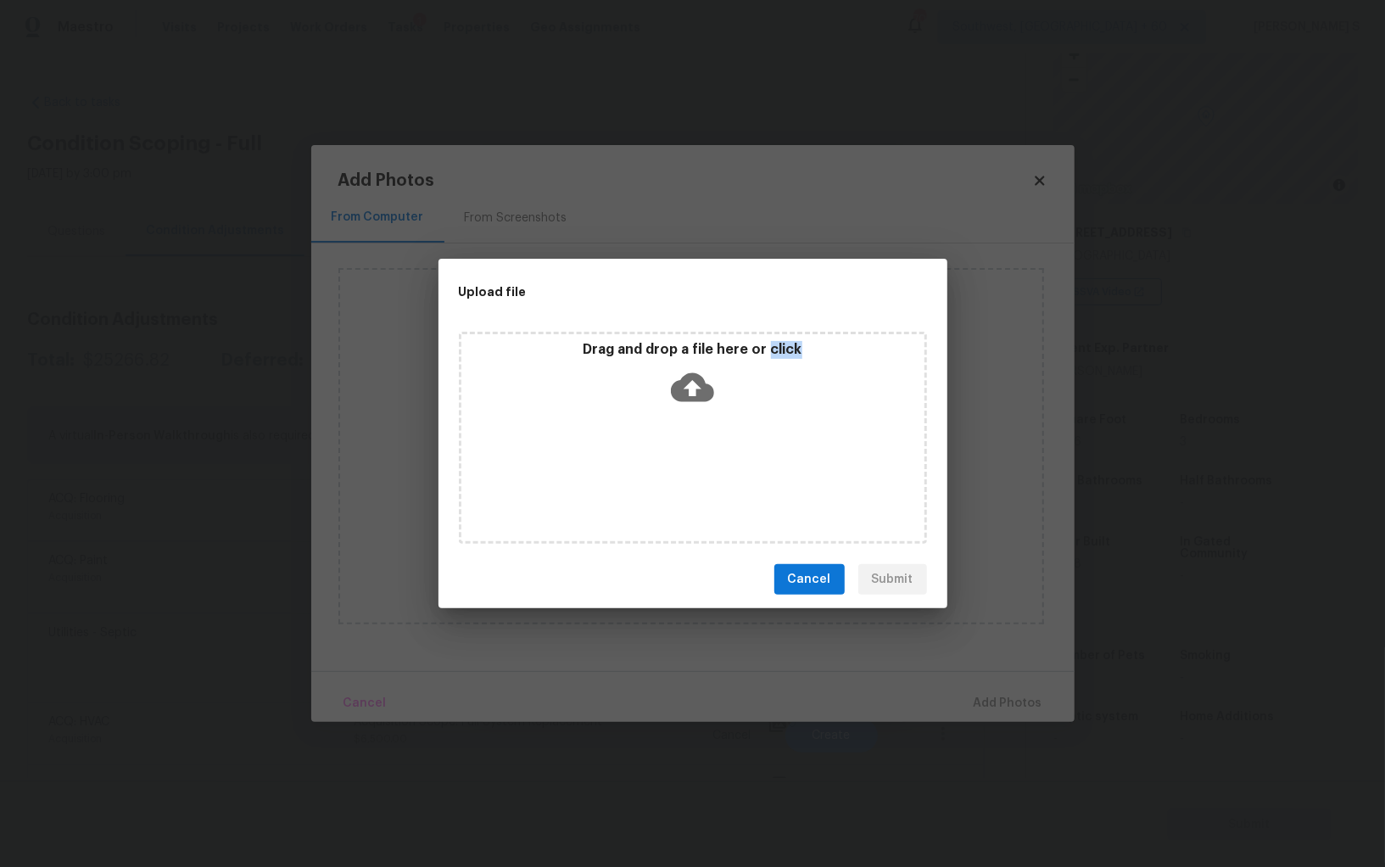
click at [687, 458] on div "Drag and drop a file here or click" at bounding box center [693, 438] width 468 height 212
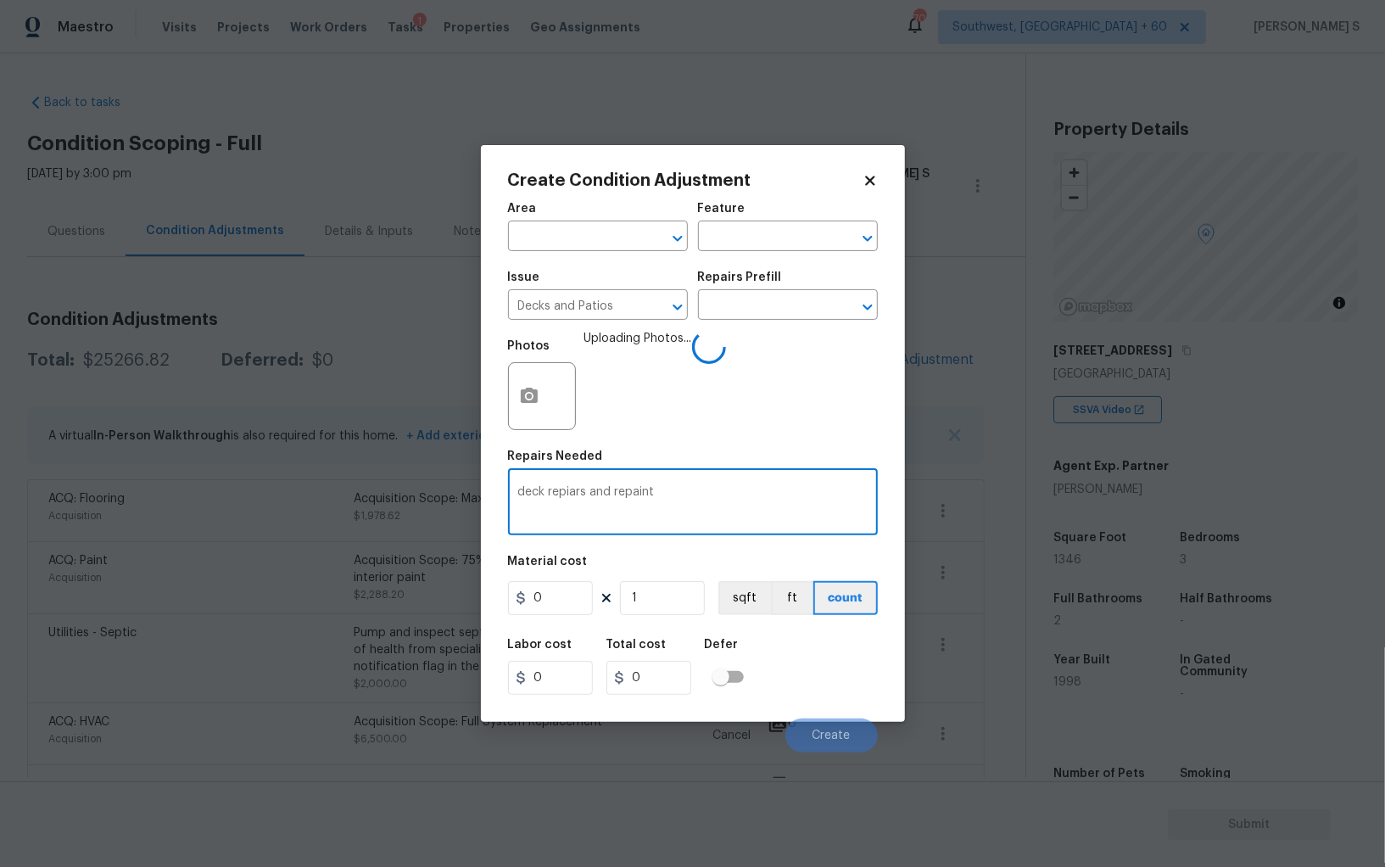
scroll to position [118, 0]
type textarea "deck repiars and repaint"
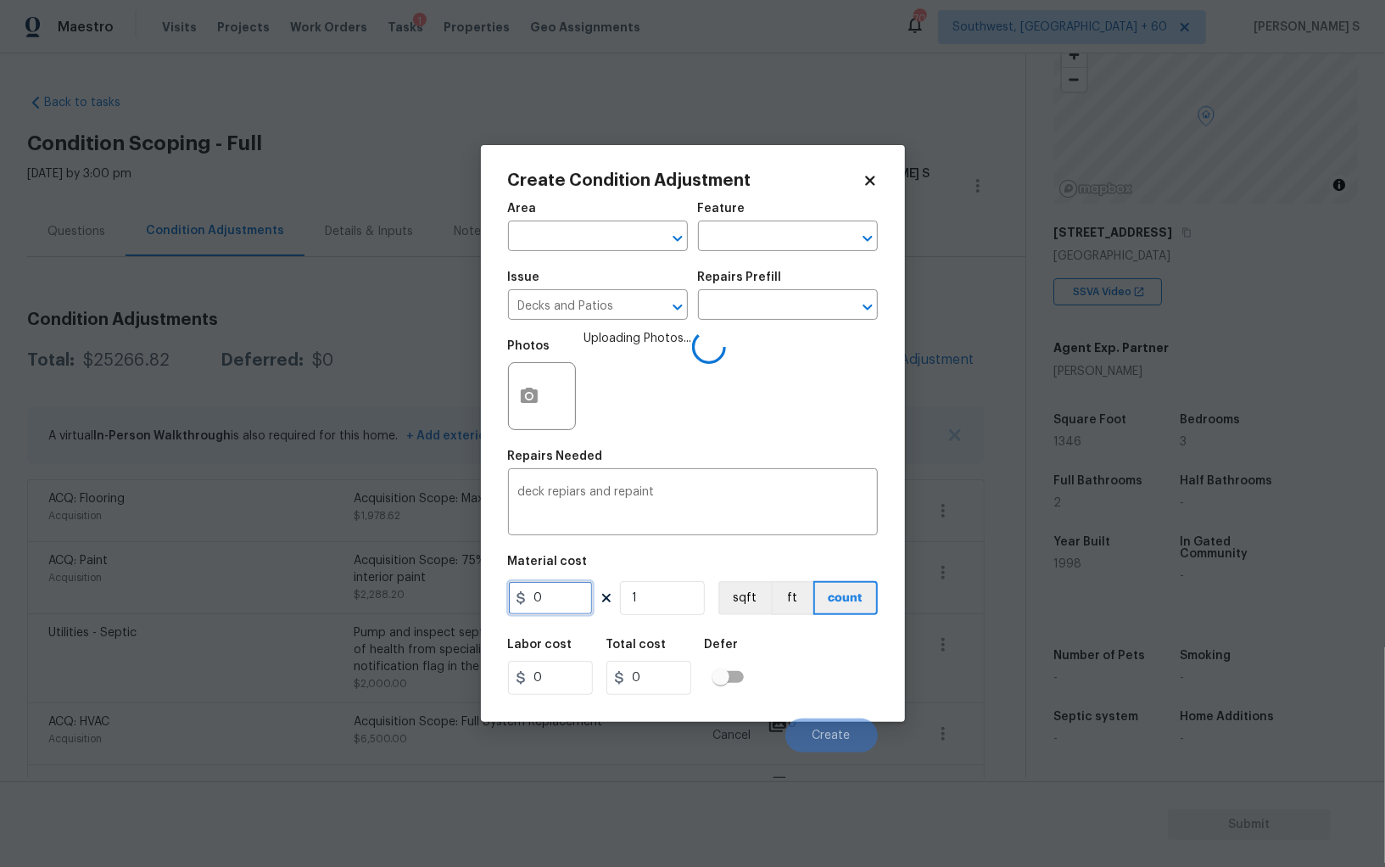
click at [573, 586] on input "0" at bounding box center [550, 598] width 85 height 34
type input "1000"
click at [822, 662] on div "Labor cost 0 Total cost 1000 Defer" at bounding box center [693, 667] width 370 height 76
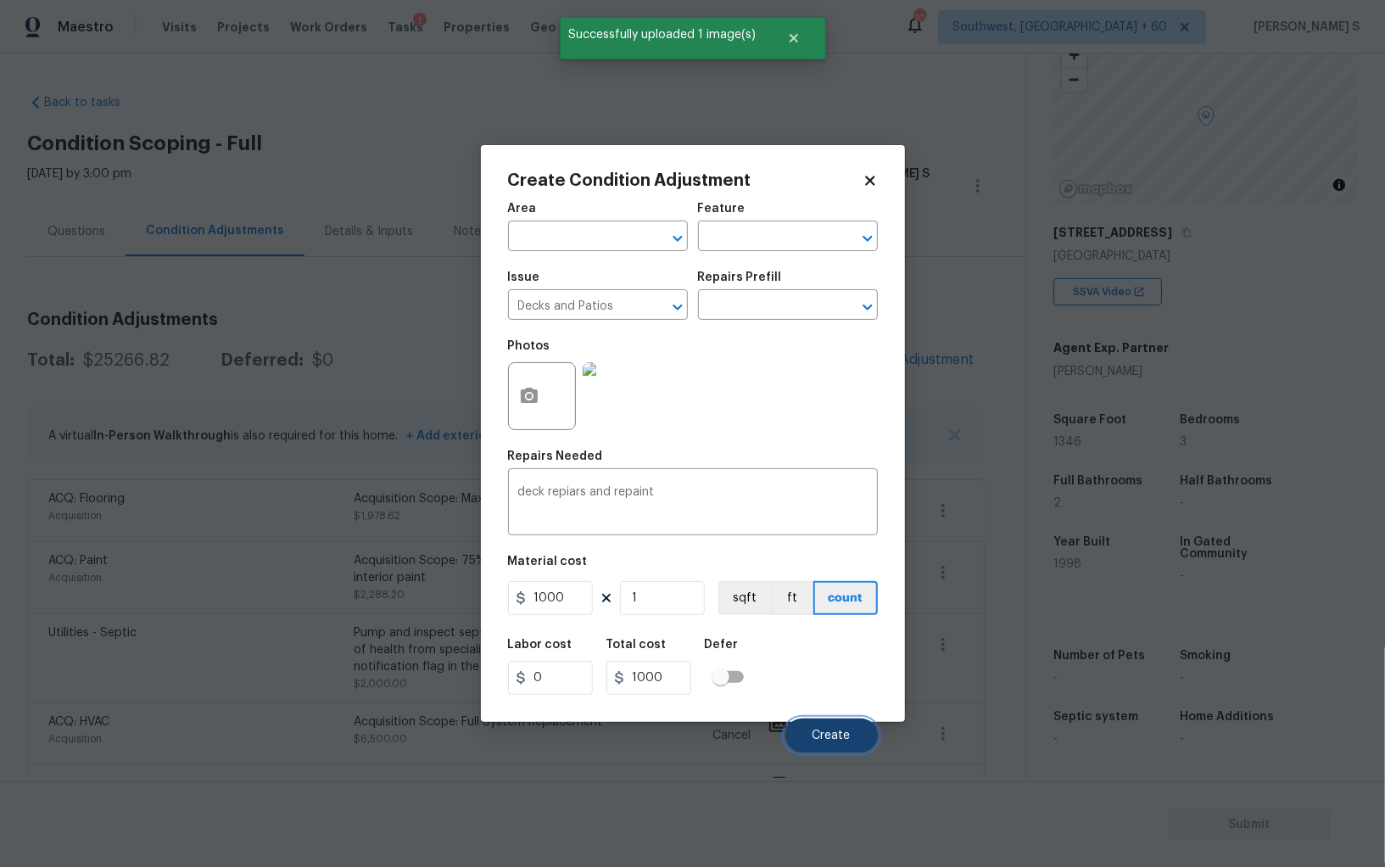
click at [858, 735] on button "Create" at bounding box center [831, 735] width 92 height 34
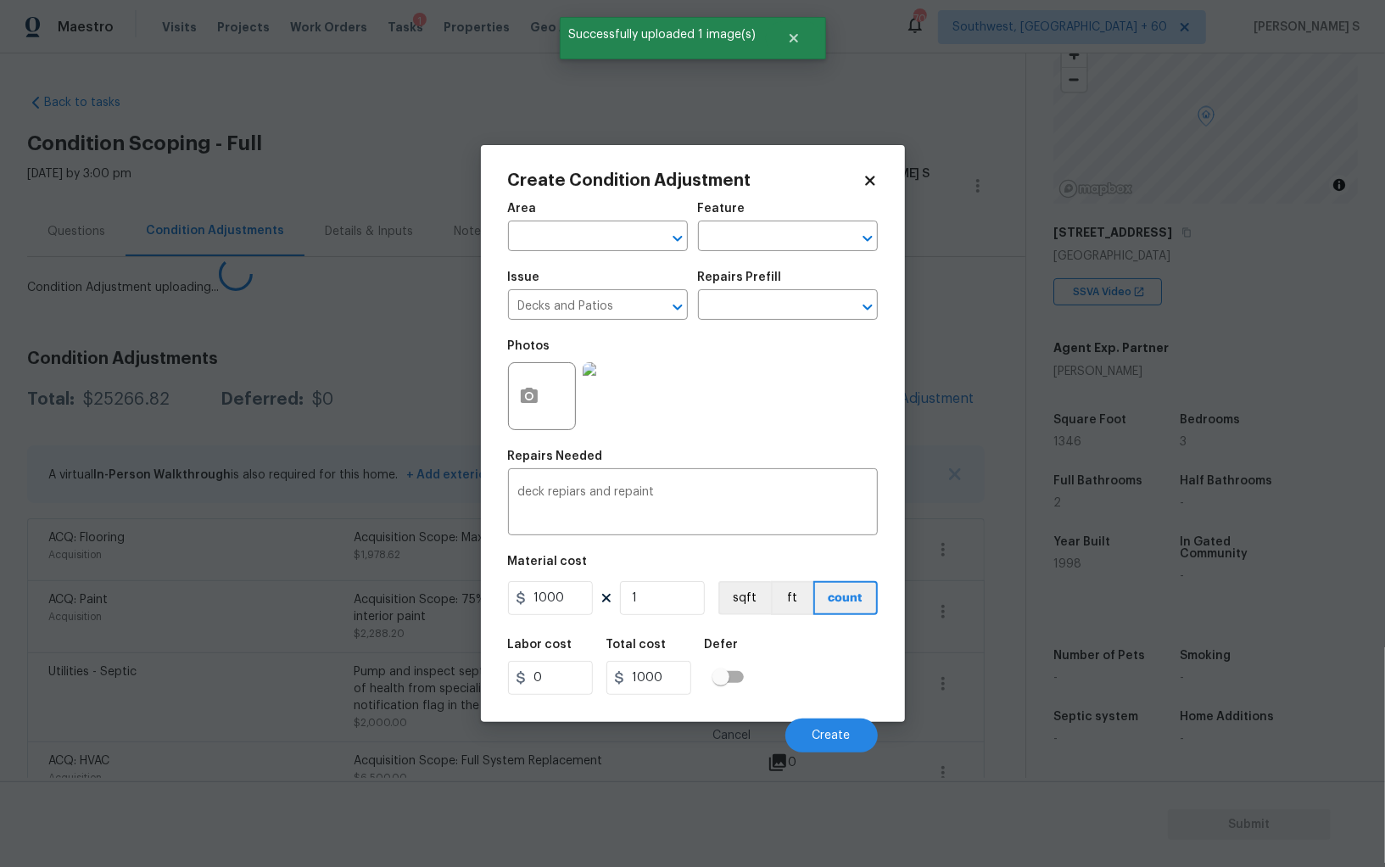
click at [232, 612] on body "Maestro Visits Projects Work Orders Tasks 1 Properties Geo Assignments 709 Sout…" at bounding box center [692, 433] width 1385 height 867
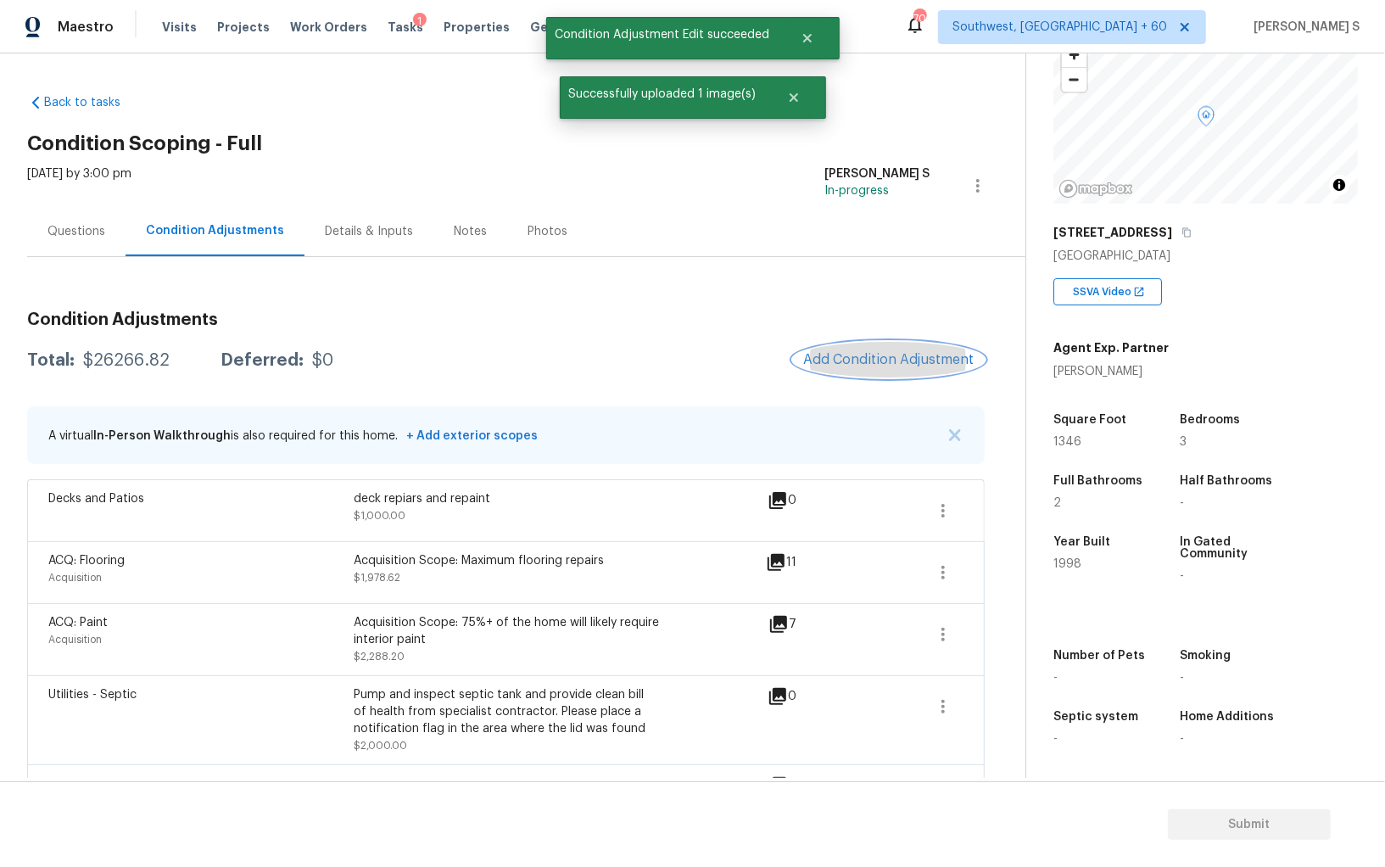
click at [877, 352] on span "Add Condition Adjustment" at bounding box center [888, 359] width 171 height 15
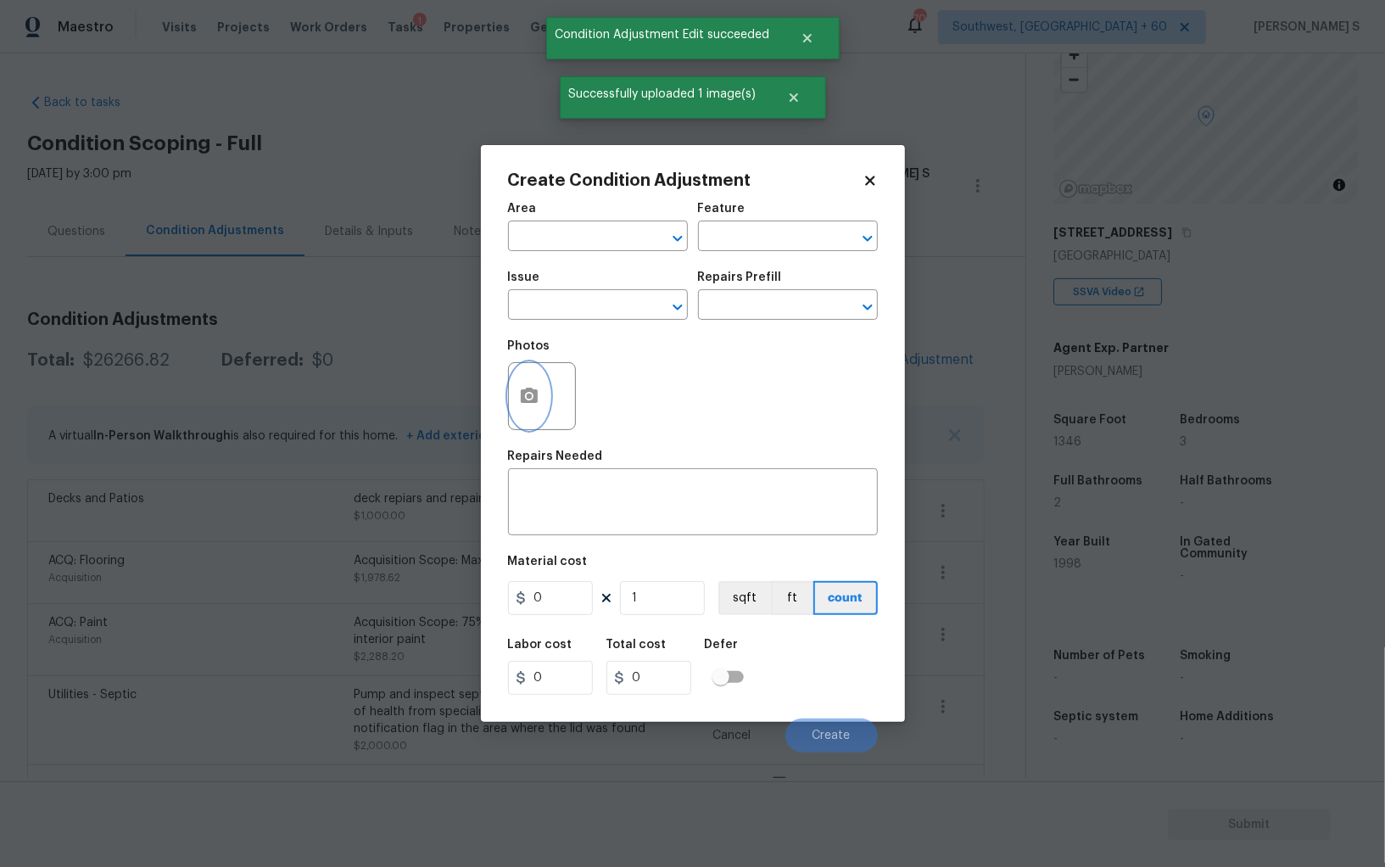
click at [521, 407] on button "button" at bounding box center [529, 396] width 41 height 66
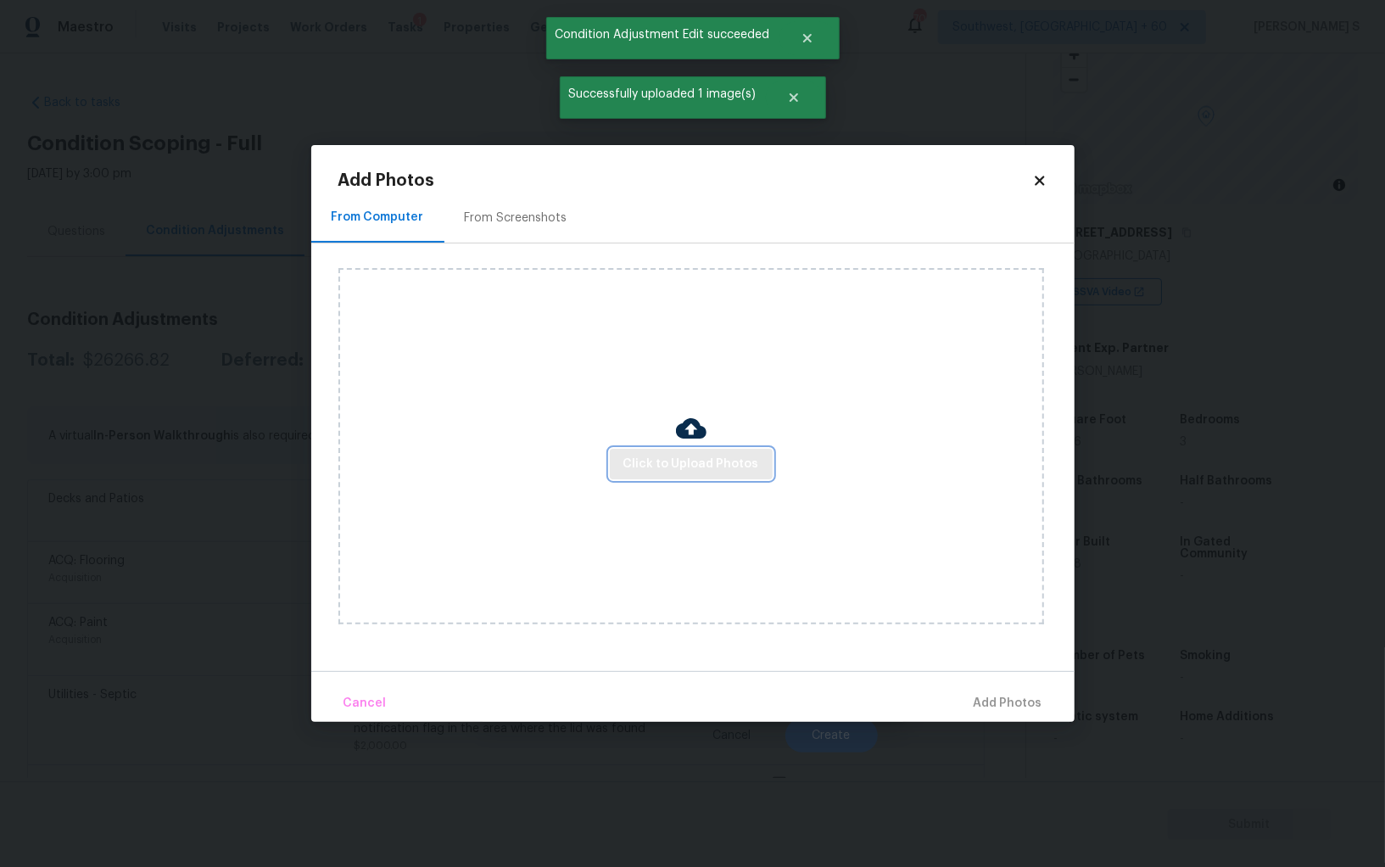
click at [630, 471] on span "Click to Upload Photos" at bounding box center [691, 464] width 136 height 21
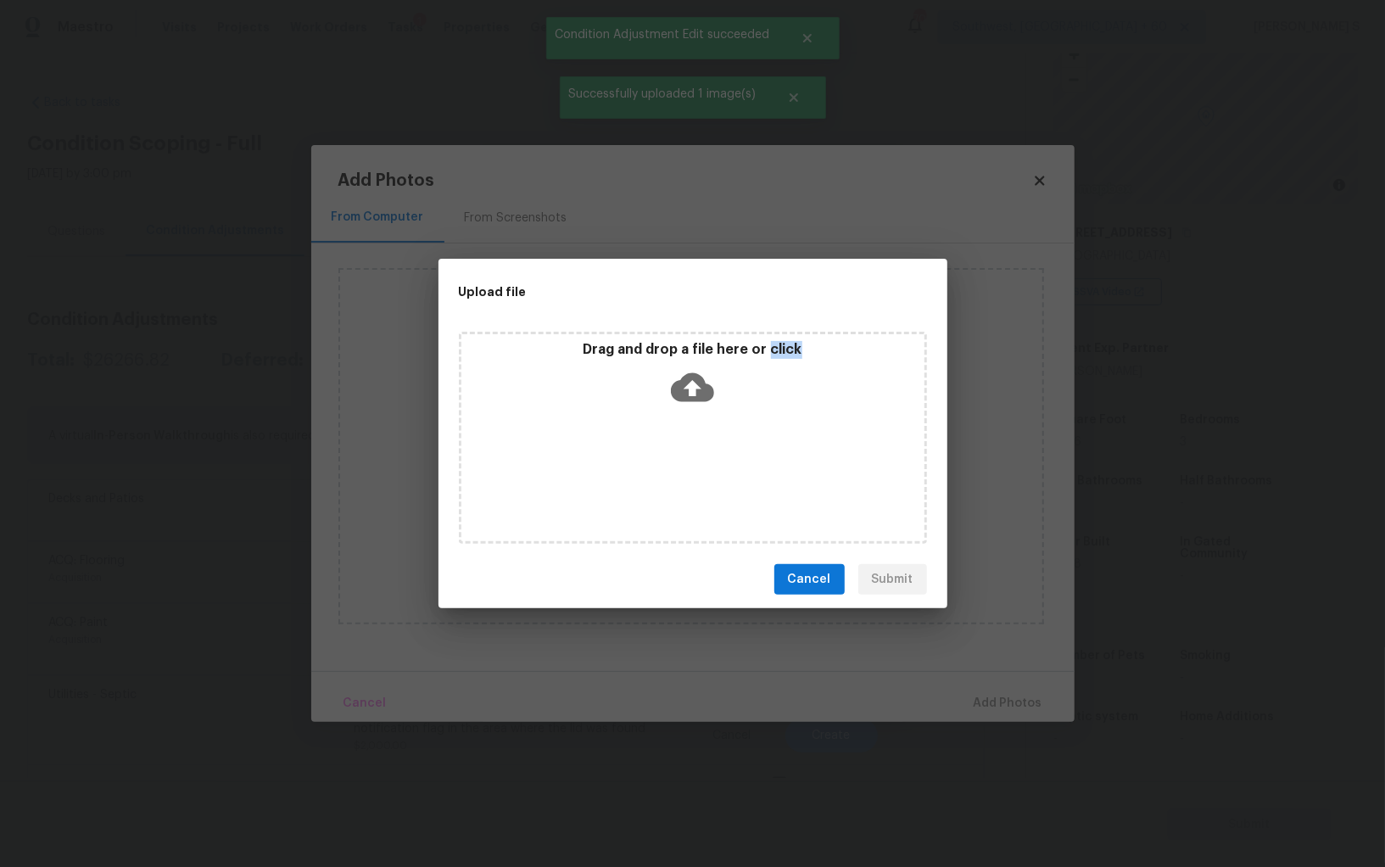
click at [630, 471] on div "Drag and drop a file here or click" at bounding box center [693, 438] width 468 height 212
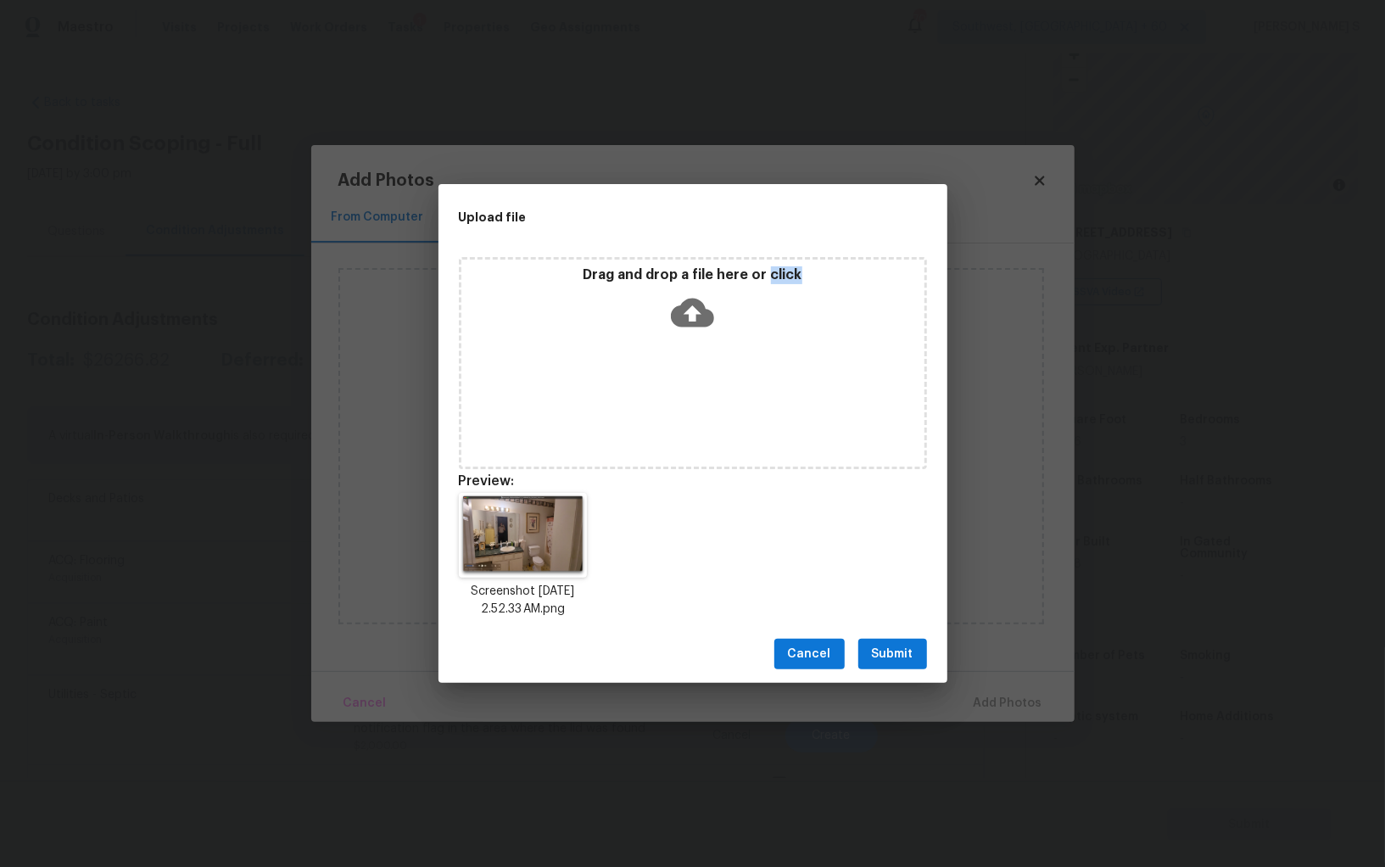
click at [894, 639] on button "Submit" at bounding box center [892, 654] width 69 height 31
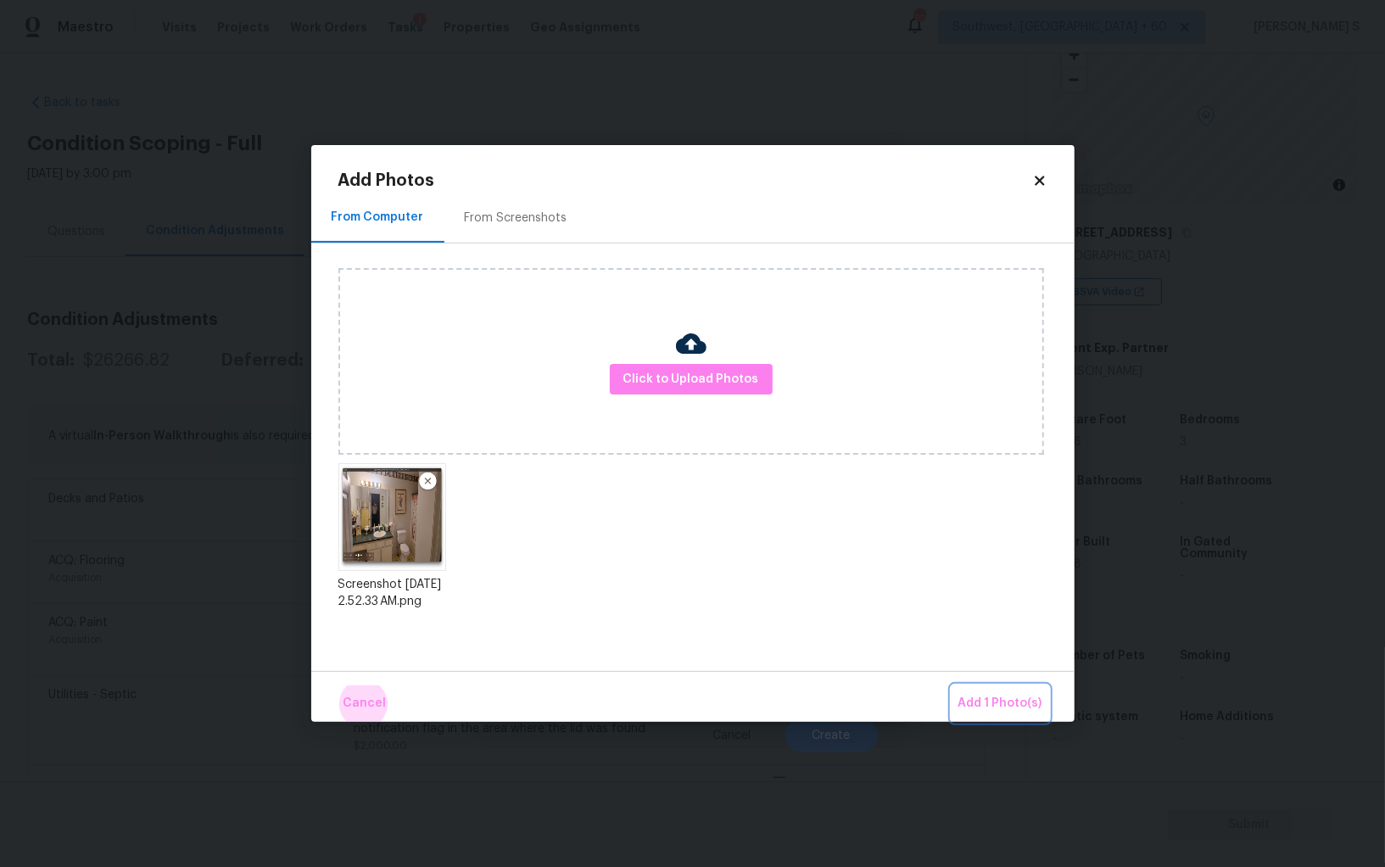
click at [952, 685] on button "Add 1 Photo(s)" at bounding box center [1001, 703] width 98 height 36
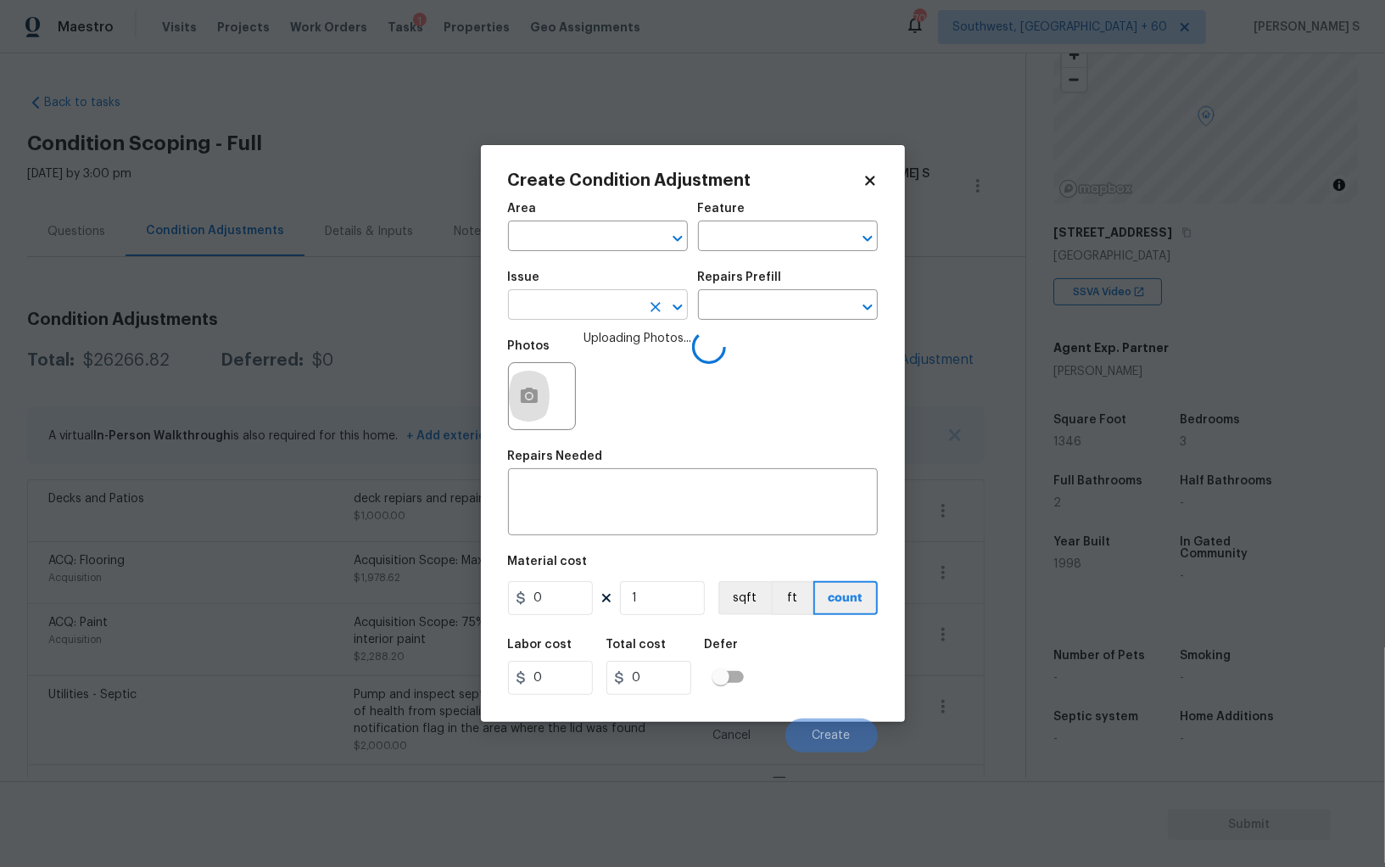
click at [578, 307] on input "text" at bounding box center [574, 306] width 132 height 26
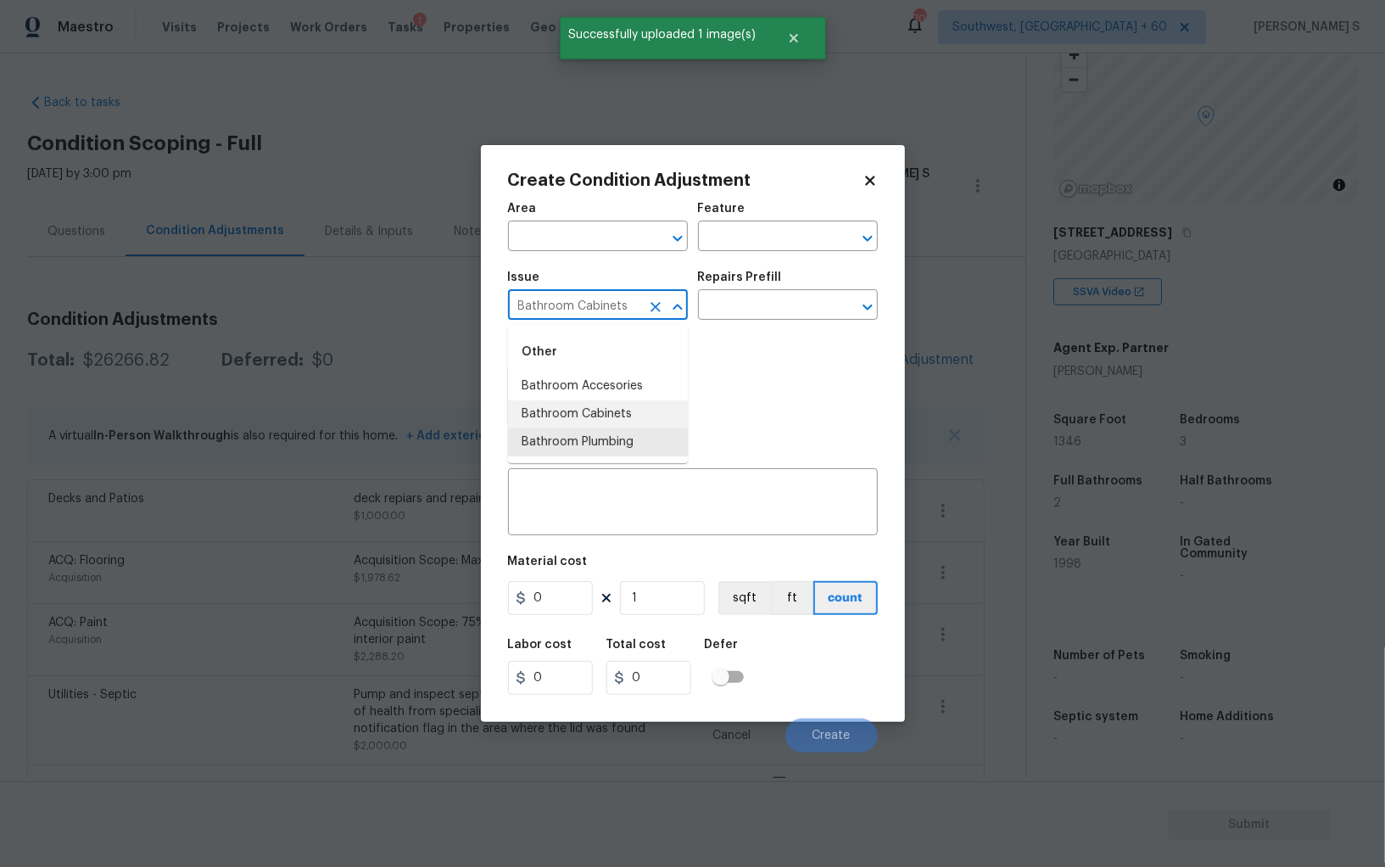
type input "Bathroom Cabinets"
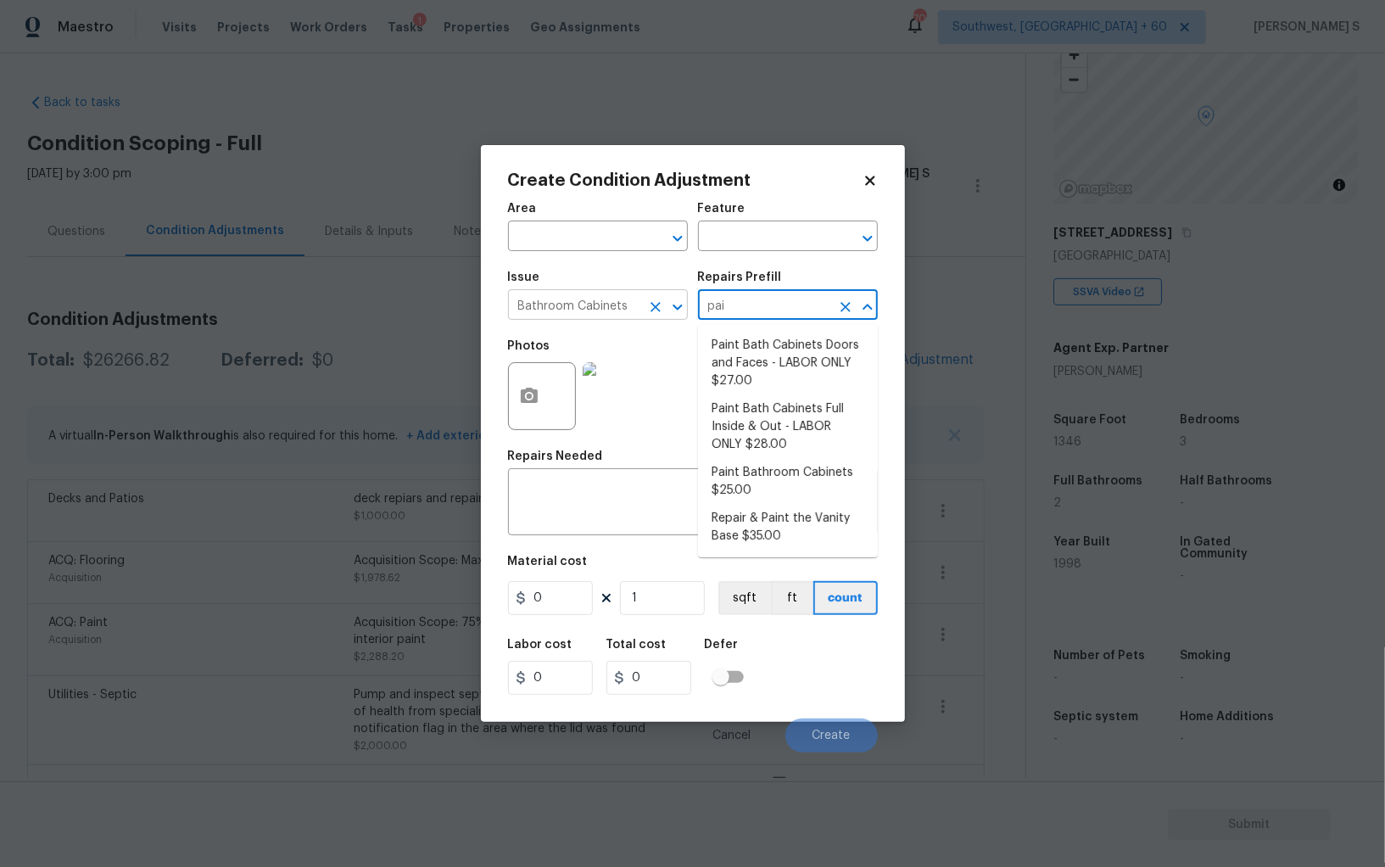
type input "pain"
type input "Cabinets"
type textarea "Prep, sand, mask and apply 2 coats of paint to the bathroom cabinet doors, inte…"
type input "28"
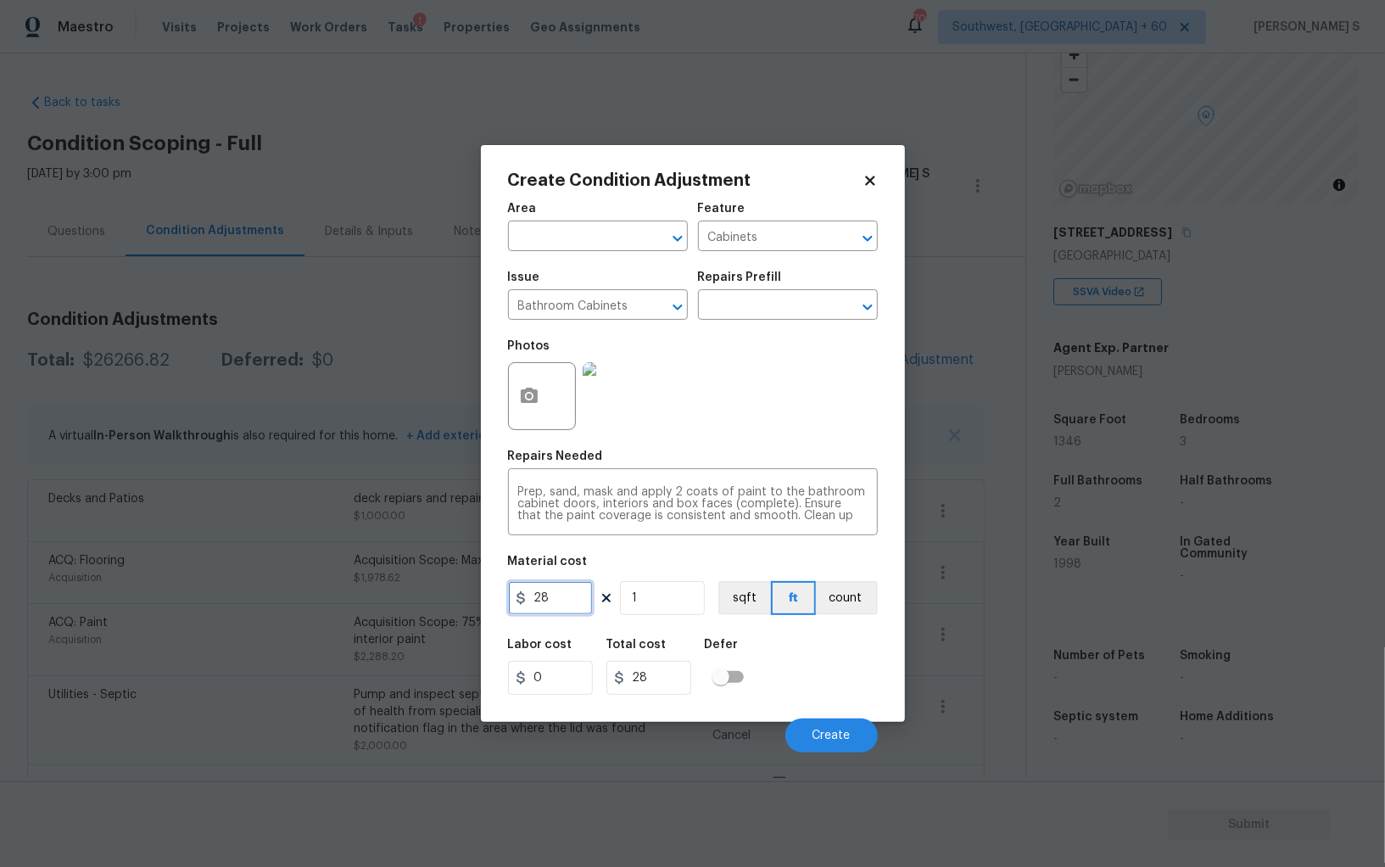
click at [554, 613] on input "28" at bounding box center [550, 598] width 85 height 34
type input "400"
click at [888, 684] on div "Create Condition Adjustment Area ​ Feature Cabinets ​ Issue Bathroom Cabinets ​…" at bounding box center [693, 433] width 424 height 577
click at [844, 734] on span "Create" at bounding box center [832, 735] width 38 height 13
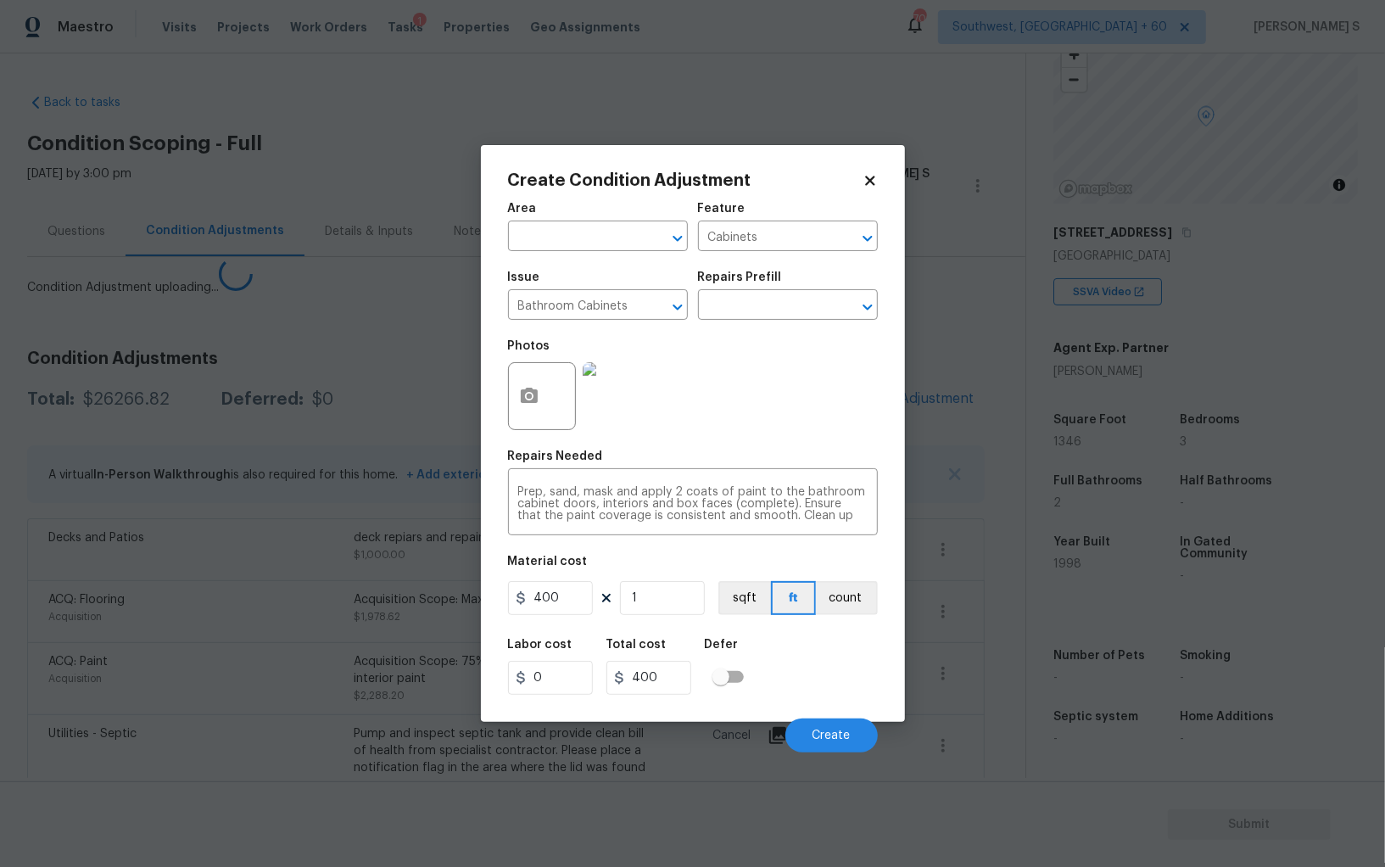
click at [301, 657] on body "Maestro Visits Projects Work Orders Tasks 1 Properties Geo Assignments 709 Sout…" at bounding box center [692, 433] width 1385 height 867
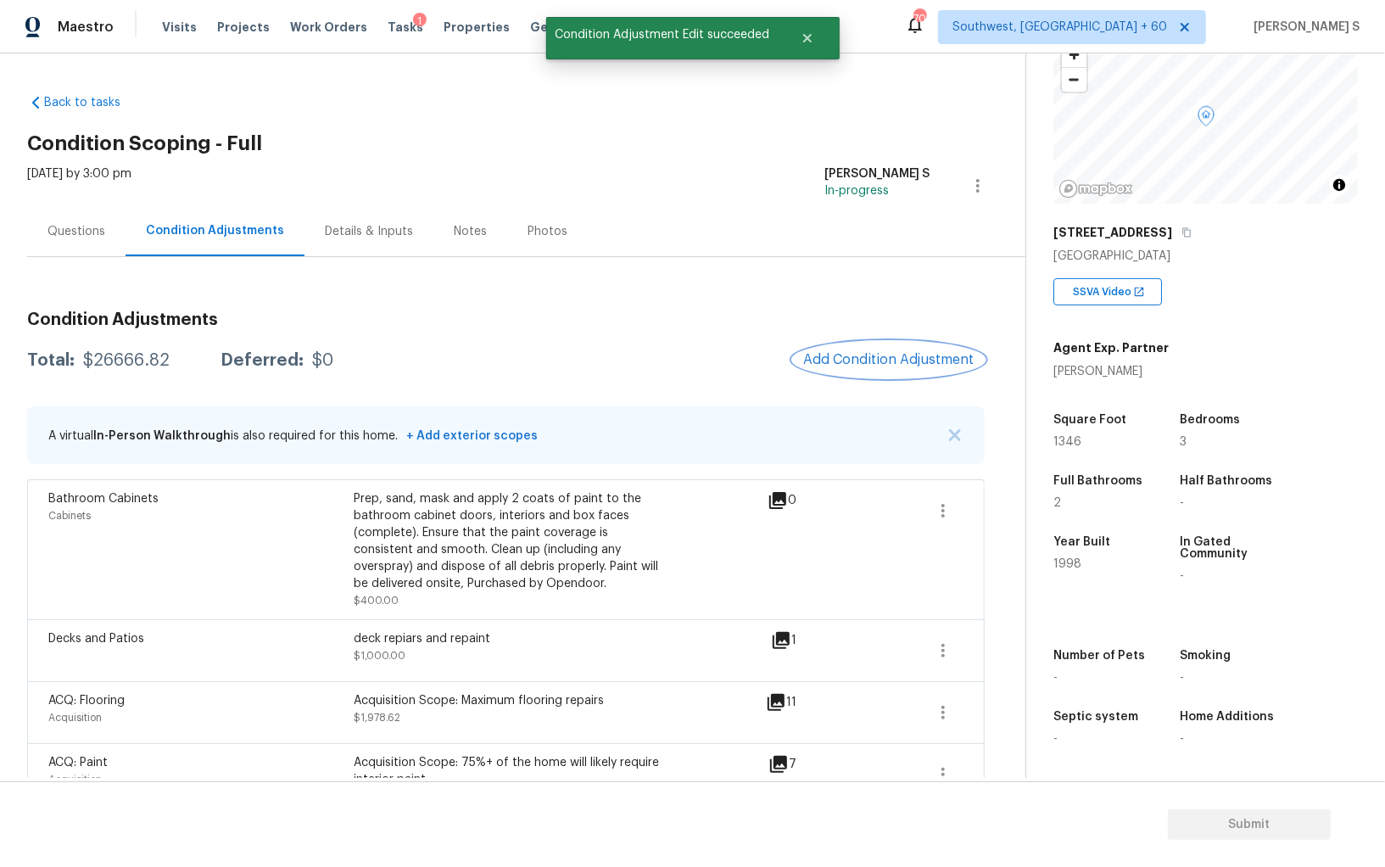
click at [875, 348] on button "Add Condition Adjustment" at bounding box center [889, 360] width 192 height 36
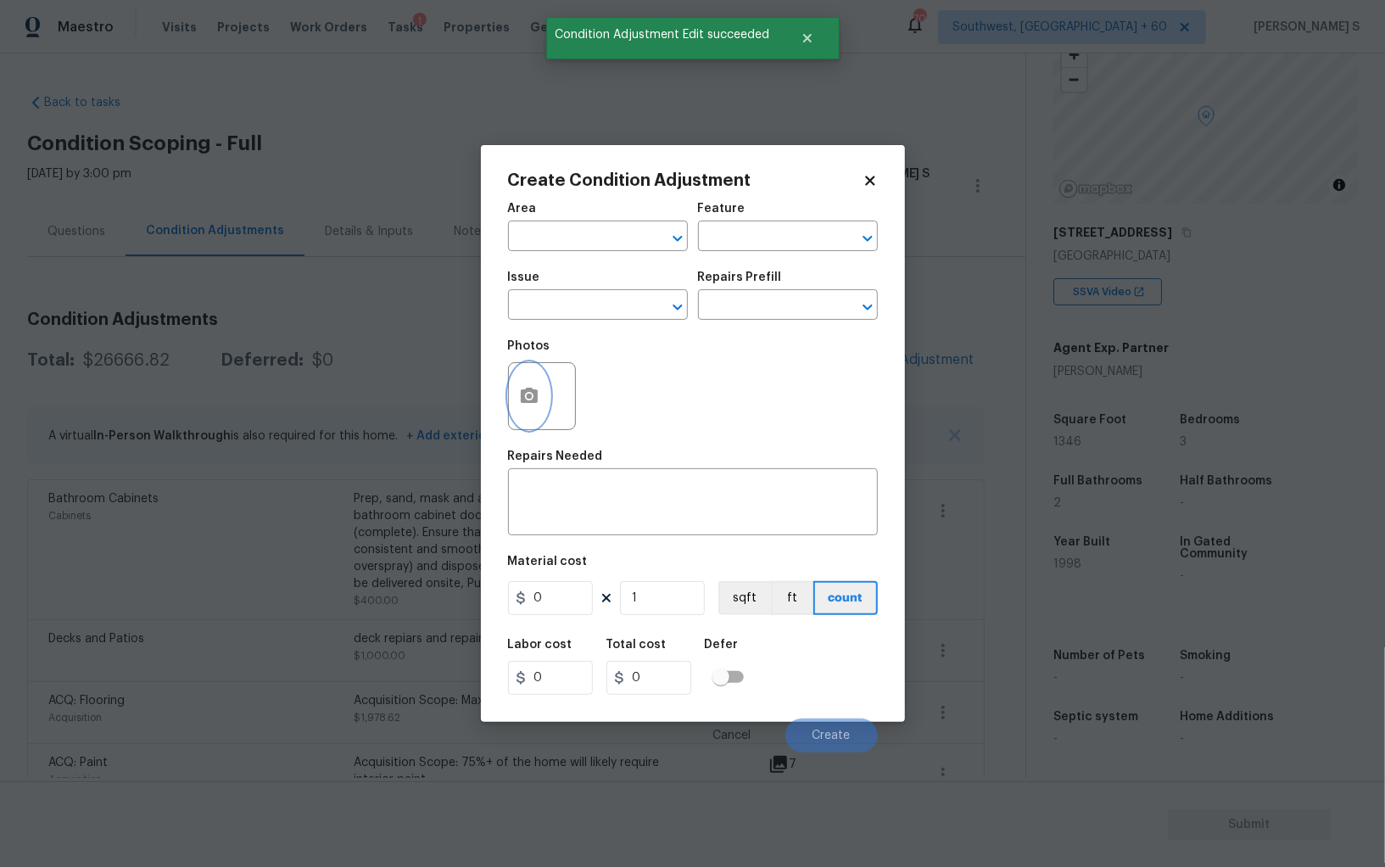
click at [514, 394] on button "button" at bounding box center [529, 396] width 41 height 66
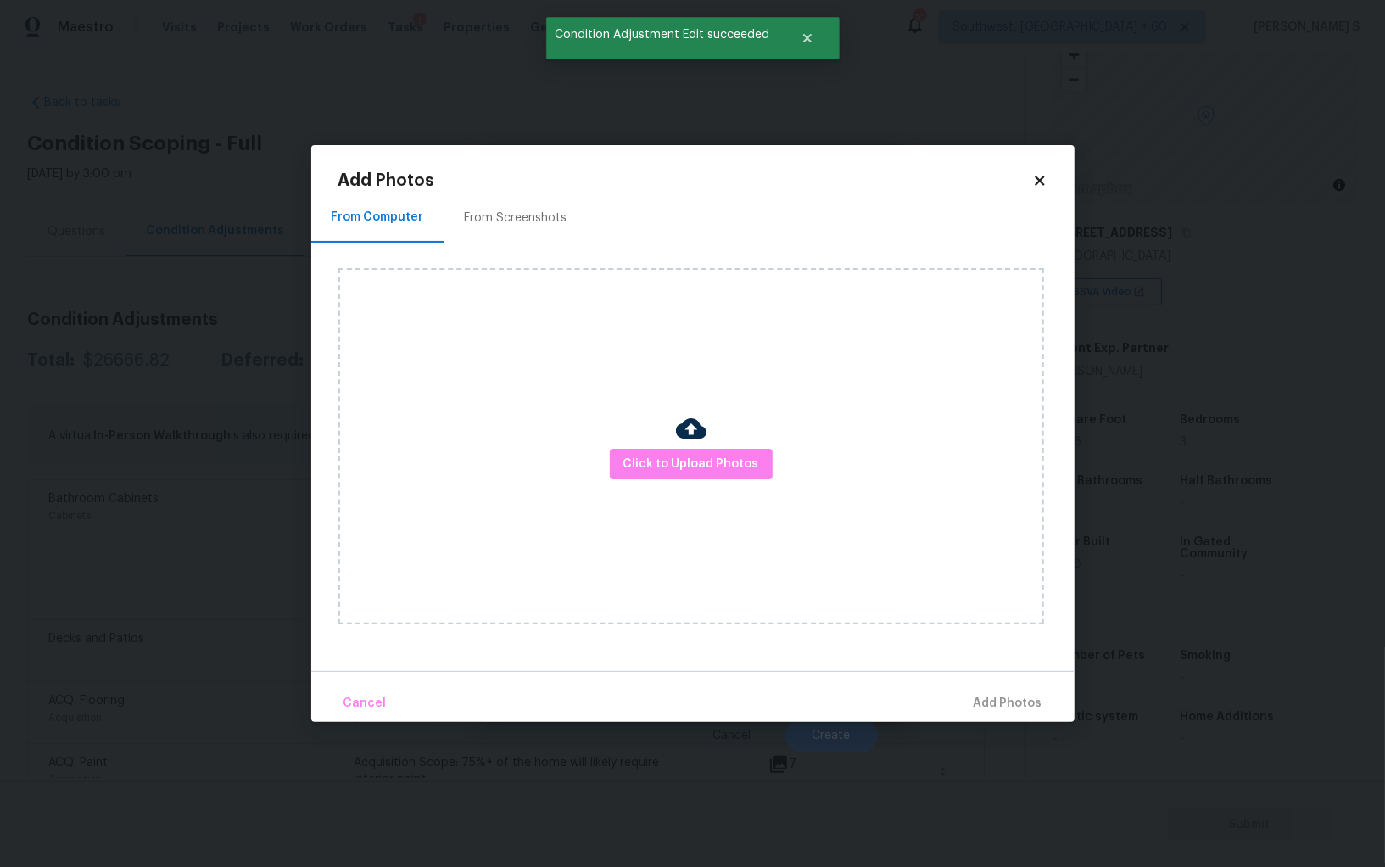
click at [705, 448] on div at bounding box center [691, 431] width 31 height 36
click at [712, 480] on div "Click to Upload Photos" at bounding box center [691, 446] width 706 height 356
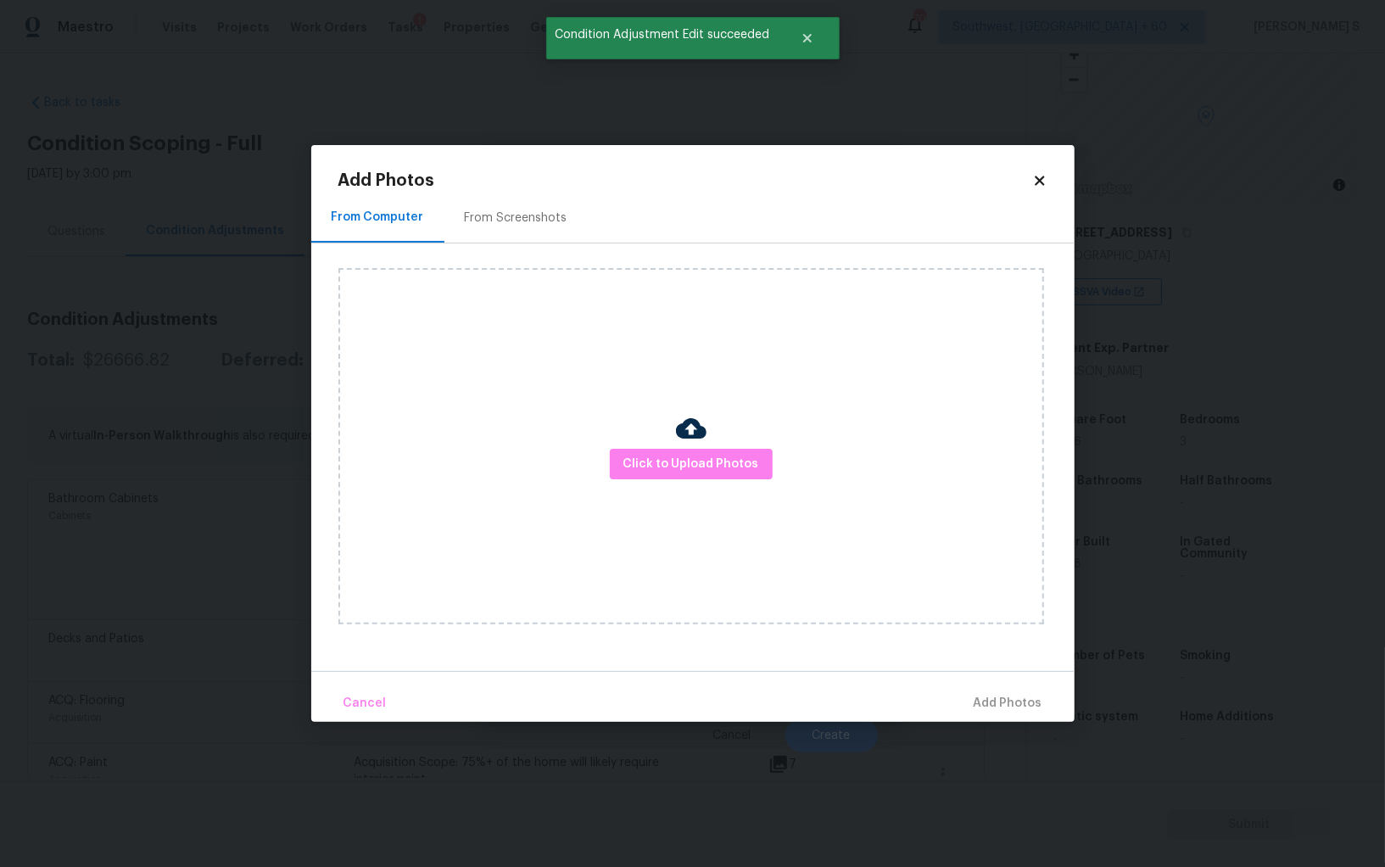
click at [712, 446] on div "Click to Upload Photos" at bounding box center [691, 446] width 706 height 356
click at [712, 457] on span "Click to Upload Photos" at bounding box center [691, 464] width 136 height 21
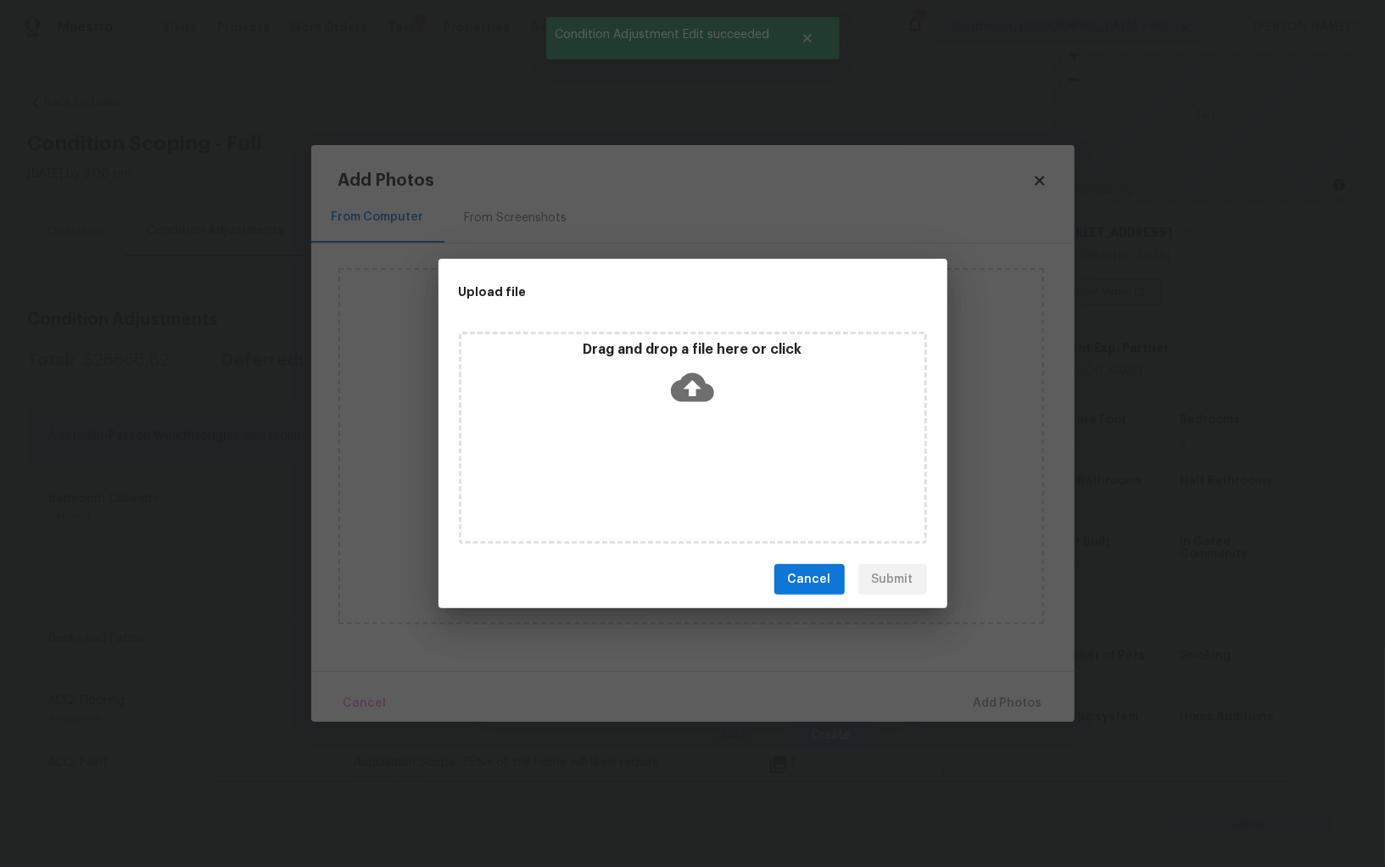
click at [712, 461] on div "Drag and drop a file here or click" at bounding box center [693, 438] width 468 height 212
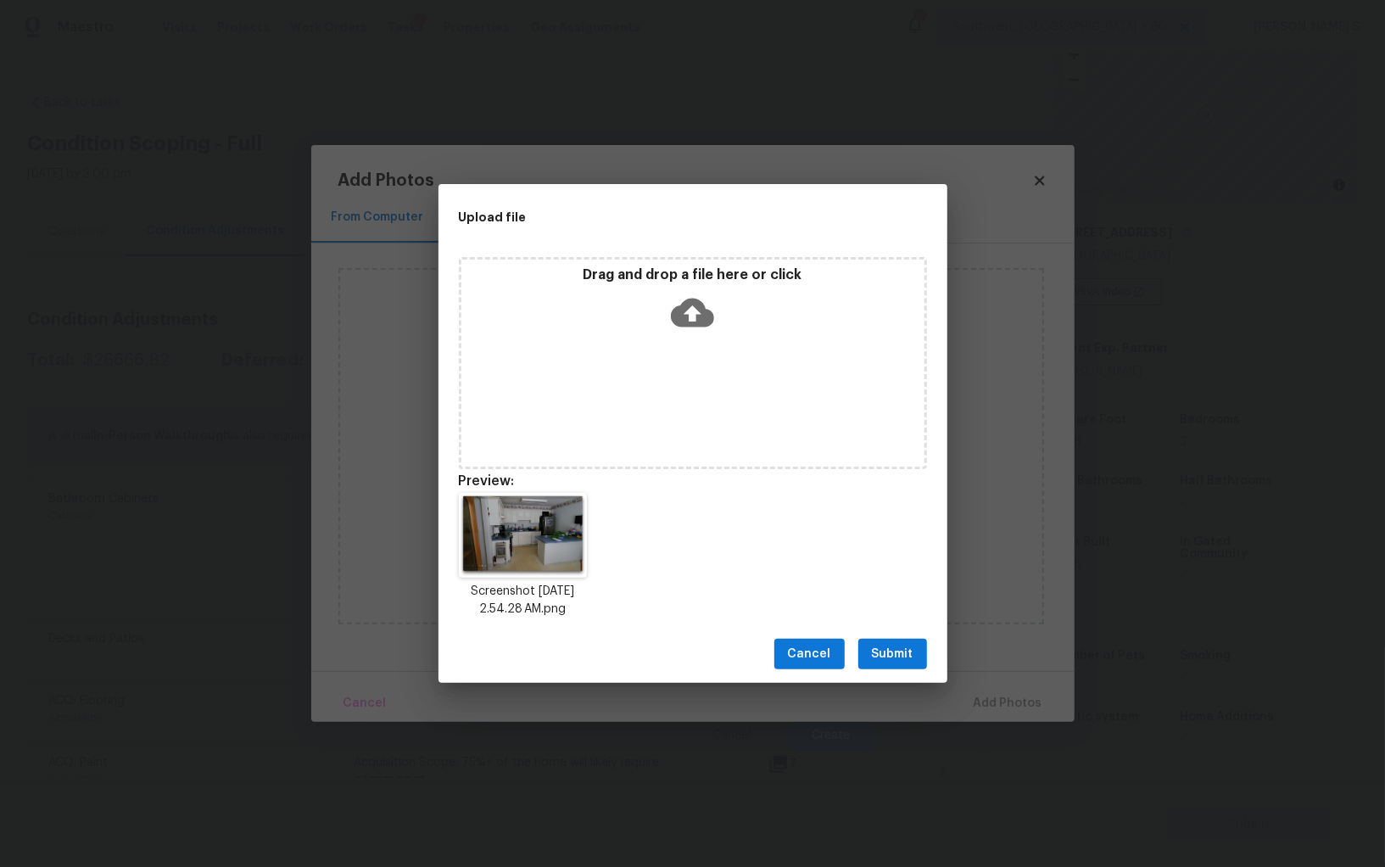
click at [899, 657] on span "Submit" at bounding box center [893, 654] width 42 height 21
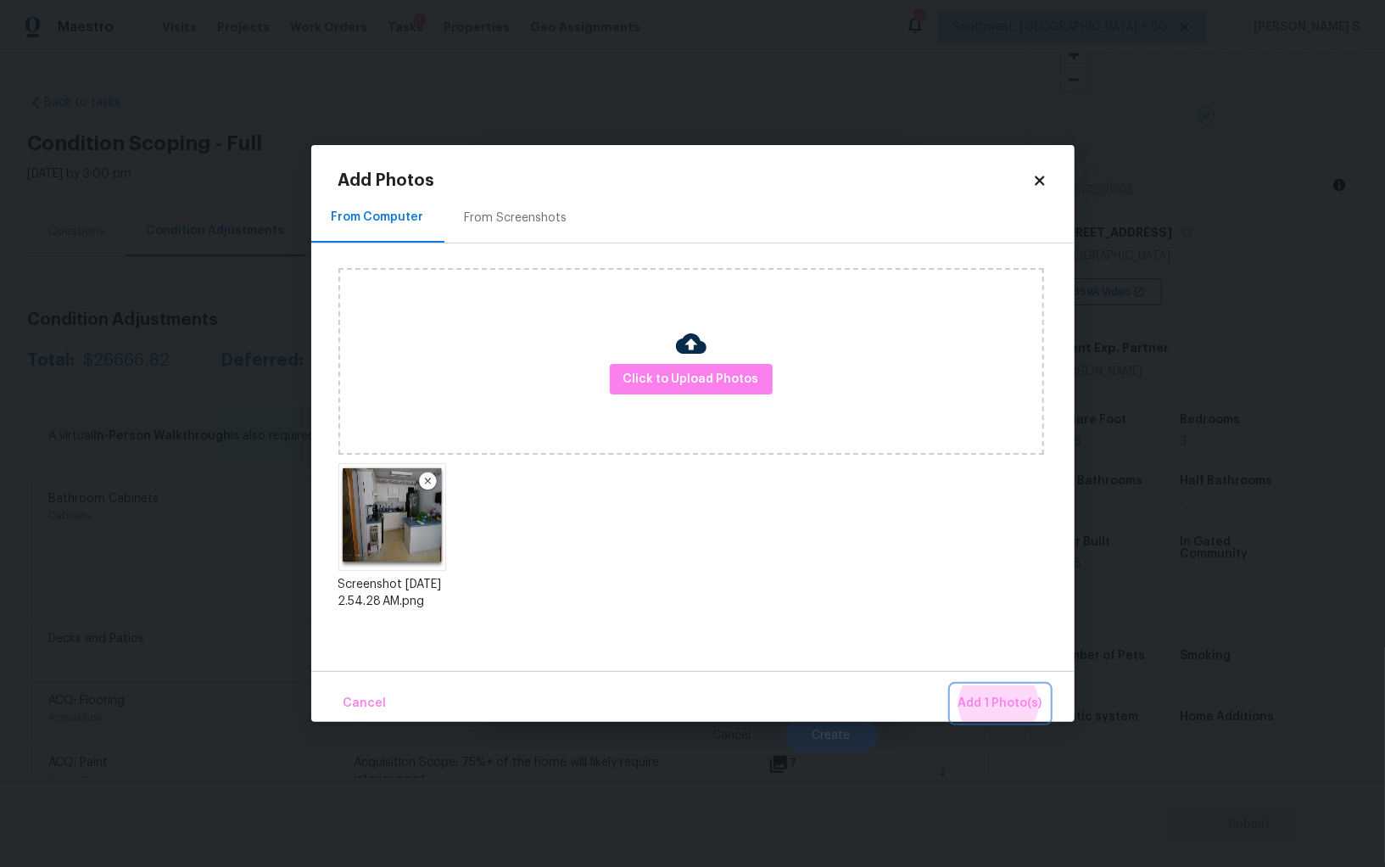
click at [952, 685] on button "Add 1 Photo(s)" at bounding box center [1001, 703] width 98 height 36
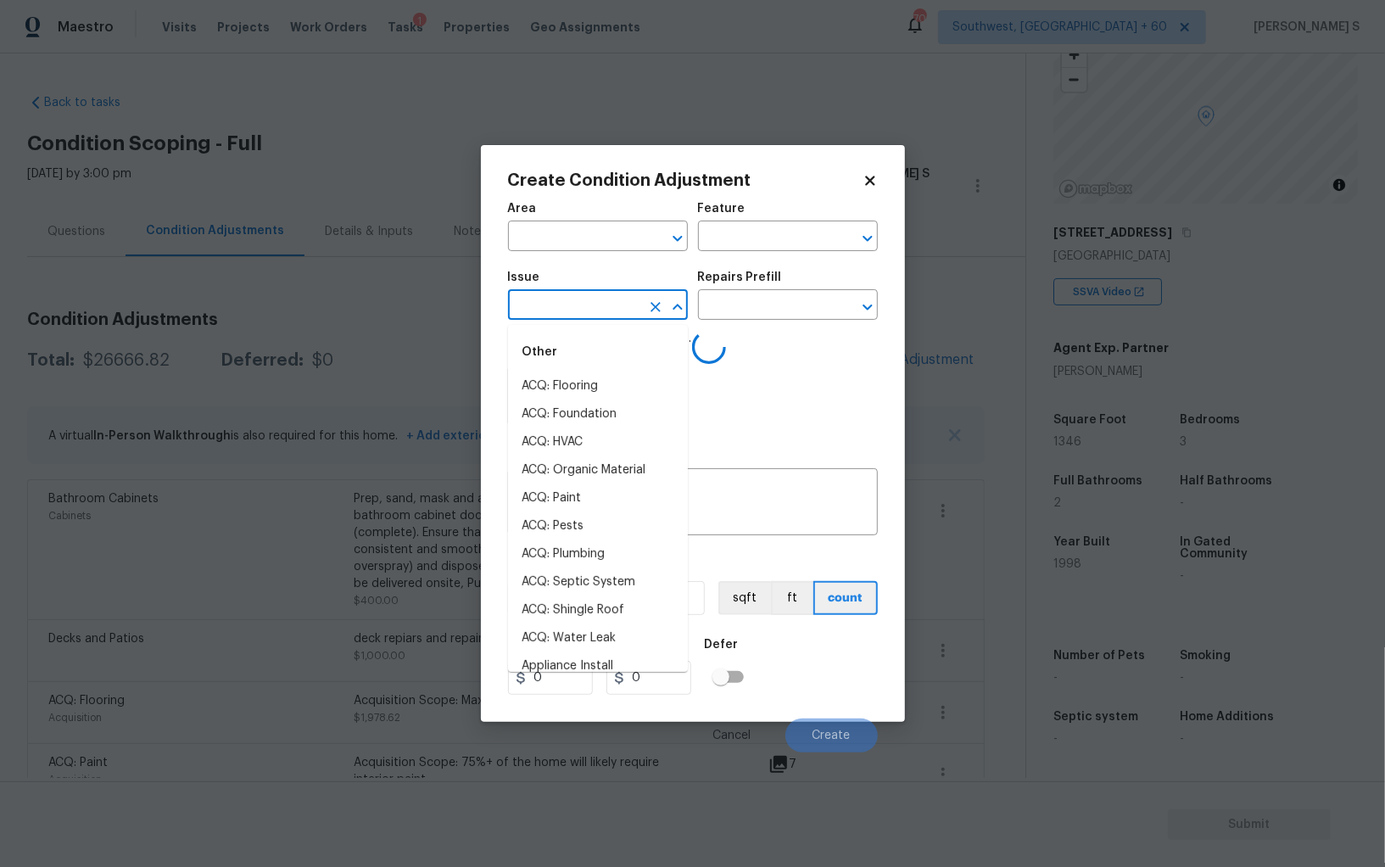
click at [609, 304] on input "text" at bounding box center [574, 306] width 132 height 26
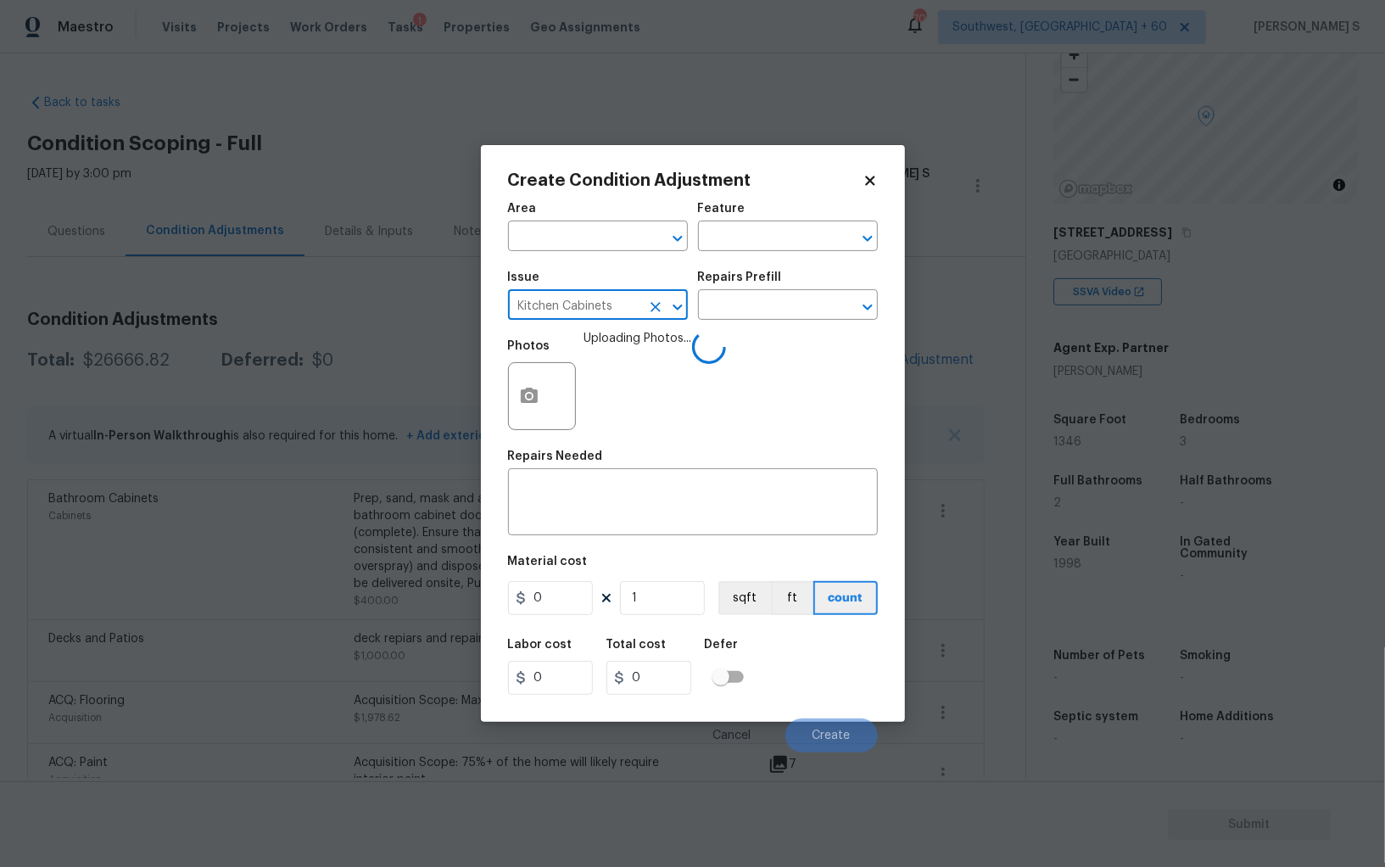
type input "Kitchen Cabinets"
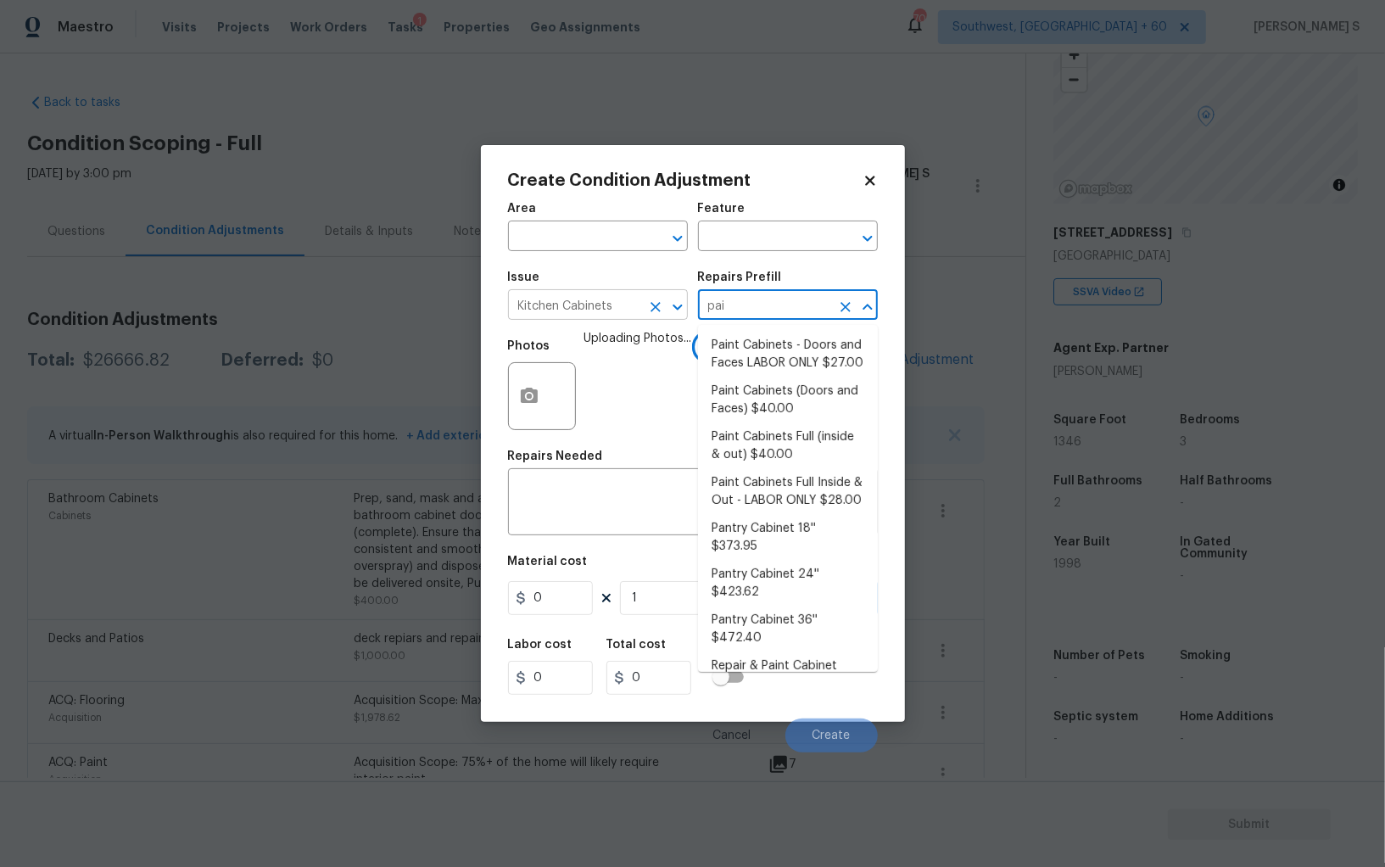
type input "pain"
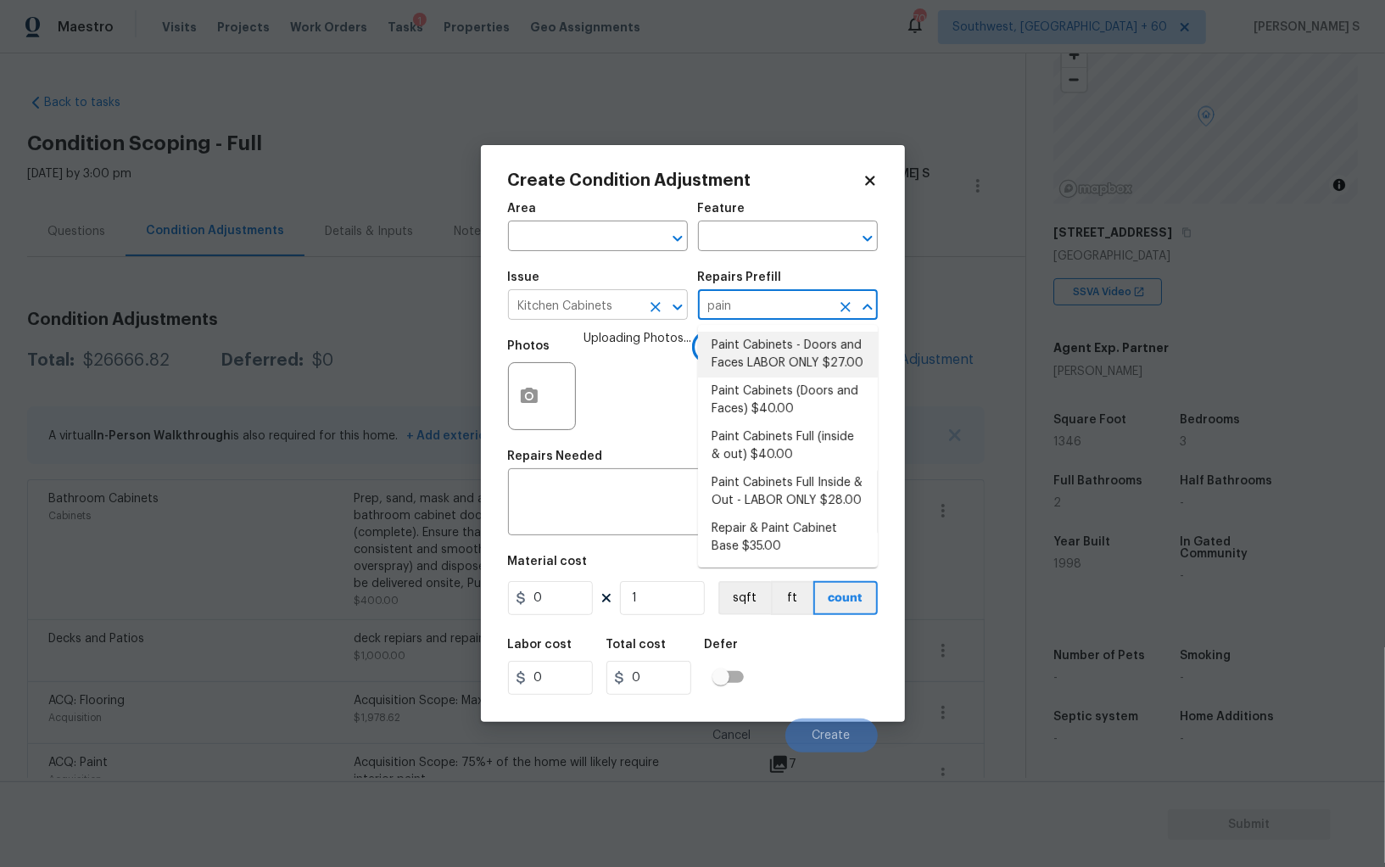
type input "Cabinets"
type textarea "Prep, sand, mask and apply 2 coats of paint to the kitchen cabinet doors and bo…"
type input "40"
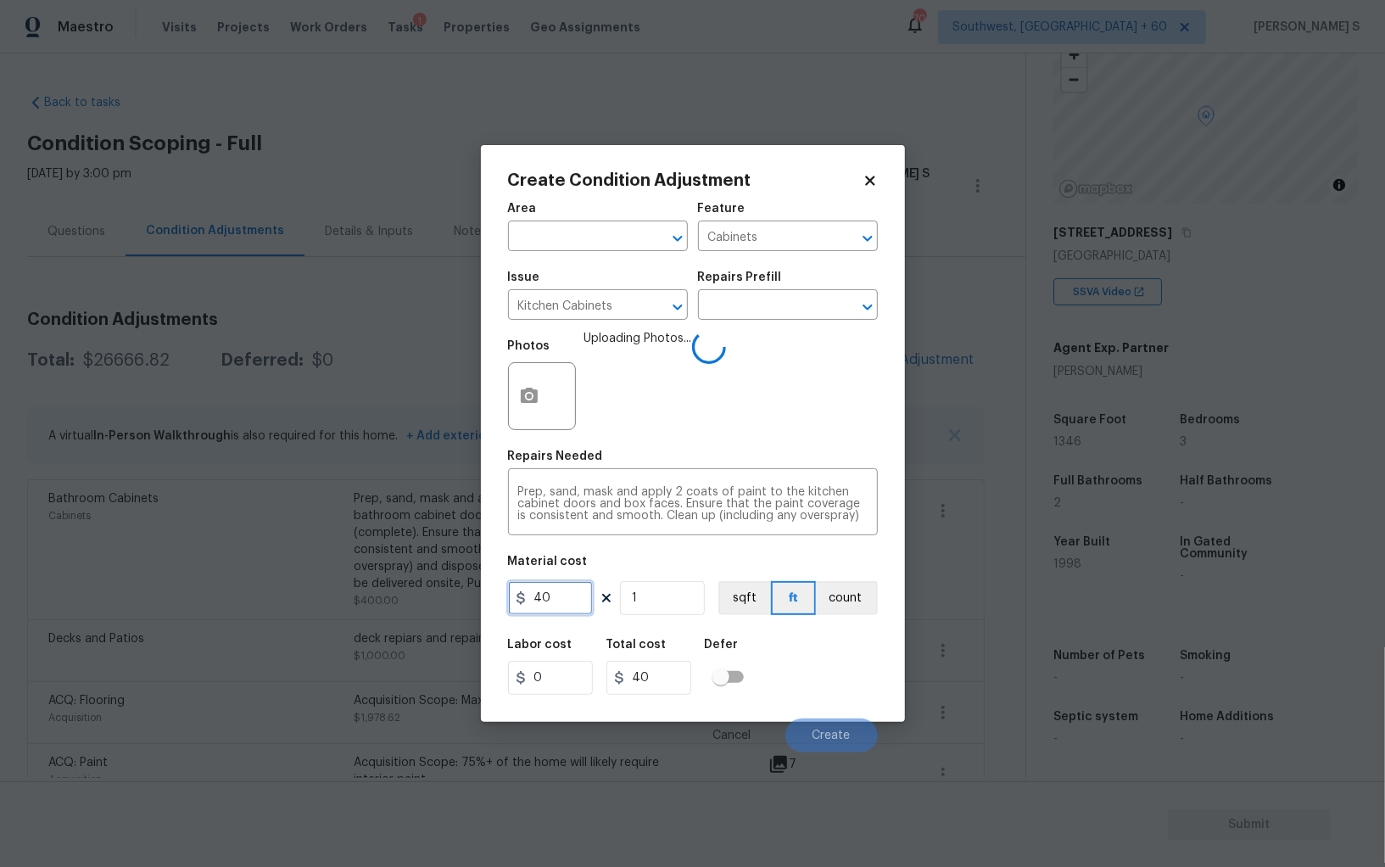
click at [567, 596] on input "40" at bounding box center [550, 598] width 85 height 34
type input "1200"
click at [839, 675] on div "Labor cost 0 Total cost 1200 Defer" at bounding box center [693, 667] width 370 height 76
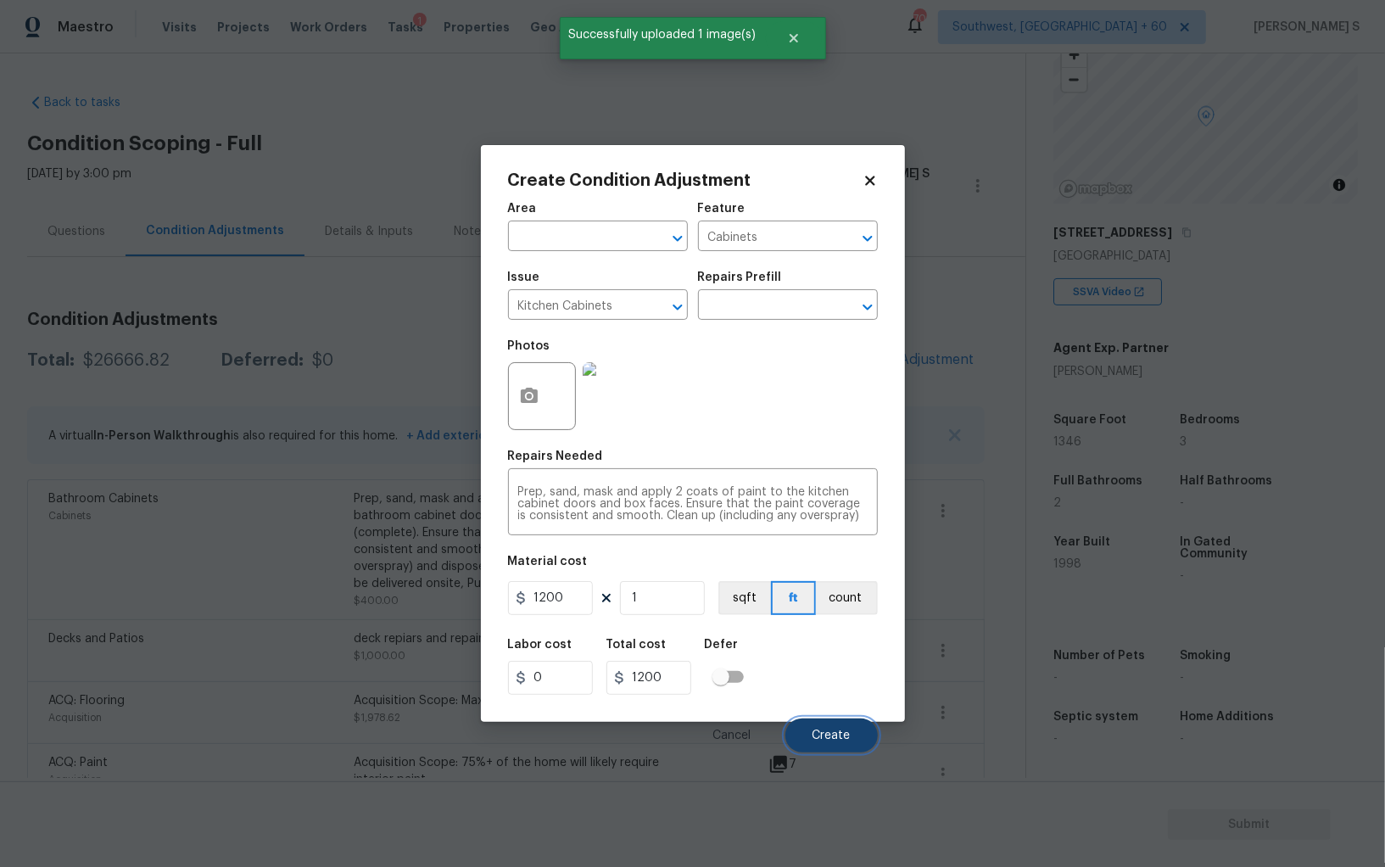
click at [831, 734] on span "Create" at bounding box center [832, 735] width 38 height 13
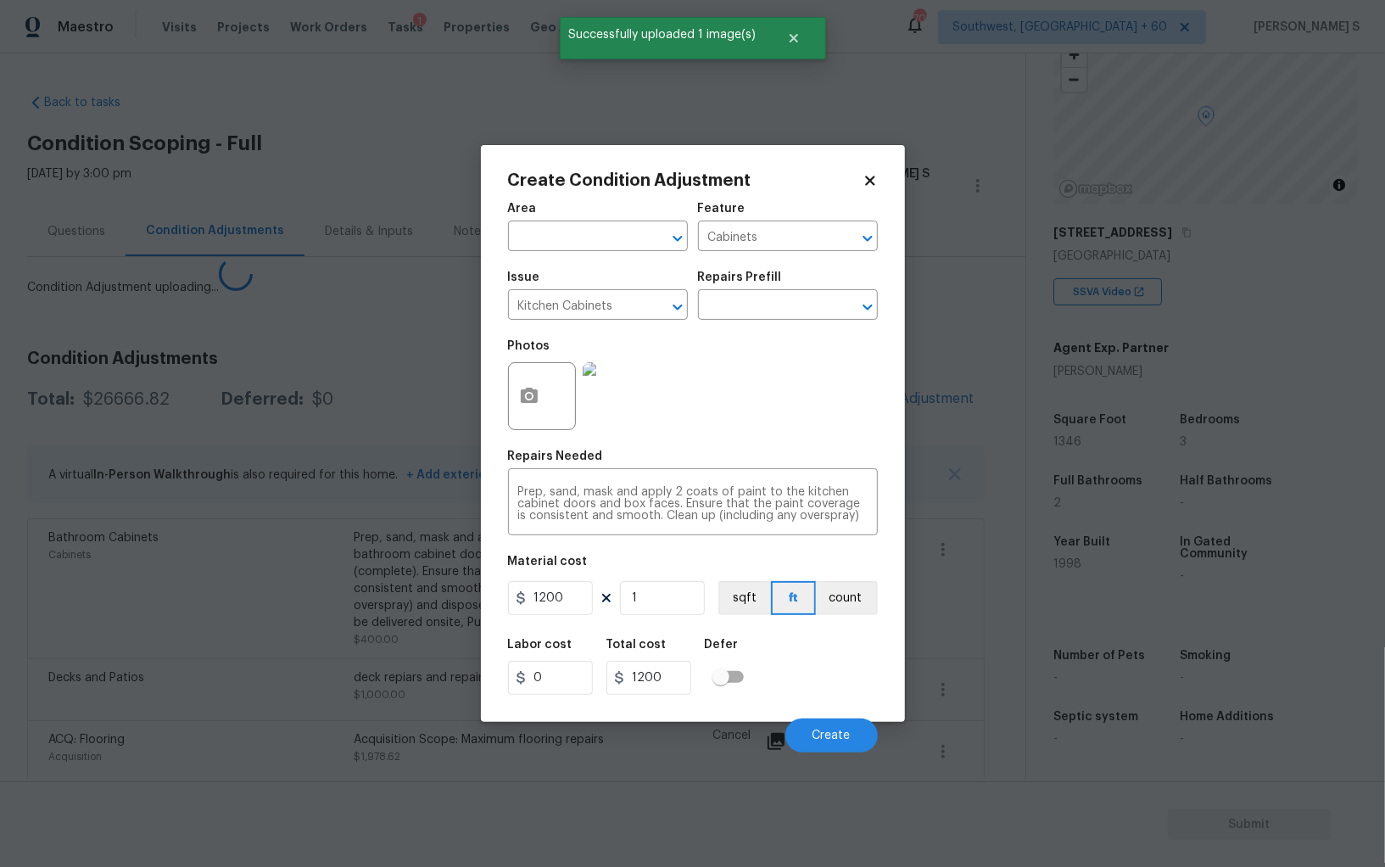
click at [246, 627] on body "Maestro Visits Projects Work Orders Tasks 1 Properties Geo Assignments 709 Sout…" at bounding box center [692, 433] width 1385 height 867
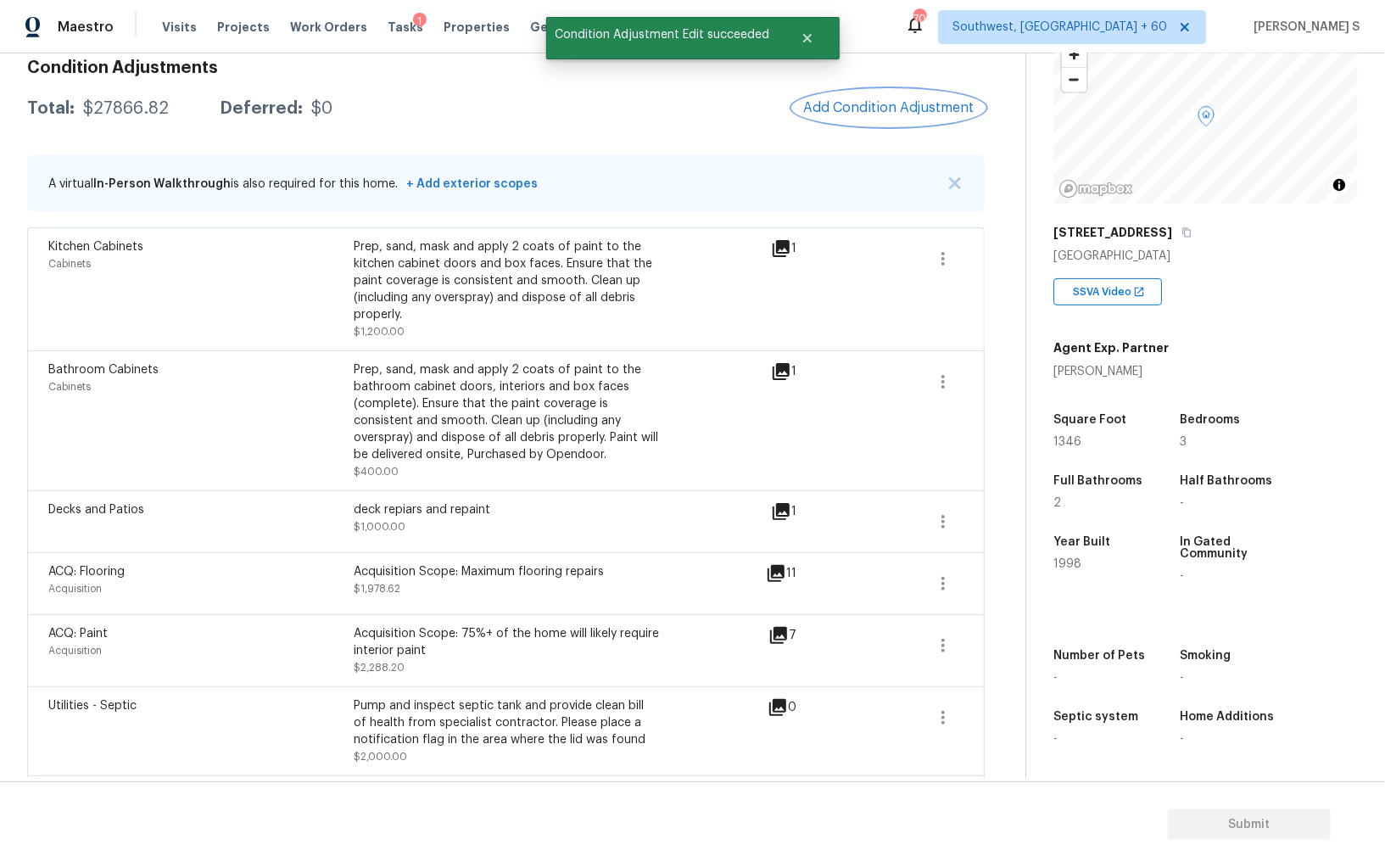
scroll to position [251, 0]
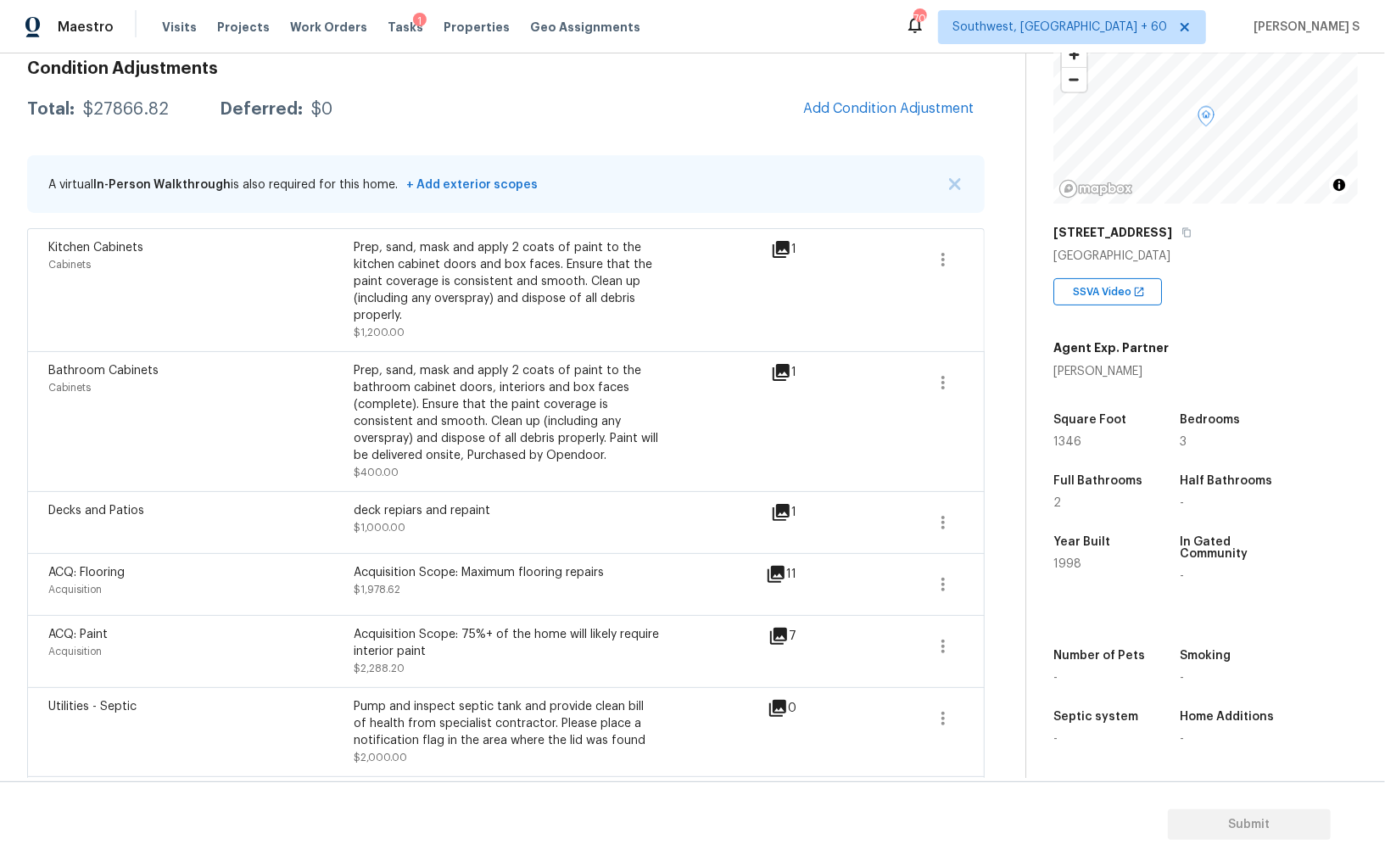
click at [920, 366] on div "Bathroom Cabinets Cabinets Prep, sand, mask and apply 2 coats of paint to the b…" at bounding box center [505, 421] width 915 height 119
click at [946, 373] on icon "button" at bounding box center [943, 382] width 20 height 20
click at [1005, 375] on div "Edit" at bounding box center [1040, 378] width 132 height 17
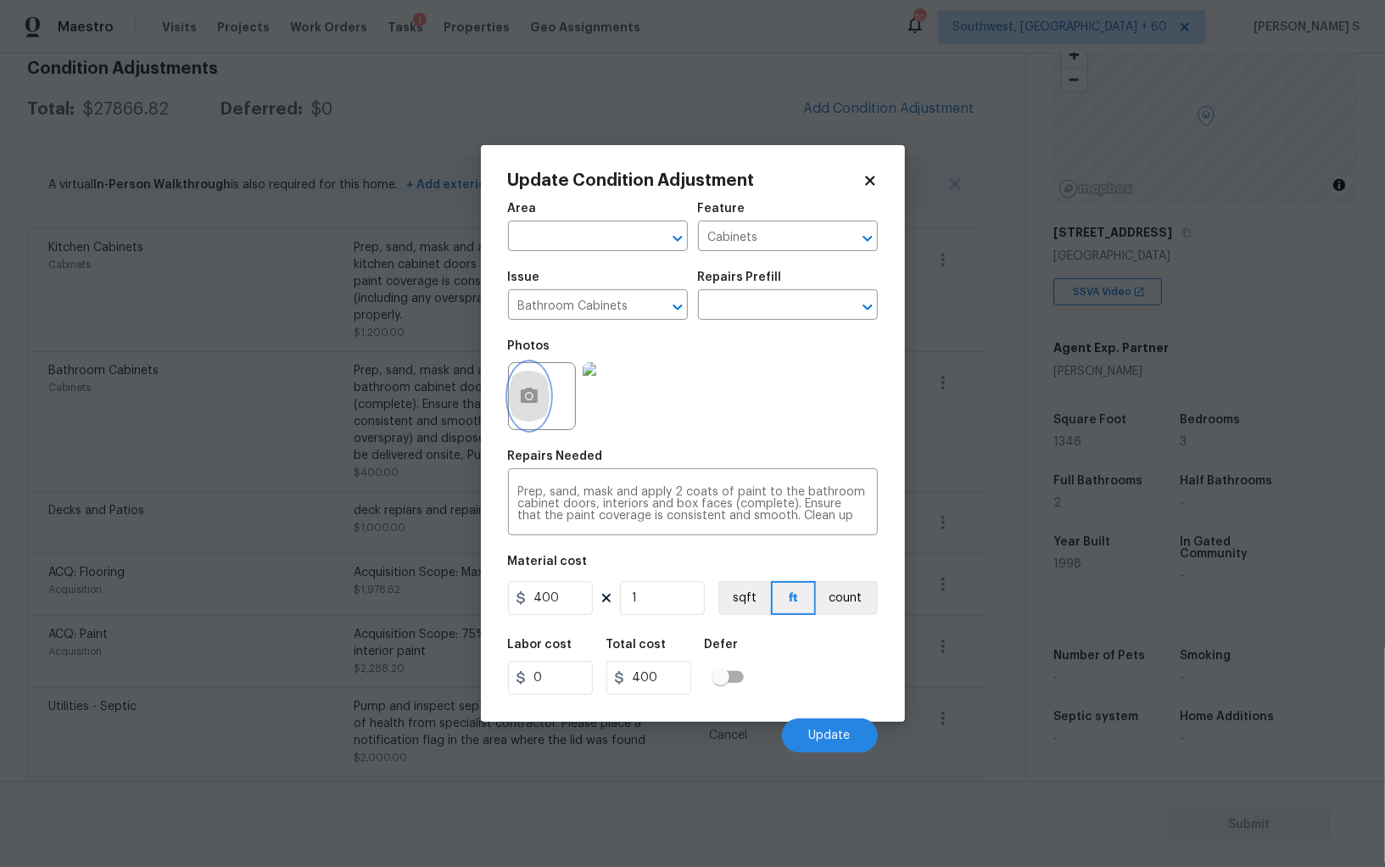
click at [519, 372] on button "button" at bounding box center [529, 396] width 41 height 66
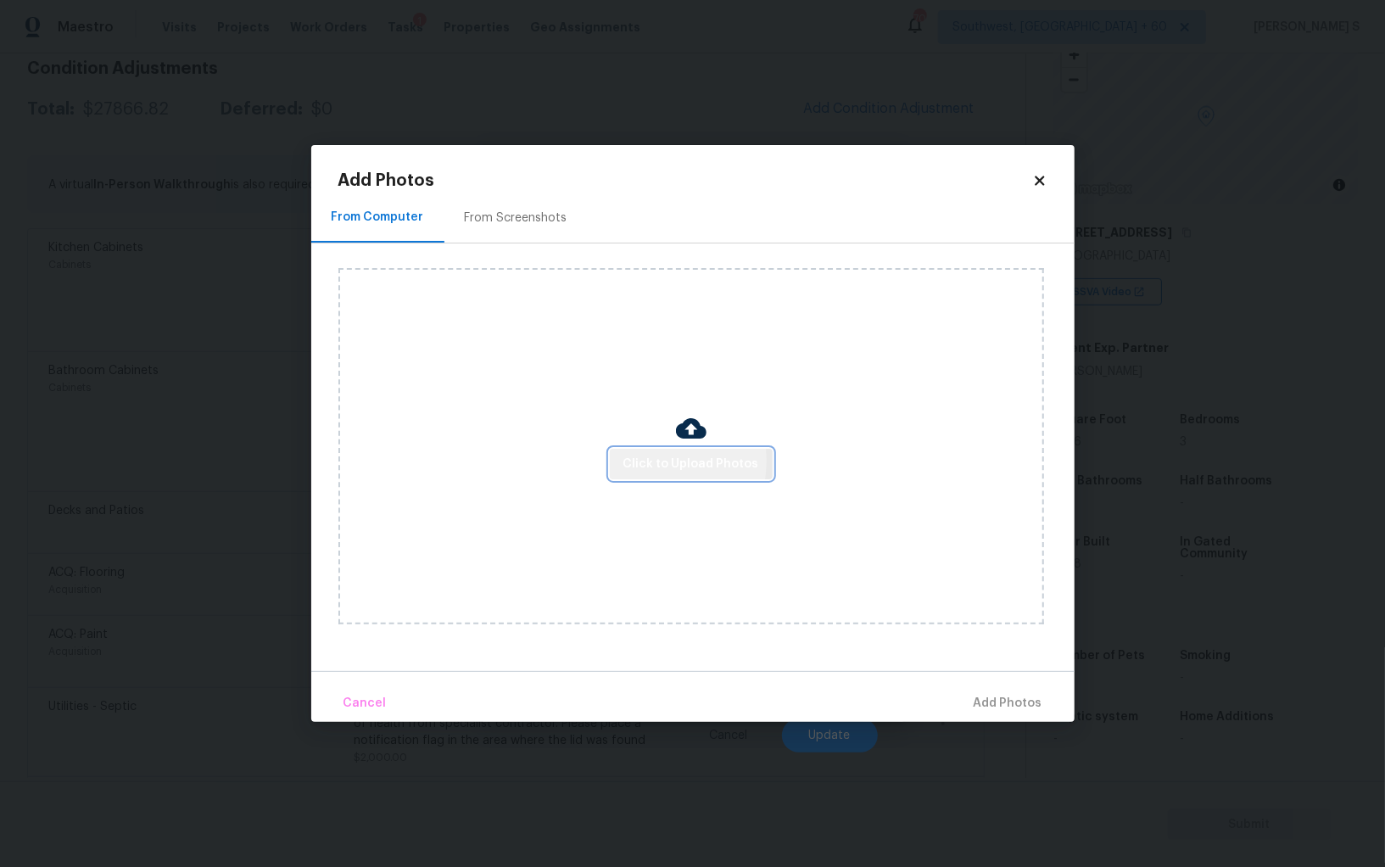
click at [647, 461] on span "Click to Upload Photos" at bounding box center [691, 464] width 136 height 21
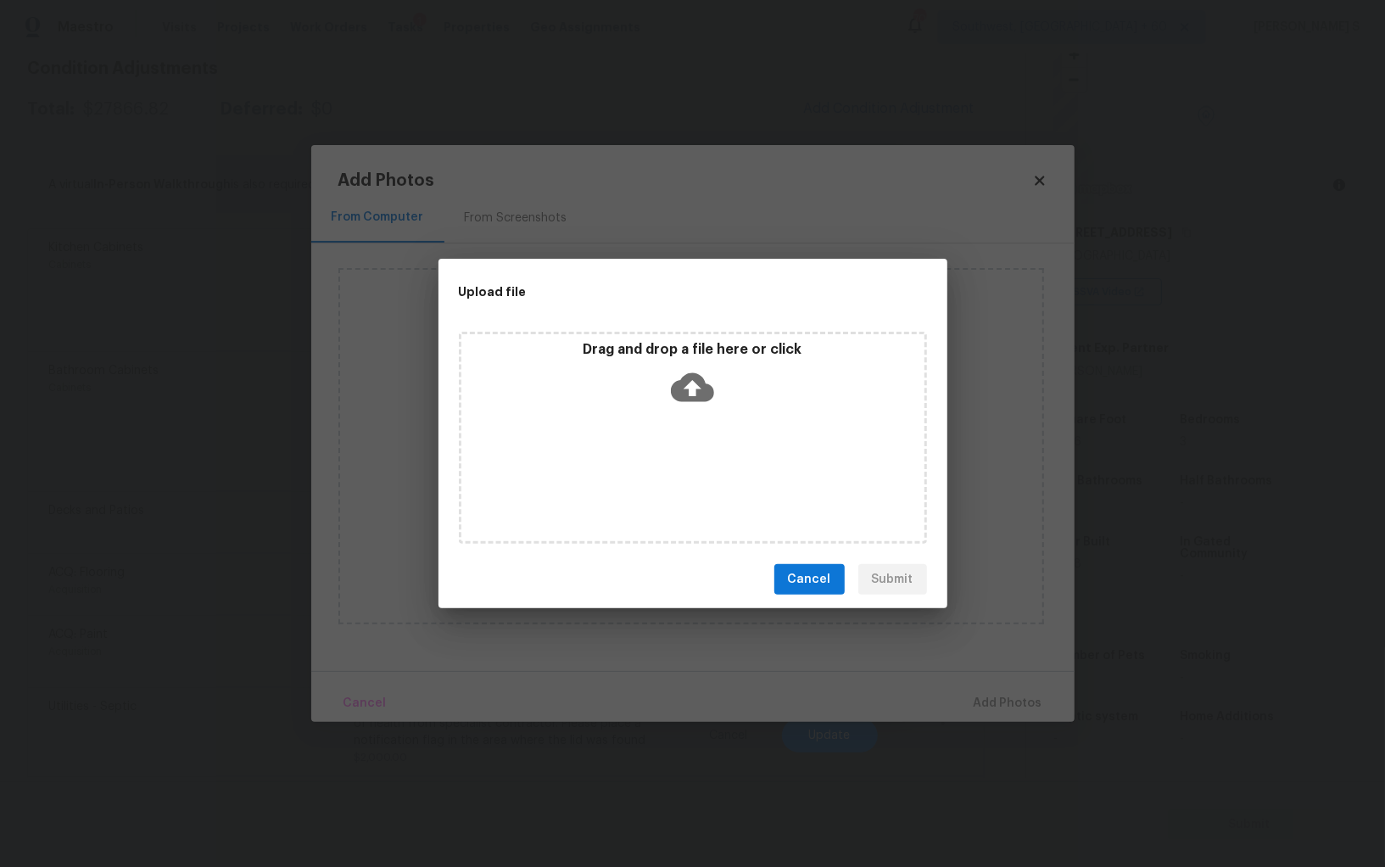
click at [647, 461] on div "Drag and drop a file here or click" at bounding box center [693, 438] width 468 height 212
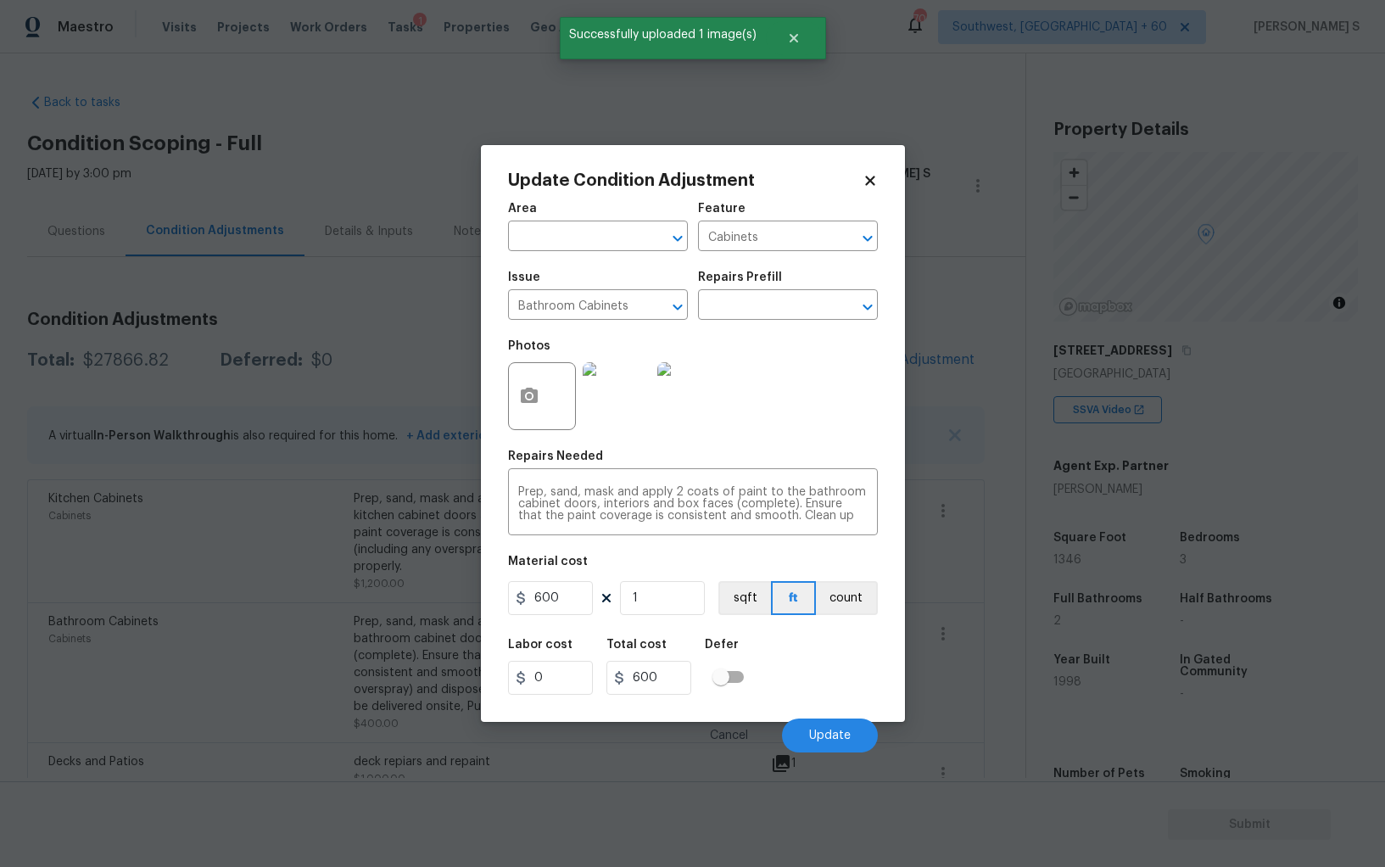
click at [847, 734] on span "Update" at bounding box center [830, 735] width 42 height 13
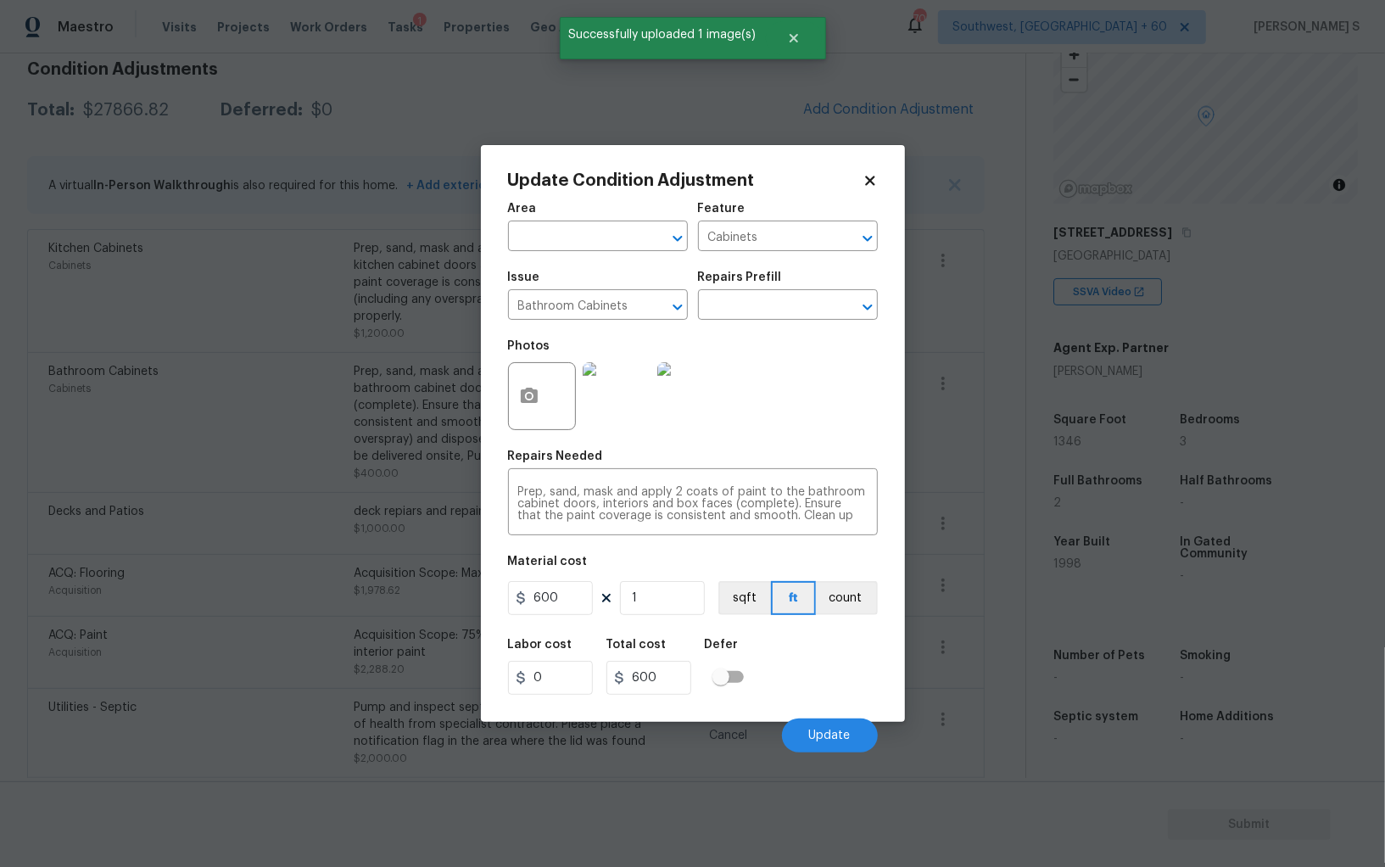
click at [352, 623] on body "Maestro Visits Projects Work Orders Tasks 1 Properties Geo Assignments 709 Sout…" at bounding box center [692, 433] width 1385 height 867
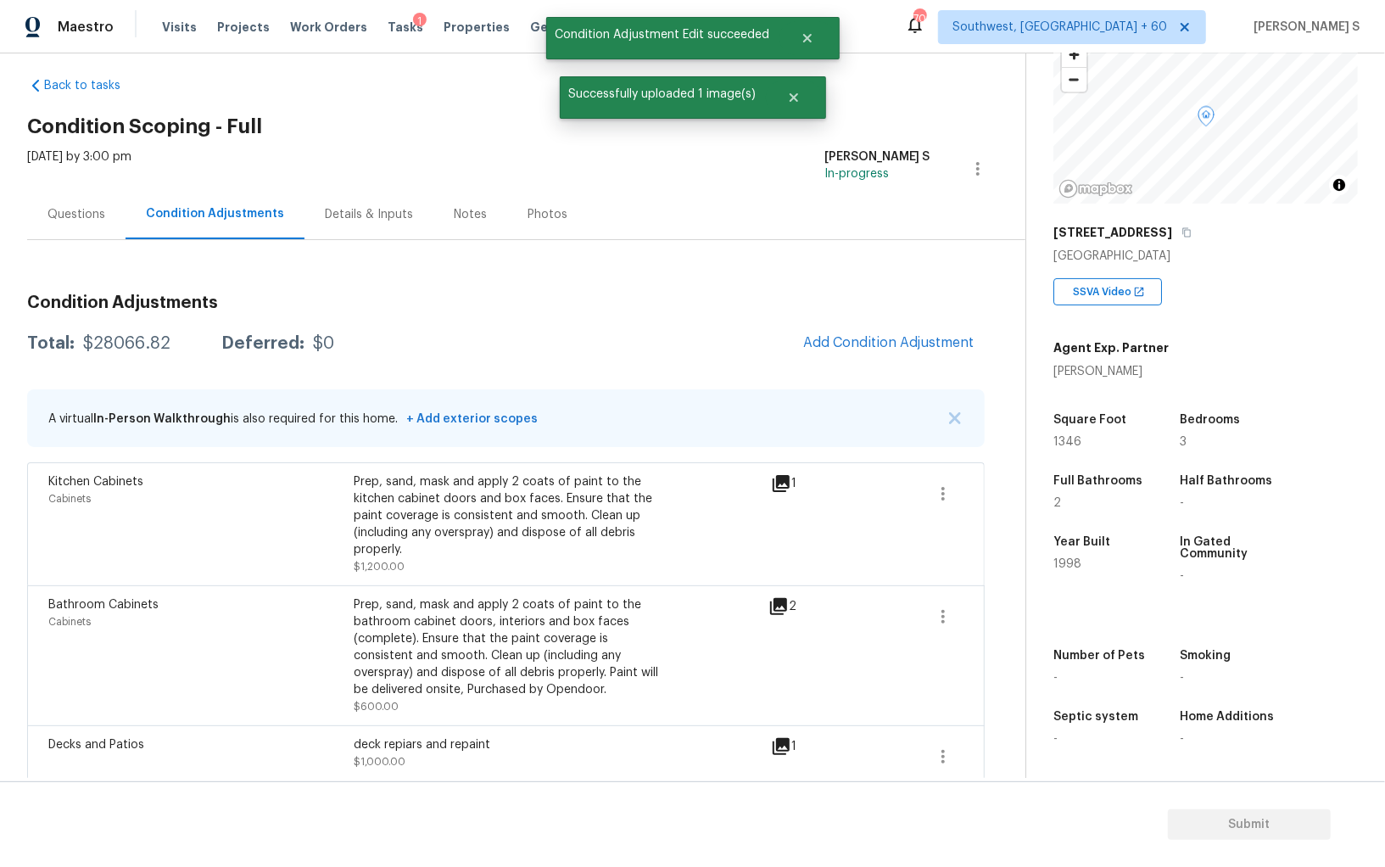
scroll to position [0, 0]
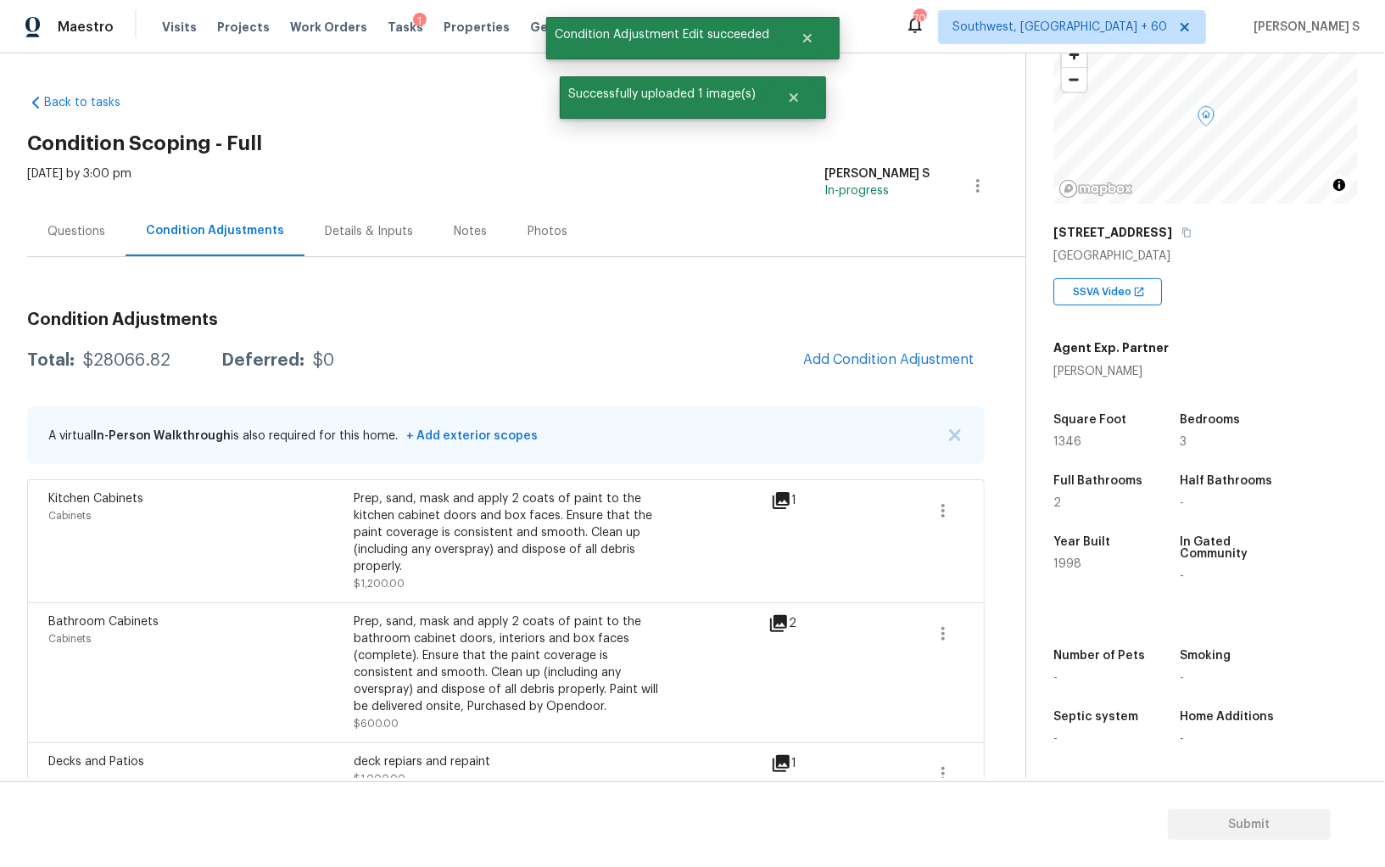
click at [888, 326] on h3 "Condition Adjustments" at bounding box center [506, 319] width 958 height 17
click at [888, 353] on span "Add Condition Adjustment" at bounding box center [888, 359] width 171 height 15
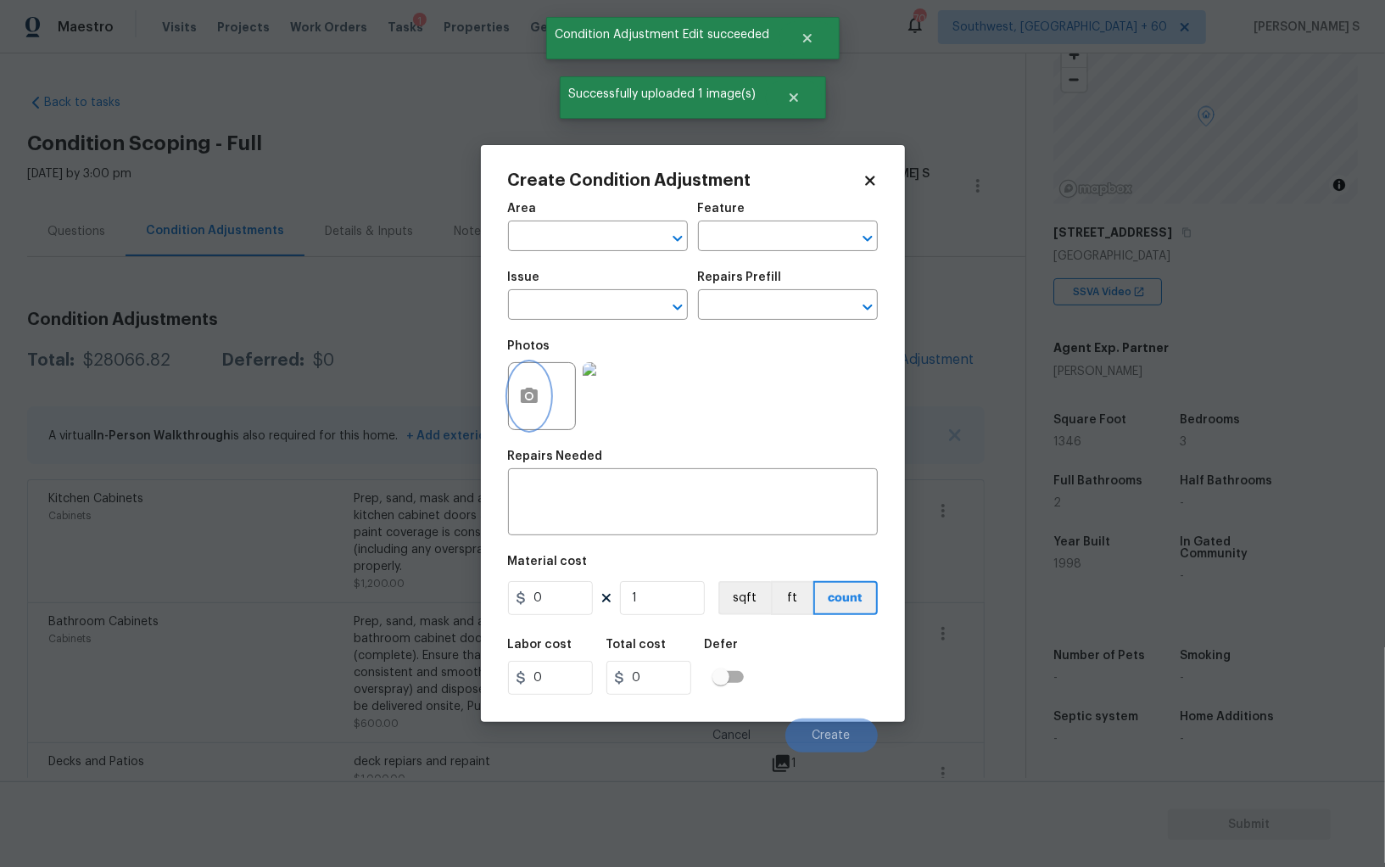
click at [545, 401] on button "button" at bounding box center [529, 396] width 41 height 66
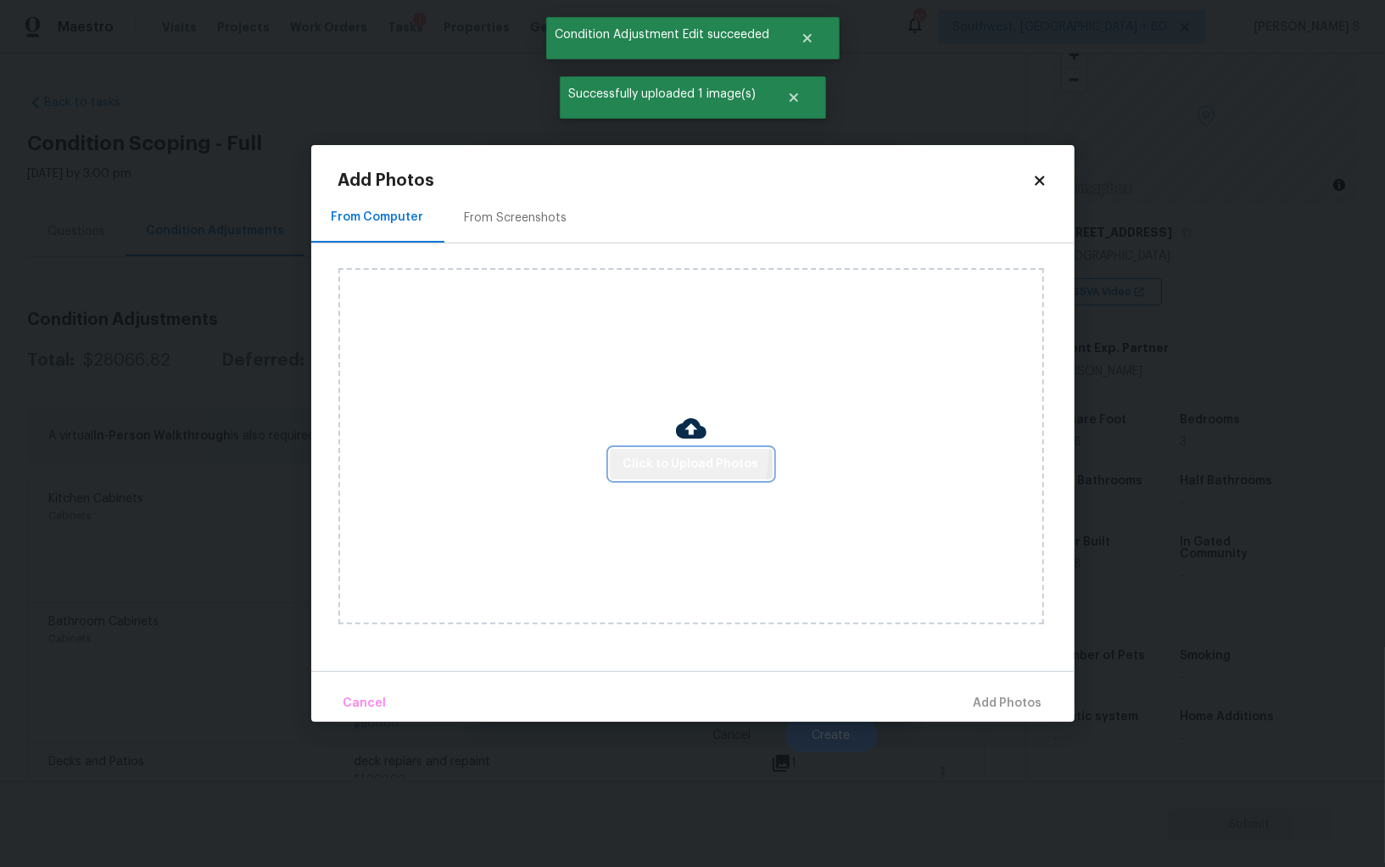
click at [687, 456] on span "Click to Upload Photos" at bounding box center [691, 464] width 136 height 21
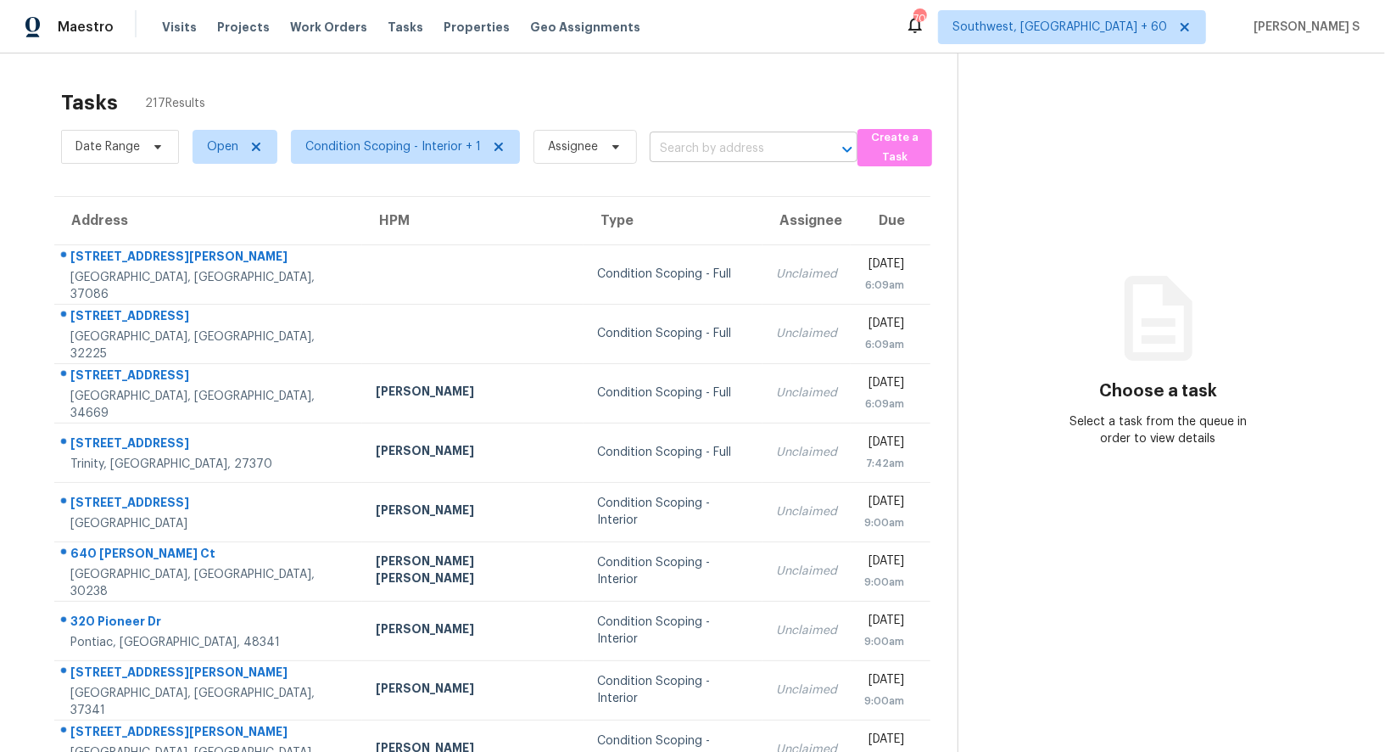
click at [733, 138] on input "text" at bounding box center [730, 149] width 160 height 26
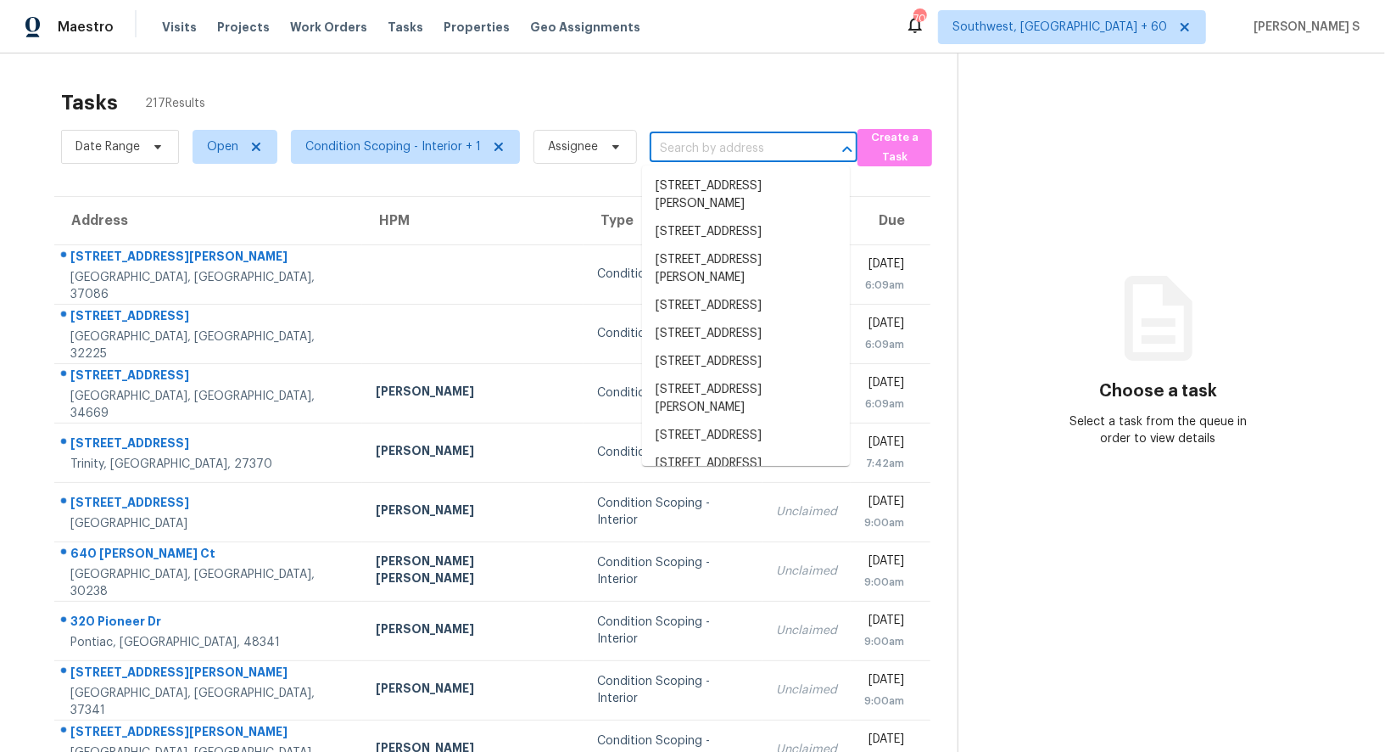
click at [733, 138] on input "text" at bounding box center [730, 149] width 160 height 26
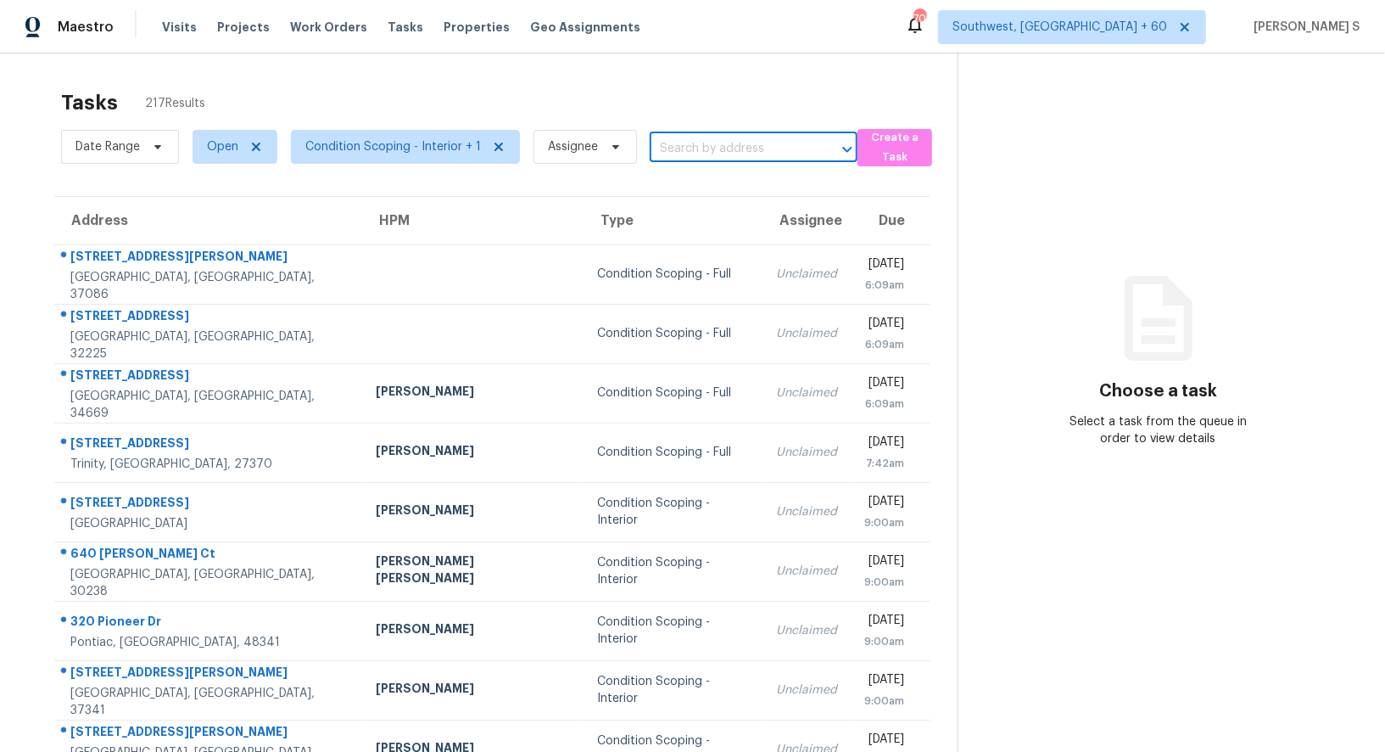
paste input "[STREET_ADDRESS]"
type input "[STREET_ADDRESS]"
click at [727, 144] on input "text" at bounding box center [730, 149] width 160 height 26
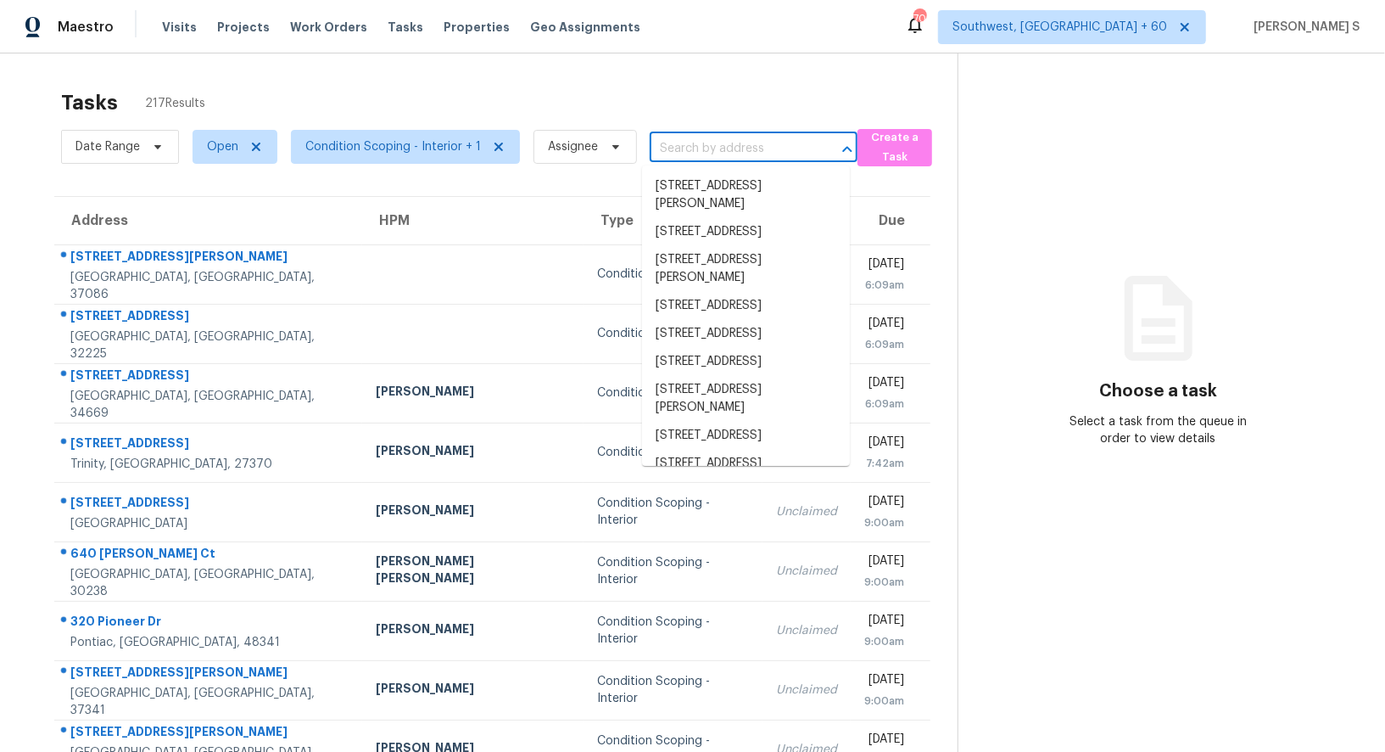
click at [727, 144] on input "text" at bounding box center [730, 149] width 160 height 26
paste input "[STREET_ADDRESS]"
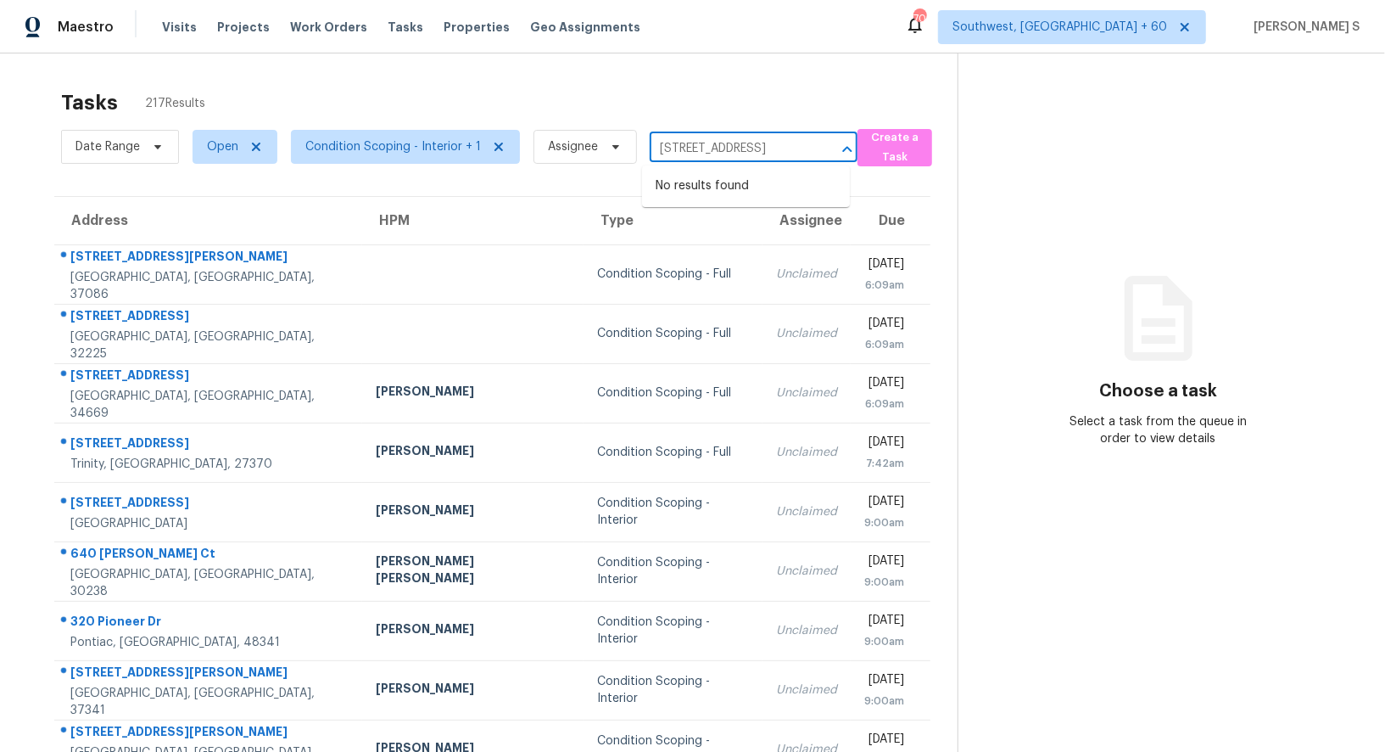
scroll to position [0, 70]
click at [662, 148] on input "[STREET_ADDRESS]" at bounding box center [730, 149] width 160 height 26
type input "[GEOGRAPHIC_DATA]"
click at [727, 183] on li "[STREET_ADDRESS]" at bounding box center [746, 186] width 208 height 28
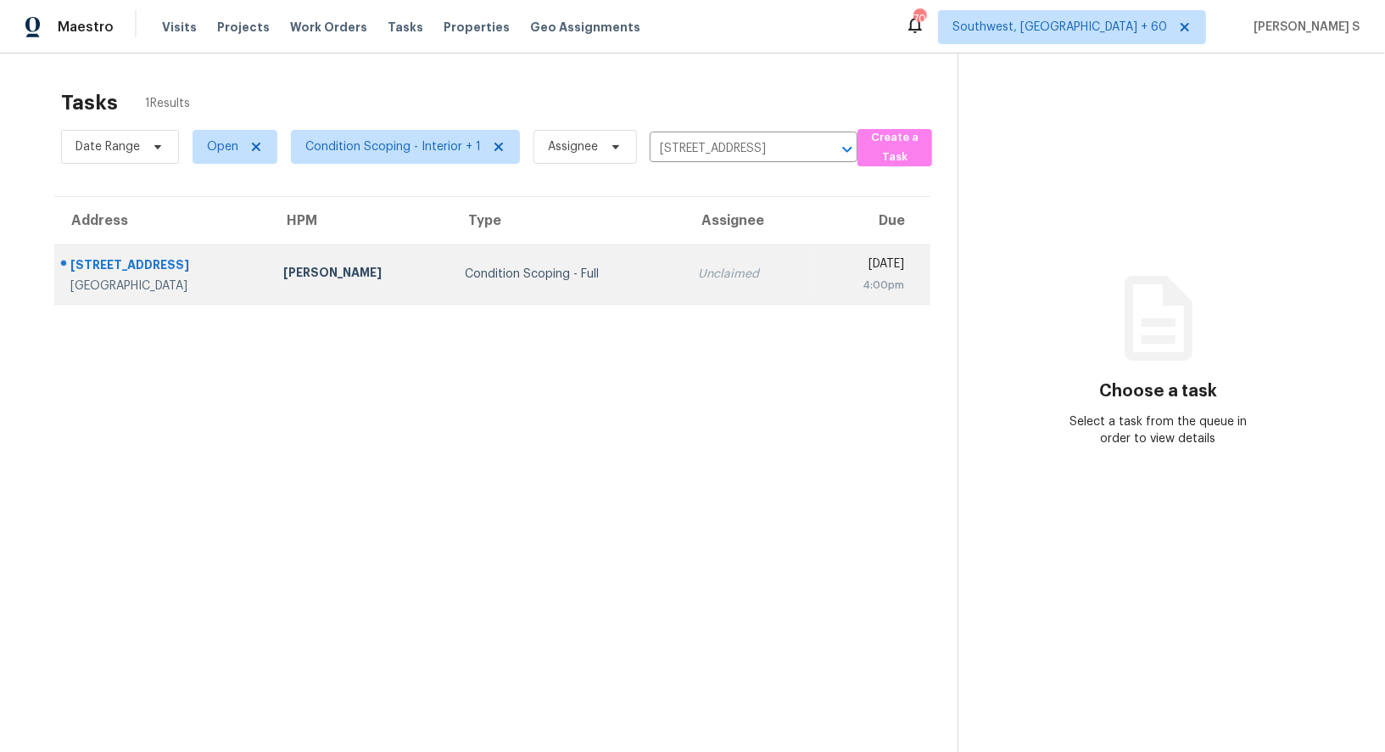
click at [698, 267] on div "Unclaimed" at bounding box center [748, 274] width 101 height 17
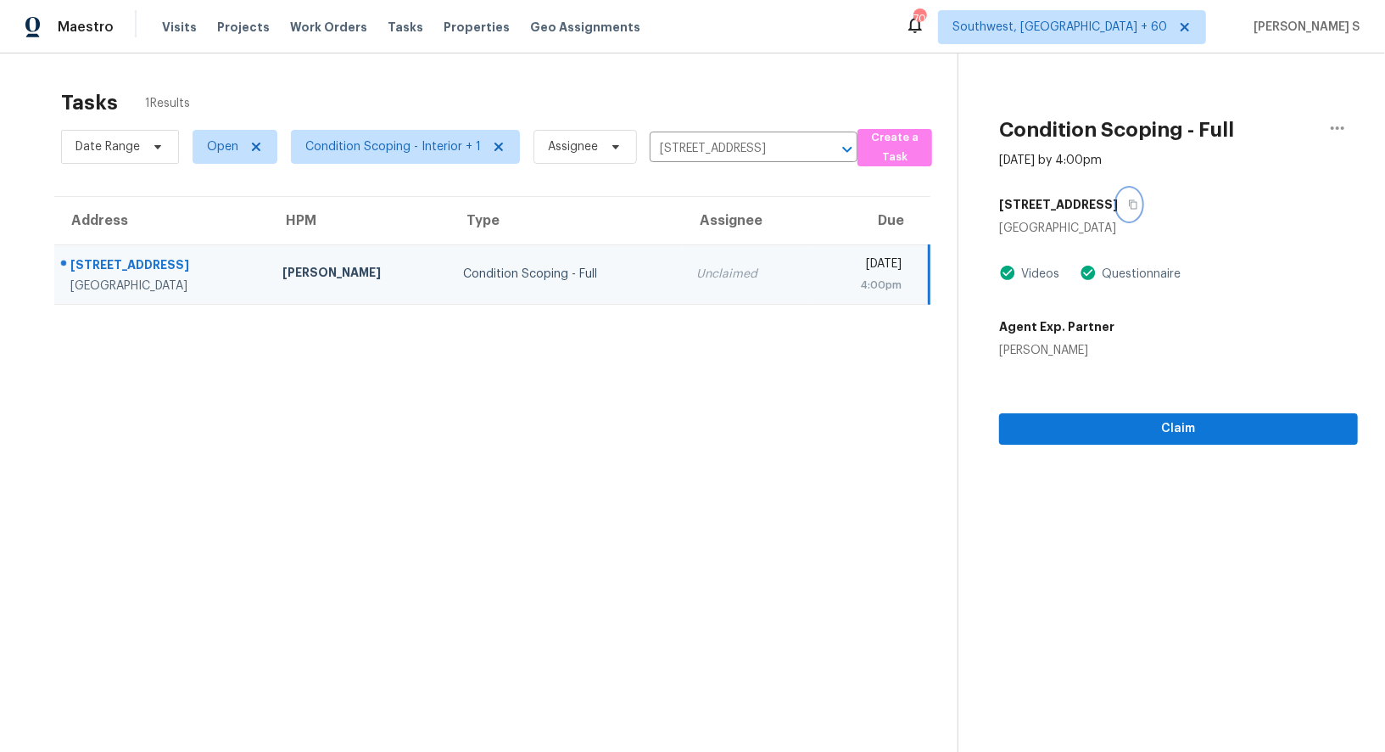
click at [1128, 204] on icon "button" at bounding box center [1133, 204] width 10 height 10
click at [1121, 428] on span "Claim" at bounding box center [1179, 428] width 332 height 21
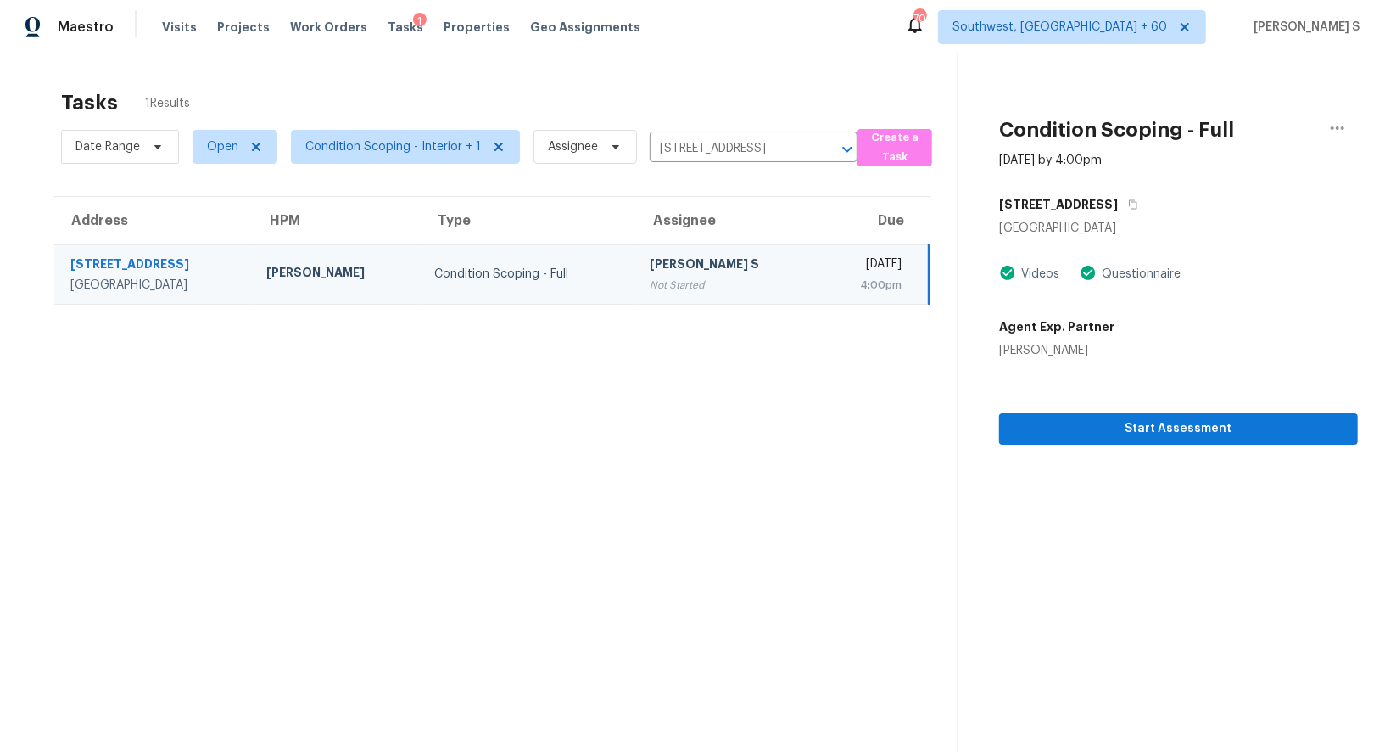
click at [650, 256] on div "[PERSON_NAME] S" at bounding box center [727, 265] width 155 height 21
